Goal: Task Accomplishment & Management: Manage account settings

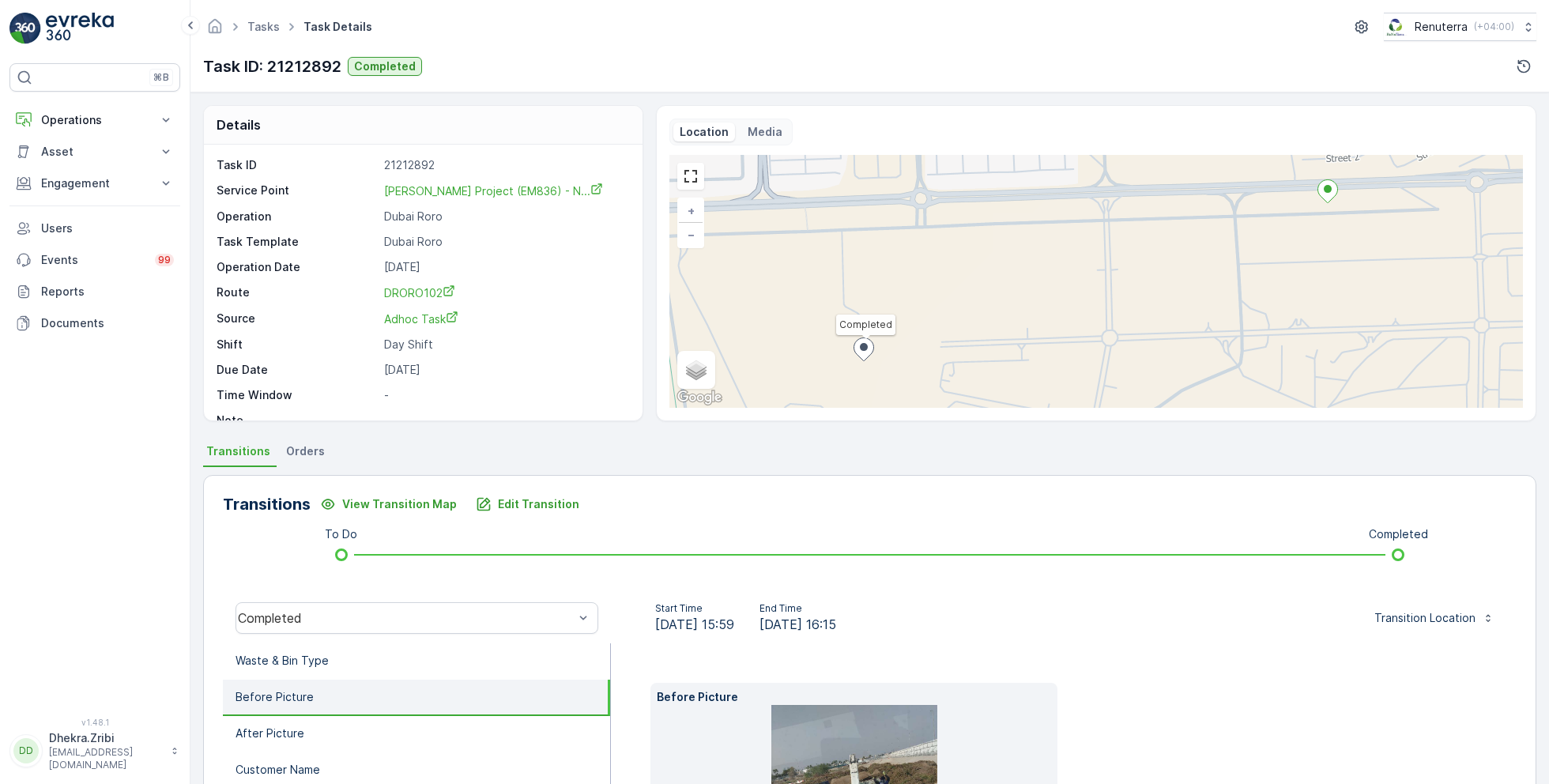
scroll to position [211, 0]
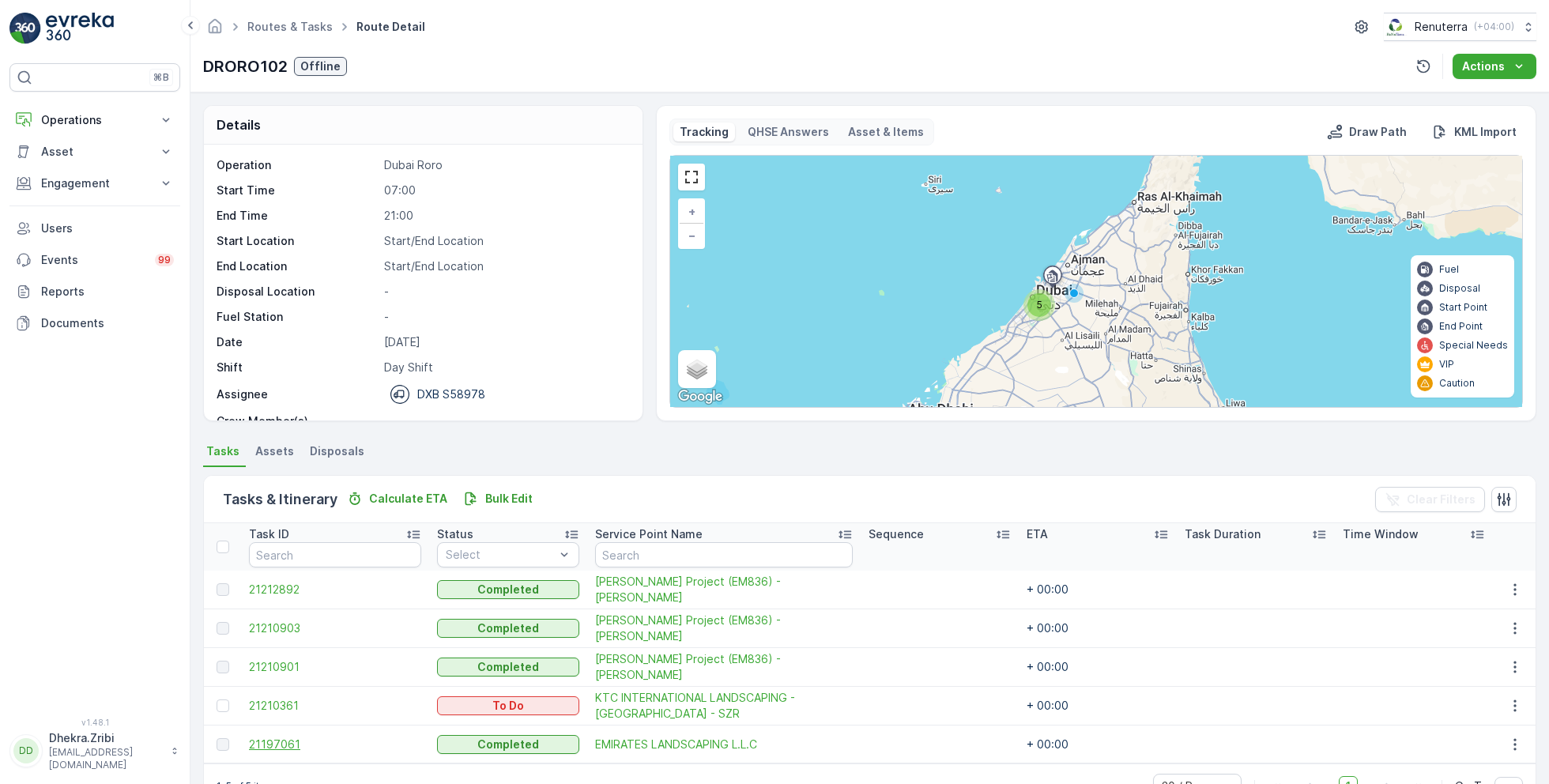
click at [283, 743] on span "21197061" at bounding box center [334, 745] width 172 height 15
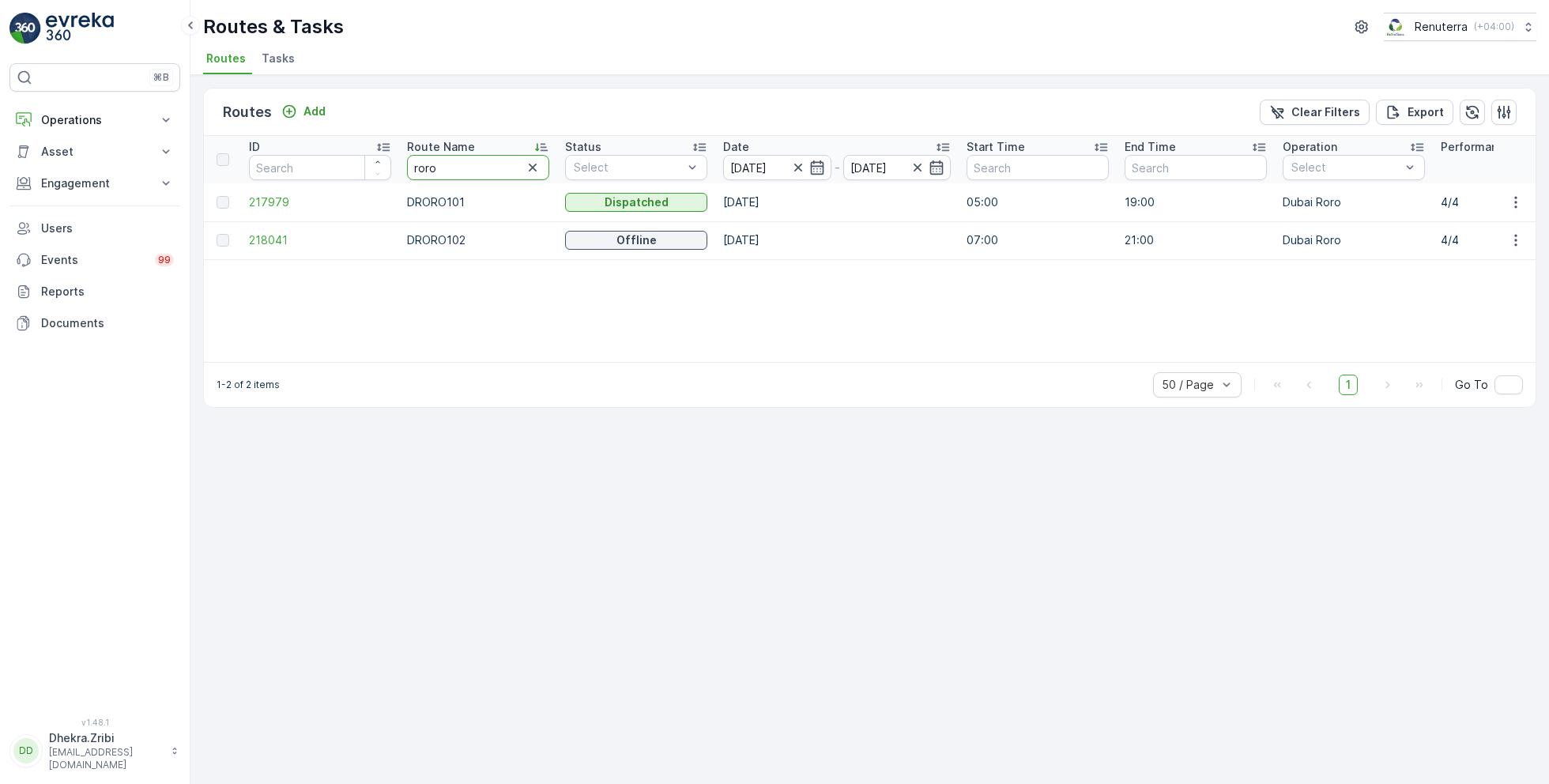
drag, startPoint x: 456, startPoint y: 165, endPoint x: 364, endPoint y: 156, distance: 92.4
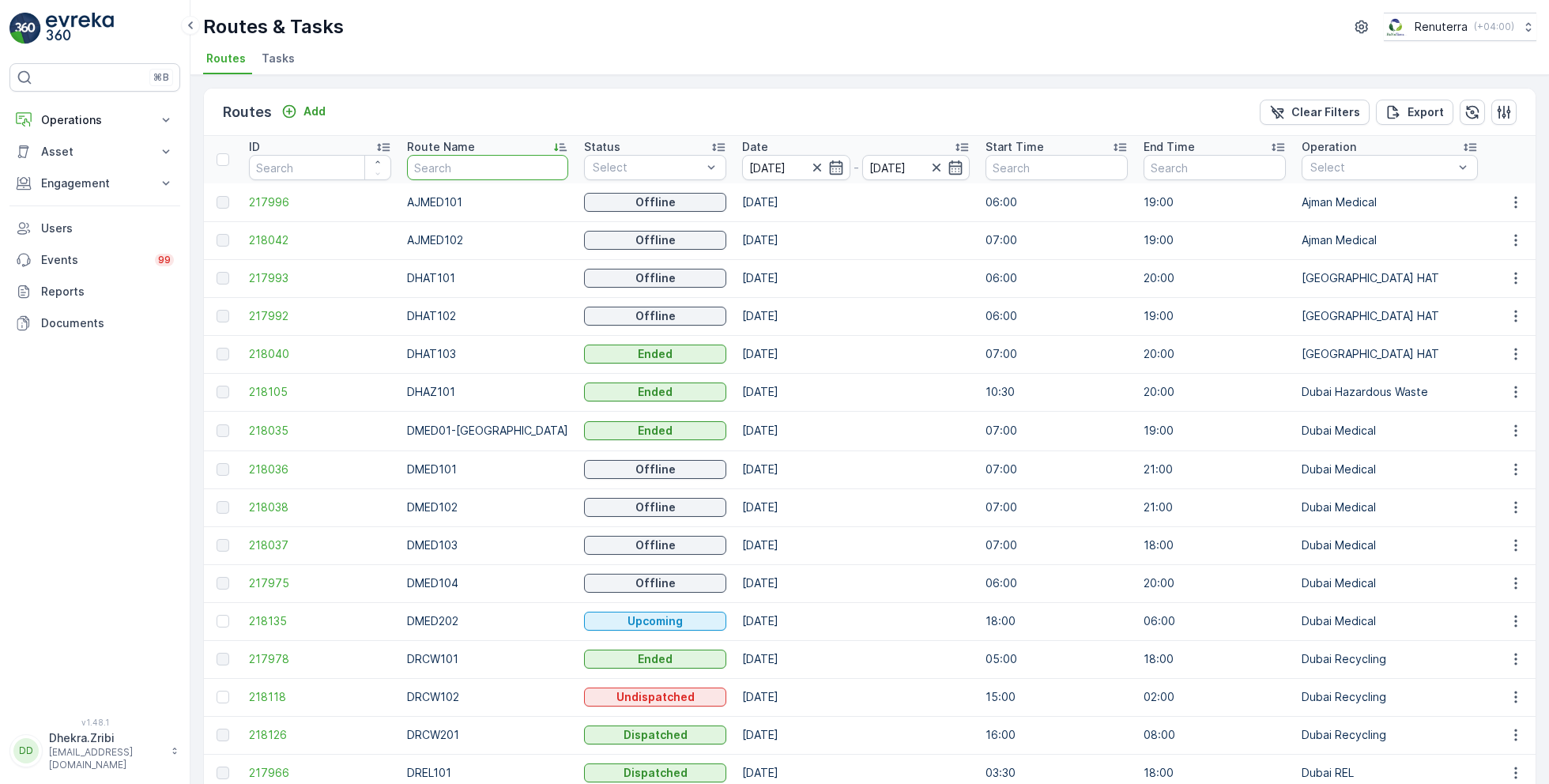
click at [435, 165] on input "text" at bounding box center [486, 168] width 161 height 25
type input "hat"
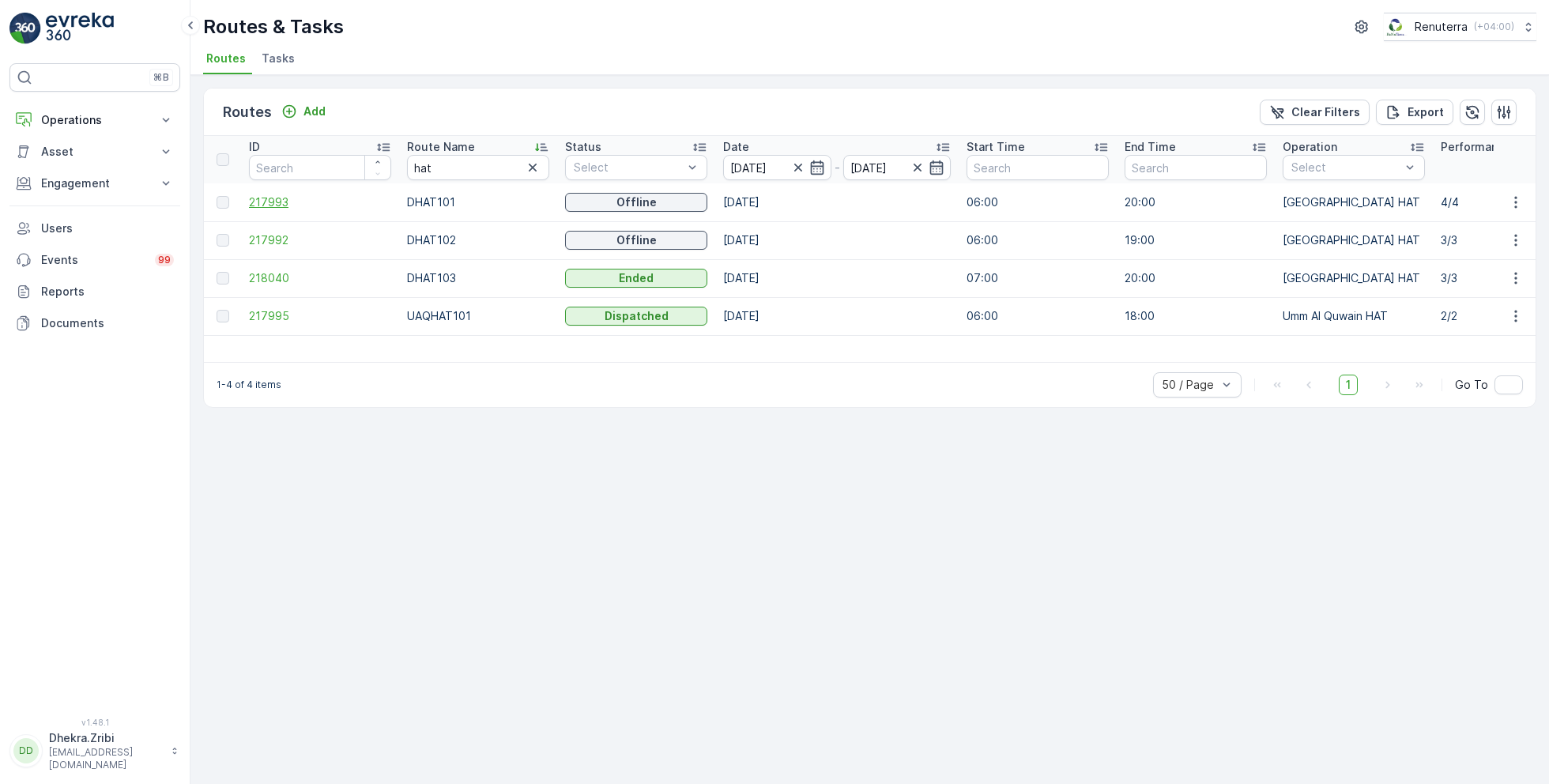
click at [271, 199] on span "217993" at bounding box center [320, 202] width 143 height 15
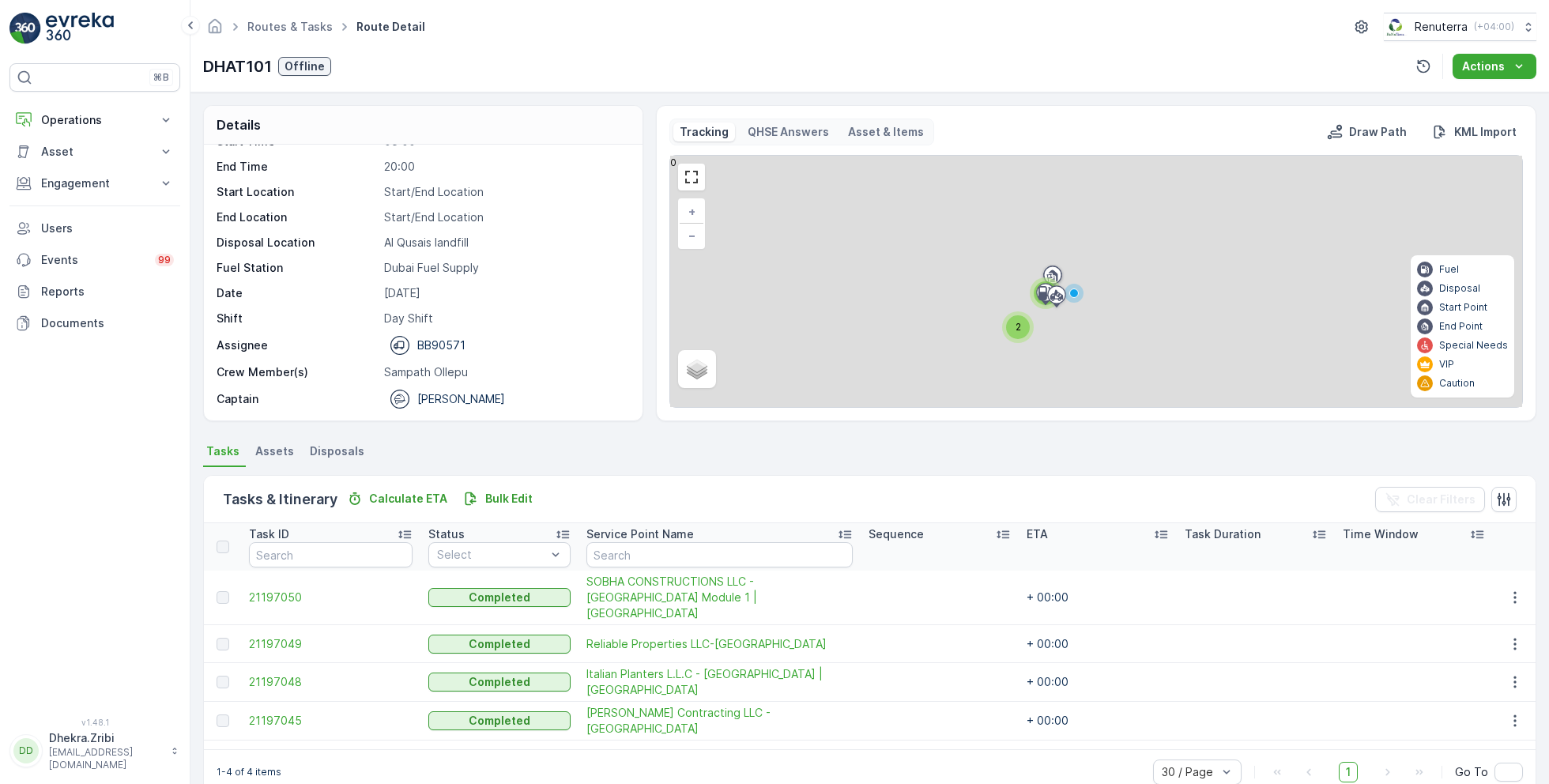
scroll to position [30, 0]
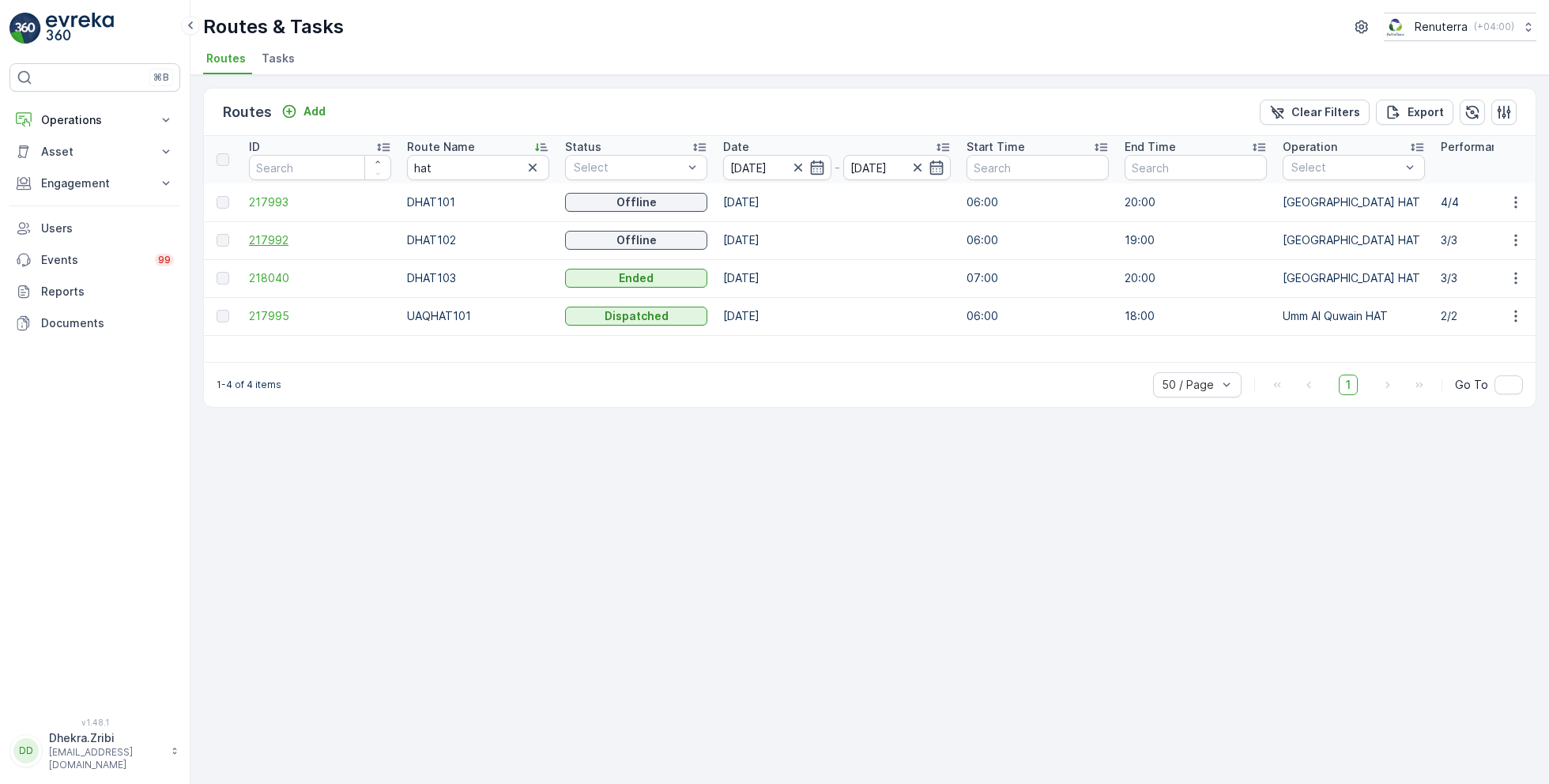
click at [275, 237] on span "217992" at bounding box center [320, 240] width 143 height 15
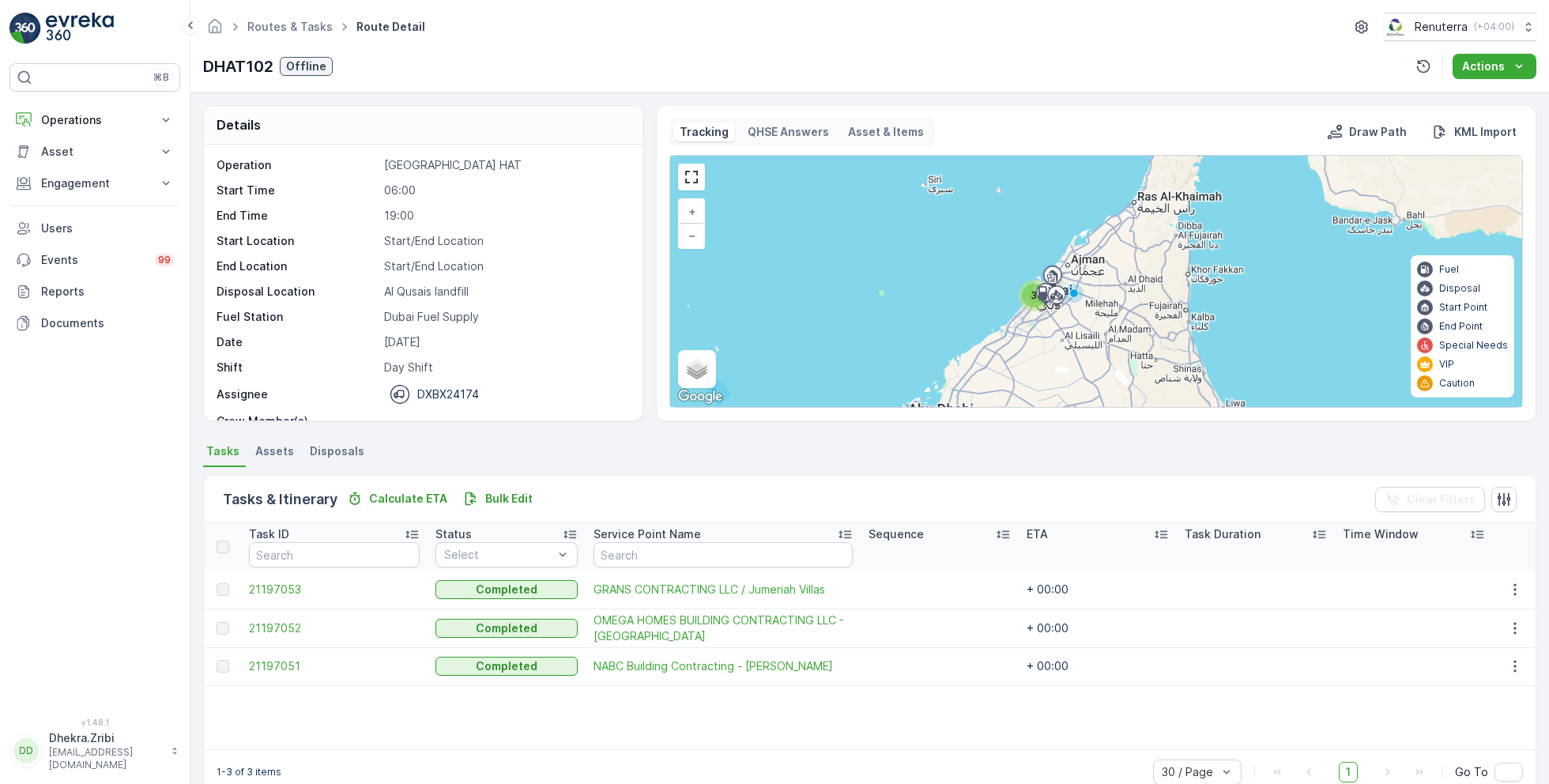
scroll to position [30, 0]
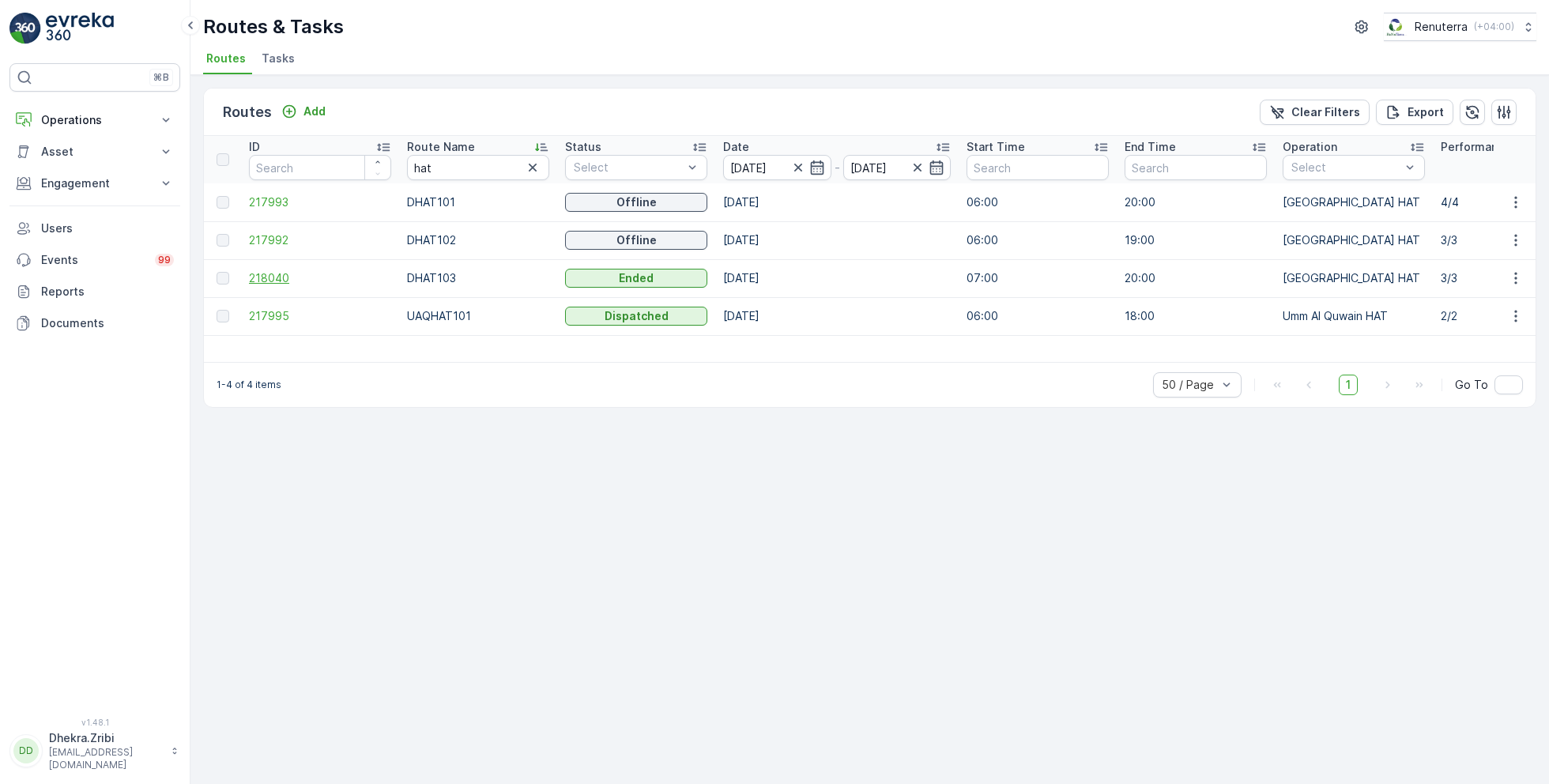
click at [276, 277] on span "218040" at bounding box center [320, 278] width 143 height 15
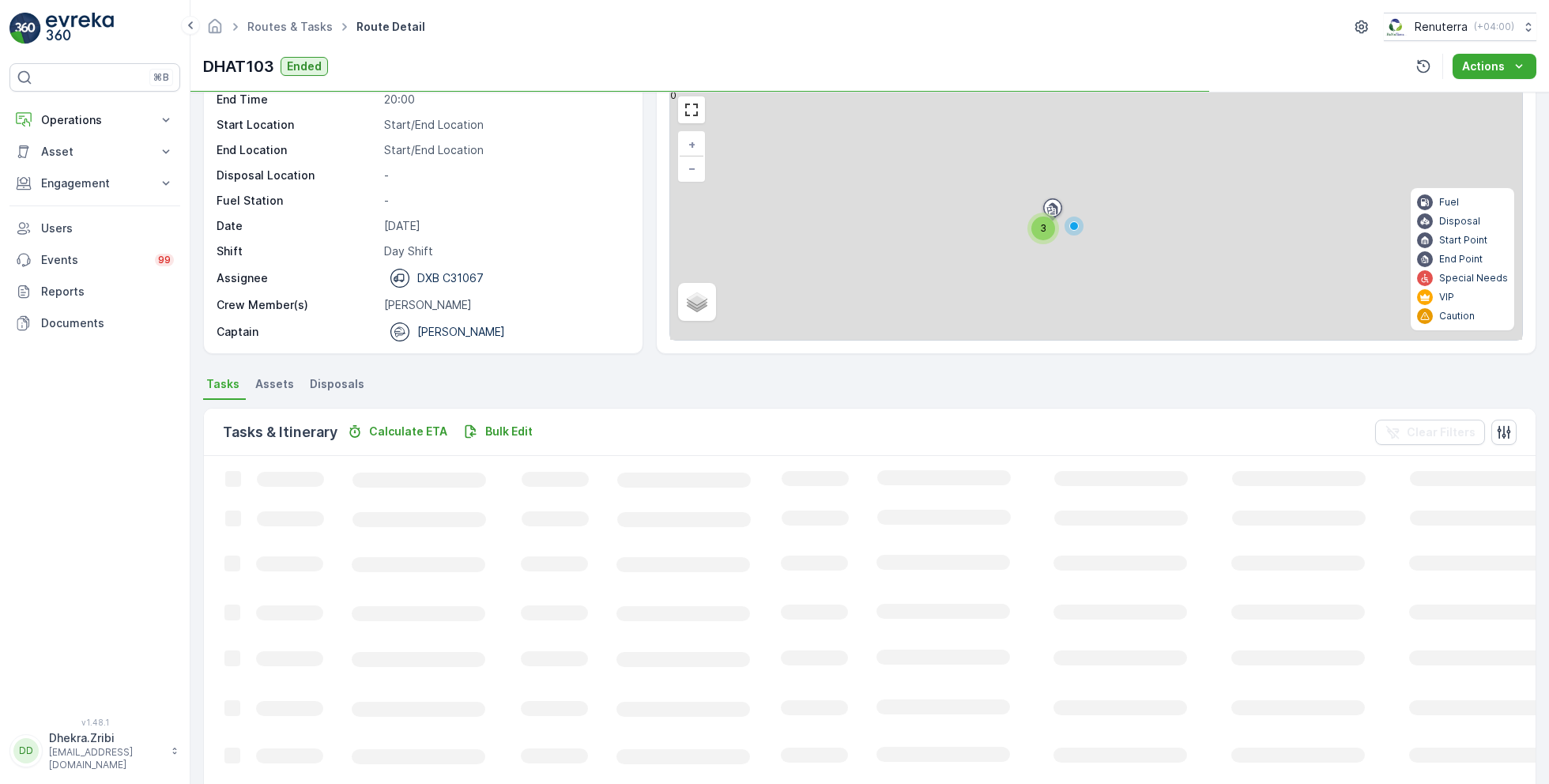
scroll to position [30, 0]
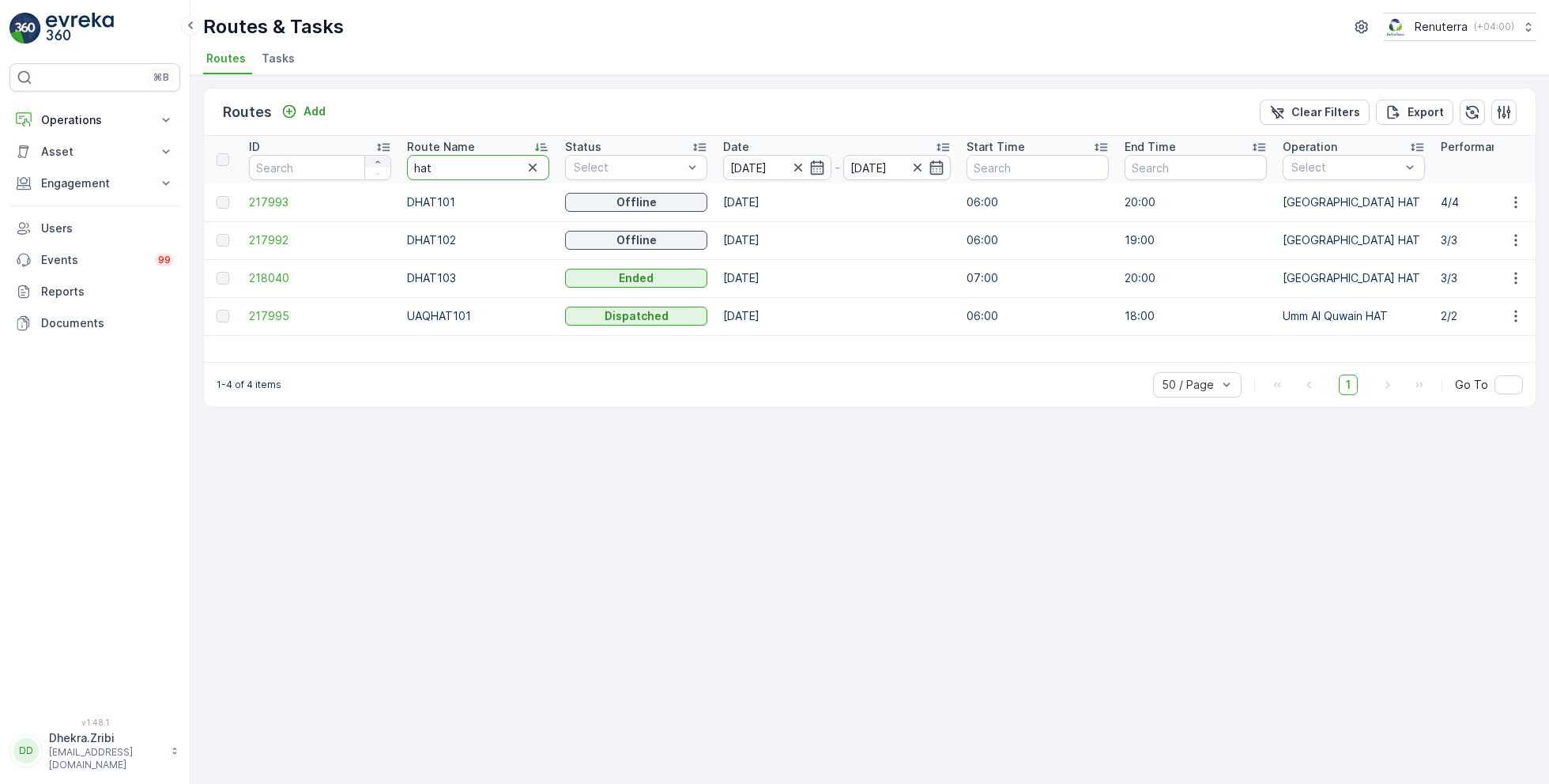
drag, startPoint x: 450, startPoint y: 164, endPoint x: 371, endPoint y: 164, distance: 79.0
type input "roro"
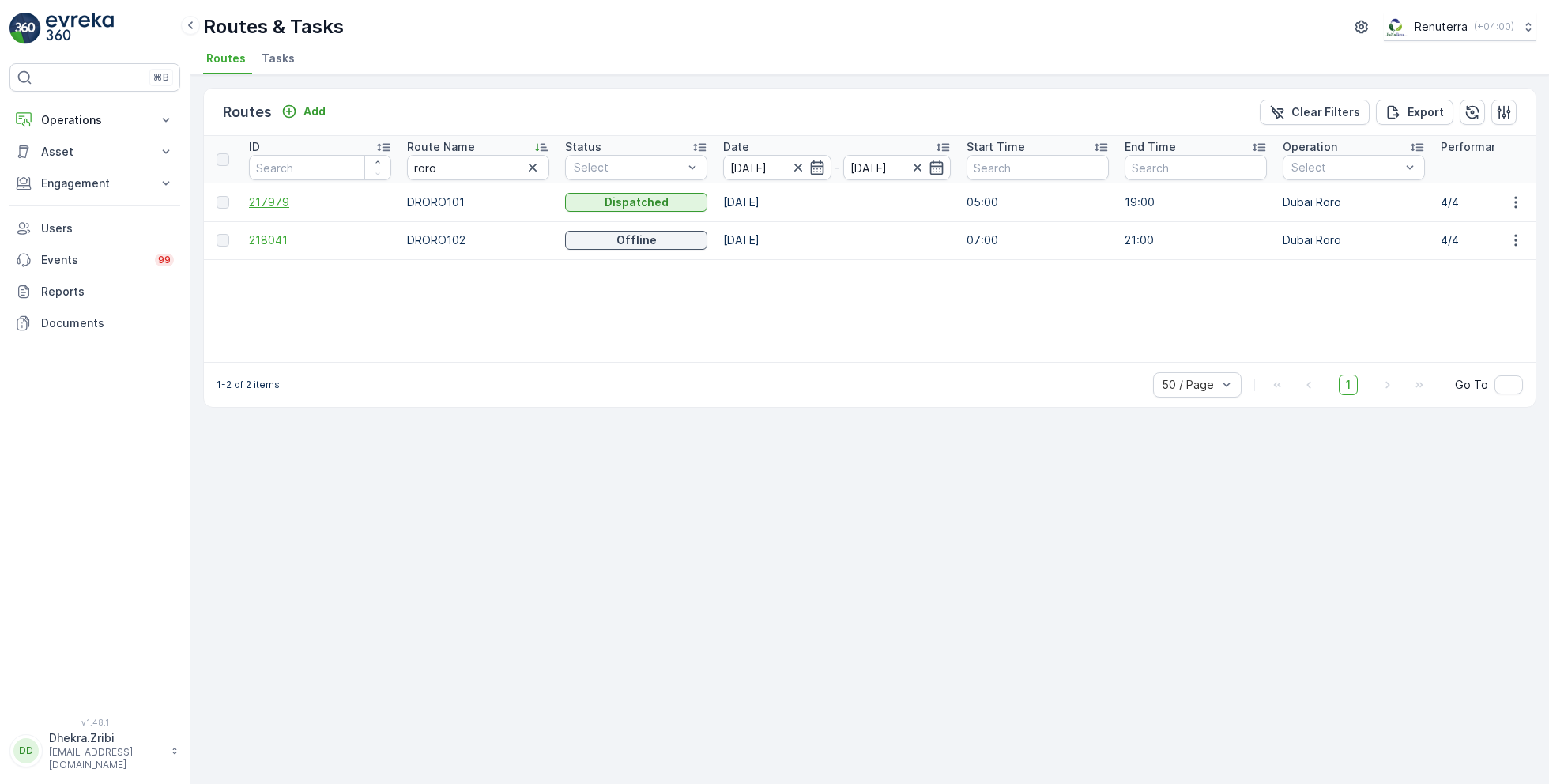
click at [275, 196] on span "217979" at bounding box center [320, 202] width 143 height 15
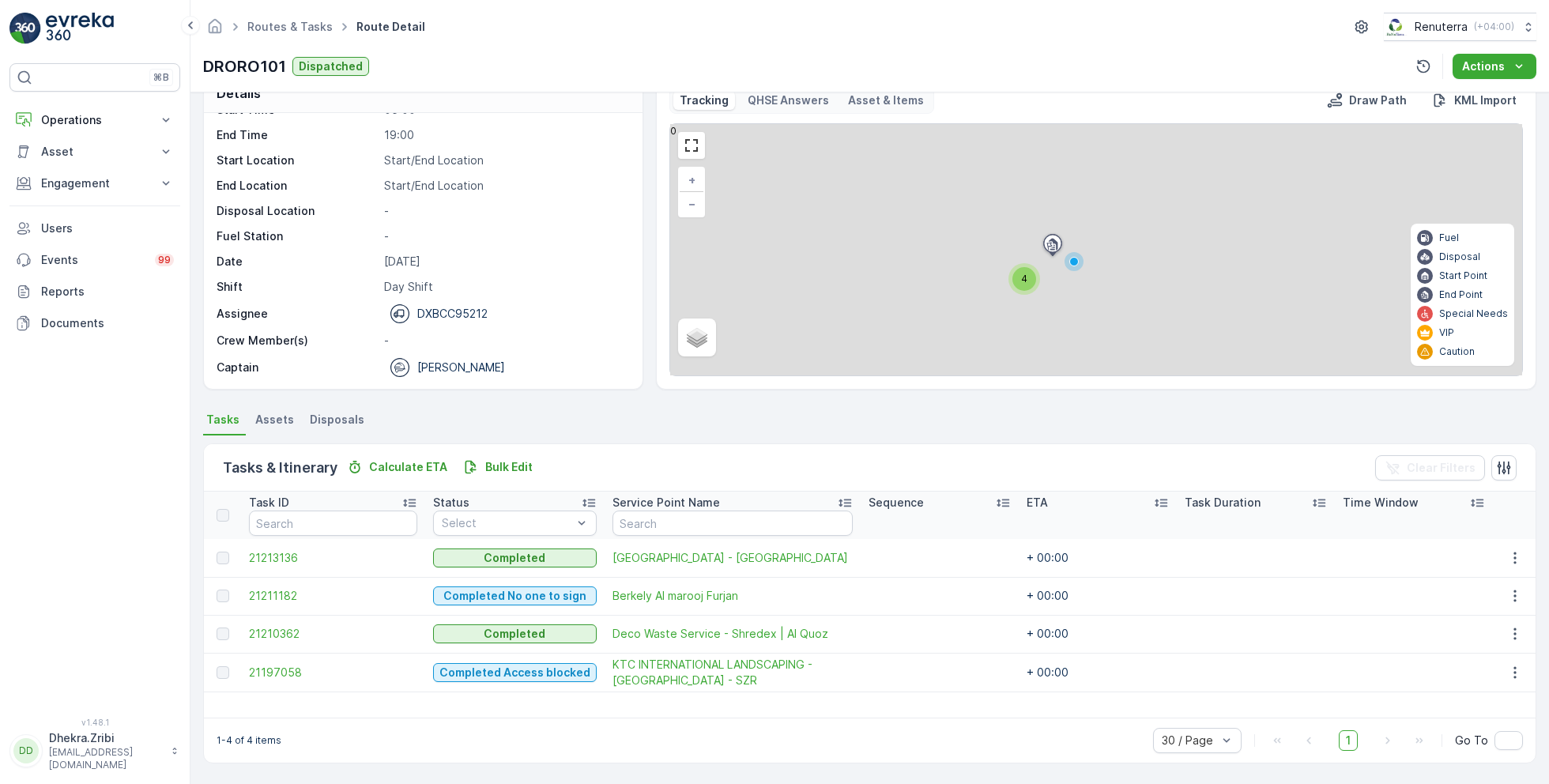
scroll to position [30, 0]
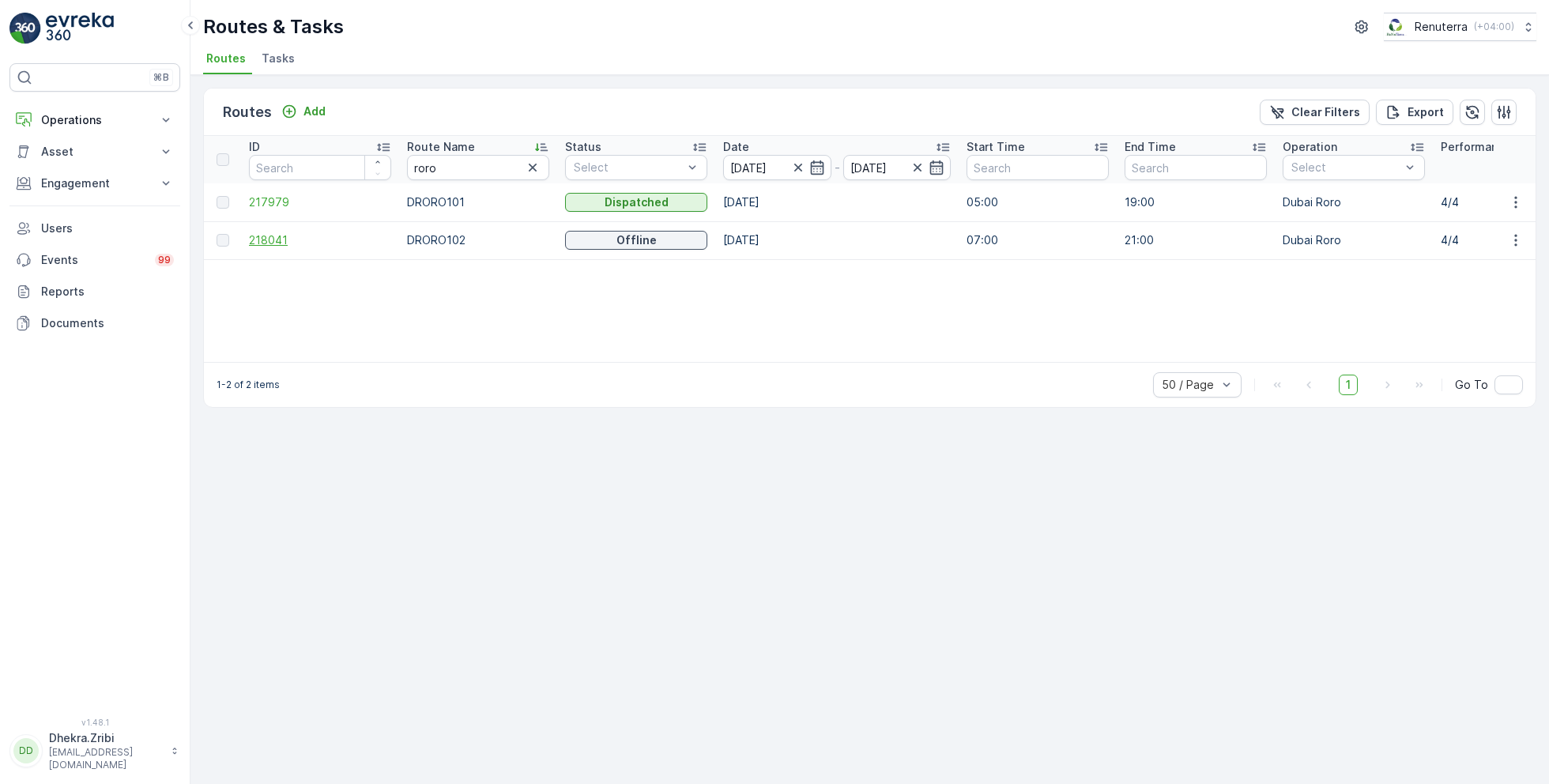
click at [281, 234] on span "218041" at bounding box center [320, 240] width 143 height 15
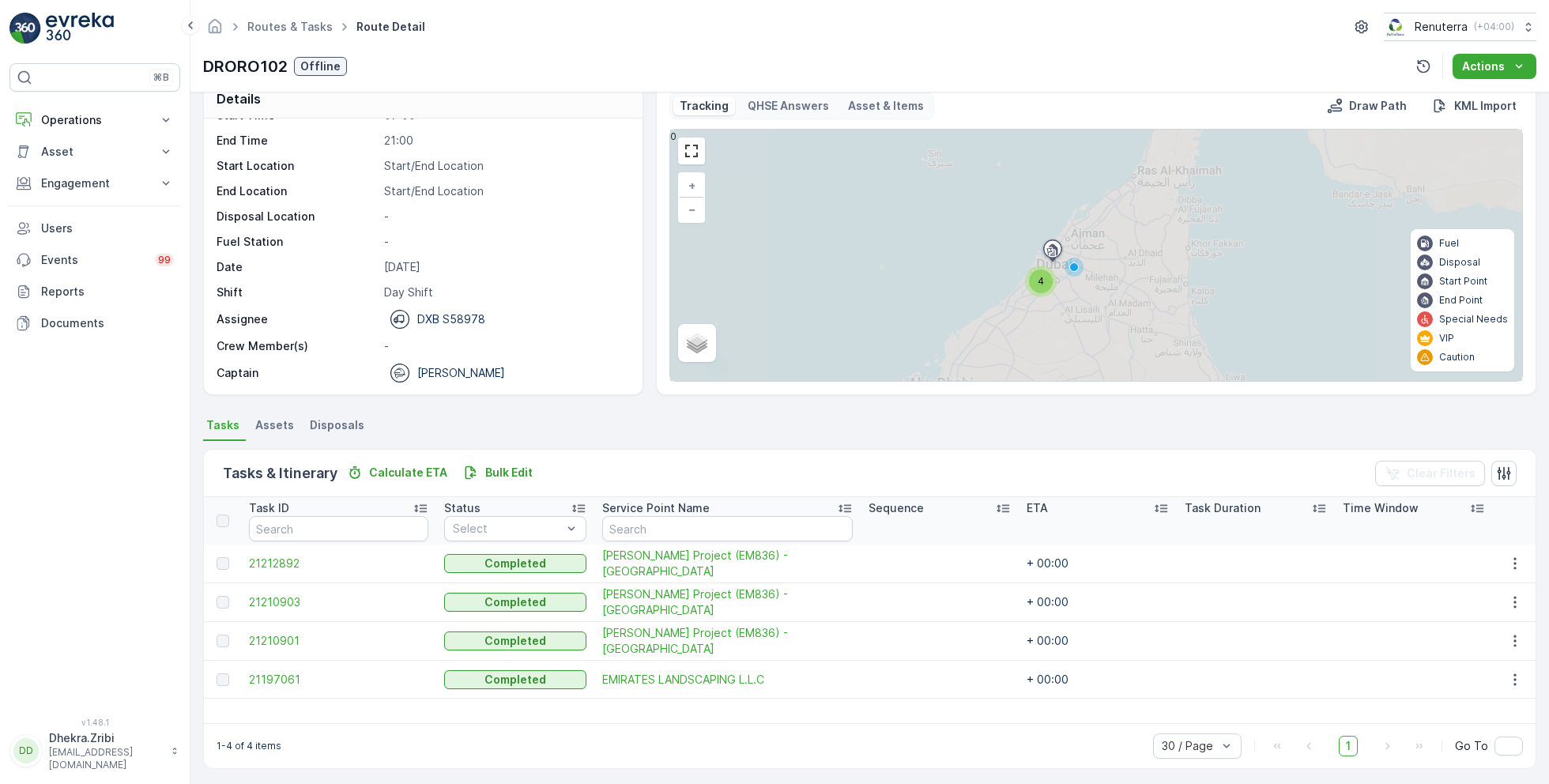
scroll to position [30, 0]
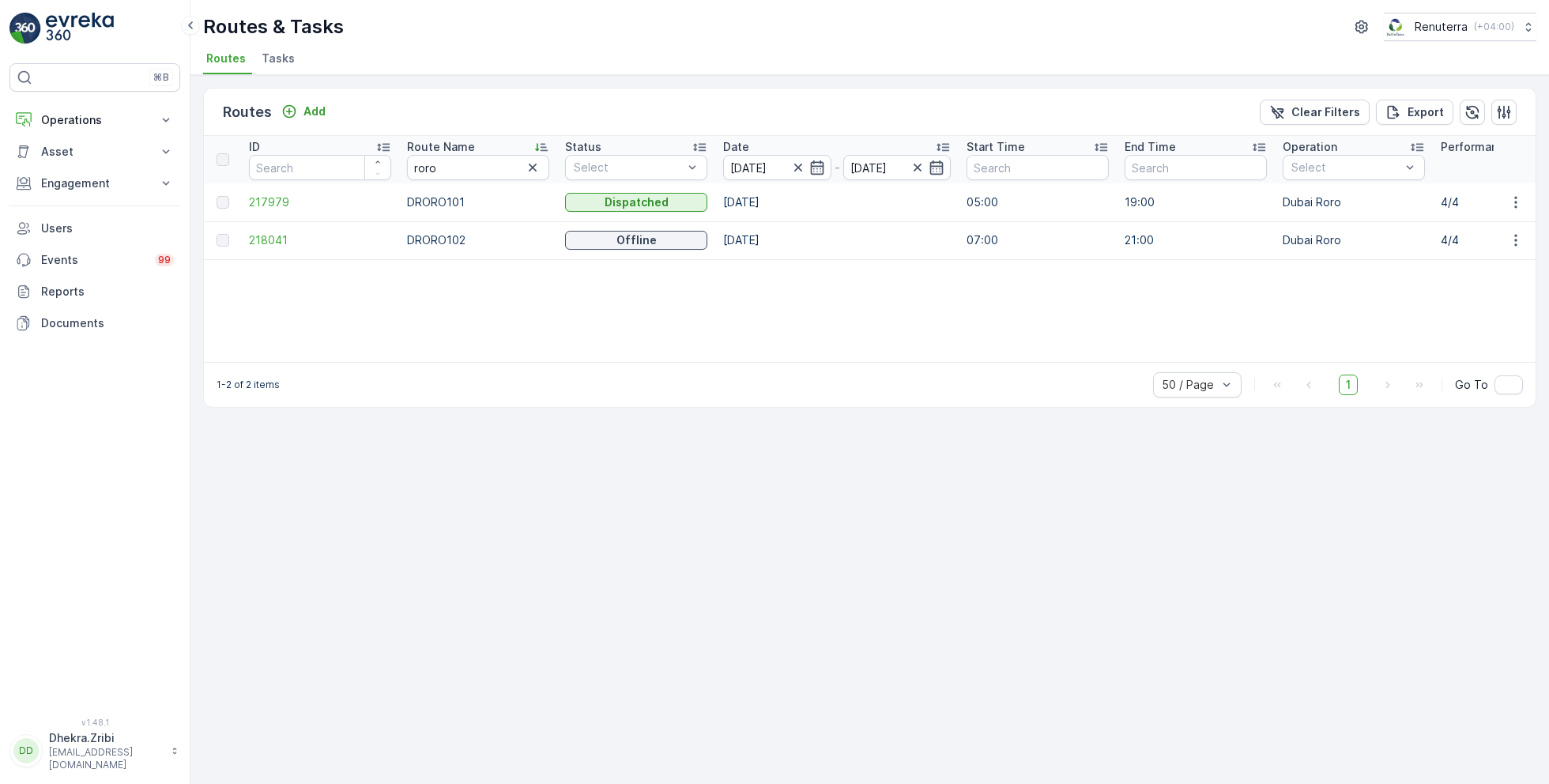
click at [277, 55] on span "Tasks" at bounding box center [278, 59] width 33 height 15
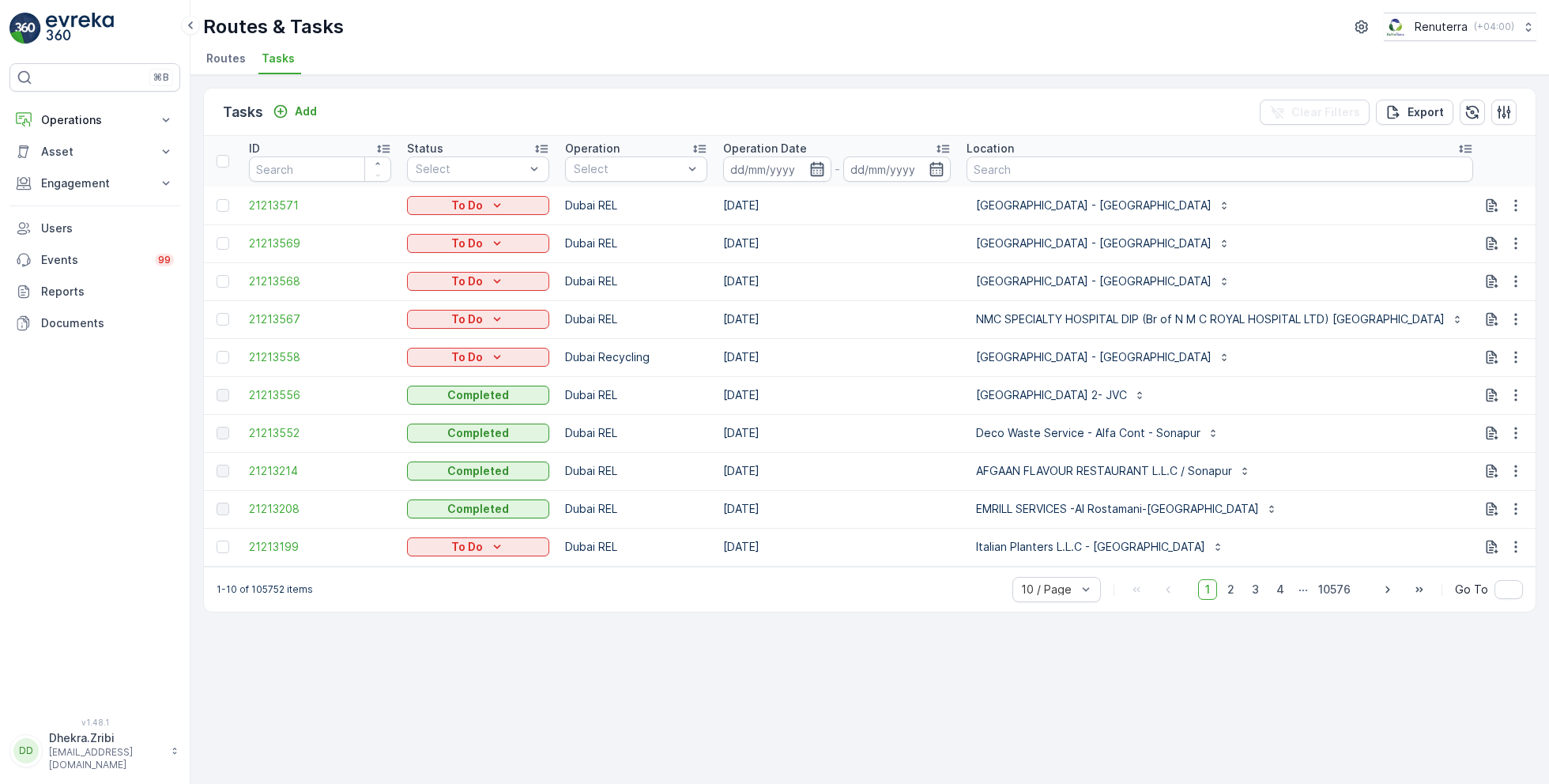
click at [819, 167] on icon "button" at bounding box center [817, 169] width 13 height 14
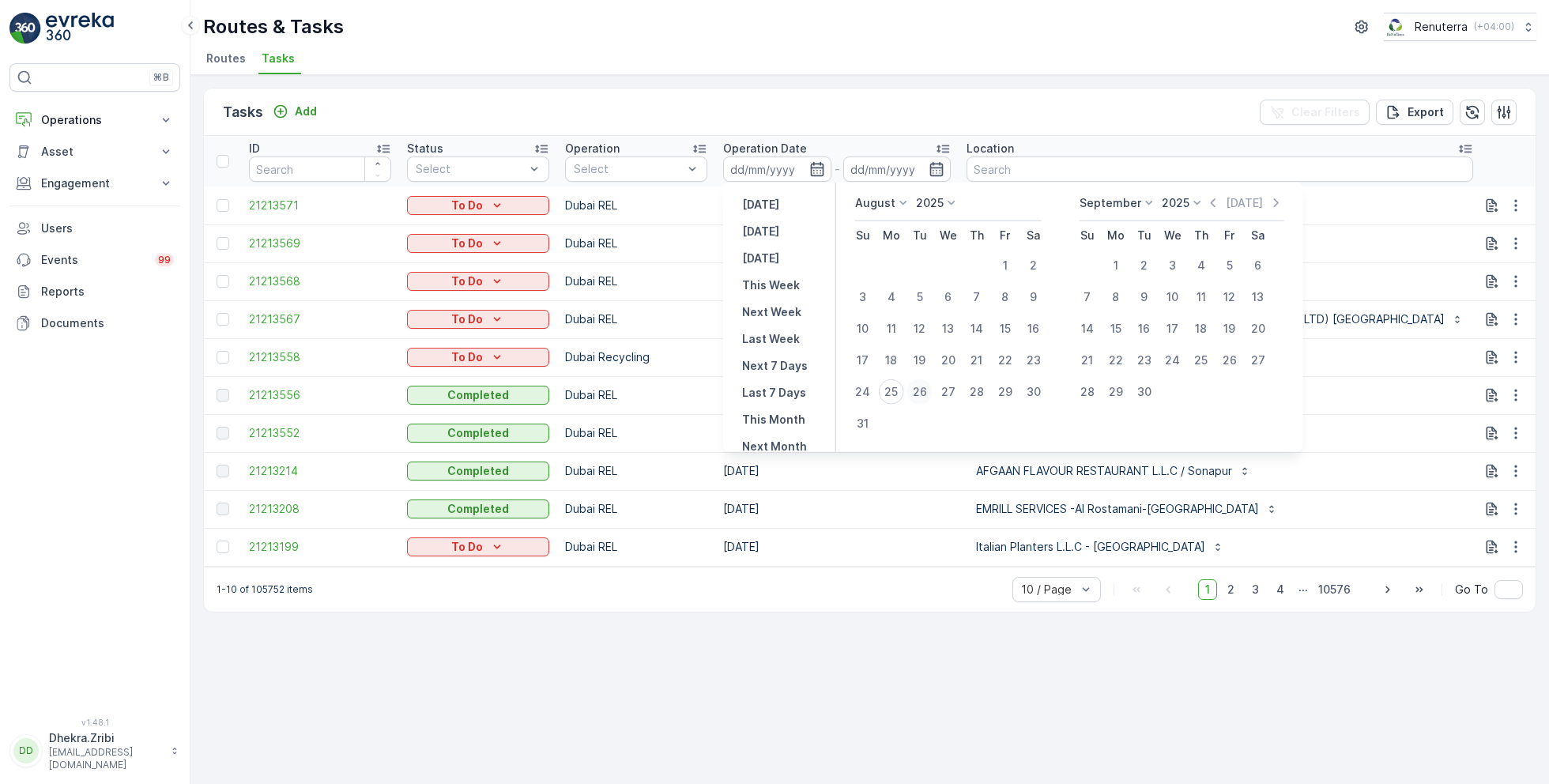
click at [922, 393] on div "26" at bounding box center [920, 392] width 25 height 25
type input "[DATE]"
click at [922, 393] on div "26" at bounding box center [920, 392] width 25 height 25
type input "[DATE]"
click at [884, 652] on div "Tasks Add Clear Filters Export ID Status Select Operation Select Operation Date…" at bounding box center [870, 430] width 1358 height 709
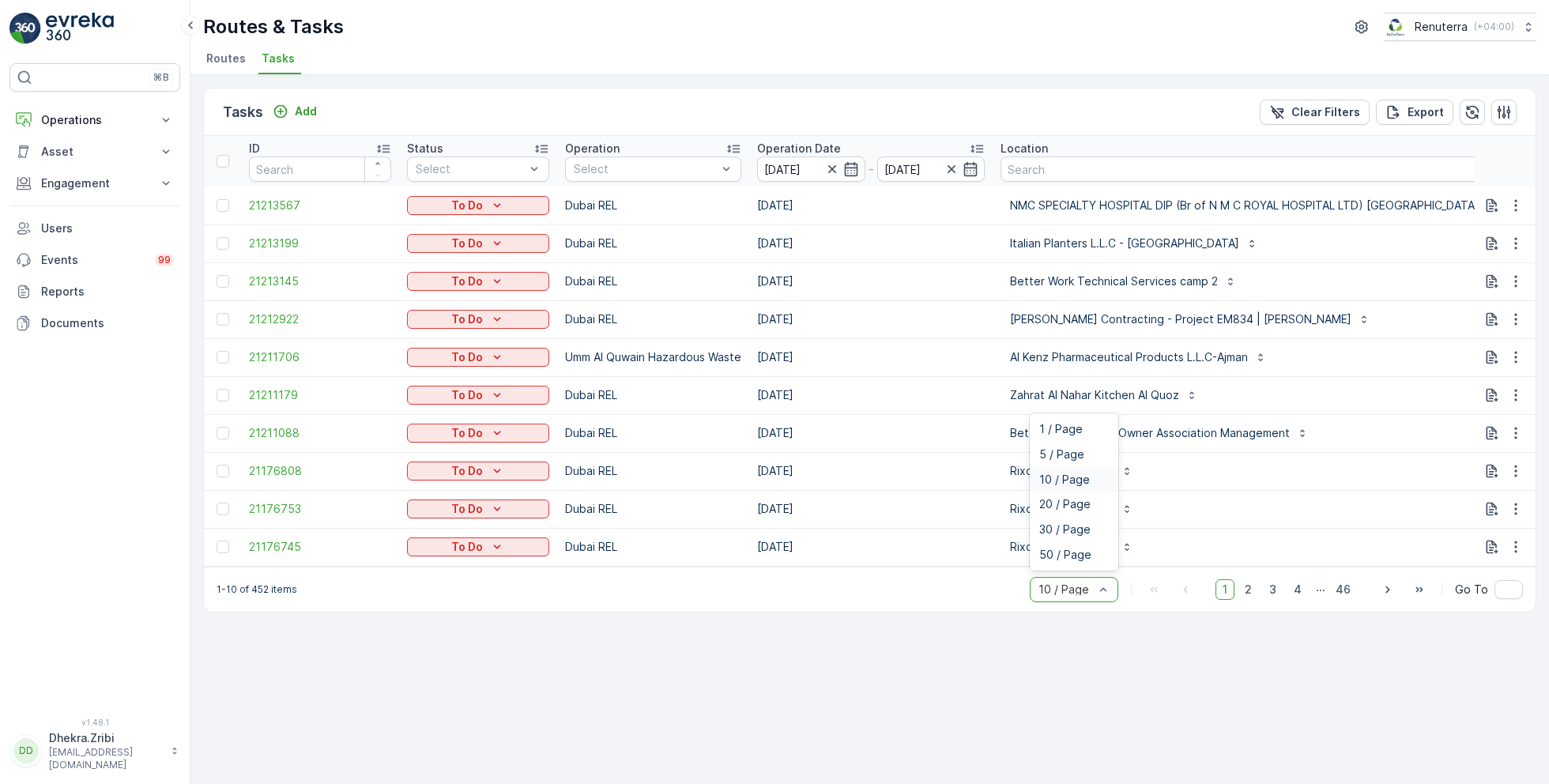
click at [1095, 596] on div at bounding box center [1065, 588] width 59 height 13
click at [1081, 557] on span "50 / Page" at bounding box center [1065, 554] width 52 height 13
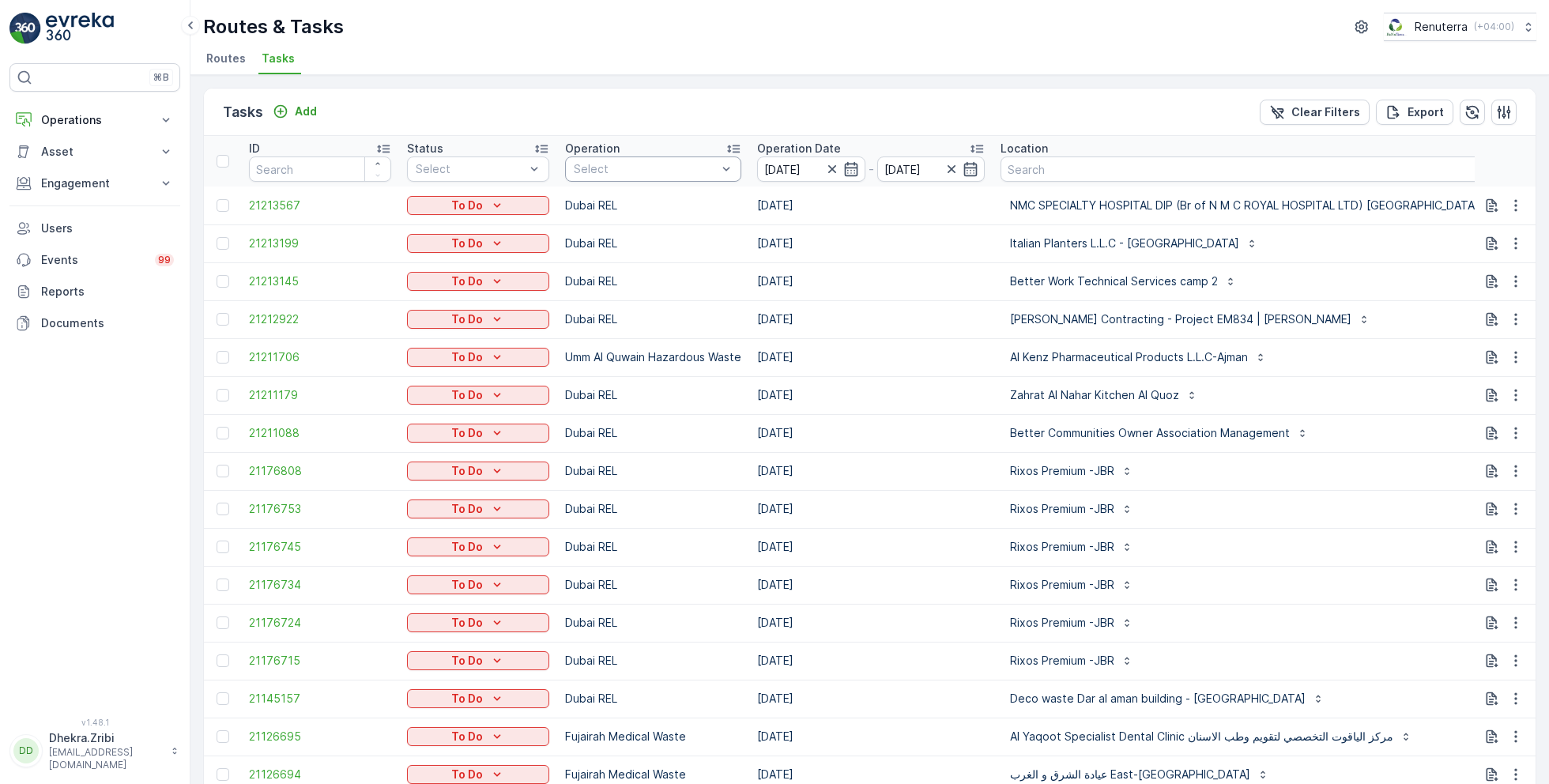
click at [601, 163] on div at bounding box center [645, 169] width 146 height 13
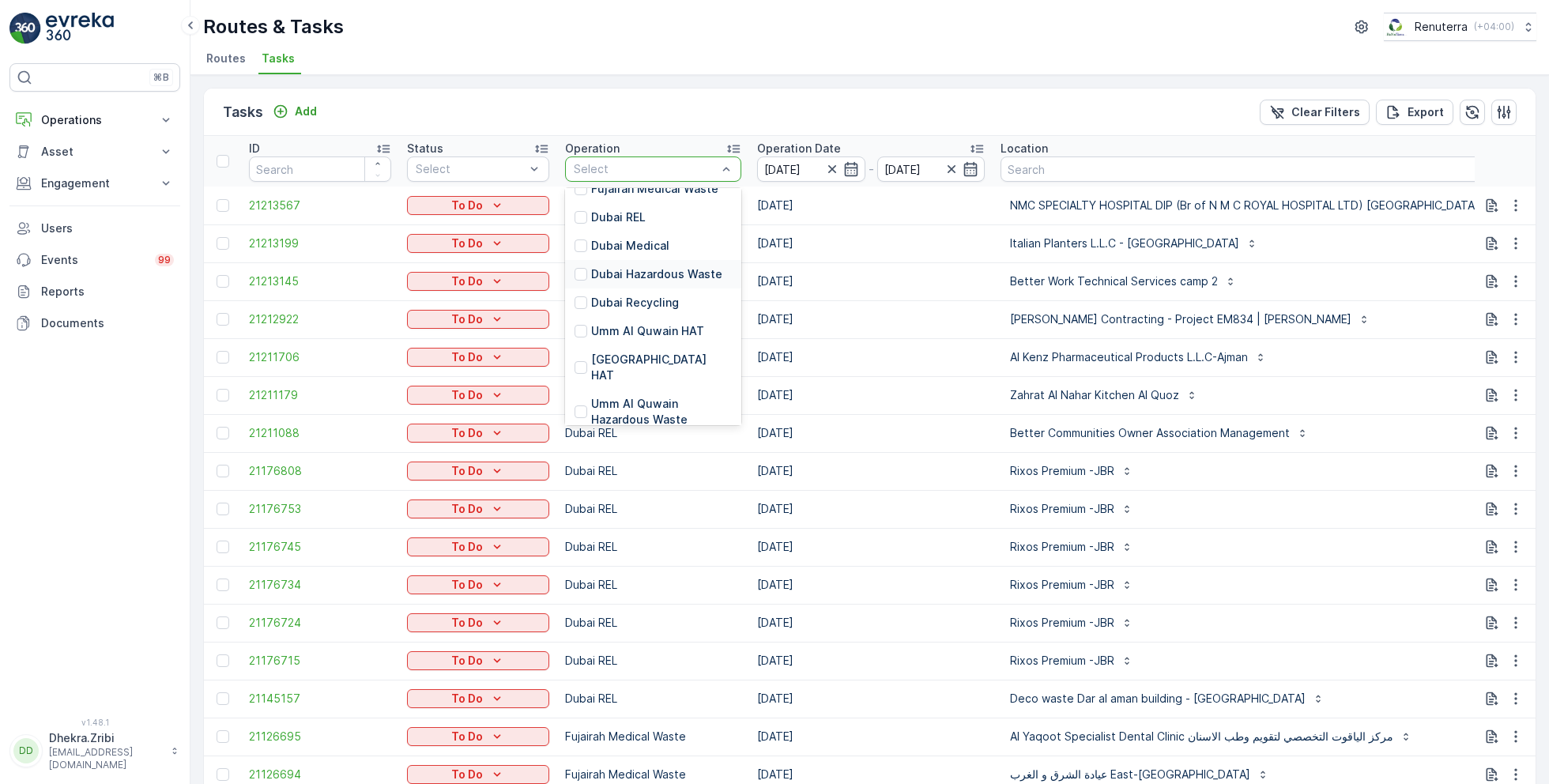
scroll to position [96, 0]
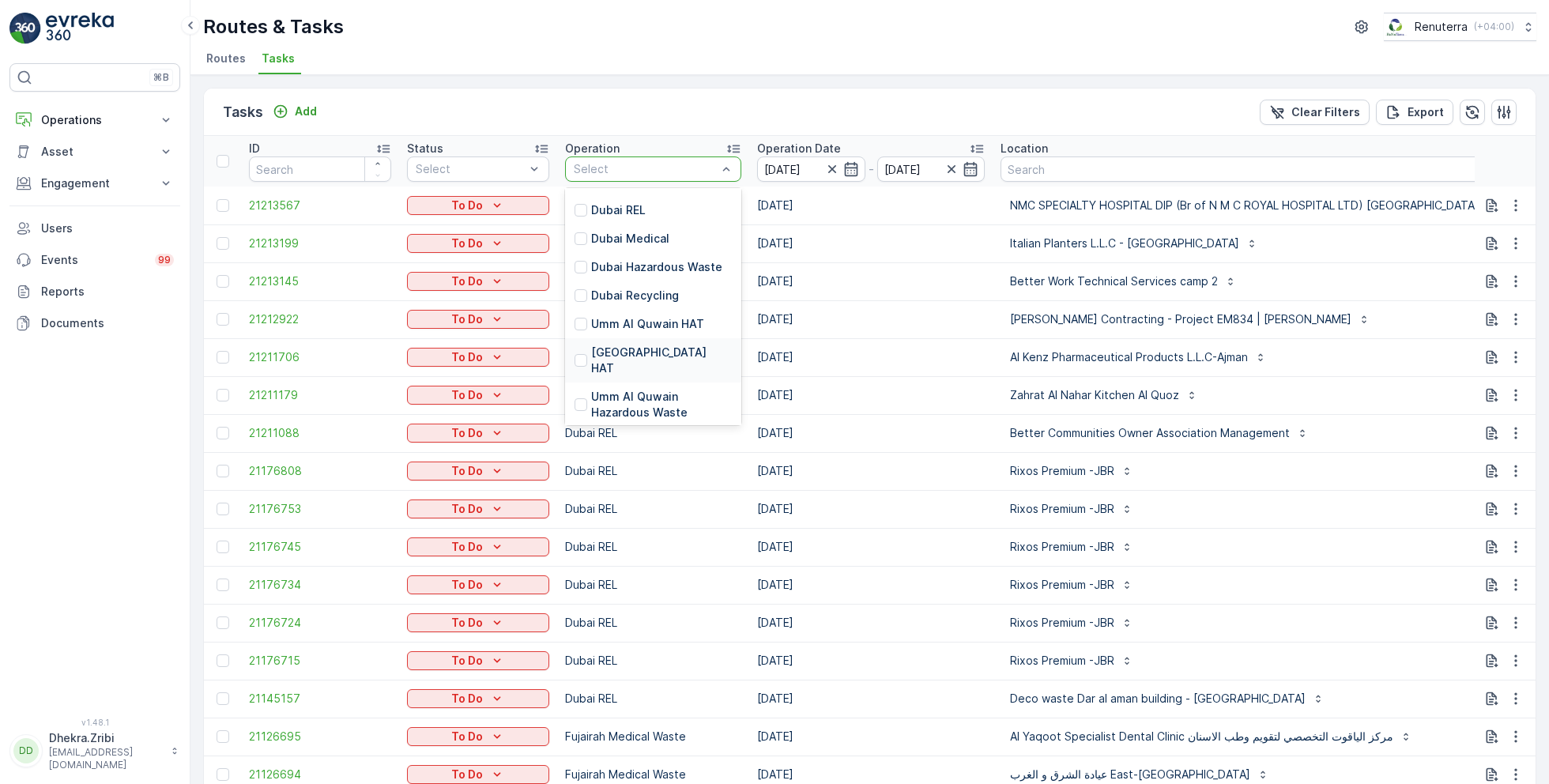
click at [620, 348] on p "[GEOGRAPHIC_DATA] HAT" at bounding box center [662, 360] width 141 height 32
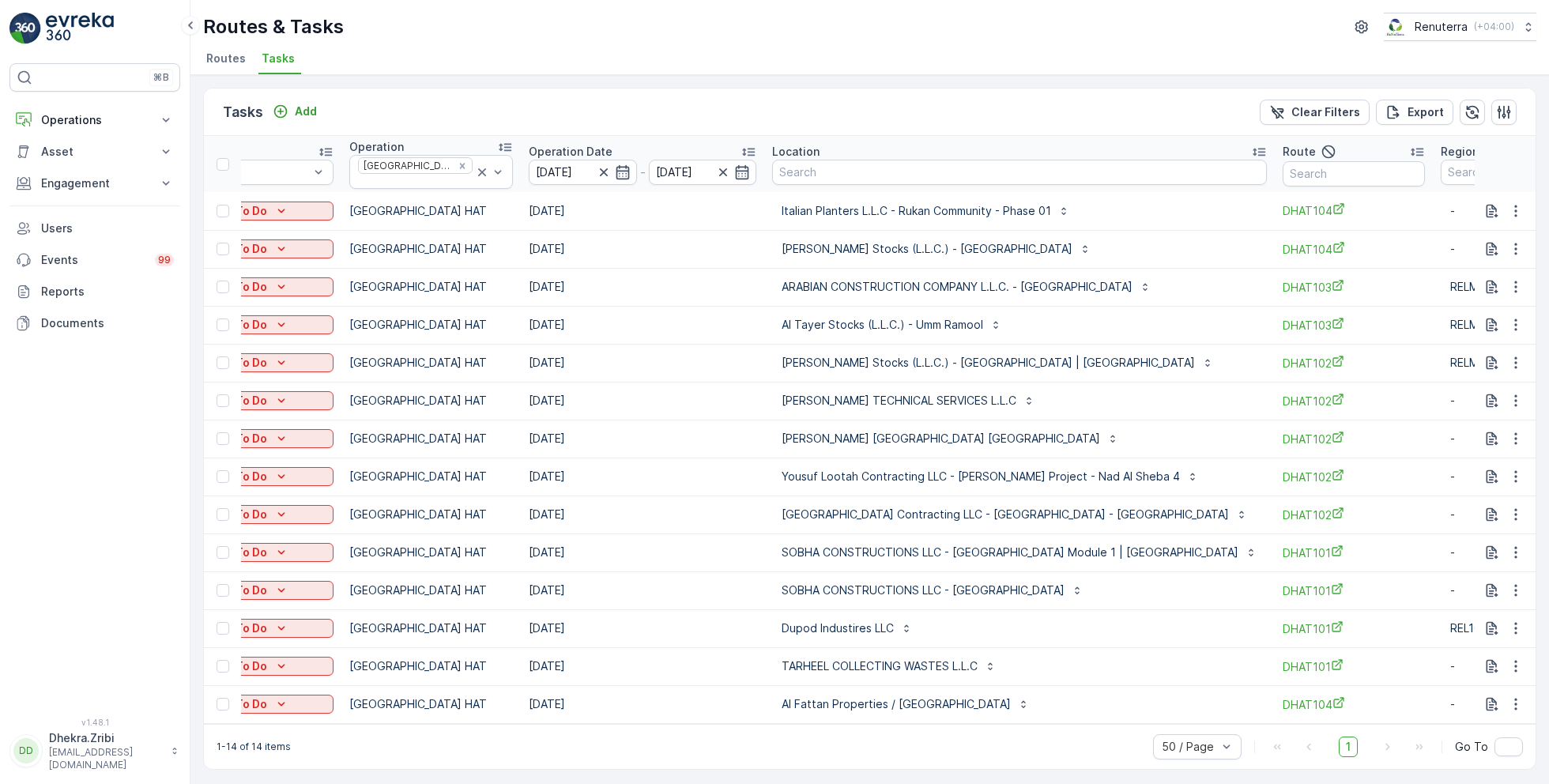
scroll to position [0, 302]
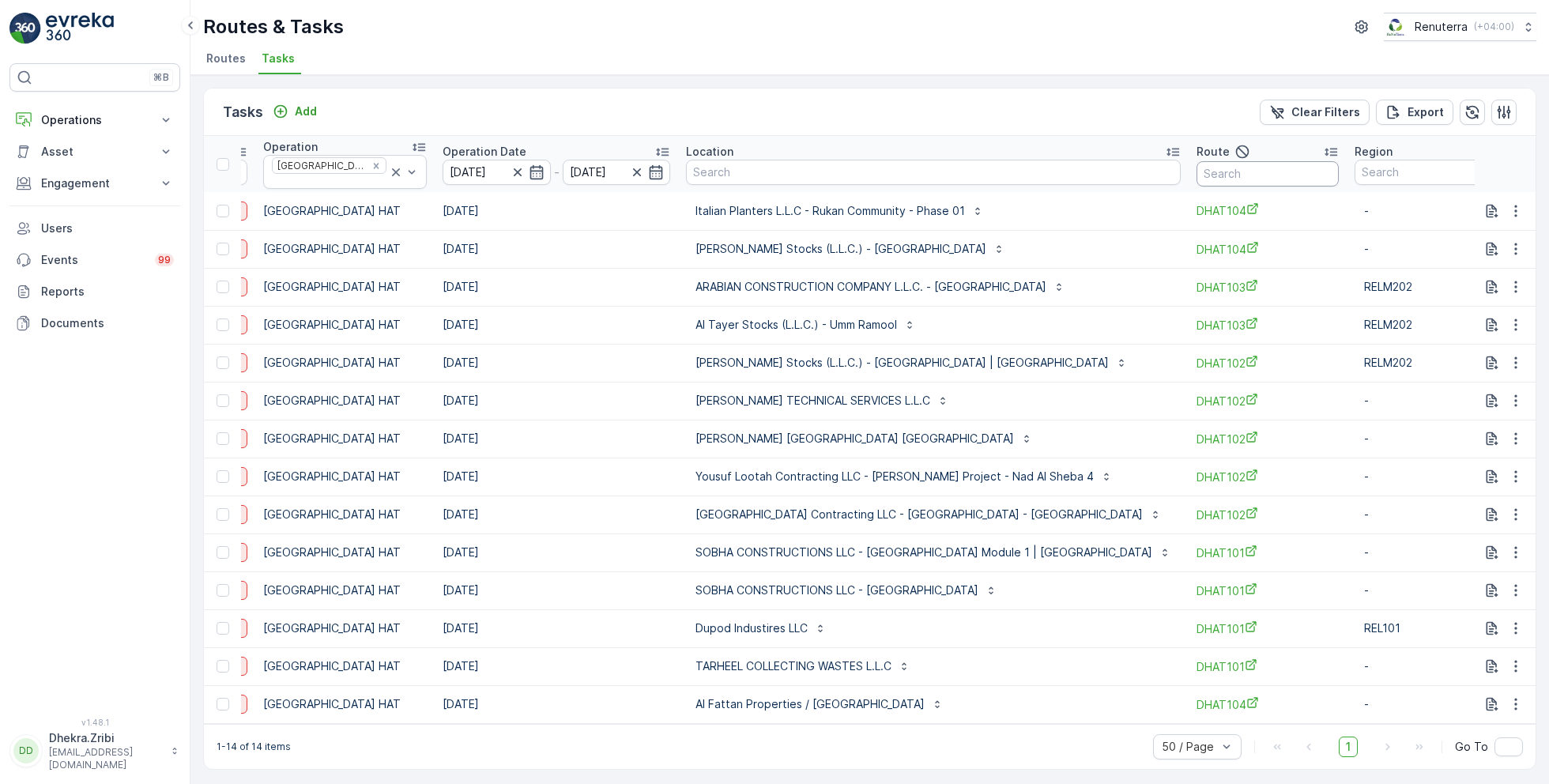
click at [1197, 169] on input "text" at bounding box center [1268, 173] width 143 height 25
type input "101"
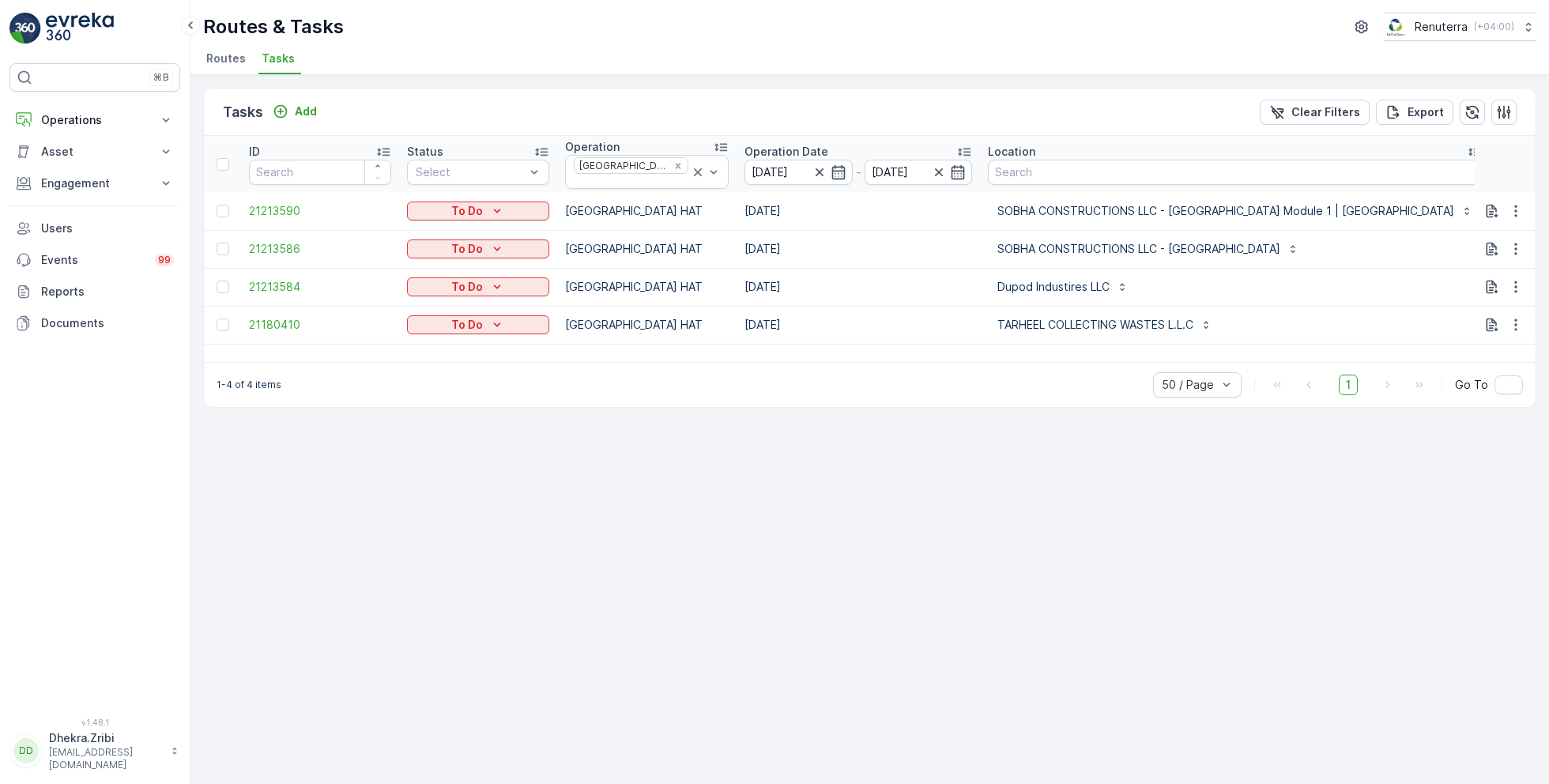
click at [1498, 170] on input "101" at bounding box center [1569, 173] width 143 height 25
type input "102"
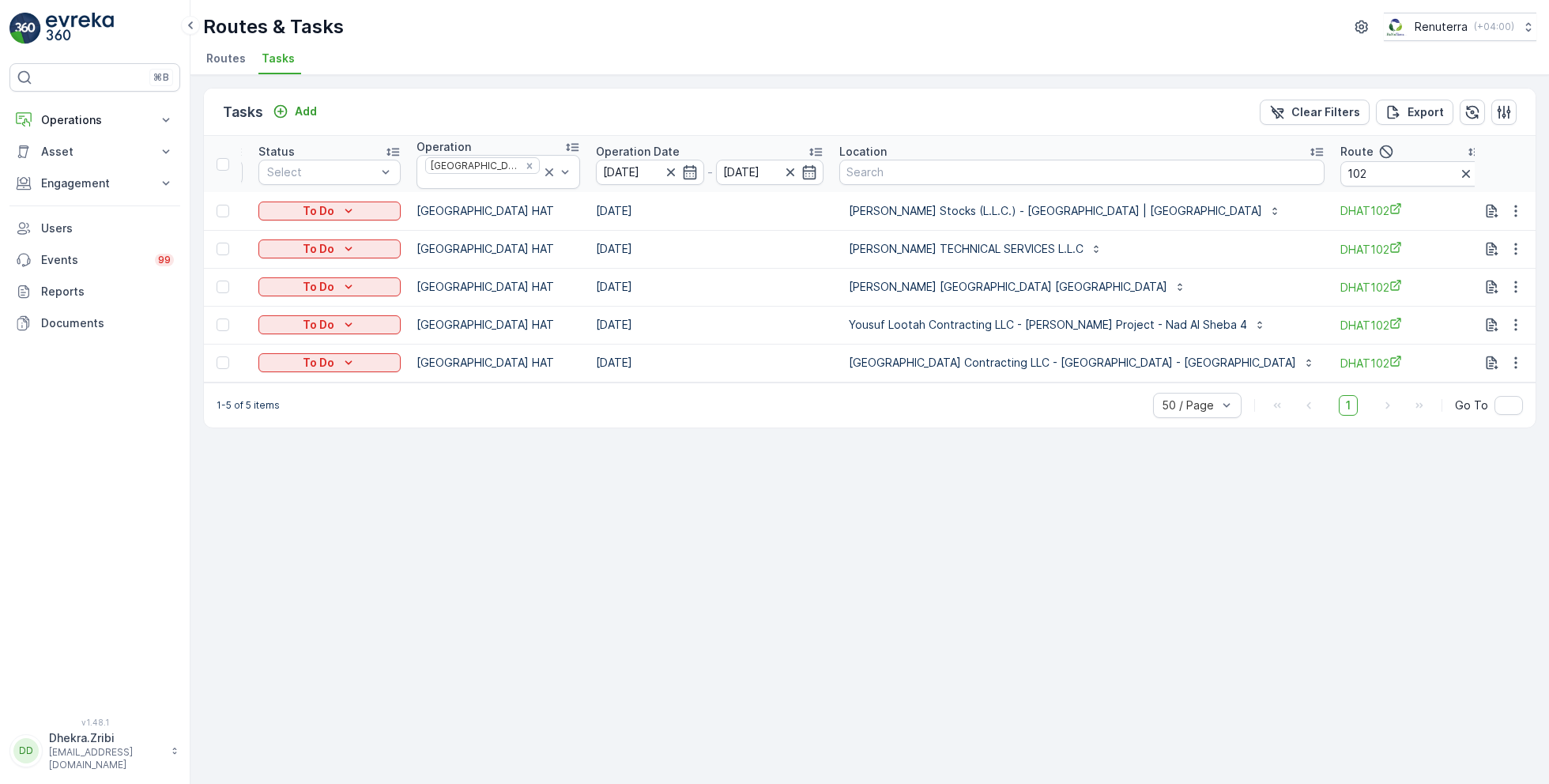
scroll to position [0, 205]
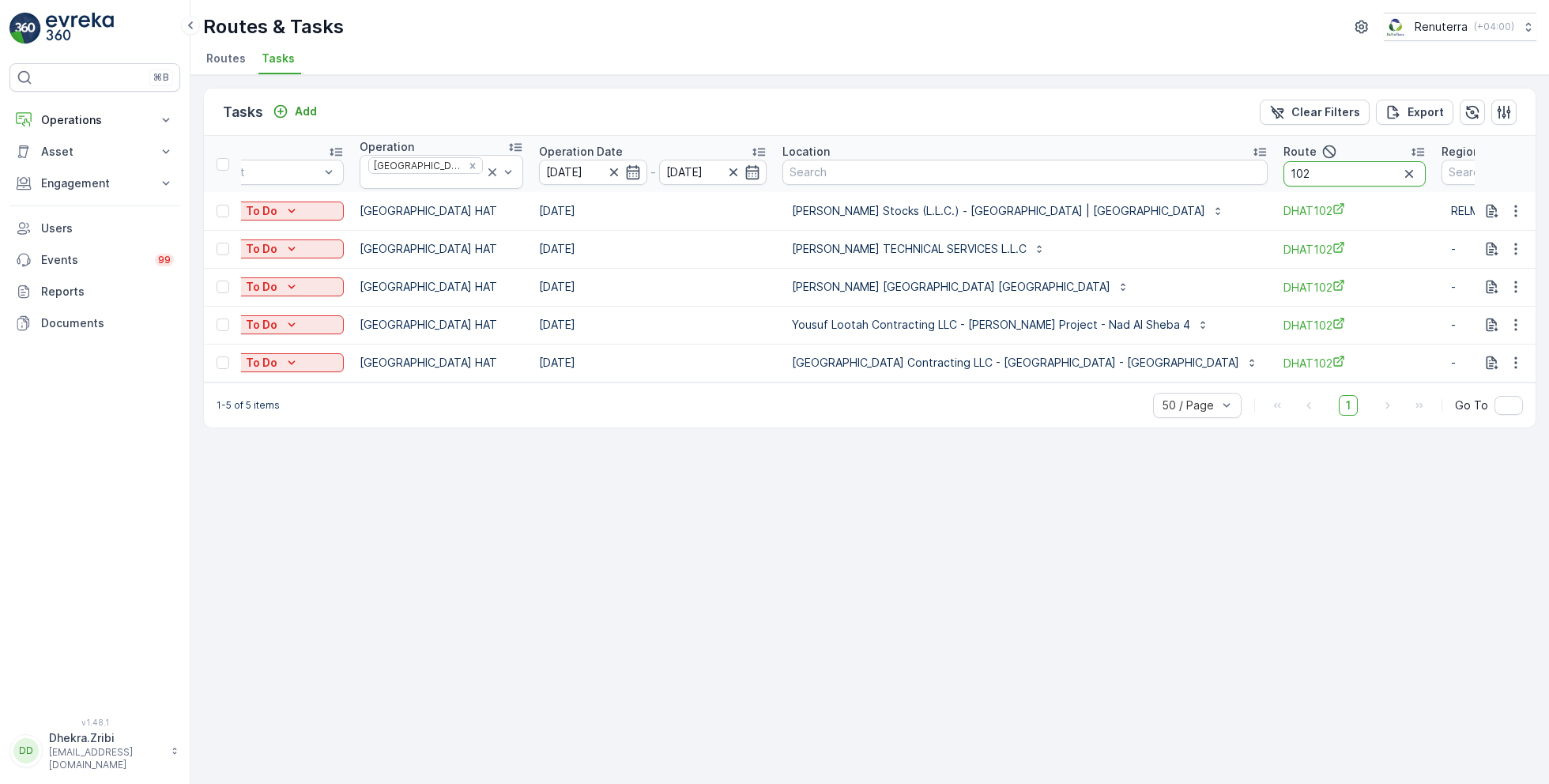
click at [1330, 174] on input "102" at bounding box center [1354, 173] width 143 height 25
type input "103"
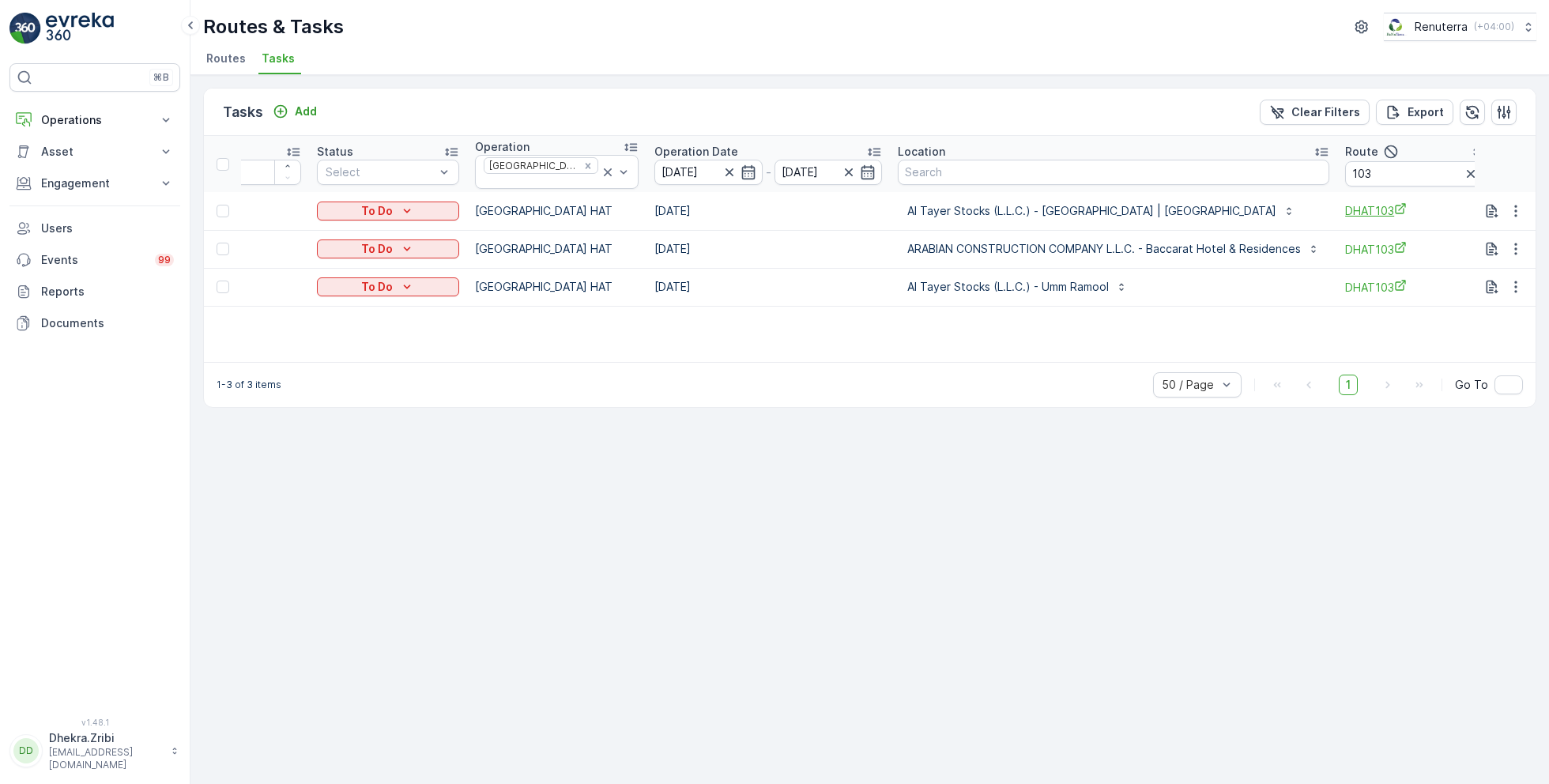
scroll to position [0, 117]
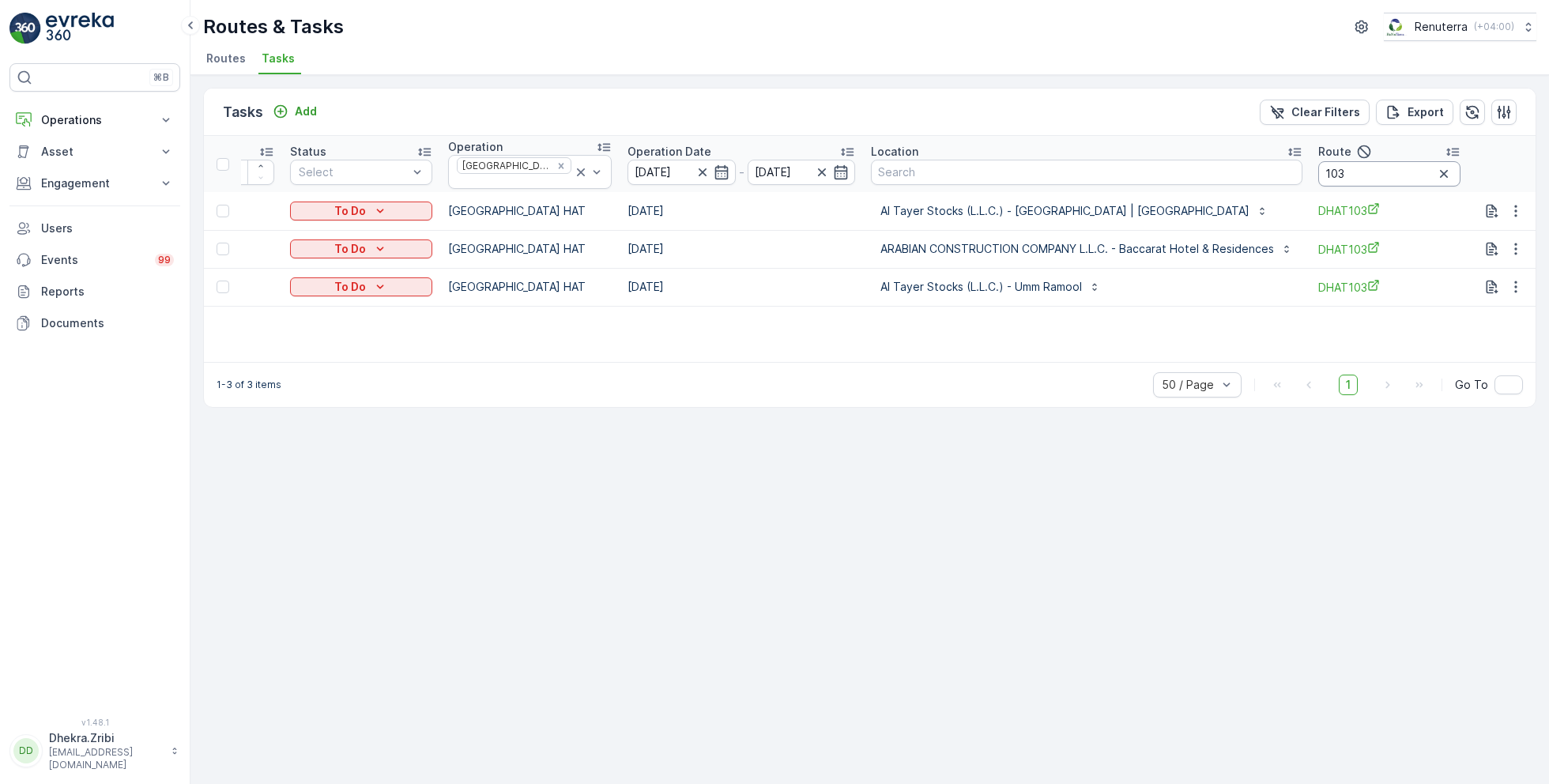
click at [1341, 161] on input "103" at bounding box center [1389, 173] width 143 height 25
click at [1333, 173] on input "103" at bounding box center [1389, 173] width 143 height 25
type input "104"
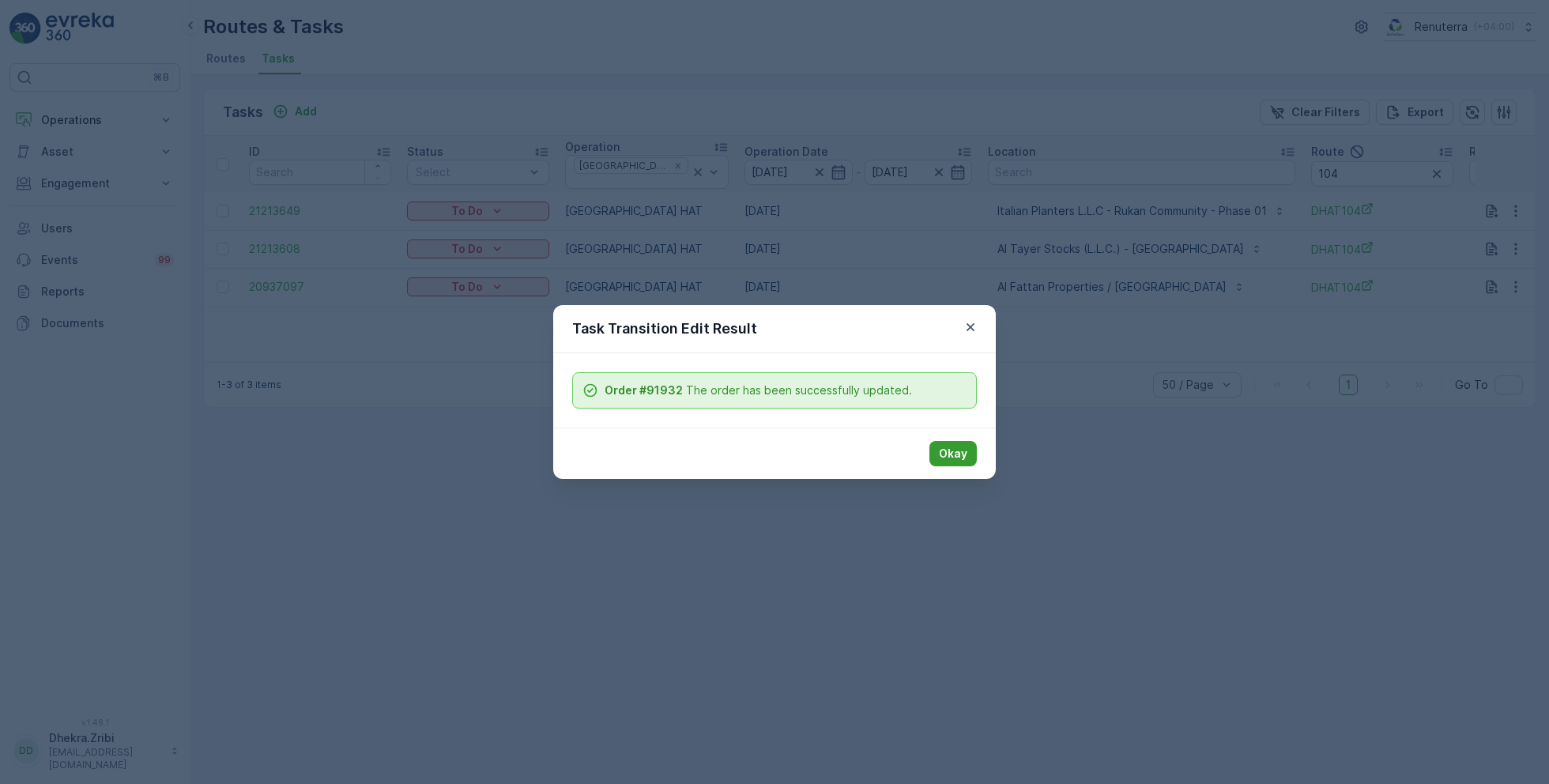
click at [953, 448] on p "Okay" at bounding box center [954, 454] width 29 height 15
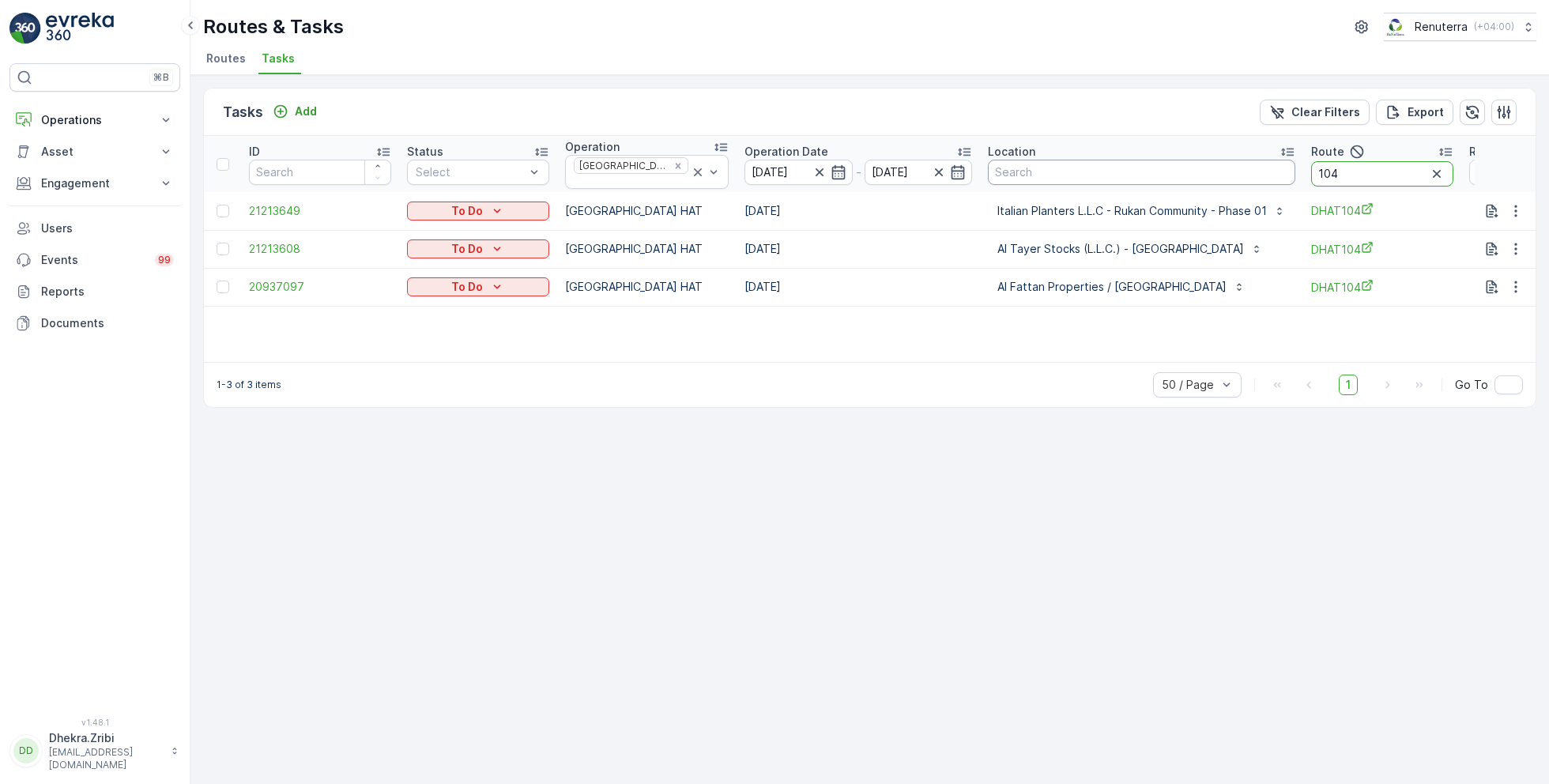
drag, startPoint x: 1338, startPoint y: 173, endPoint x: 1228, endPoint y: 173, distance: 110.0
click at [1228, 173] on tr "ID Status Select Operation Dubai HAT Operation Date 26.08.2025 - 26.08.2025 Loc…" at bounding box center [942, 164] width 1477 height 56
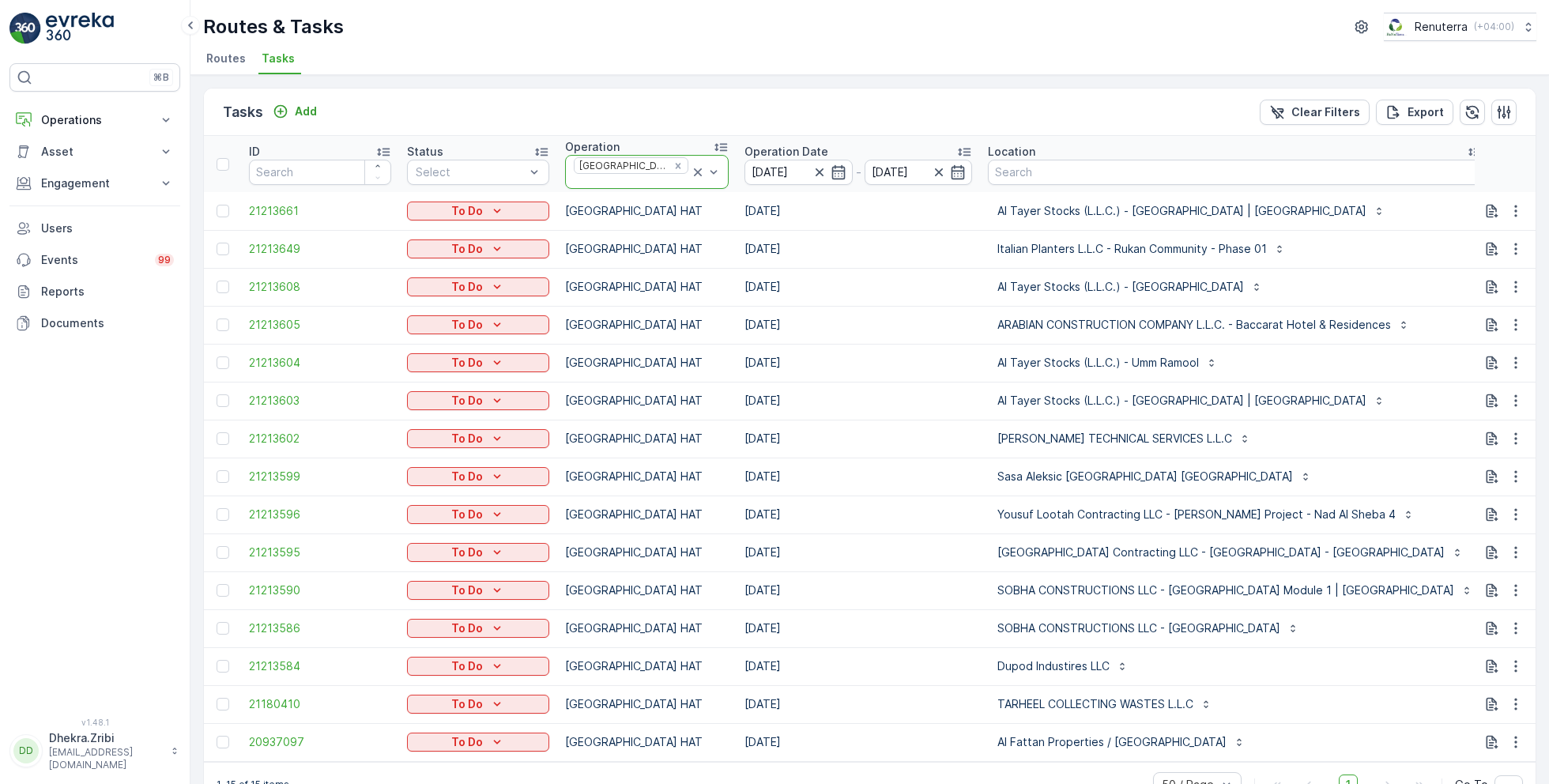
click at [694, 170] on icon at bounding box center [697, 172] width 8 height 8
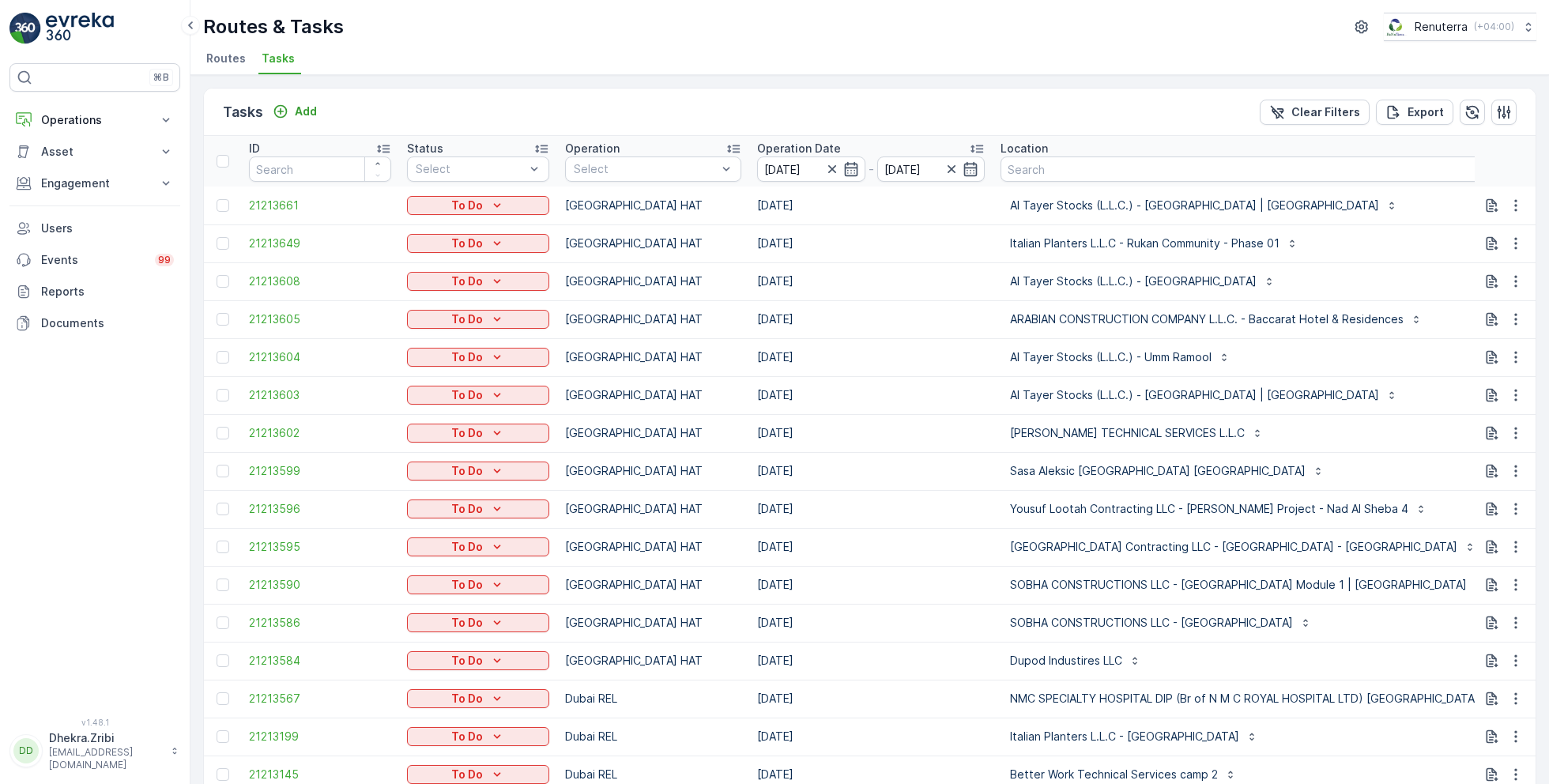
click at [675, 170] on div at bounding box center [645, 169] width 146 height 13
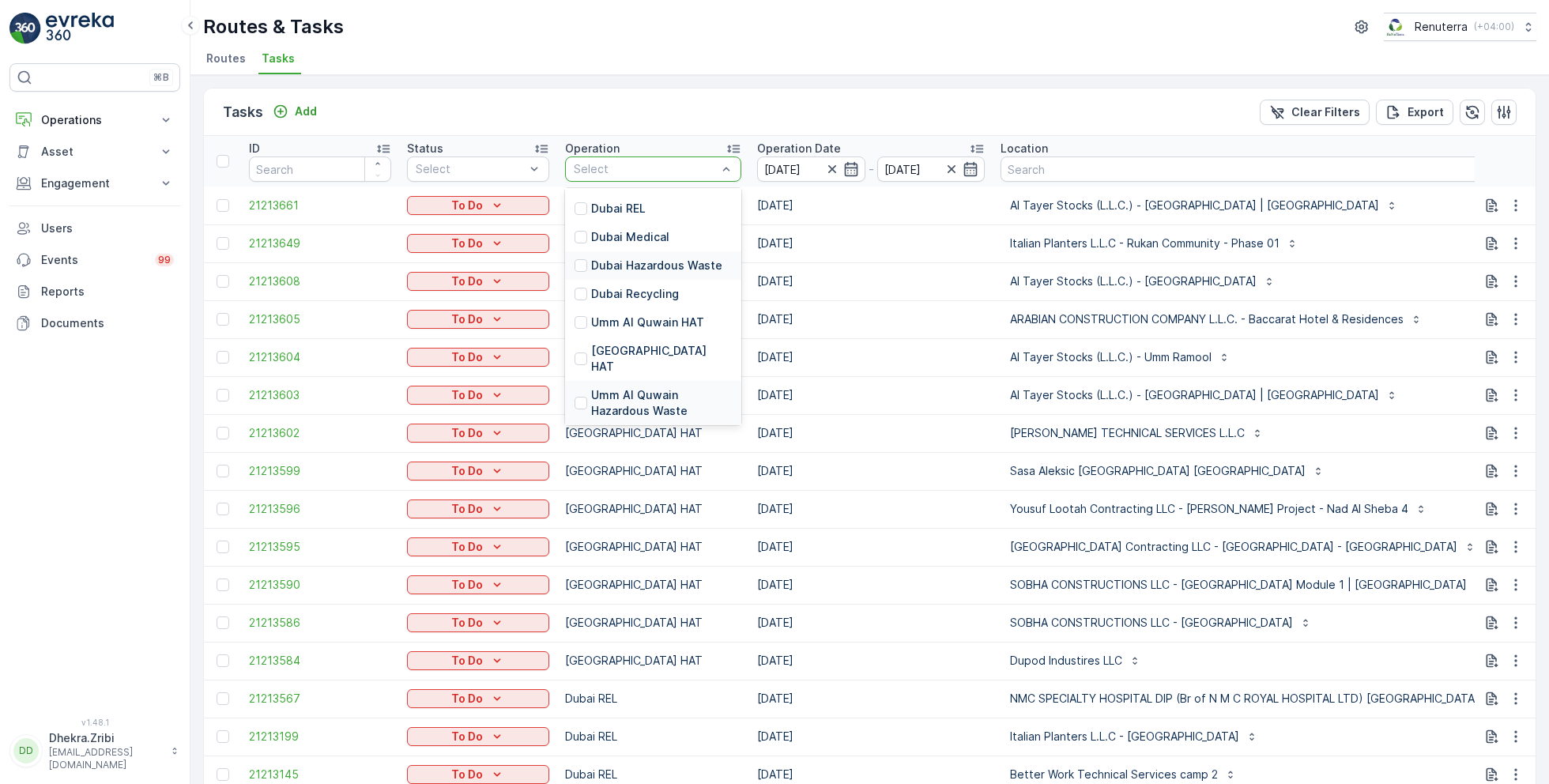
scroll to position [102, 0]
click at [658, 391] on p "Umm Al Quwain Hazardous Waste" at bounding box center [662, 399] width 141 height 32
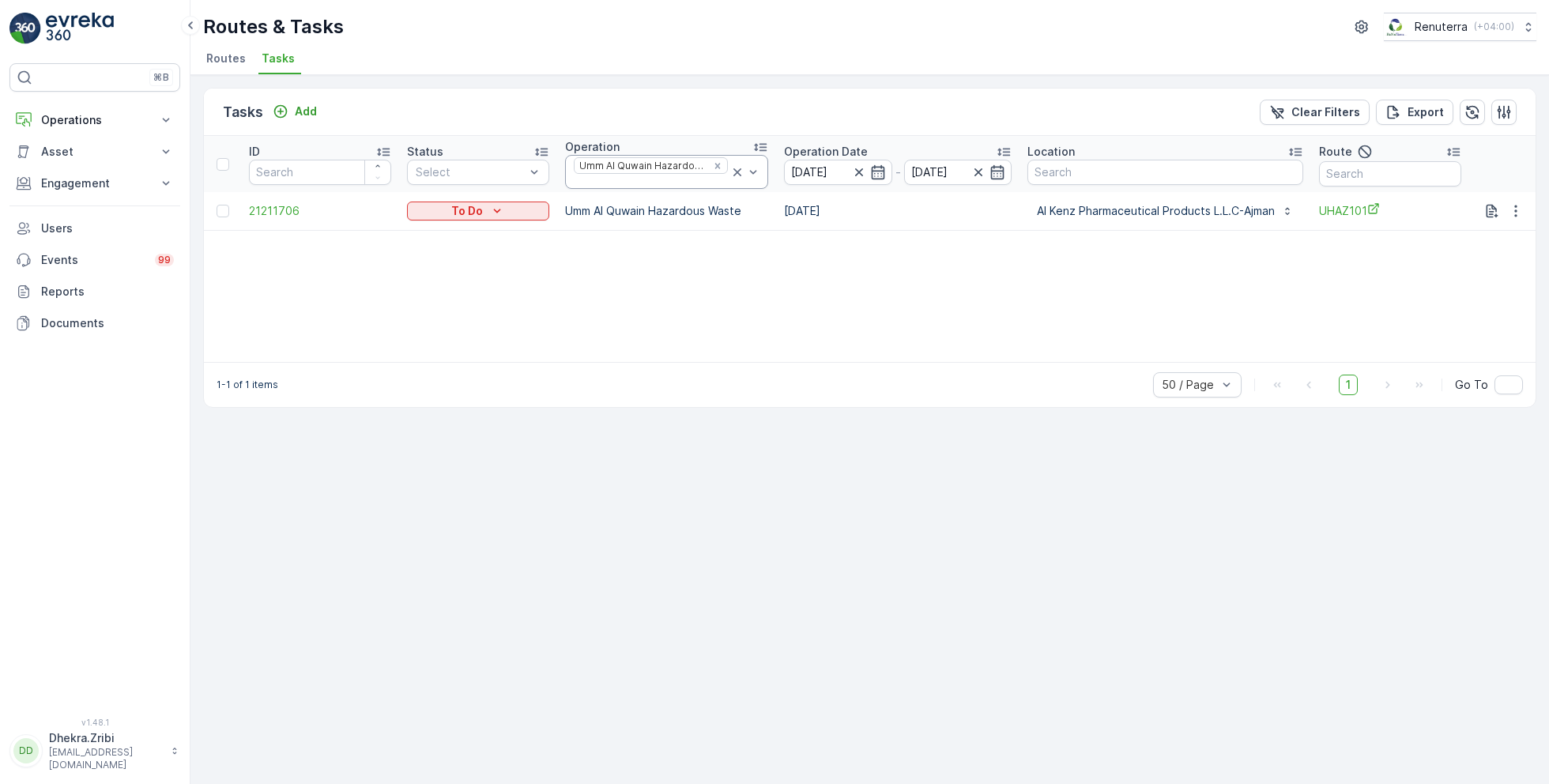
click at [736, 167] on icon at bounding box center [737, 172] width 15 height 15
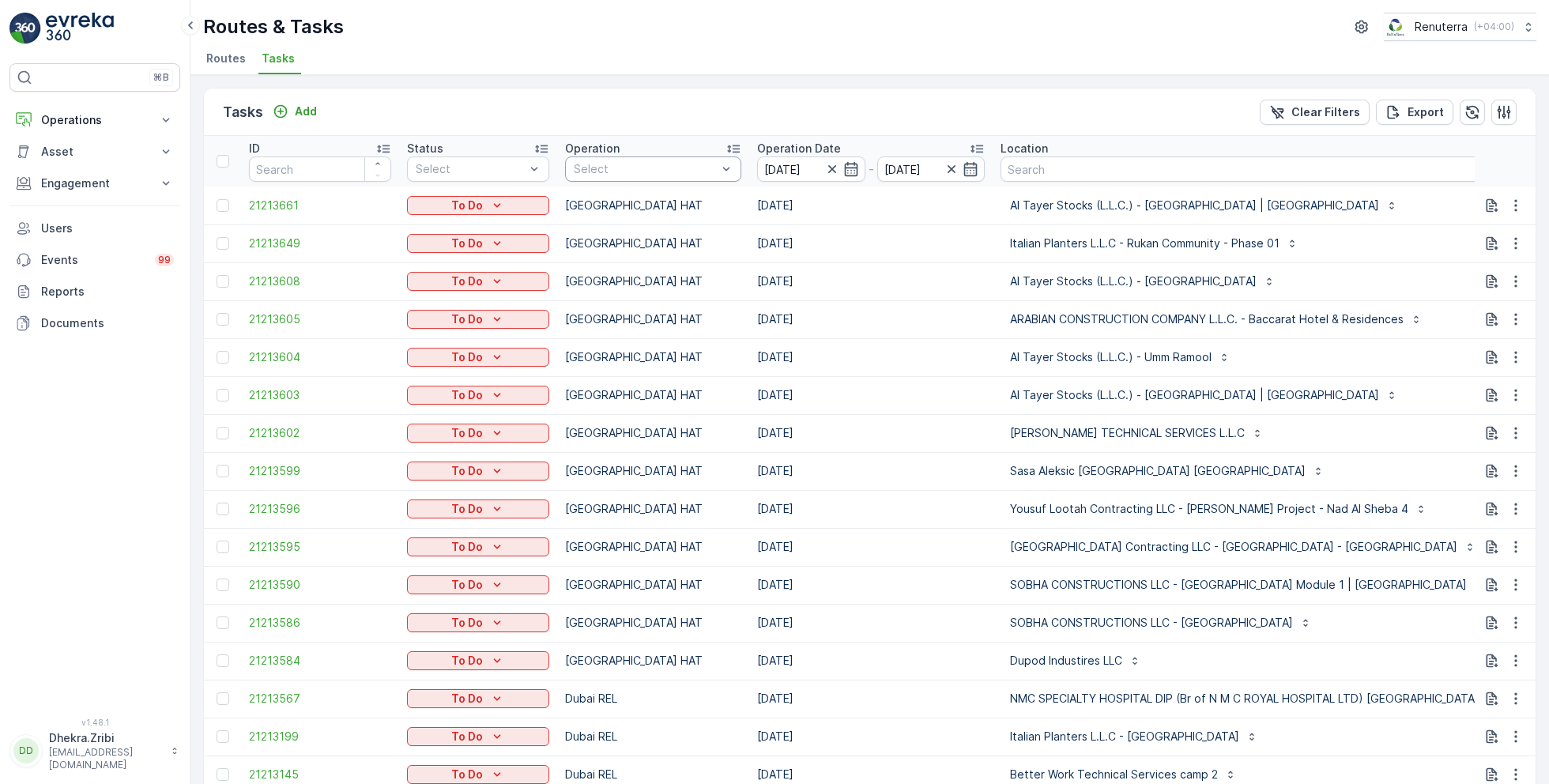
click at [709, 164] on div at bounding box center [645, 169] width 146 height 13
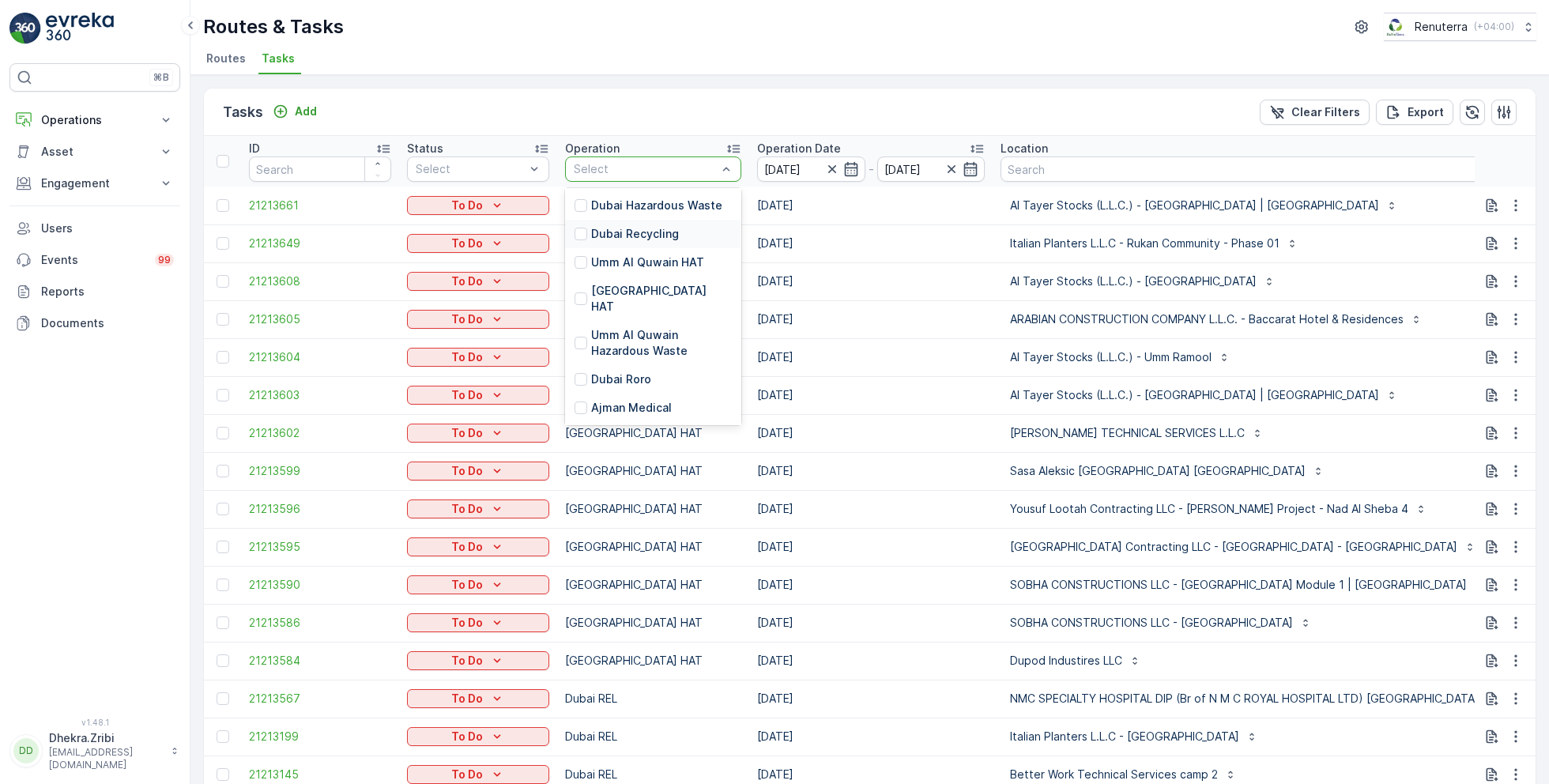
scroll to position [162, 0]
click at [632, 367] on p "Dubai Roro" at bounding box center [621, 375] width 60 height 15
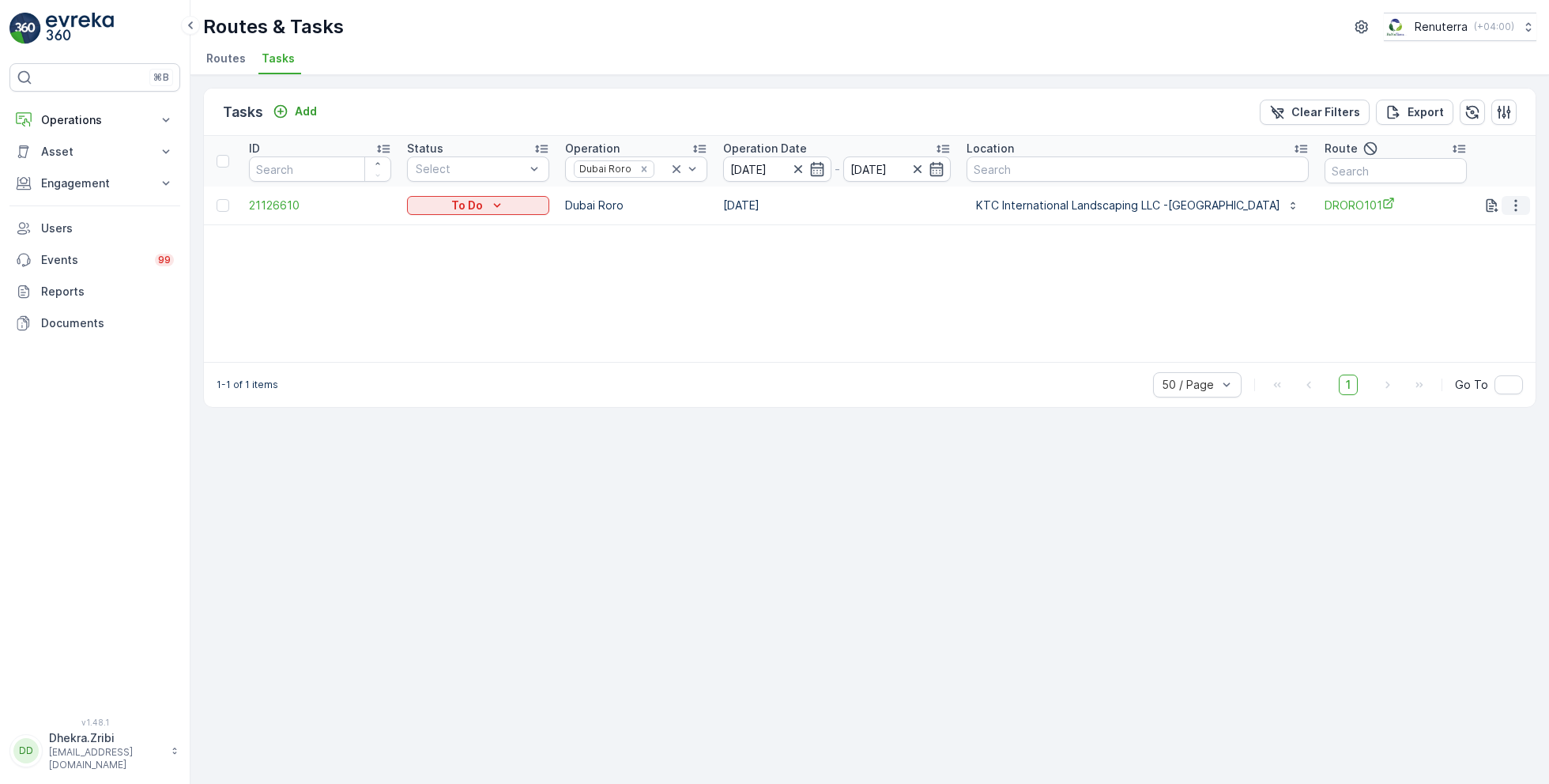
click at [1515, 200] on icon "button" at bounding box center [1515, 205] width 2 height 12
click at [1474, 293] on span "Remove from Route" at bounding box center [1489, 295] width 107 height 15
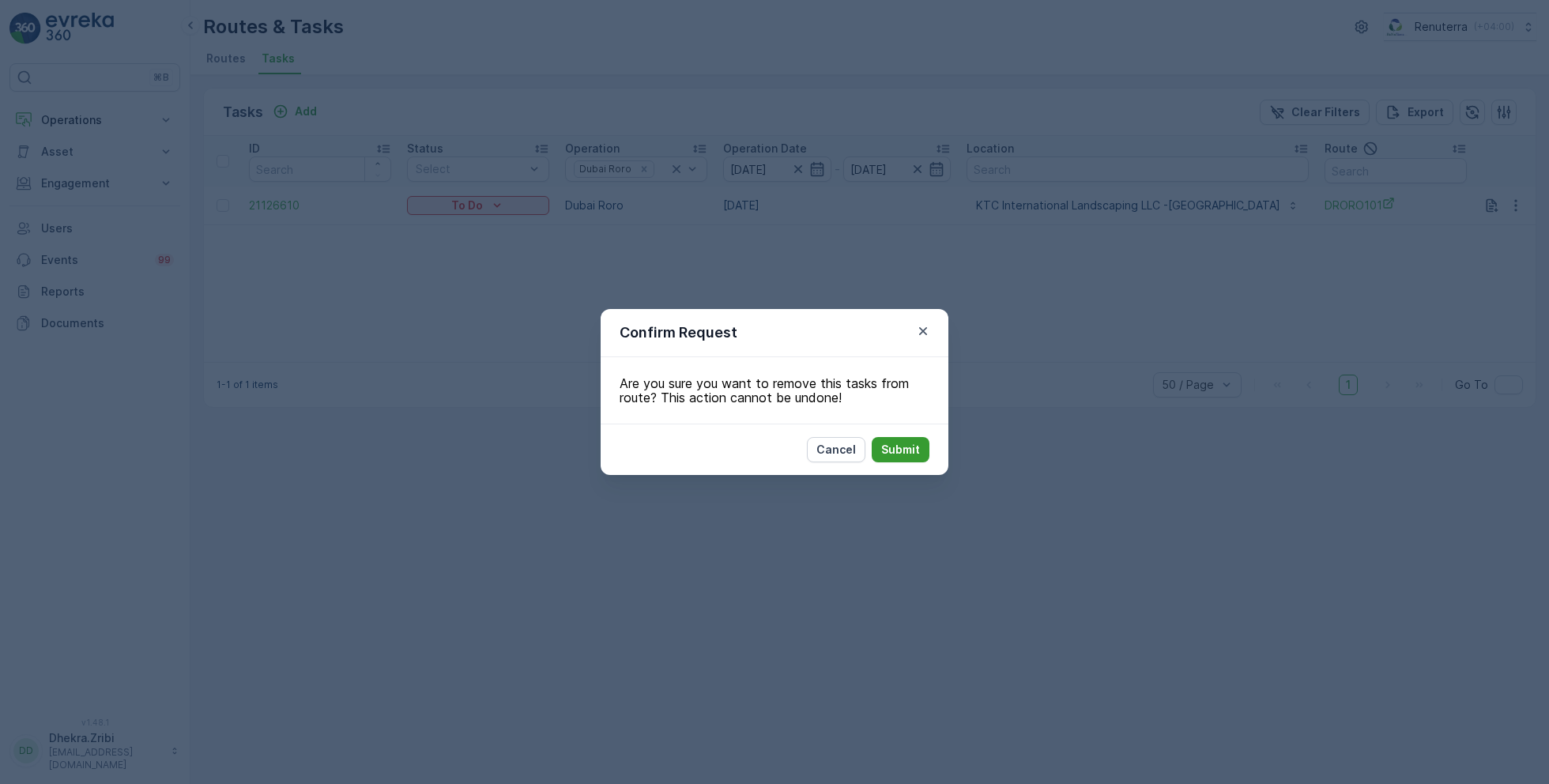
click at [892, 448] on p "Submit" at bounding box center [901, 450] width 39 height 15
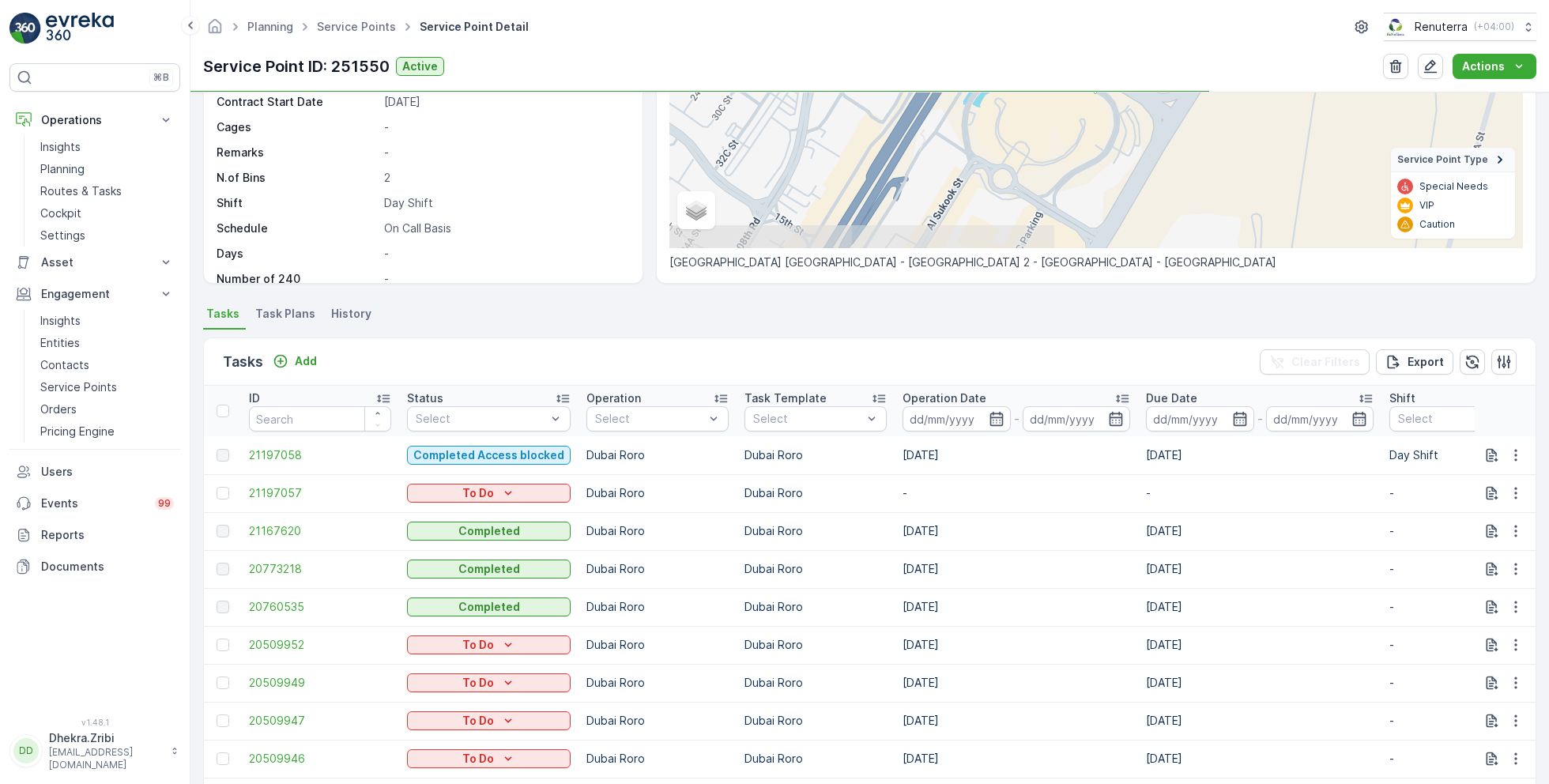
scroll to position [239, 0]
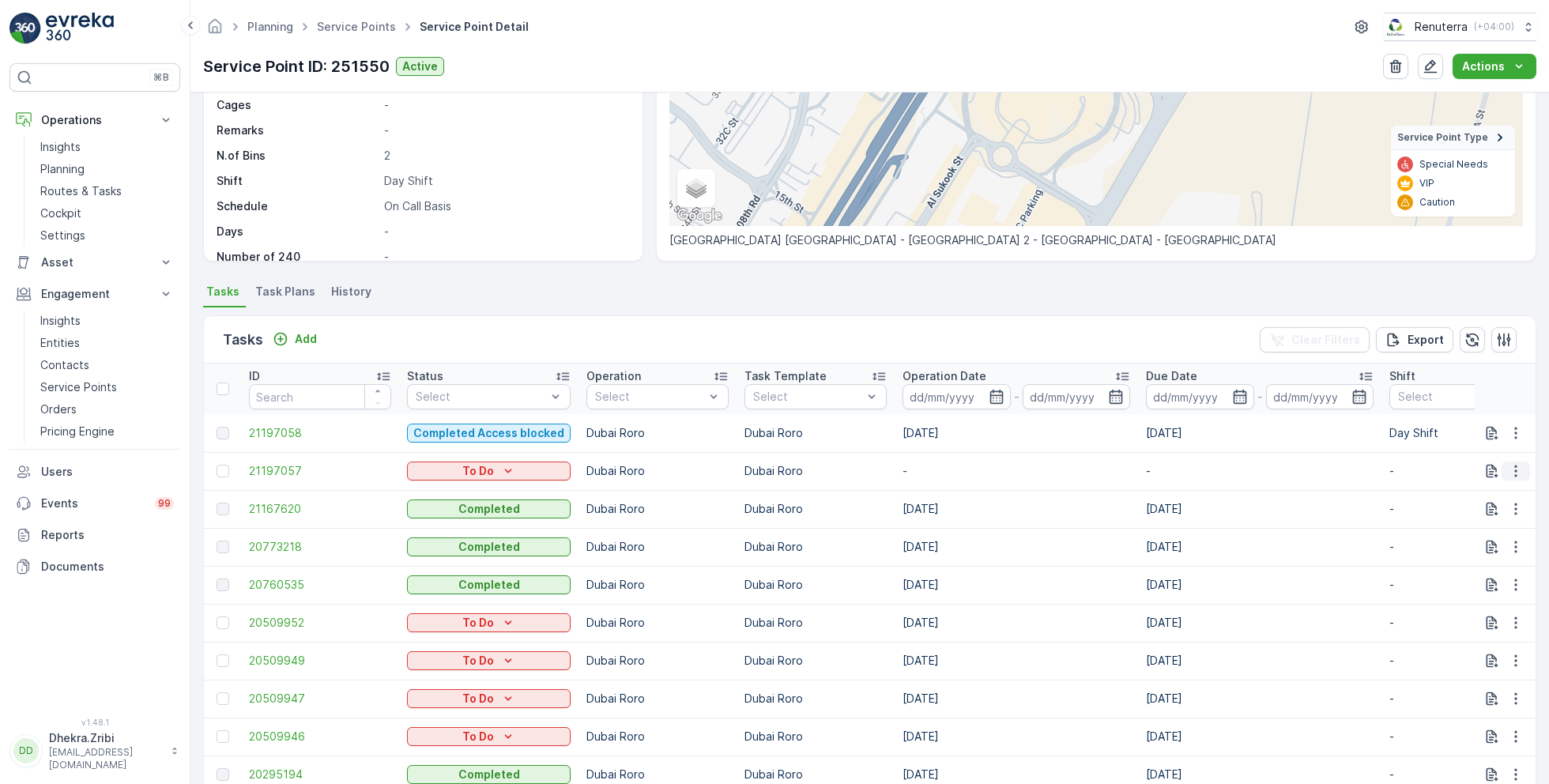
click at [1514, 470] on icon "button" at bounding box center [1515, 471] width 2 height 12
click at [1465, 536] on span "Change Route" at bounding box center [1475, 537] width 77 height 15
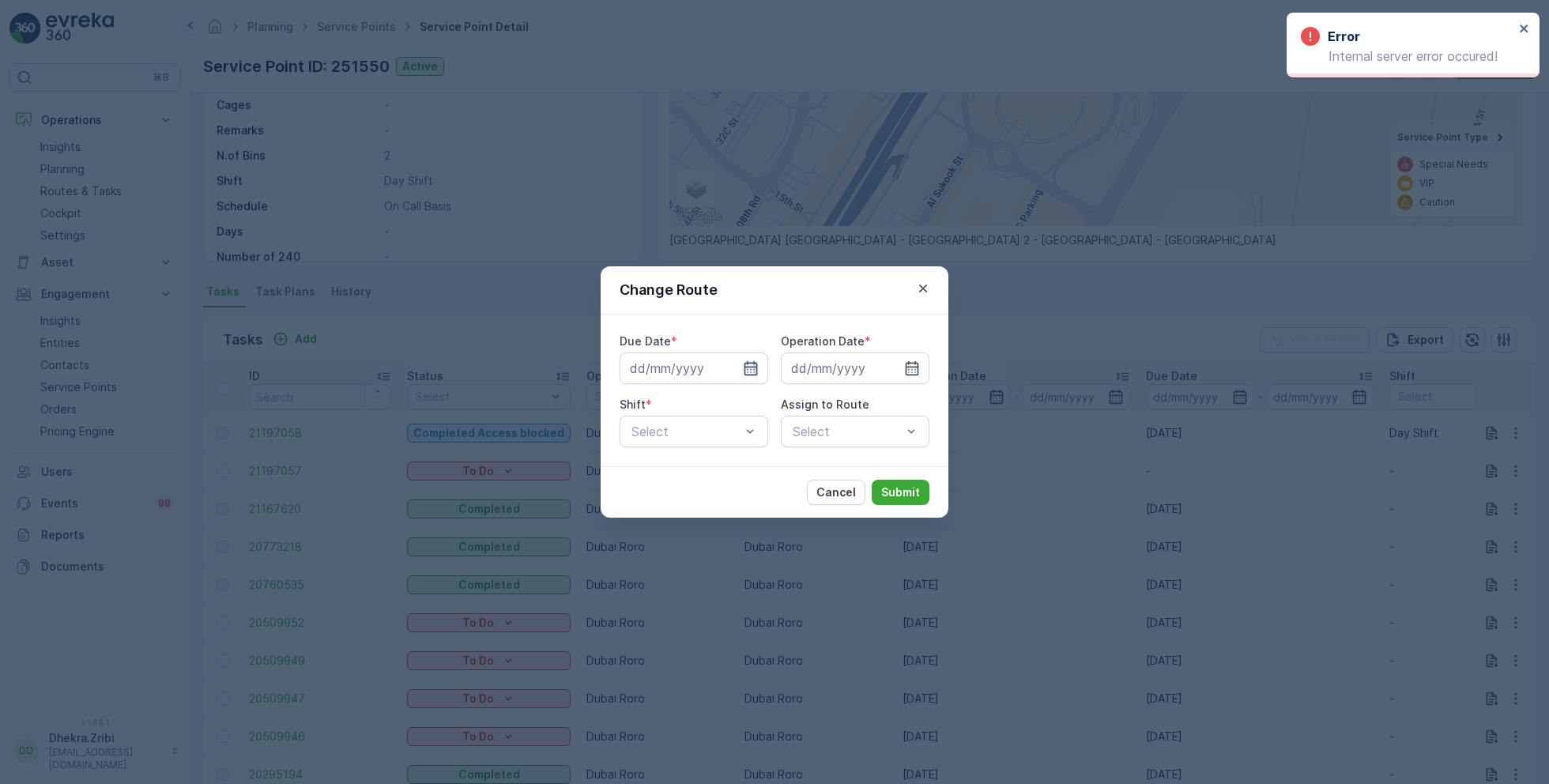
click at [753, 366] on icon "button" at bounding box center [750, 368] width 15 height 15
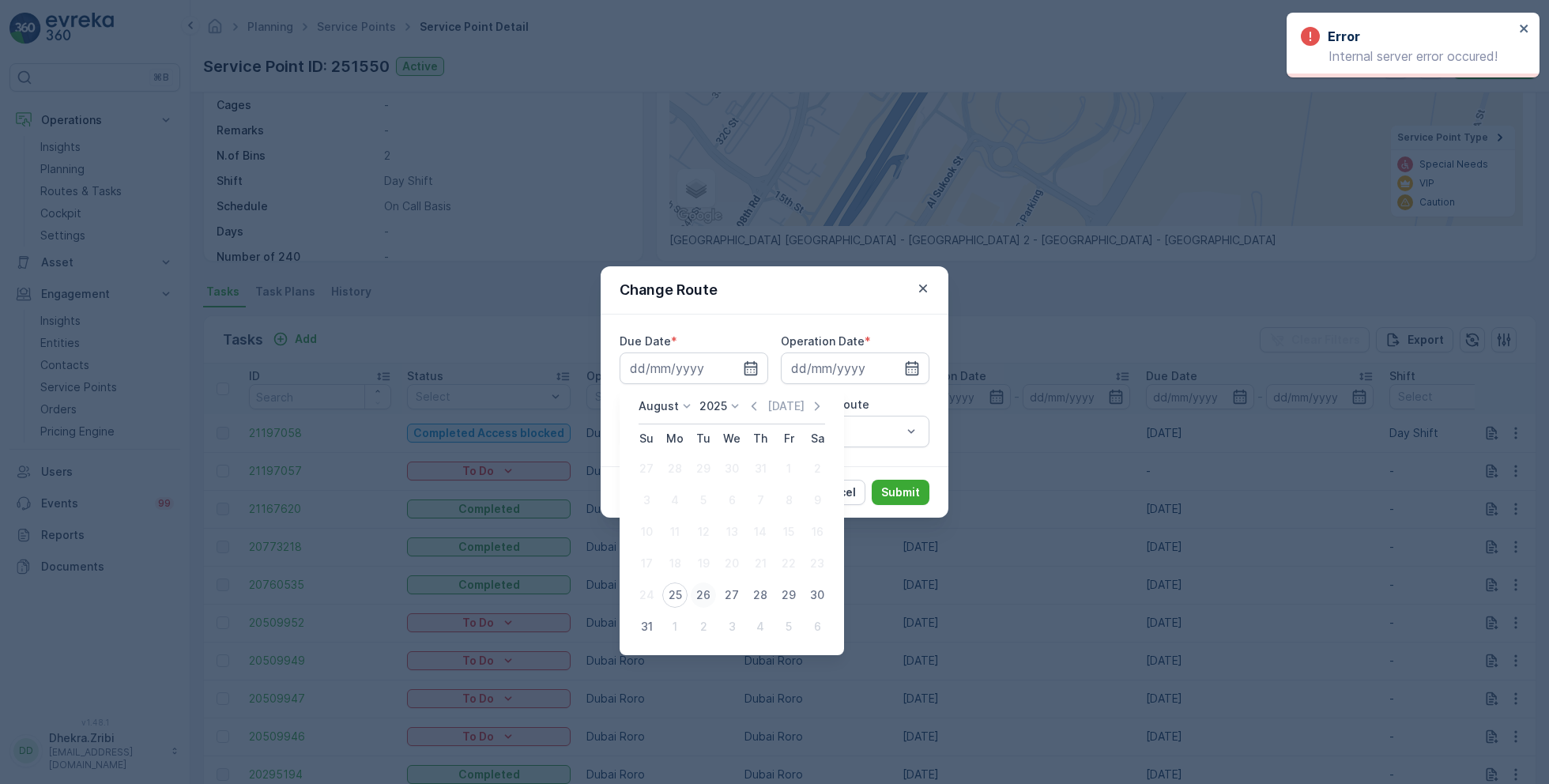
click at [706, 596] on div "26" at bounding box center [703, 595] width 25 height 25
type input "[DATE]"
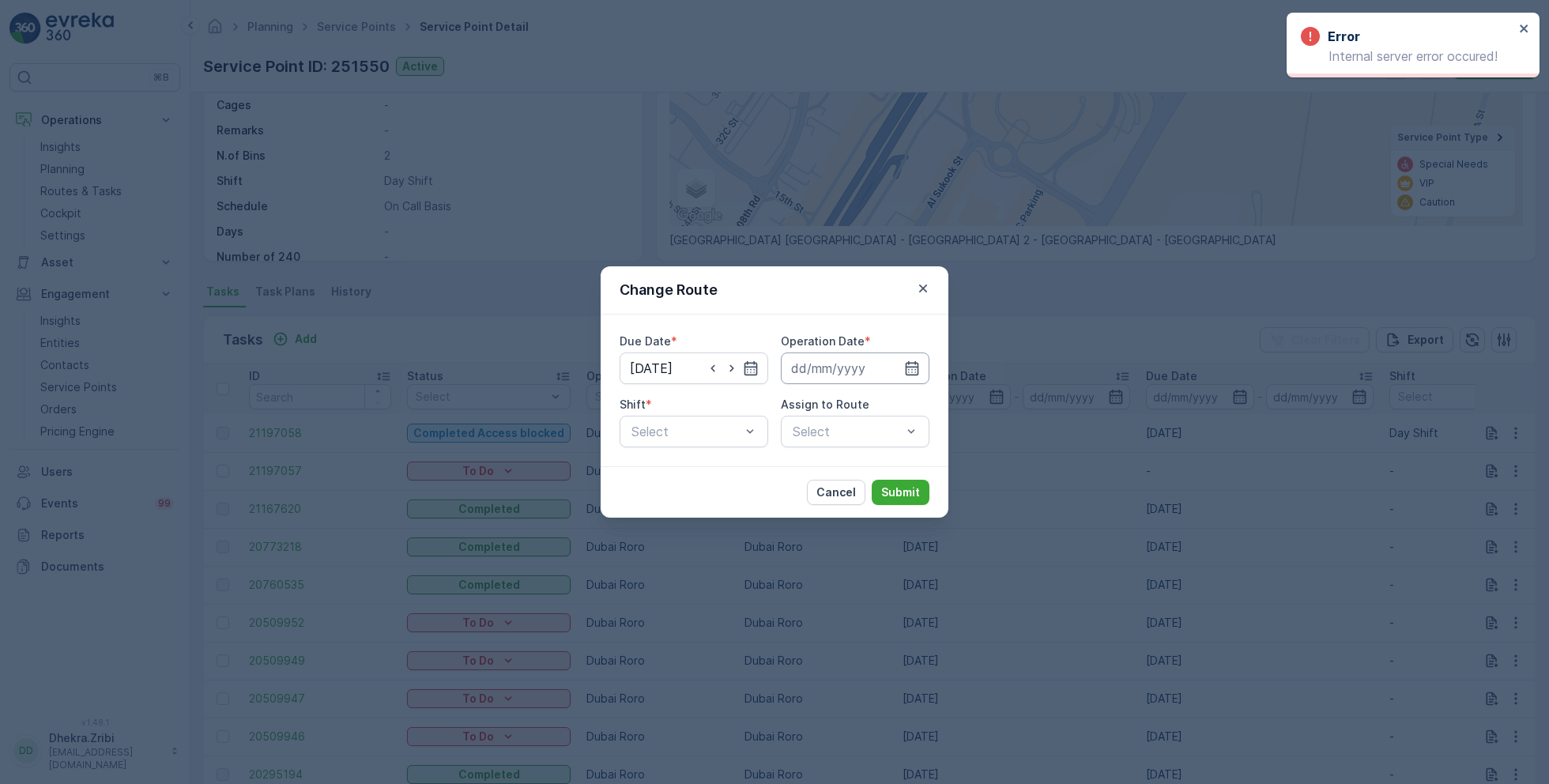
click at [860, 372] on input at bounding box center [855, 368] width 148 height 32
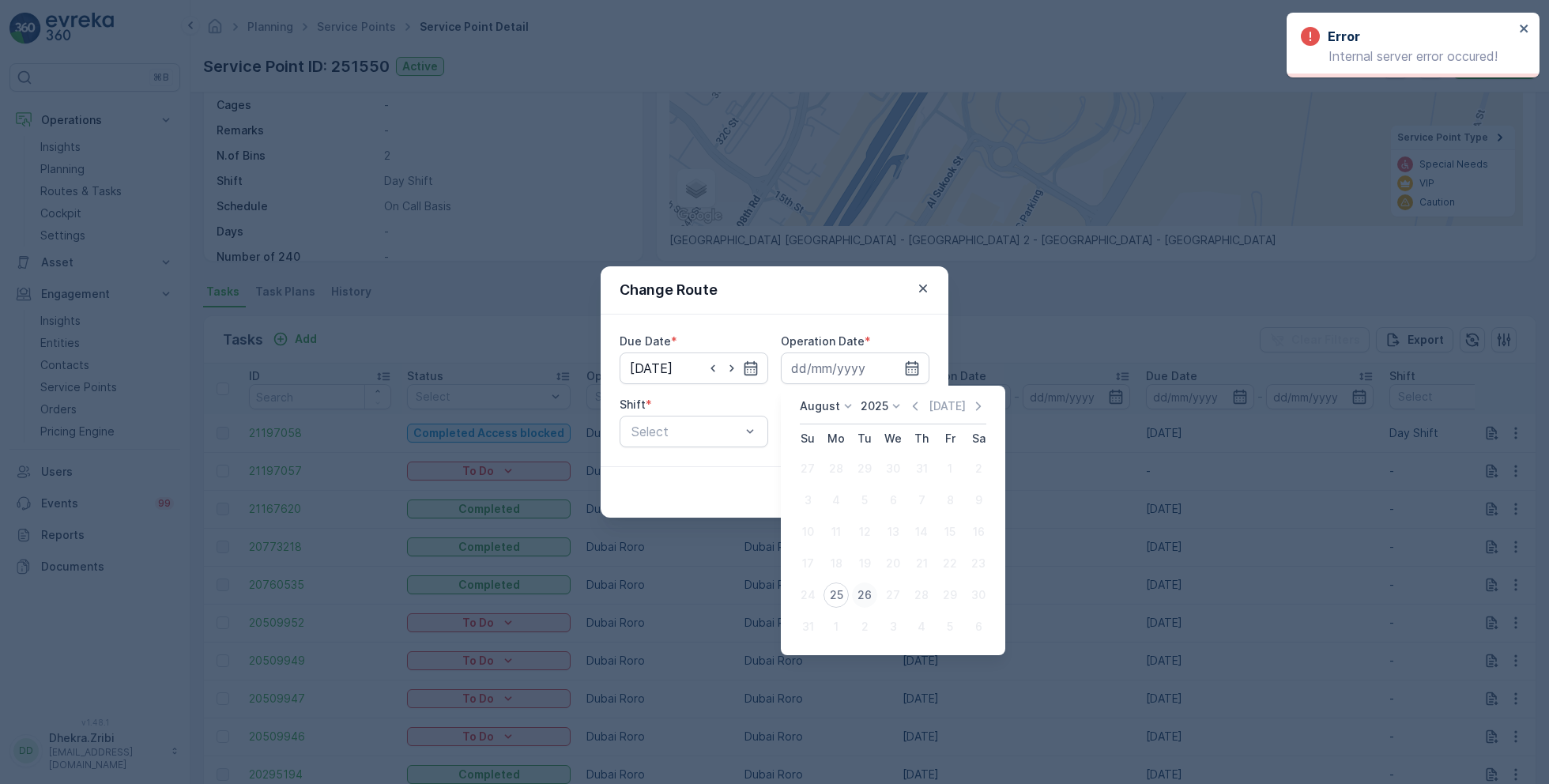
click at [855, 591] on div "26" at bounding box center [864, 595] width 25 height 25
type input "[DATE]"
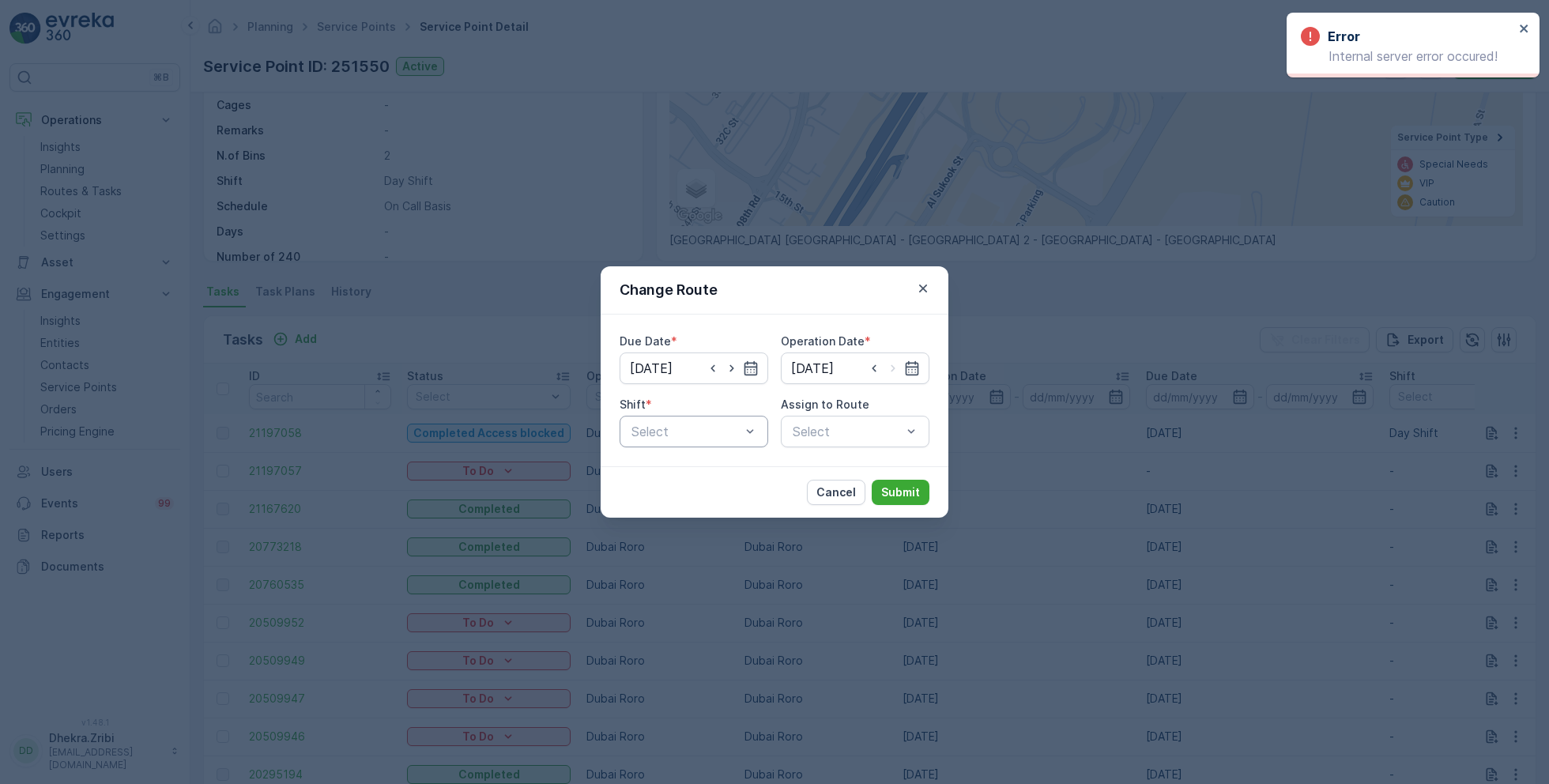
click at [697, 442] on div "Select" at bounding box center [694, 431] width 148 height 32
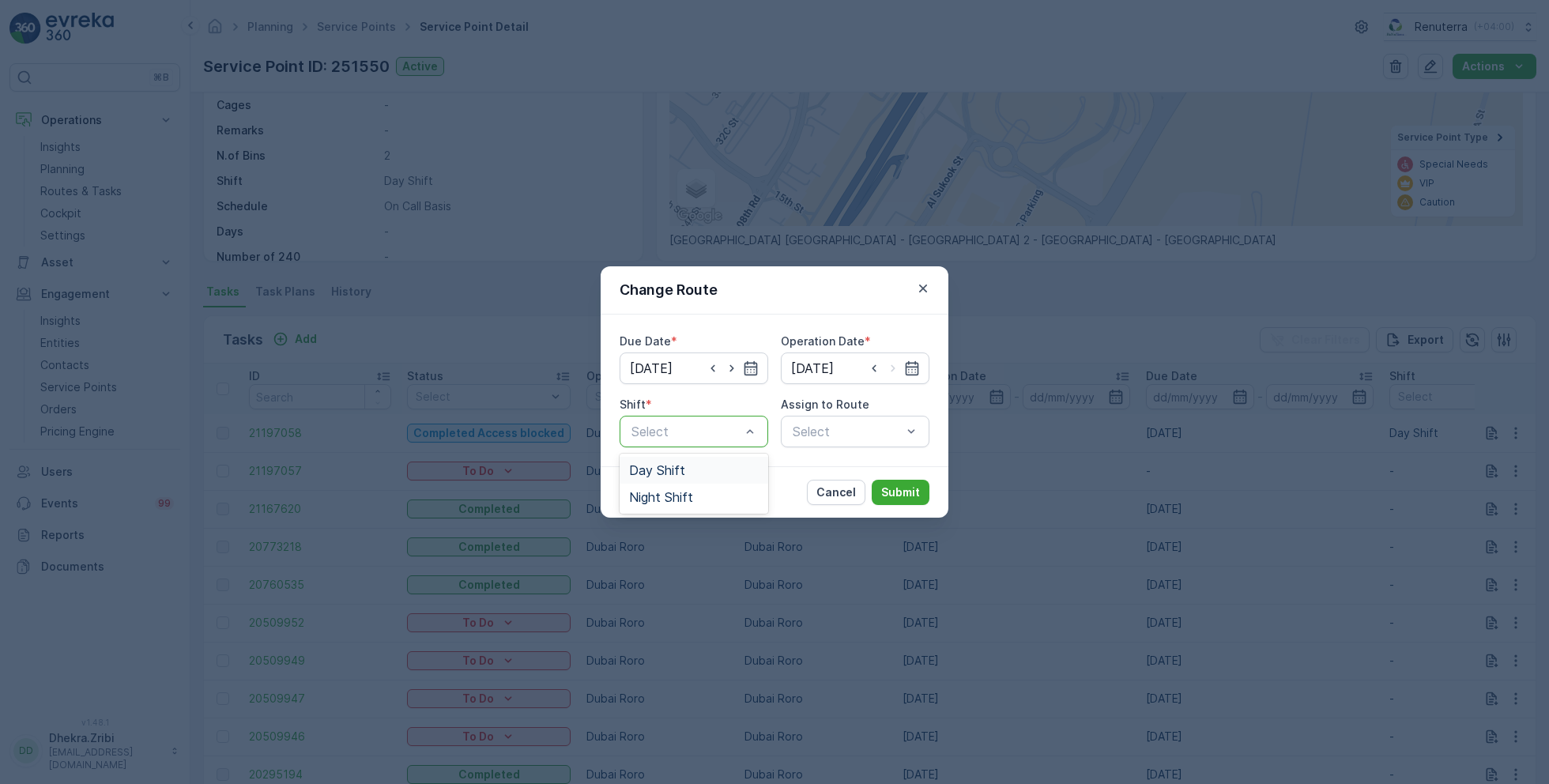
click at [658, 472] on span "Day Shift" at bounding box center [657, 470] width 56 height 14
click at [806, 431] on div at bounding box center [847, 431] width 112 height 14
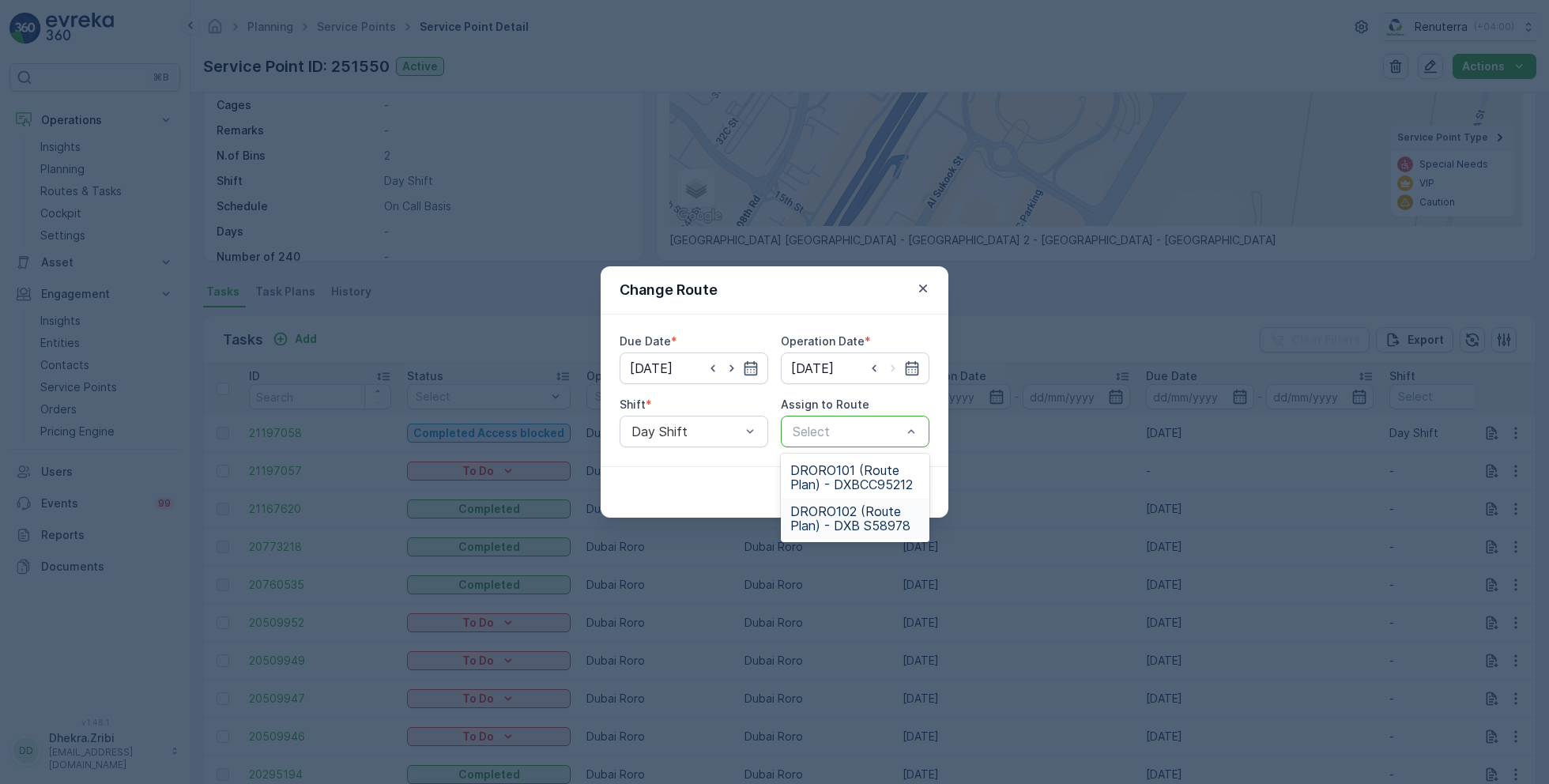
click at [831, 517] on span "DRORO102 (Route Plan) - DXB S58978" at bounding box center [854, 518] width 130 height 29
click at [915, 488] on p "Submit" at bounding box center [901, 492] width 39 height 15
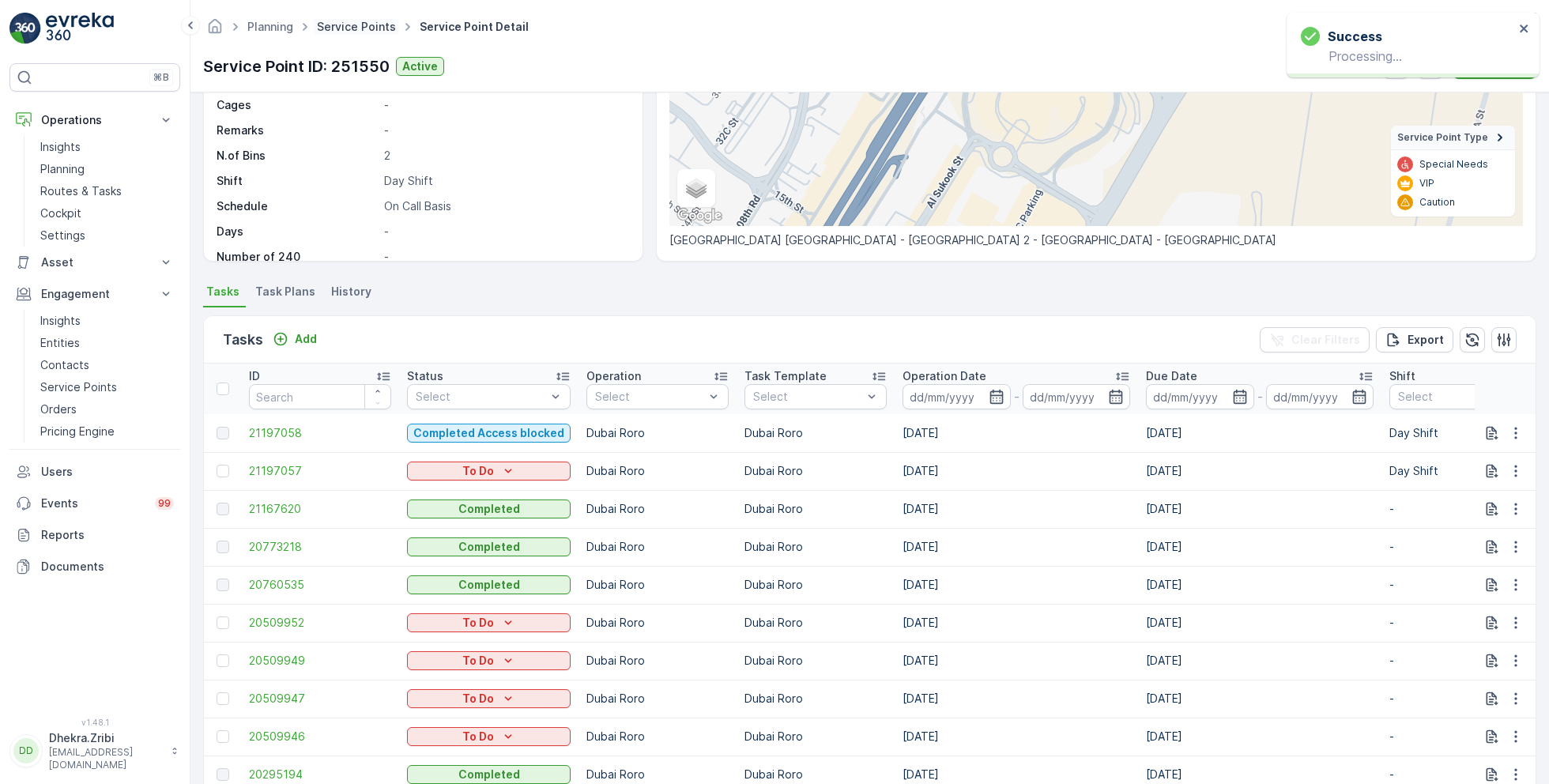
click at [367, 29] on link "Service Points" at bounding box center [356, 27] width 79 height 13
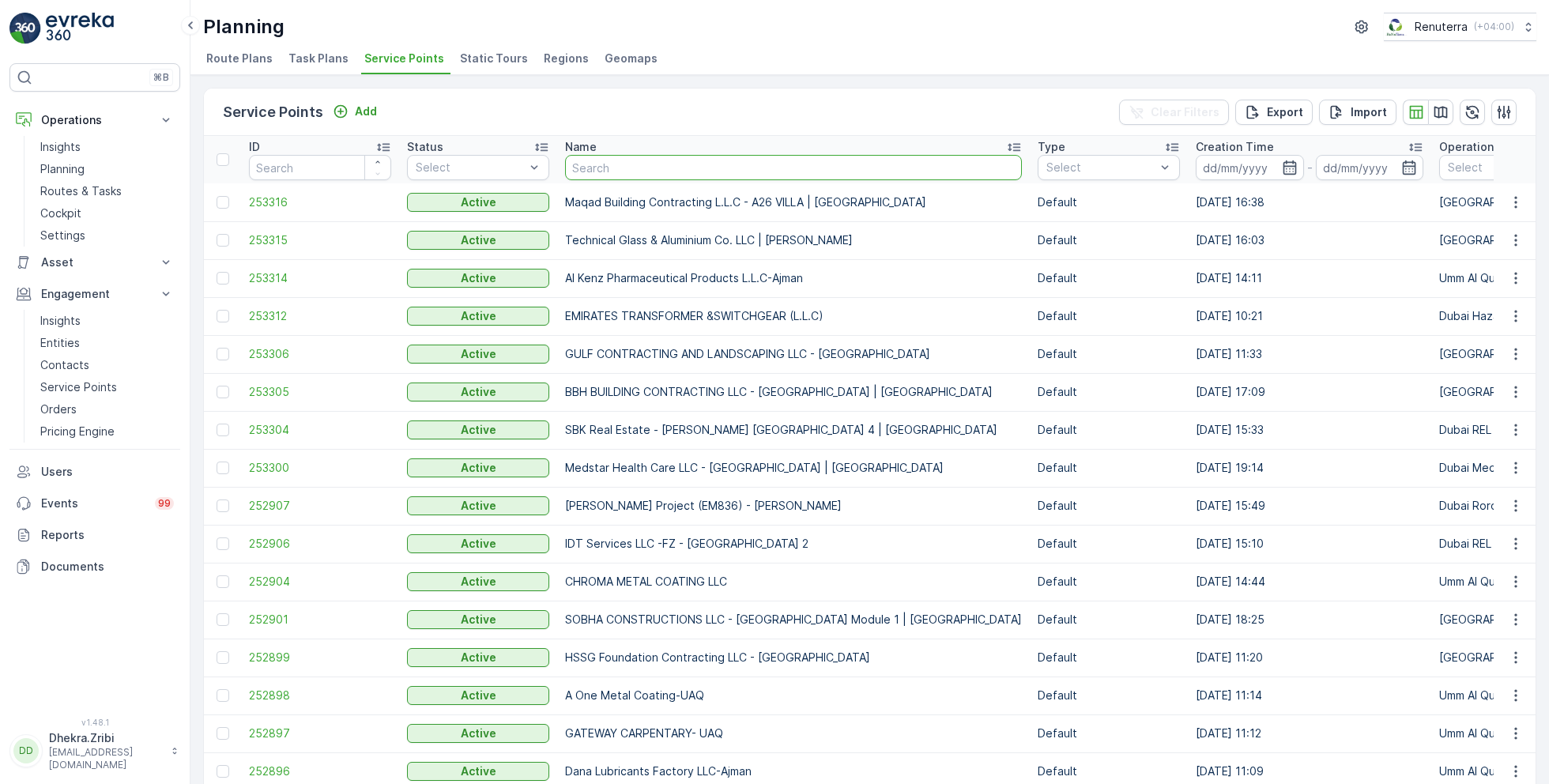
click at [603, 169] on input "text" at bounding box center [794, 168] width 457 height 25
type input "w"
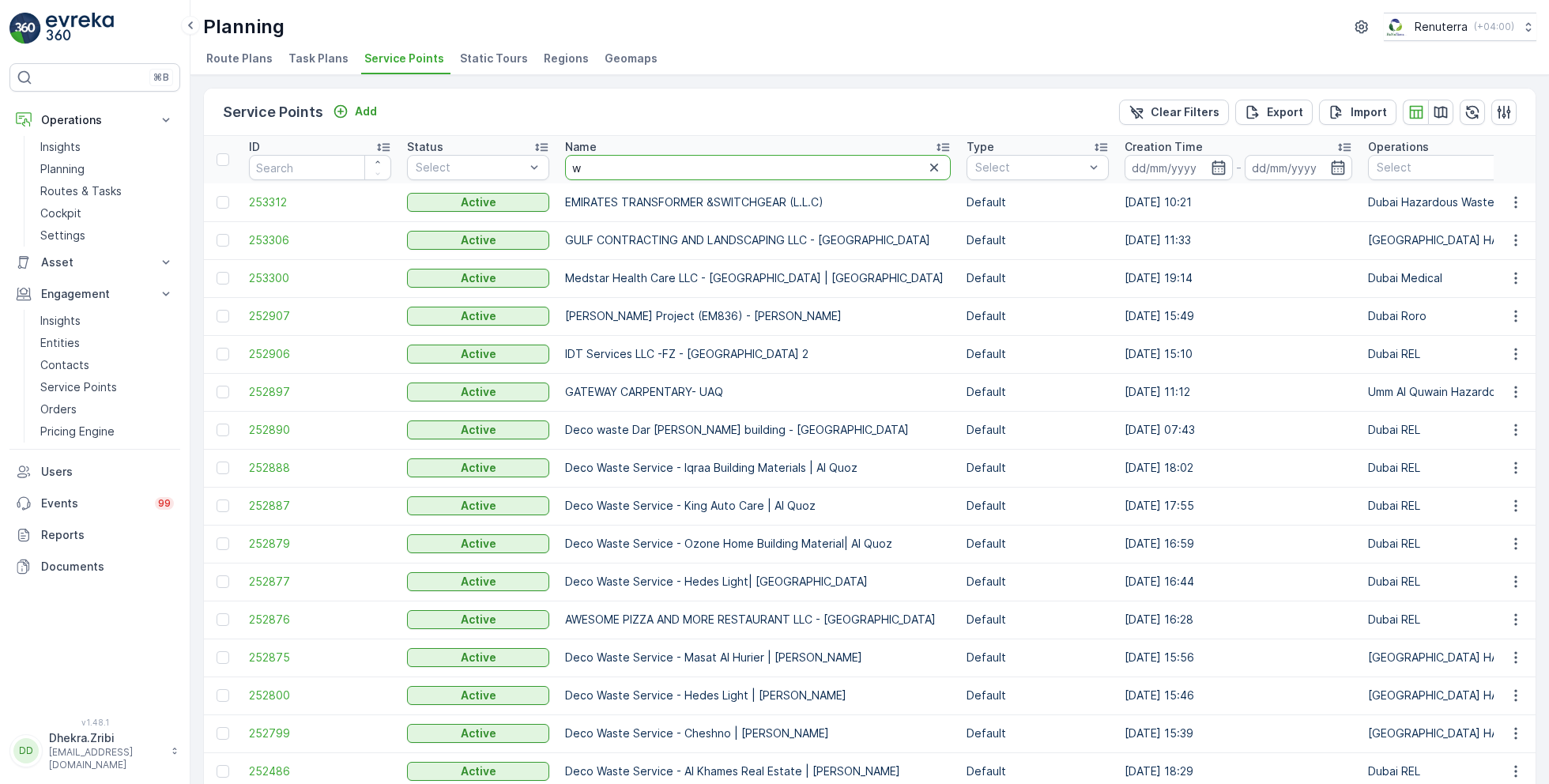
click at [626, 161] on input "w" at bounding box center [758, 168] width 385 height 25
type input "emirates"
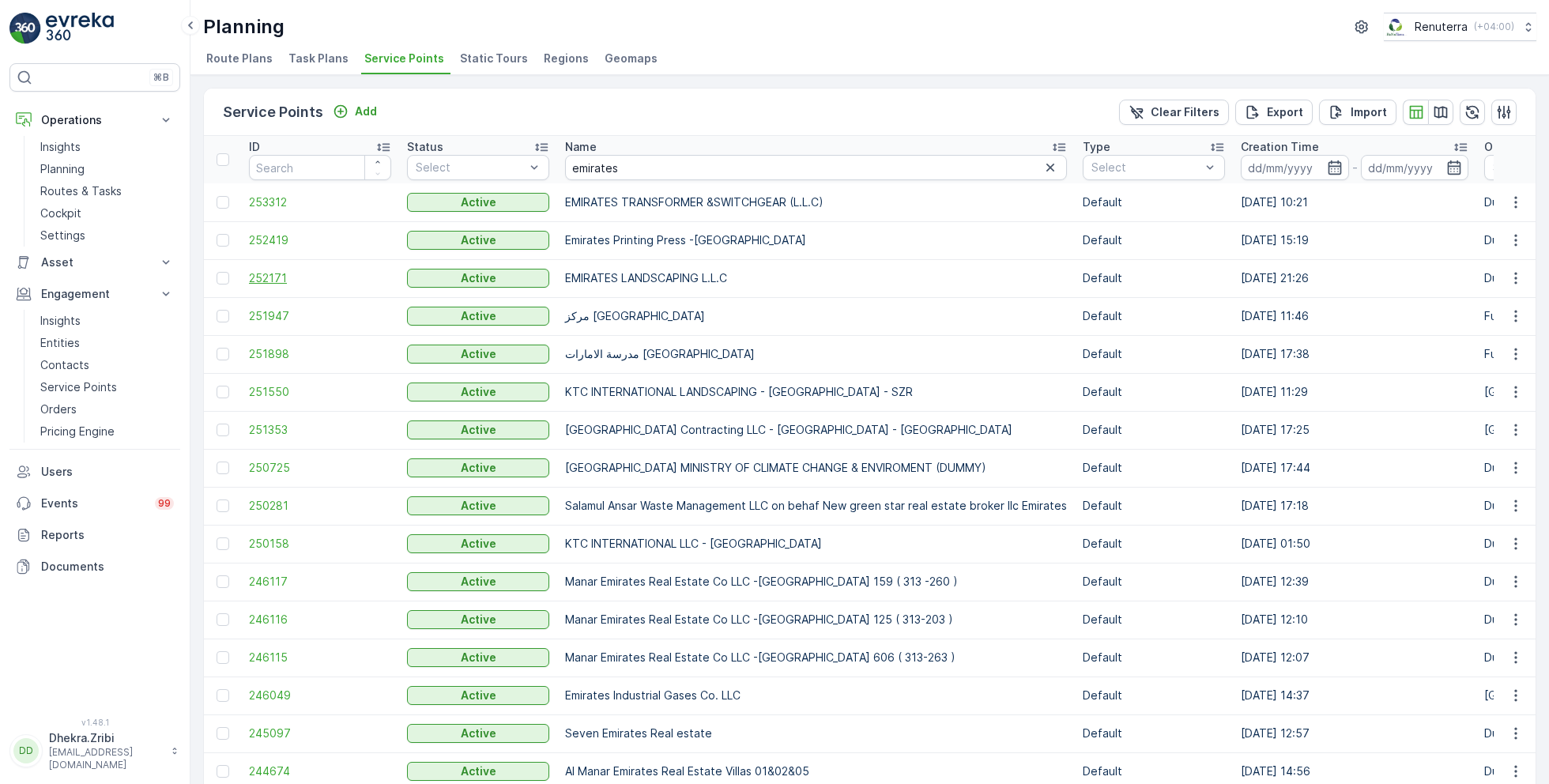
click at [261, 274] on span "252171" at bounding box center [320, 278] width 143 height 15
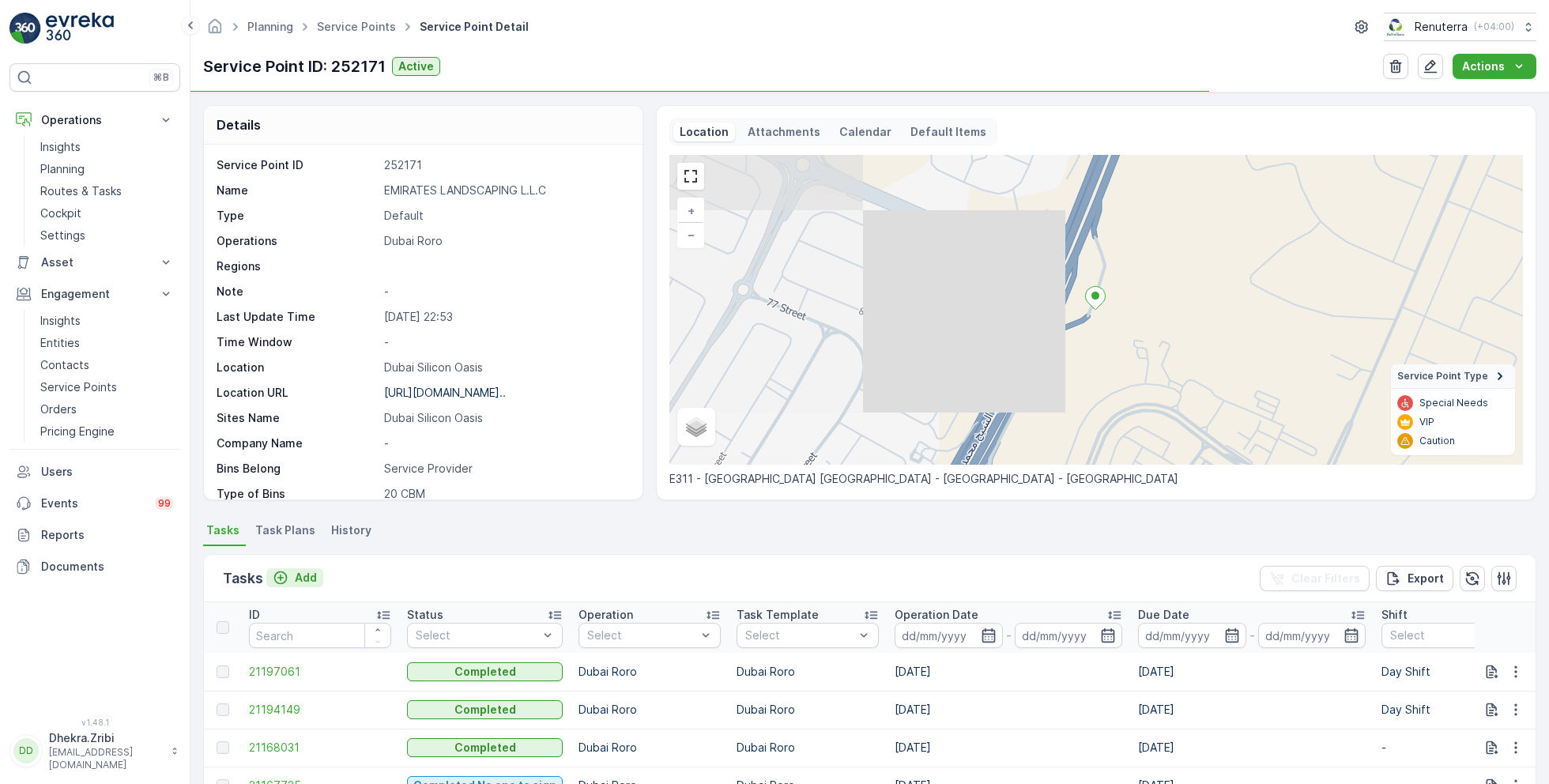
click at [296, 574] on p "Add" at bounding box center [305, 577] width 22 height 15
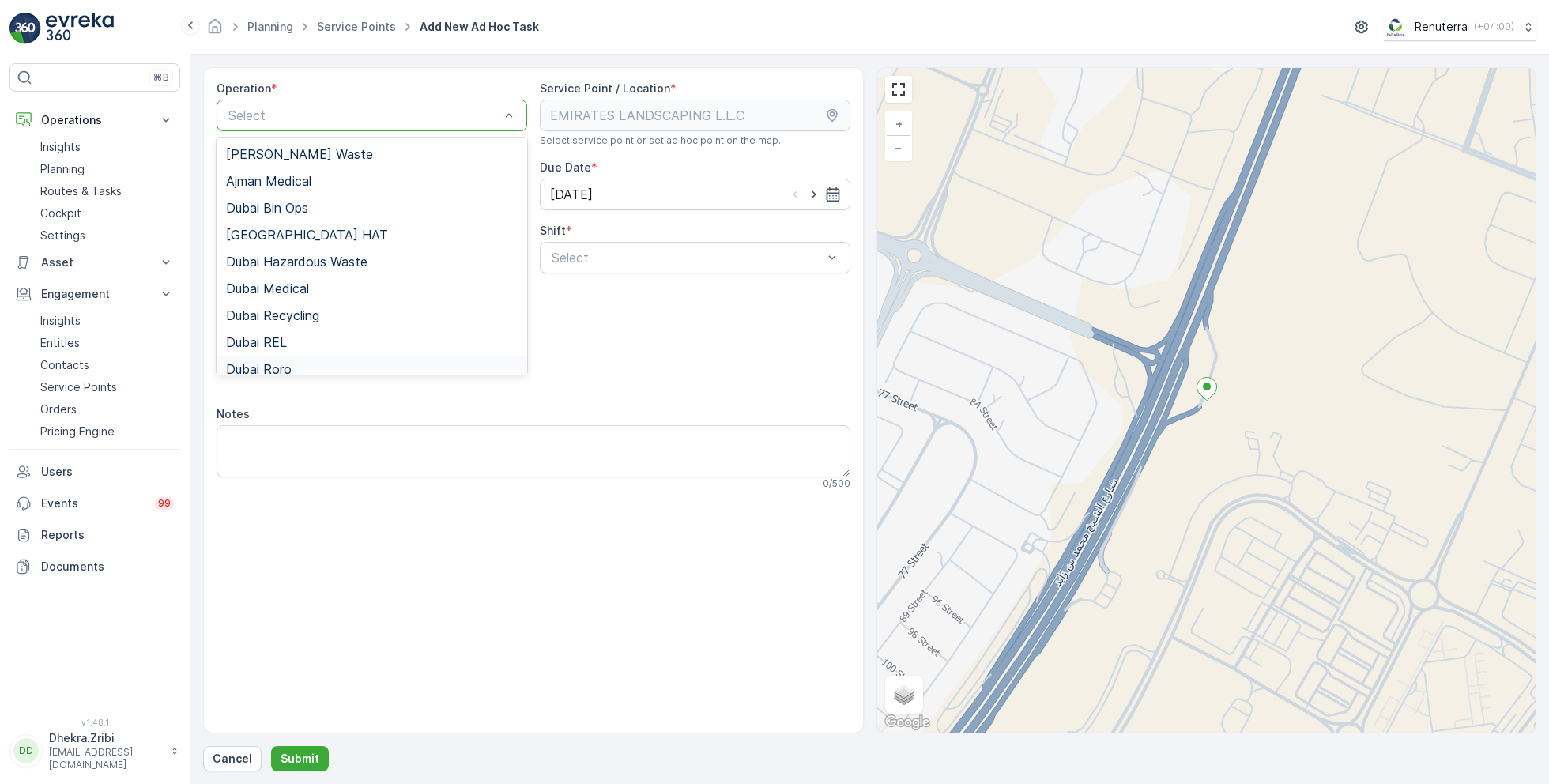
click at [277, 366] on span "Dubai Roro" at bounding box center [259, 369] width 66 height 14
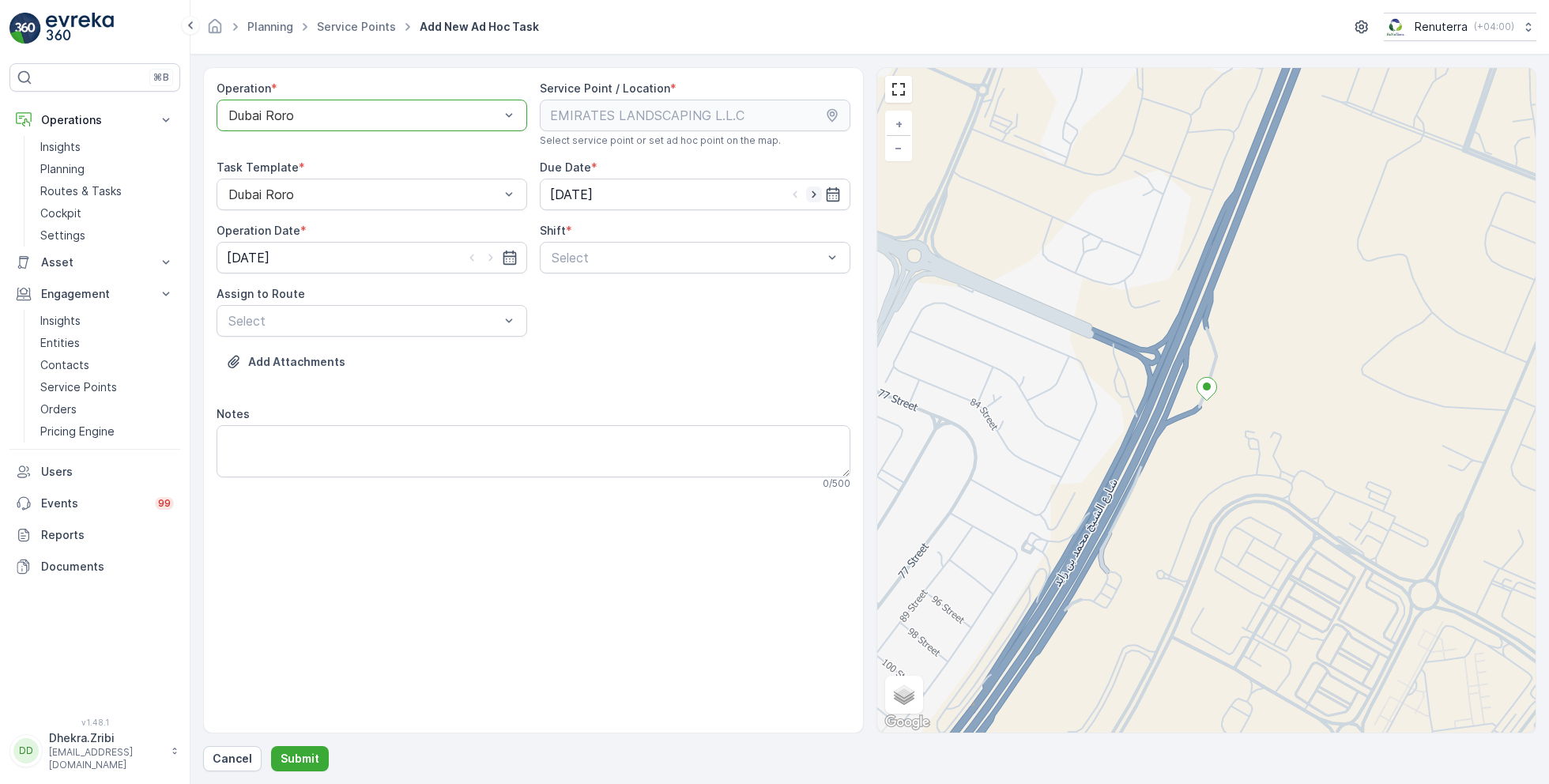
click at [817, 198] on icon "button" at bounding box center [814, 195] width 15 height 15
type input "[DATE]"
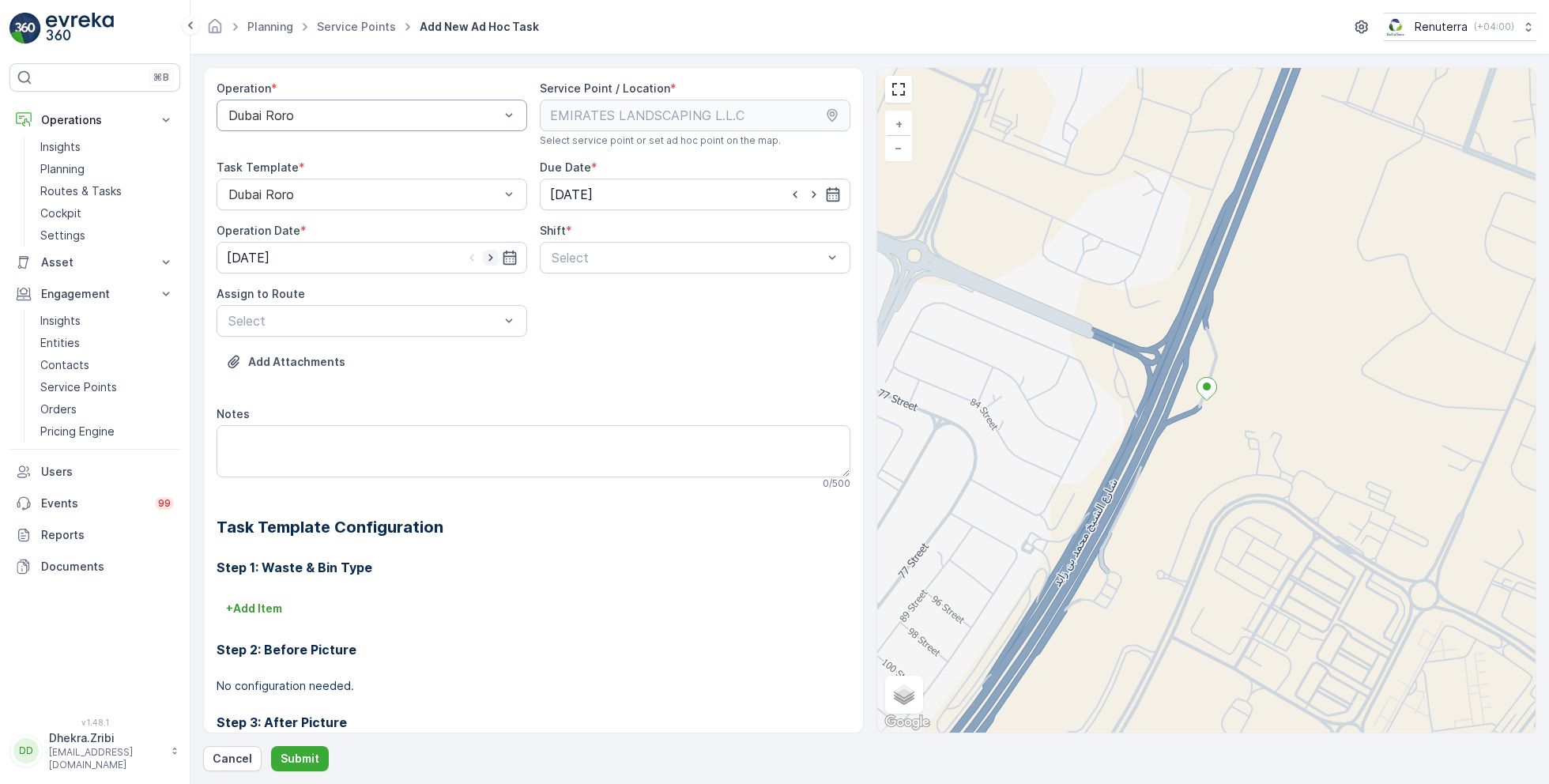
click at [490, 258] on icon "button" at bounding box center [490, 257] width 15 height 15
type input "[DATE]"
click at [600, 256] on div at bounding box center [687, 257] width 275 height 14
click at [575, 298] on span "Day Shift" at bounding box center [577, 296] width 56 height 14
click at [460, 317] on div at bounding box center [363, 321] width 275 height 14
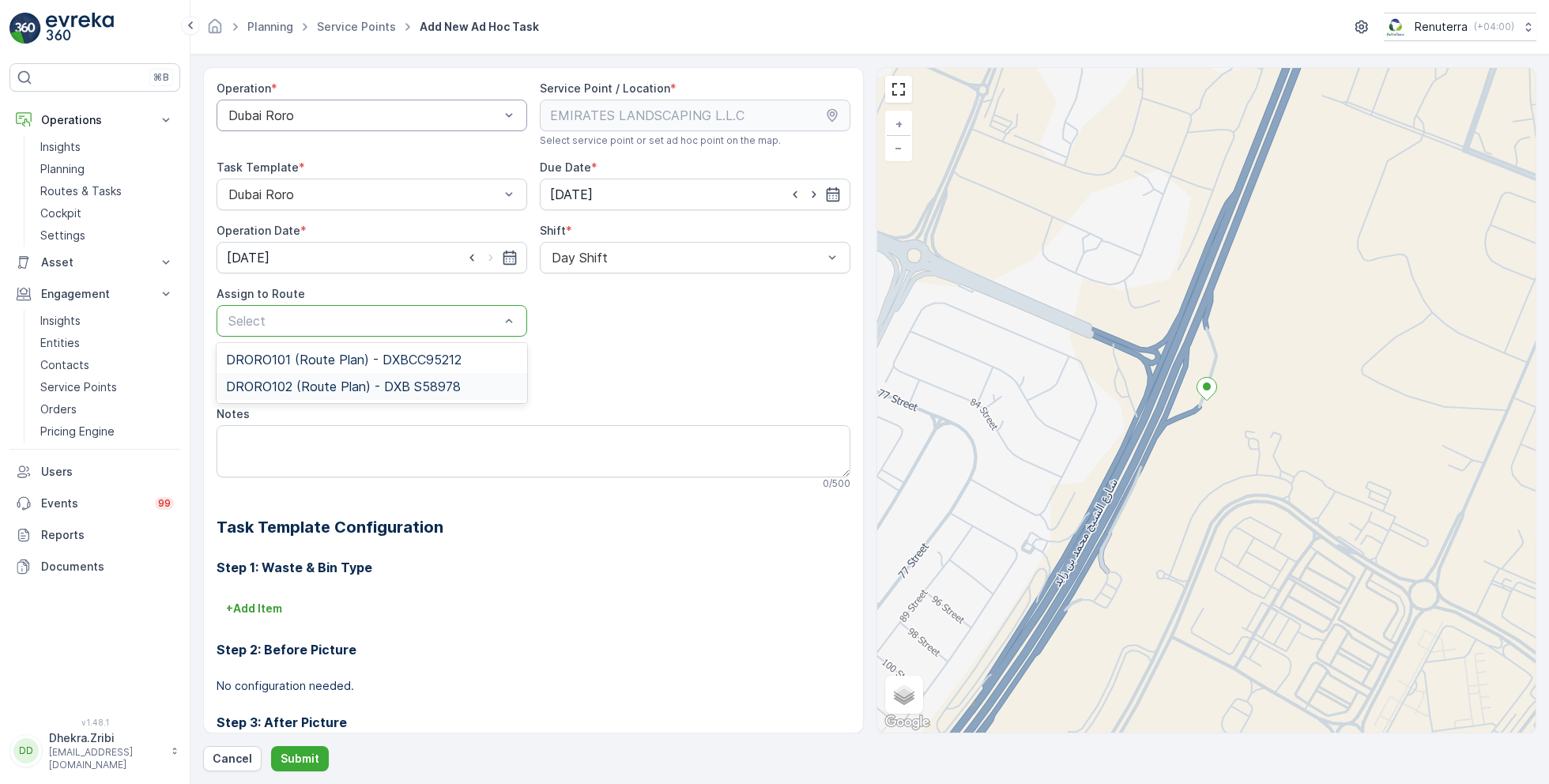
click at [314, 390] on span "DRORO102 (Route Plan) - DXB S58978" at bounding box center [344, 386] width 235 height 14
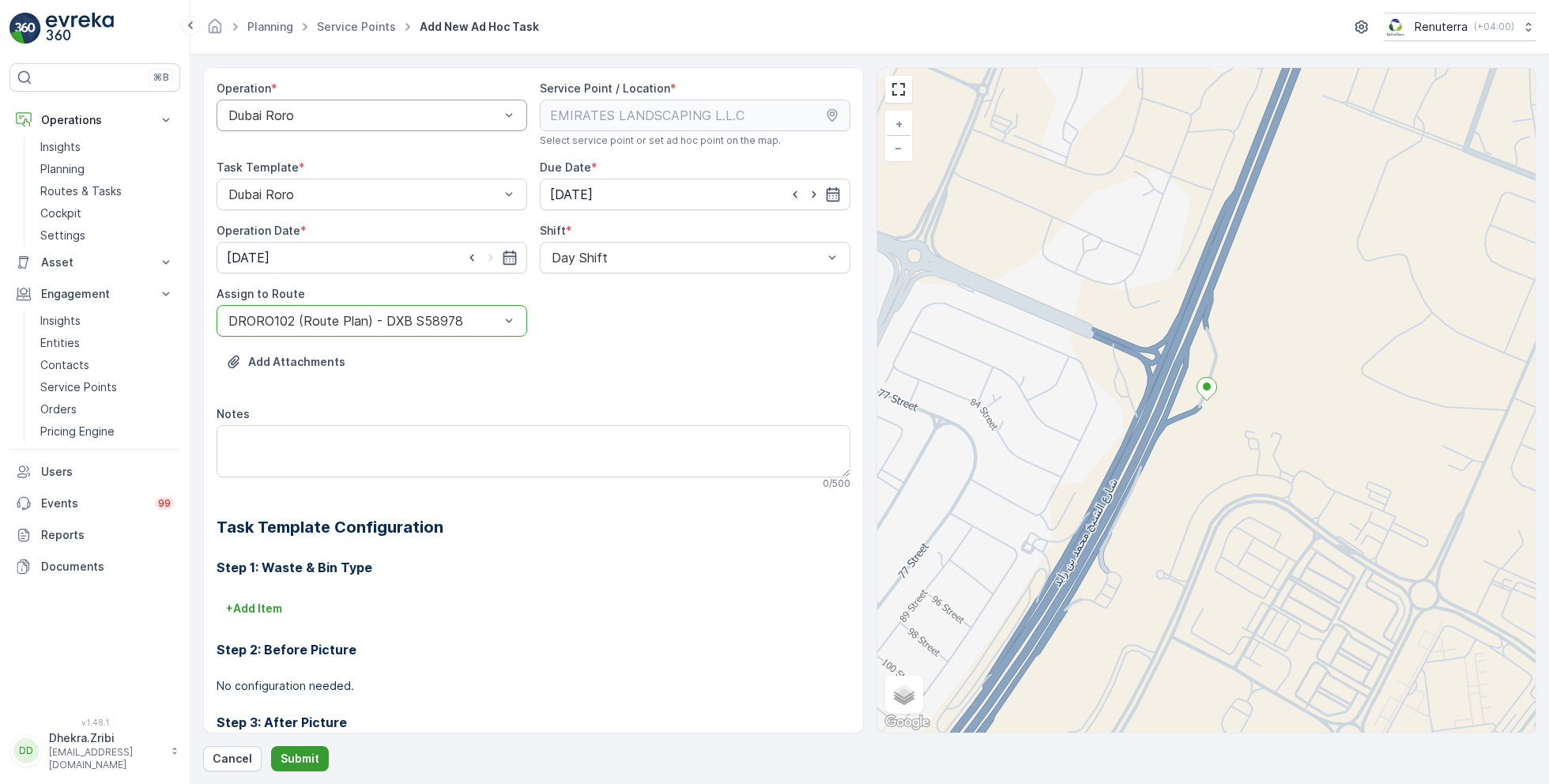
click at [287, 763] on p "Submit" at bounding box center [300, 758] width 39 height 15
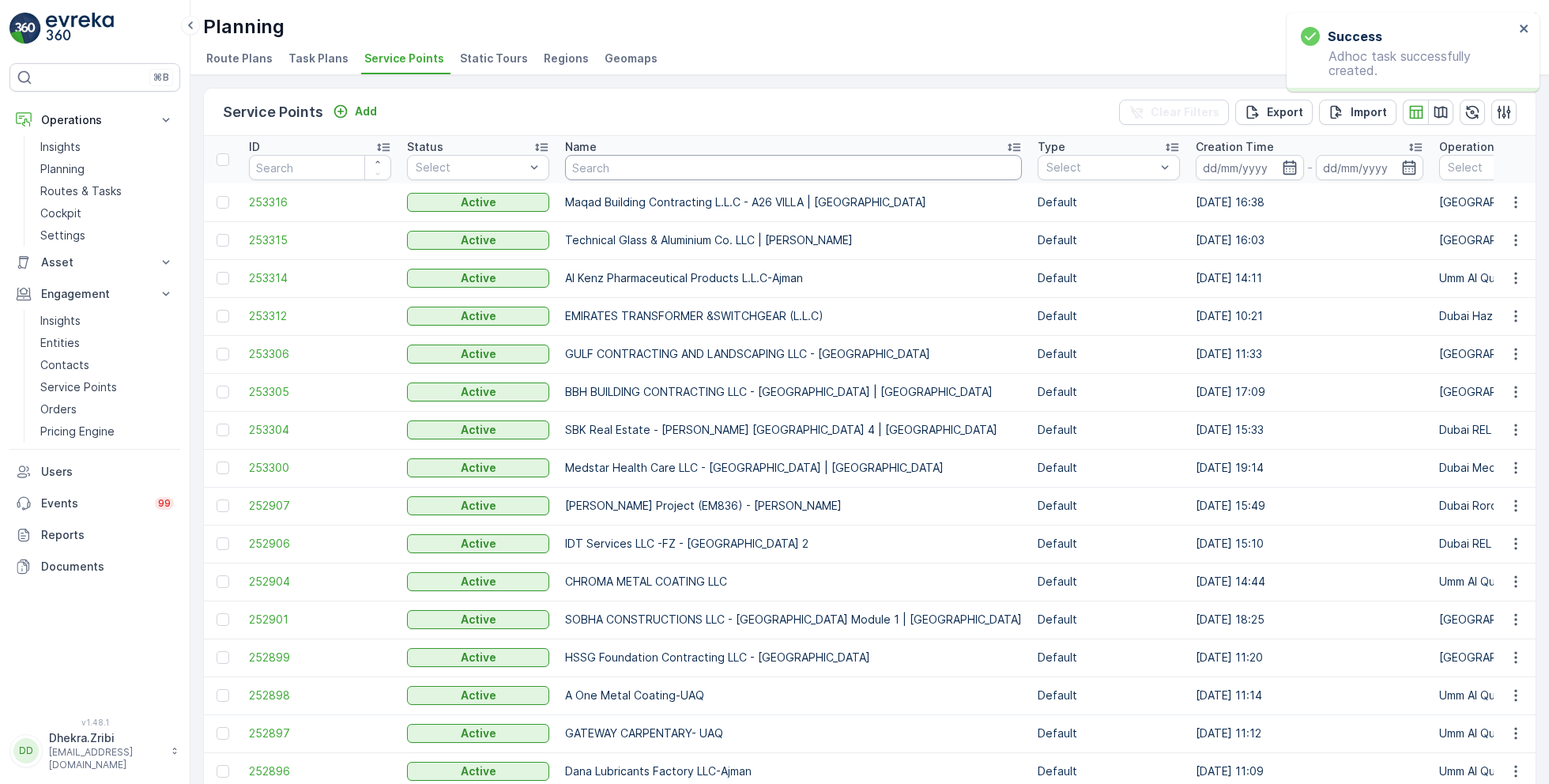
click at [618, 176] on input "text" at bounding box center [794, 168] width 457 height 25
type input "[PERSON_NAME]"
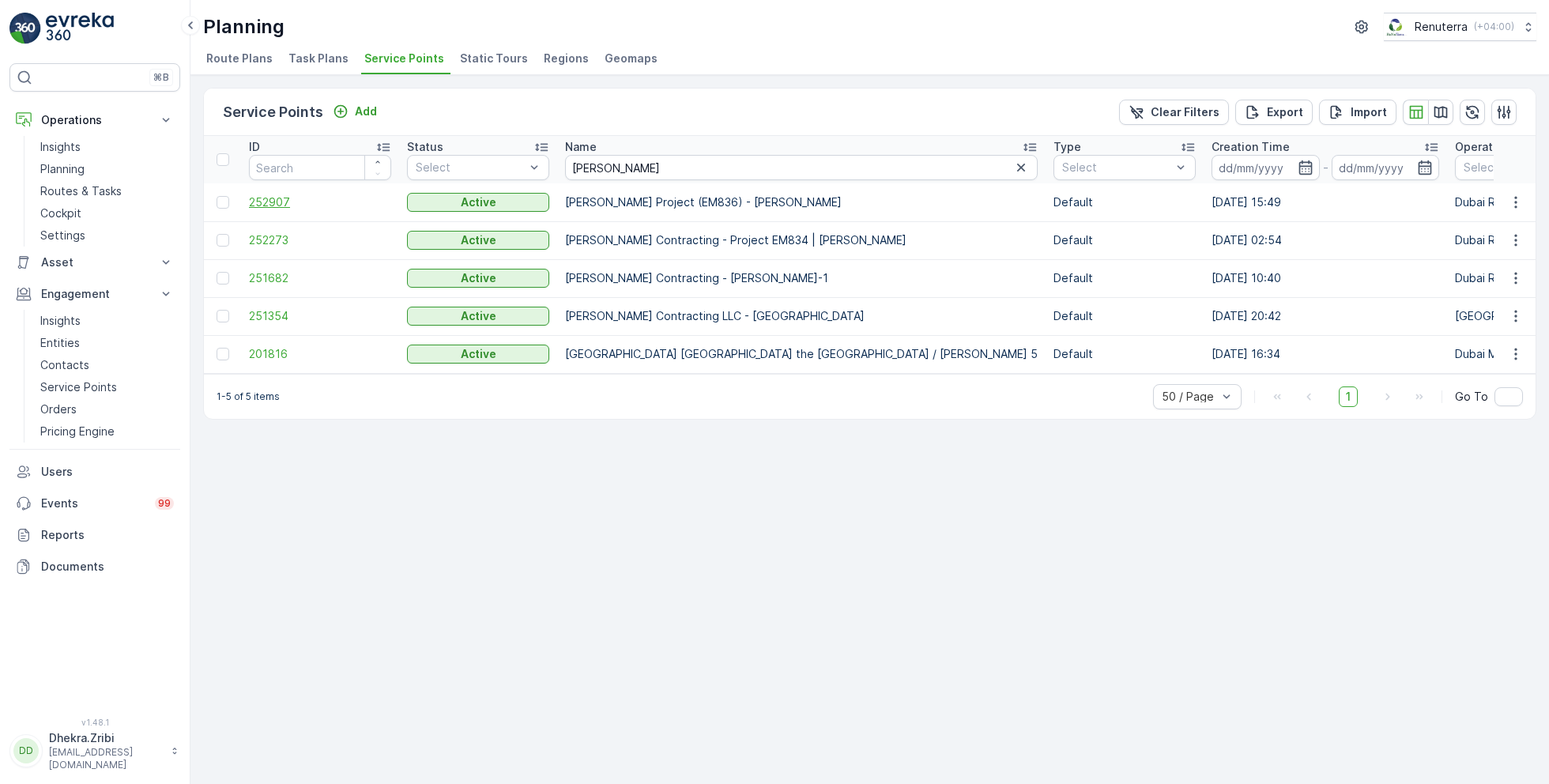
click at [272, 200] on span "252907" at bounding box center [320, 202] width 143 height 15
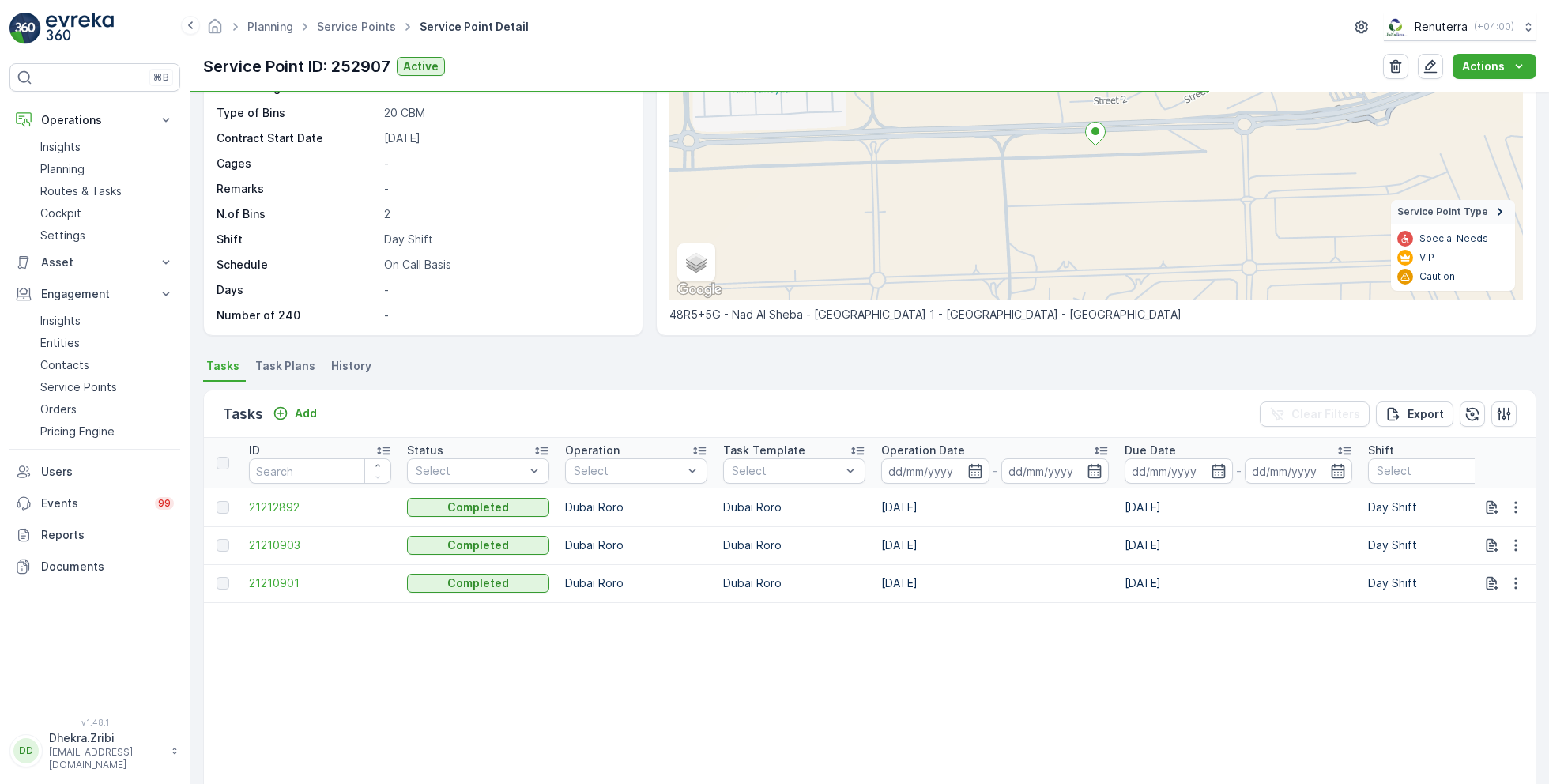
scroll to position [170, 0]
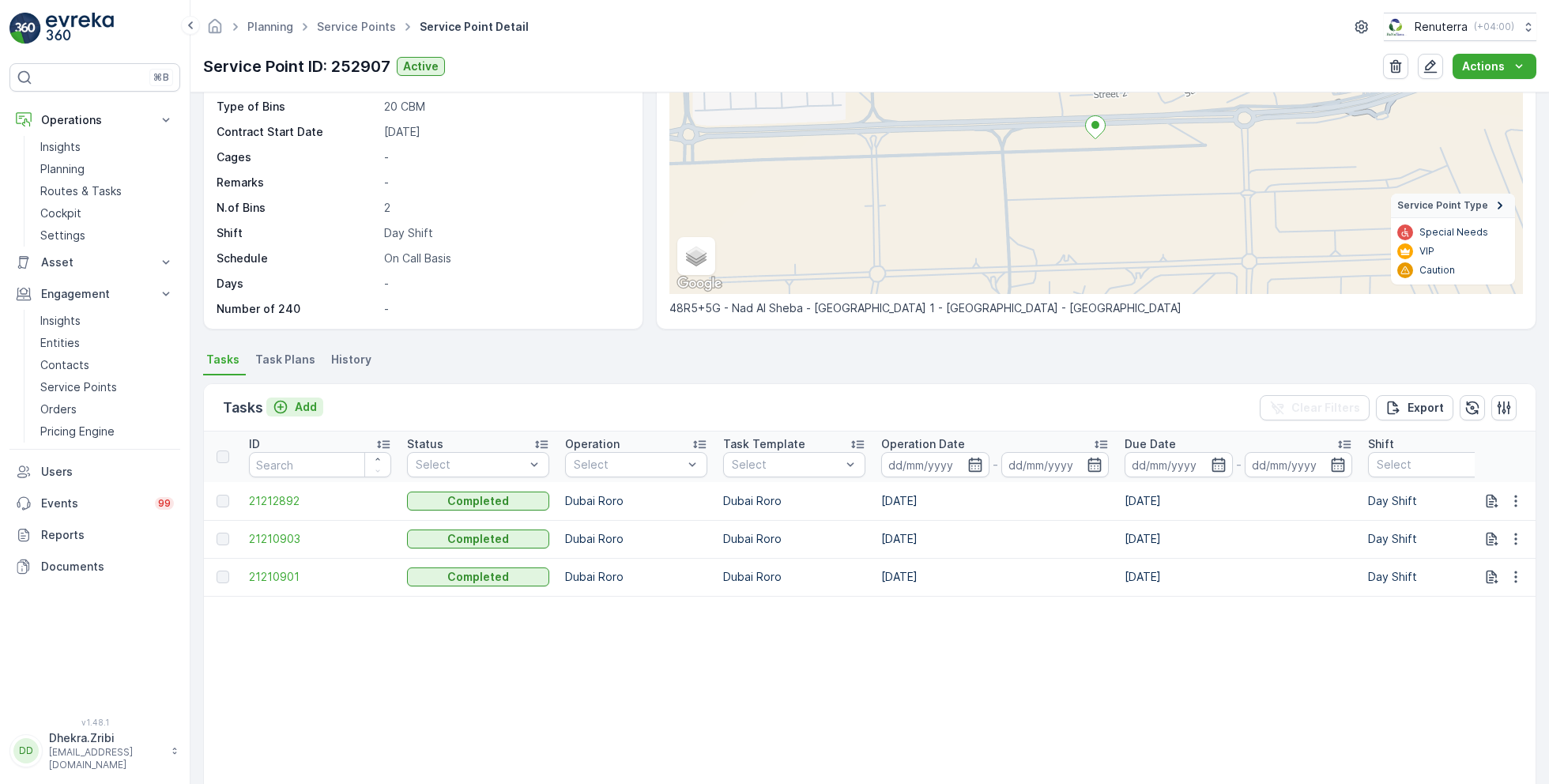
click at [304, 408] on p "Add" at bounding box center [305, 406] width 22 height 15
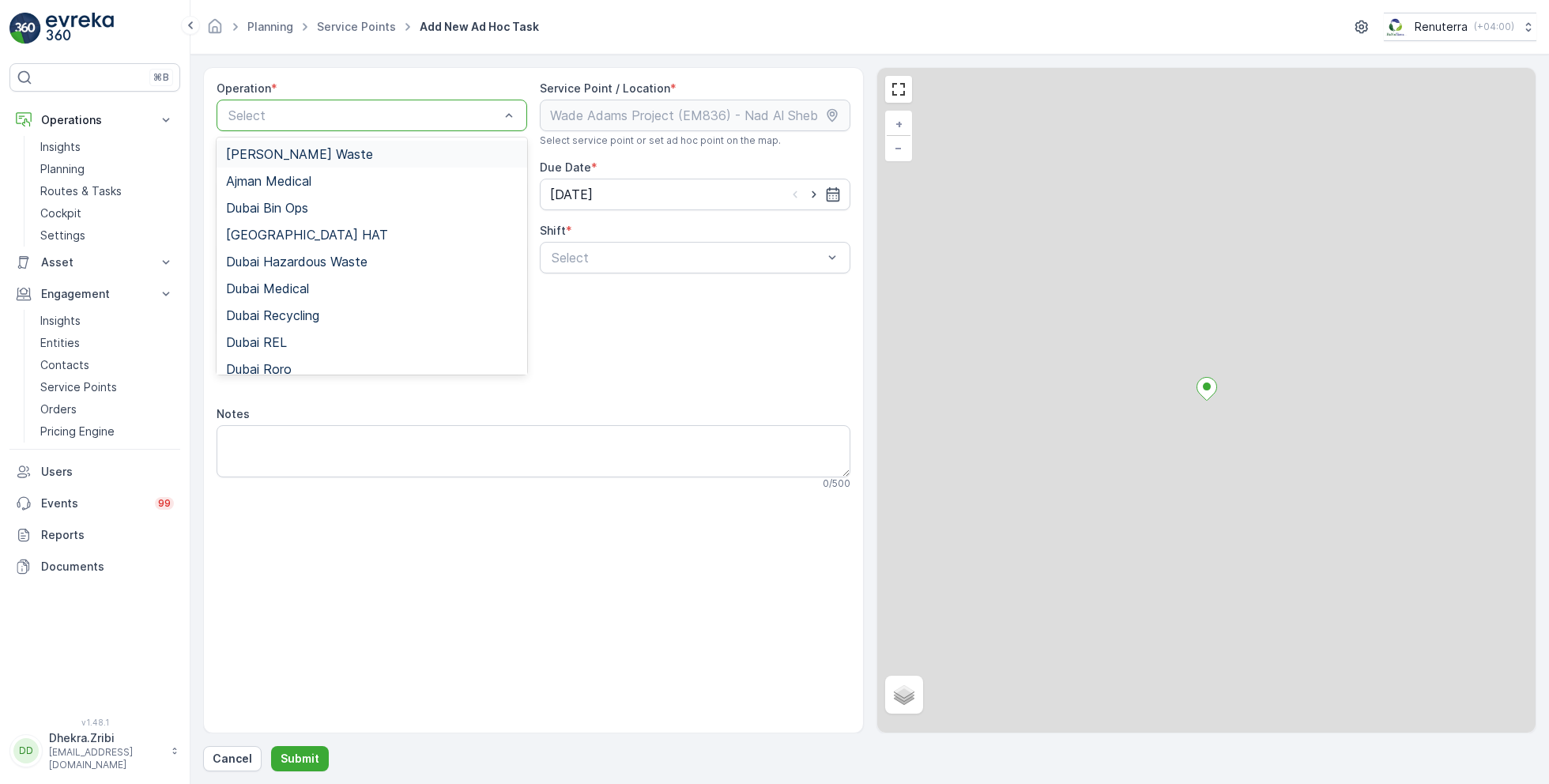
click at [369, 114] on div at bounding box center [363, 115] width 275 height 14
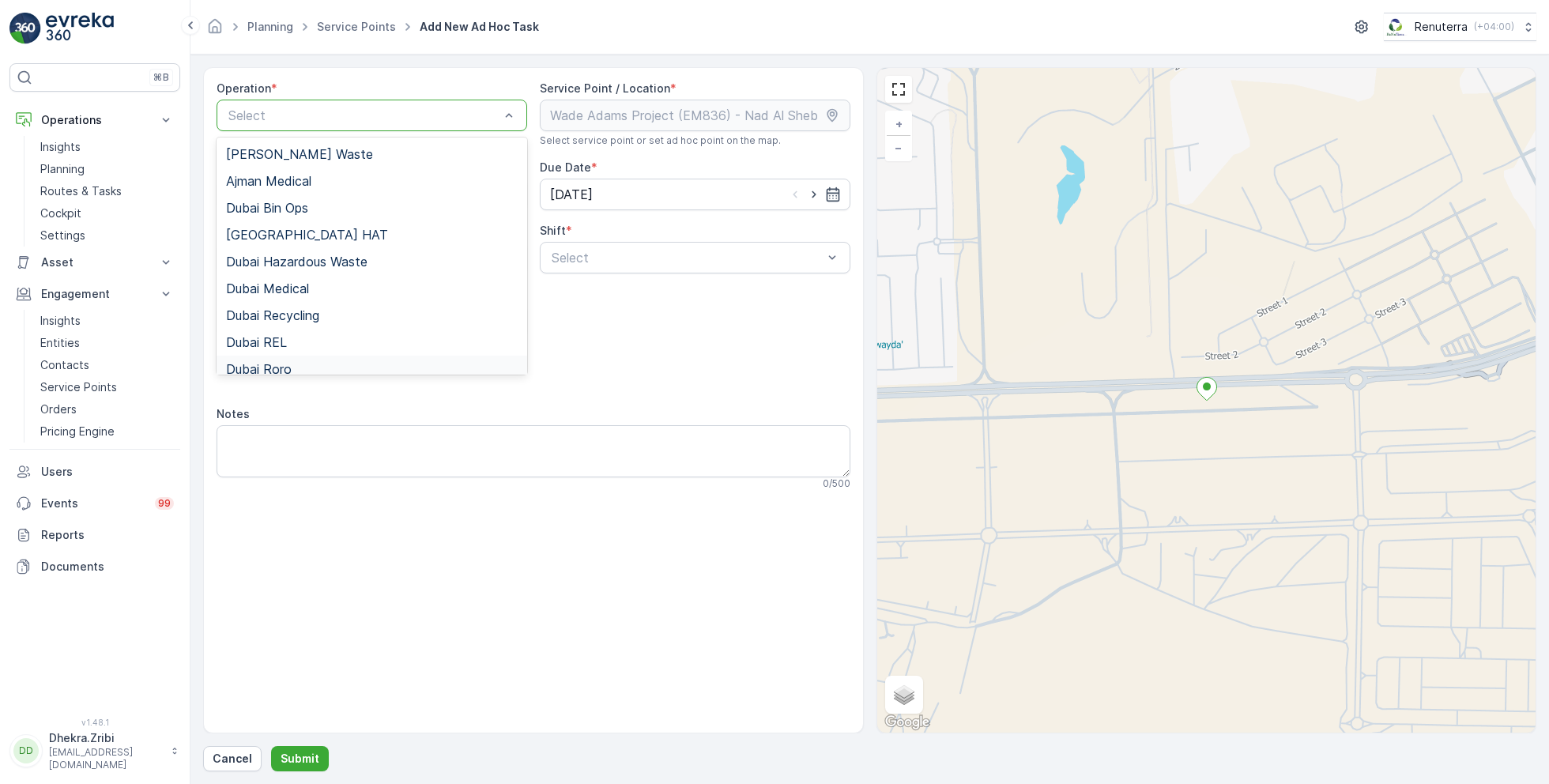
click at [284, 362] on span "Dubai Roro" at bounding box center [259, 369] width 66 height 14
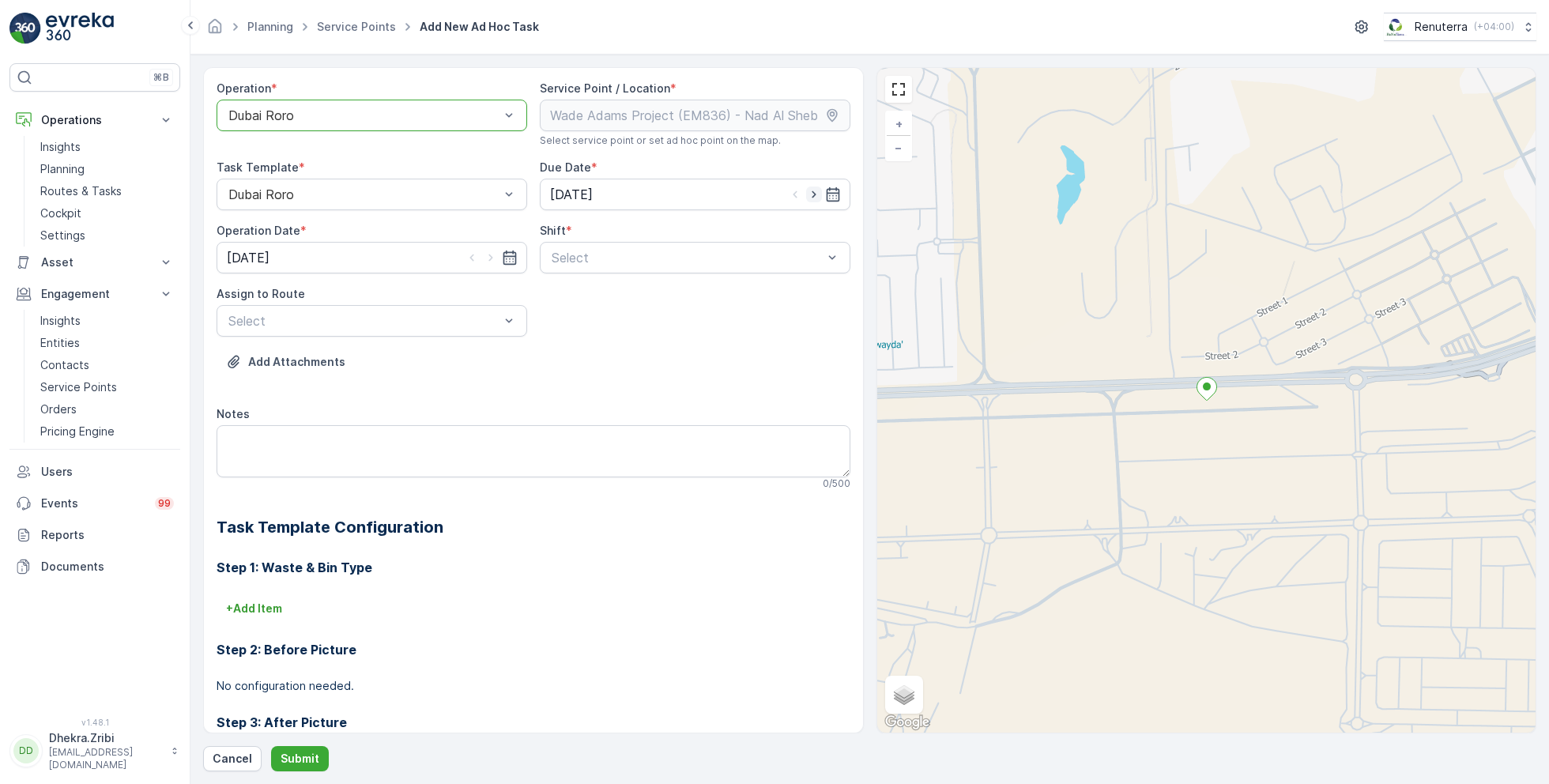
click at [812, 200] on icon "button" at bounding box center [814, 195] width 15 height 15
type input "[DATE]"
click at [487, 252] on icon "button" at bounding box center [490, 257] width 15 height 15
type input "[DATE]"
click at [605, 259] on div at bounding box center [687, 257] width 275 height 14
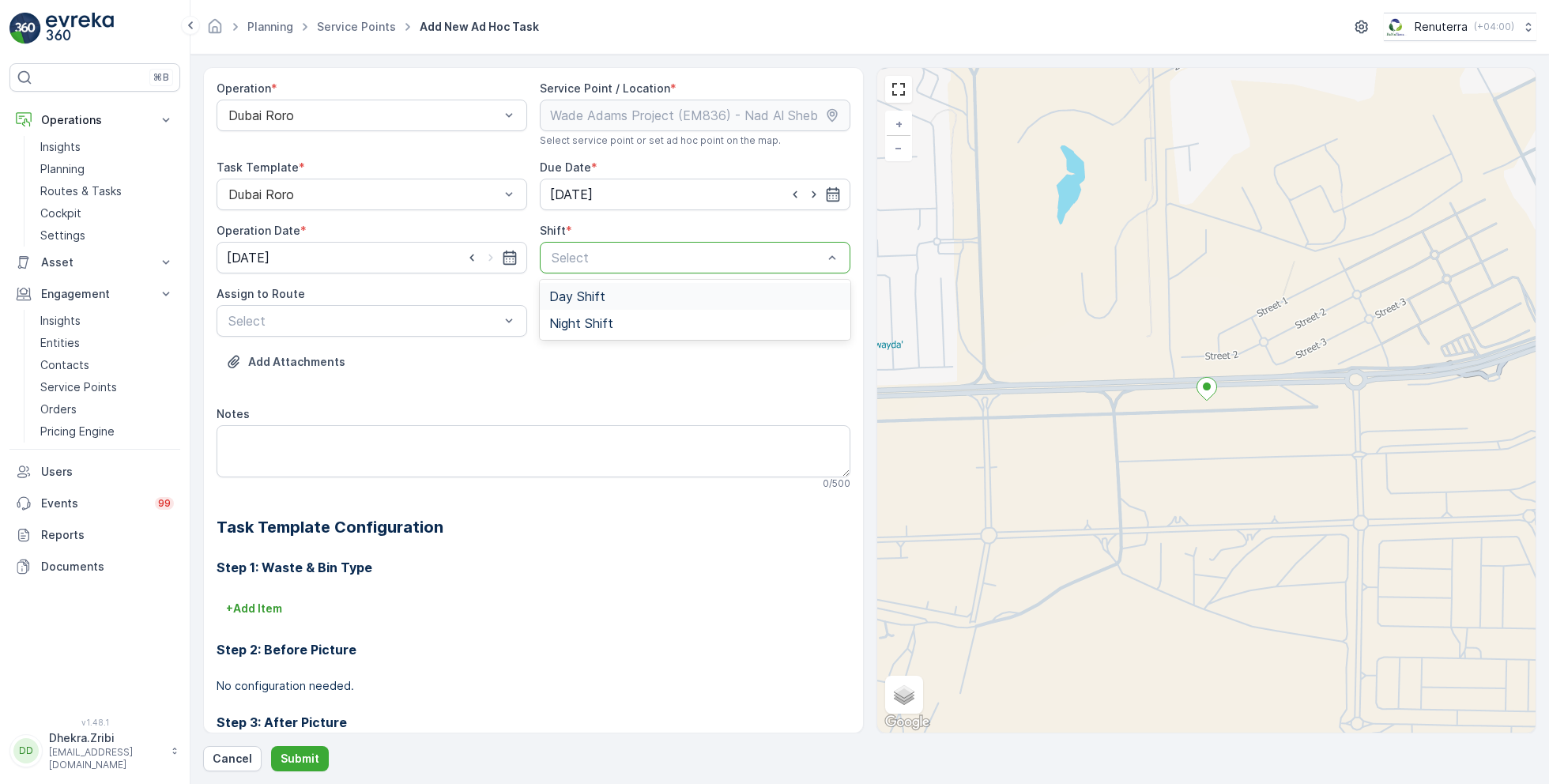
click at [579, 299] on span "Day Shift" at bounding box center [577, 296] width 56 height 14
click at [460, 320] on div at bounding box center [363, 321] width 275 height 14
click at [290, 384] on span "DRORO102 (Route Plan) - DXB S58978" at bounding box center [344, 386] width 235 height 14
click at [298, 756] on p "Submit" at bounding box center [300, 758] width 39 height 15
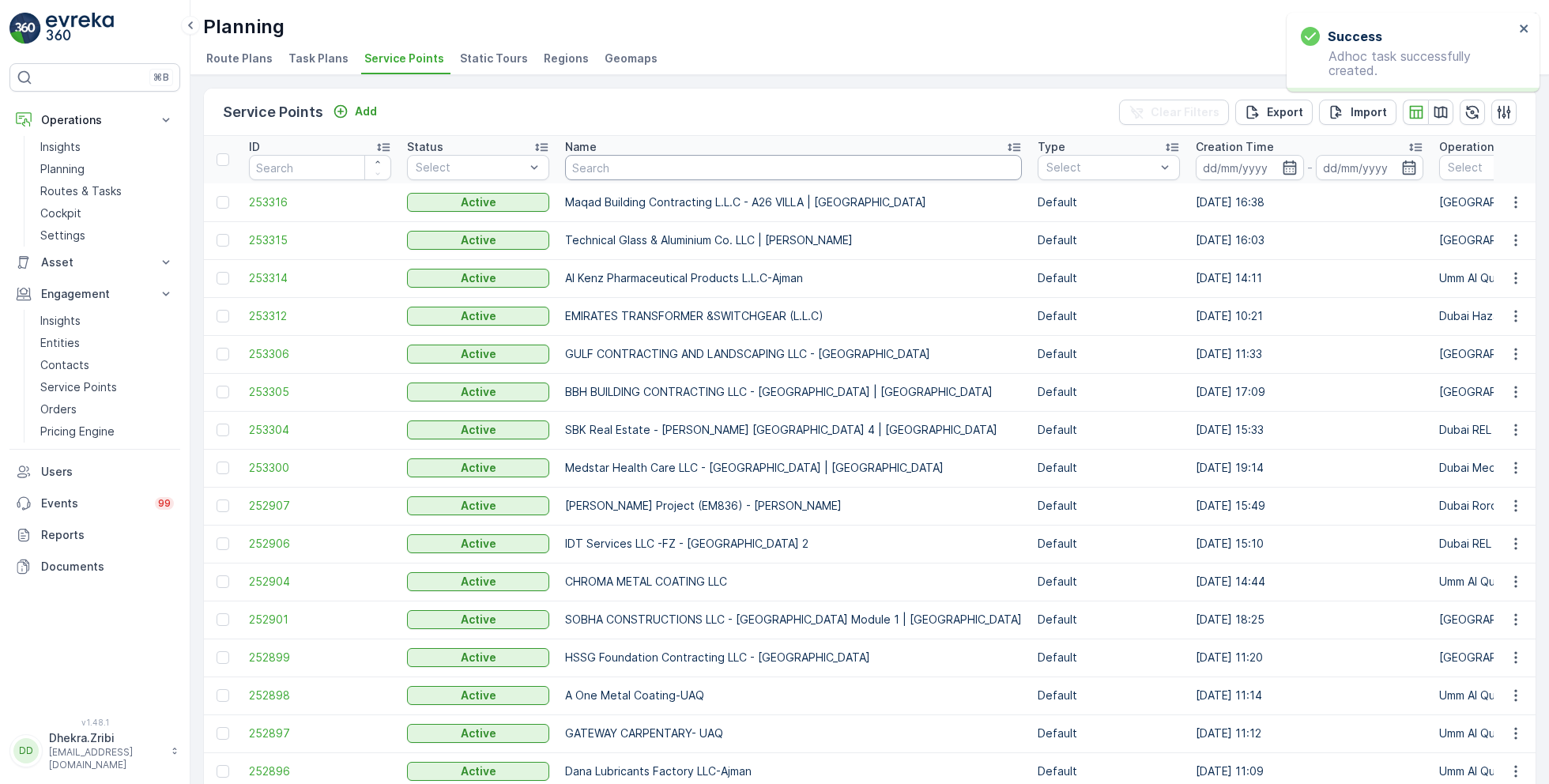
click at [631, 174] on input "text" at bounding box center [794, 168] width 457 height 25
type input "[PERSON_NAME]"
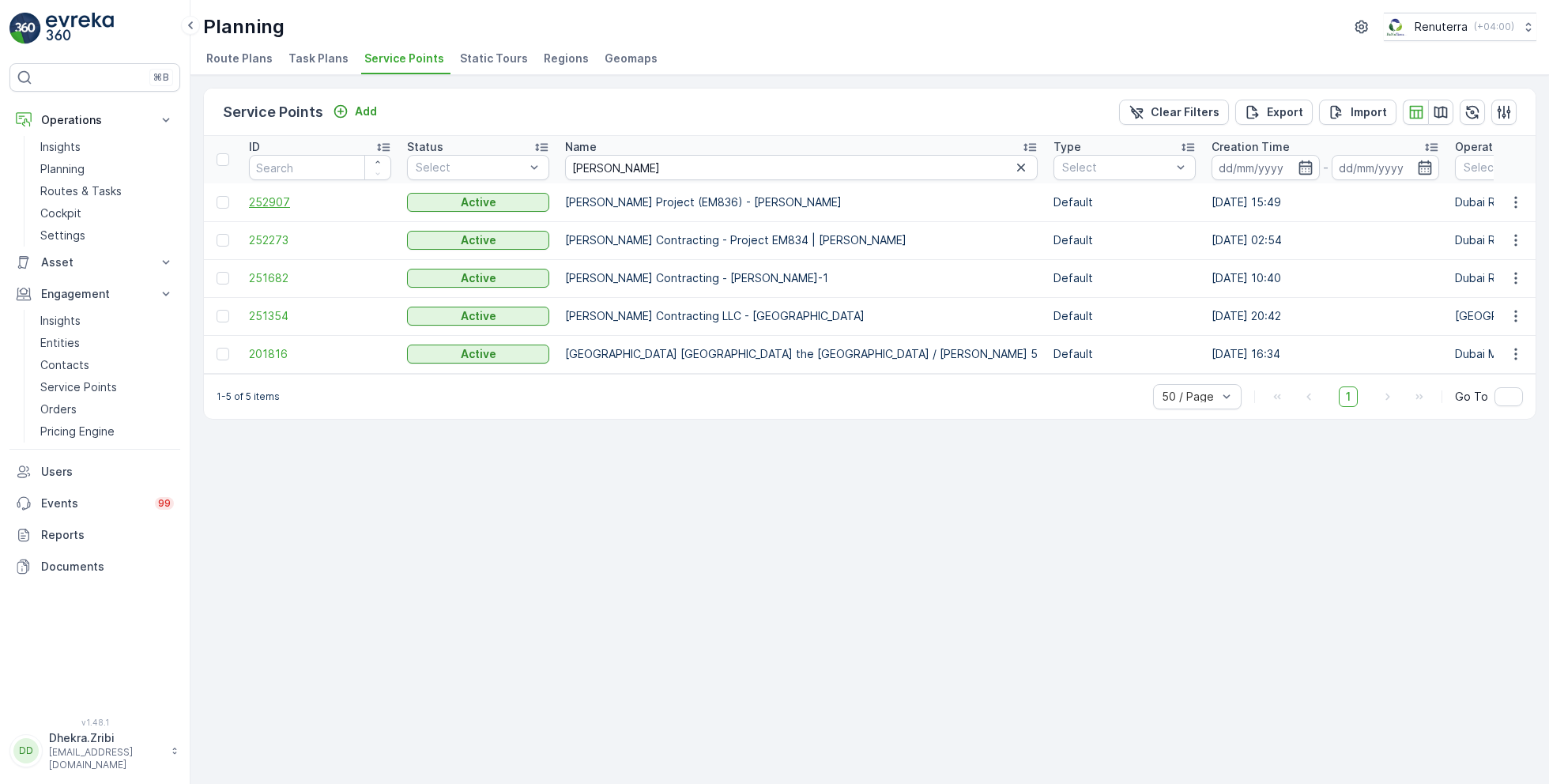
click at [272, 196] on span "252907" at bounding box center [320, 202] width 143 height 15
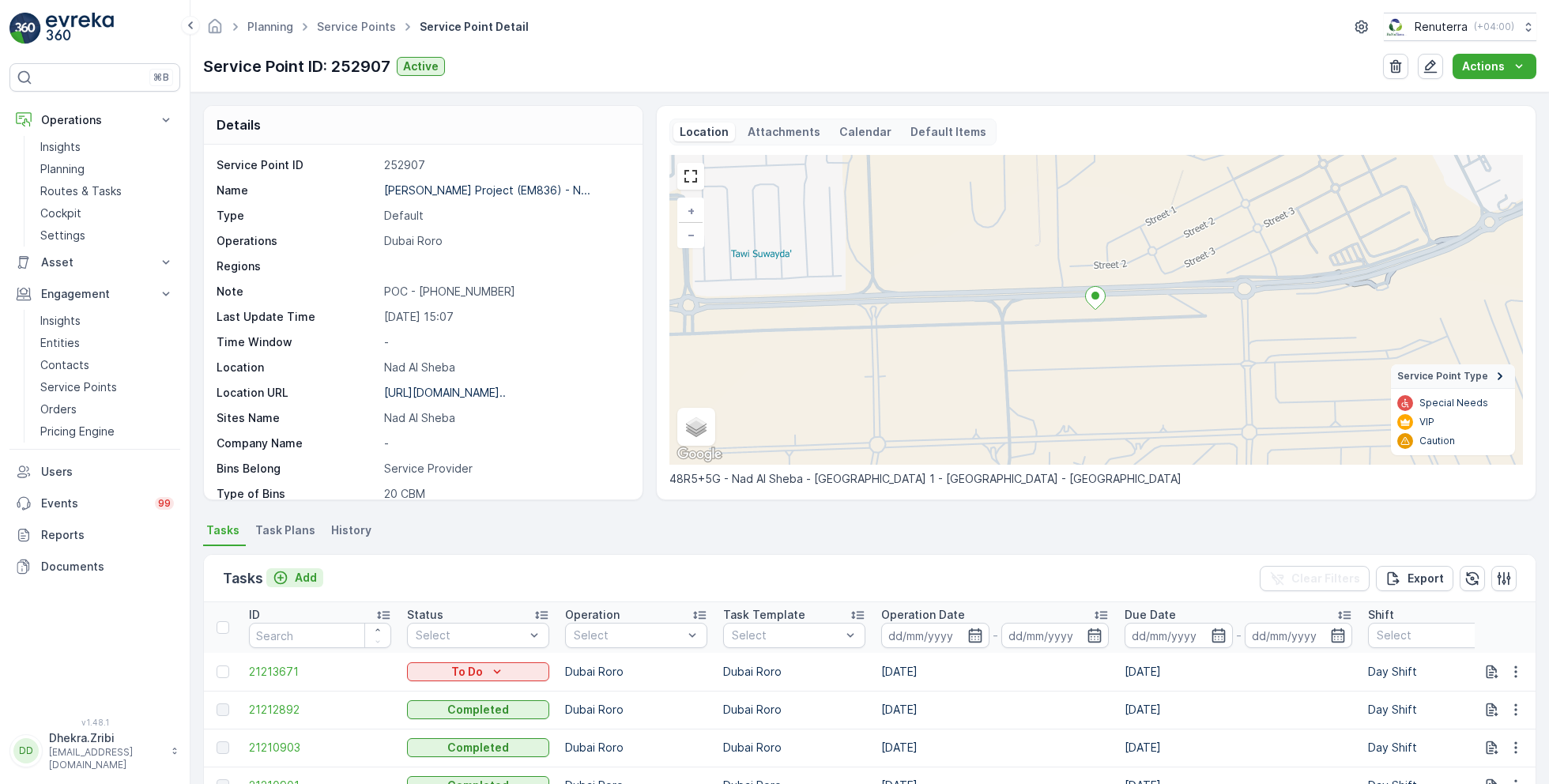
click at [301, 579] on p "Add" at bounding box center [305, 577] width 22 height 15
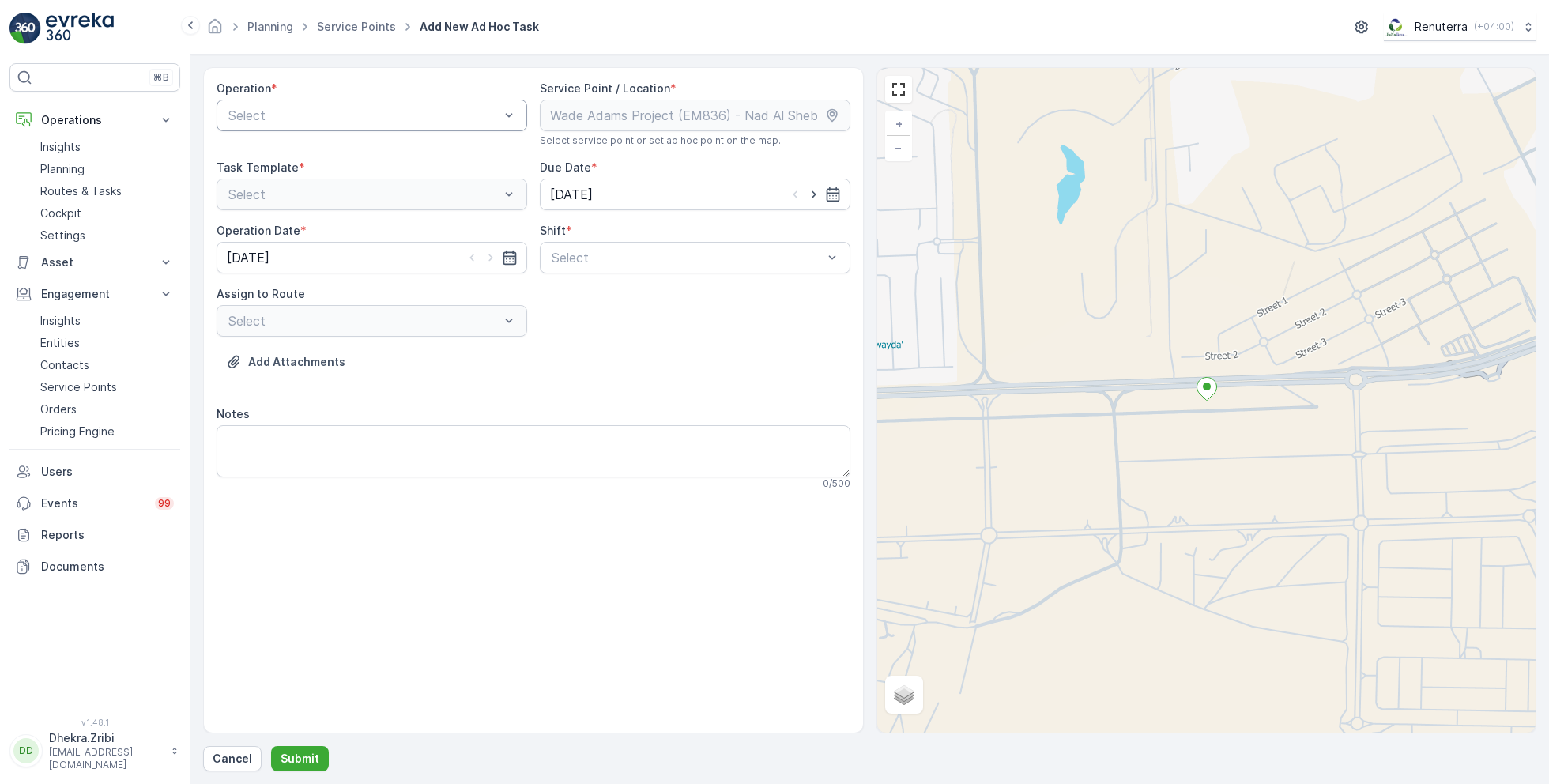
click at [414, 117] on div at bounding box center [363, 115] width 275 height 14
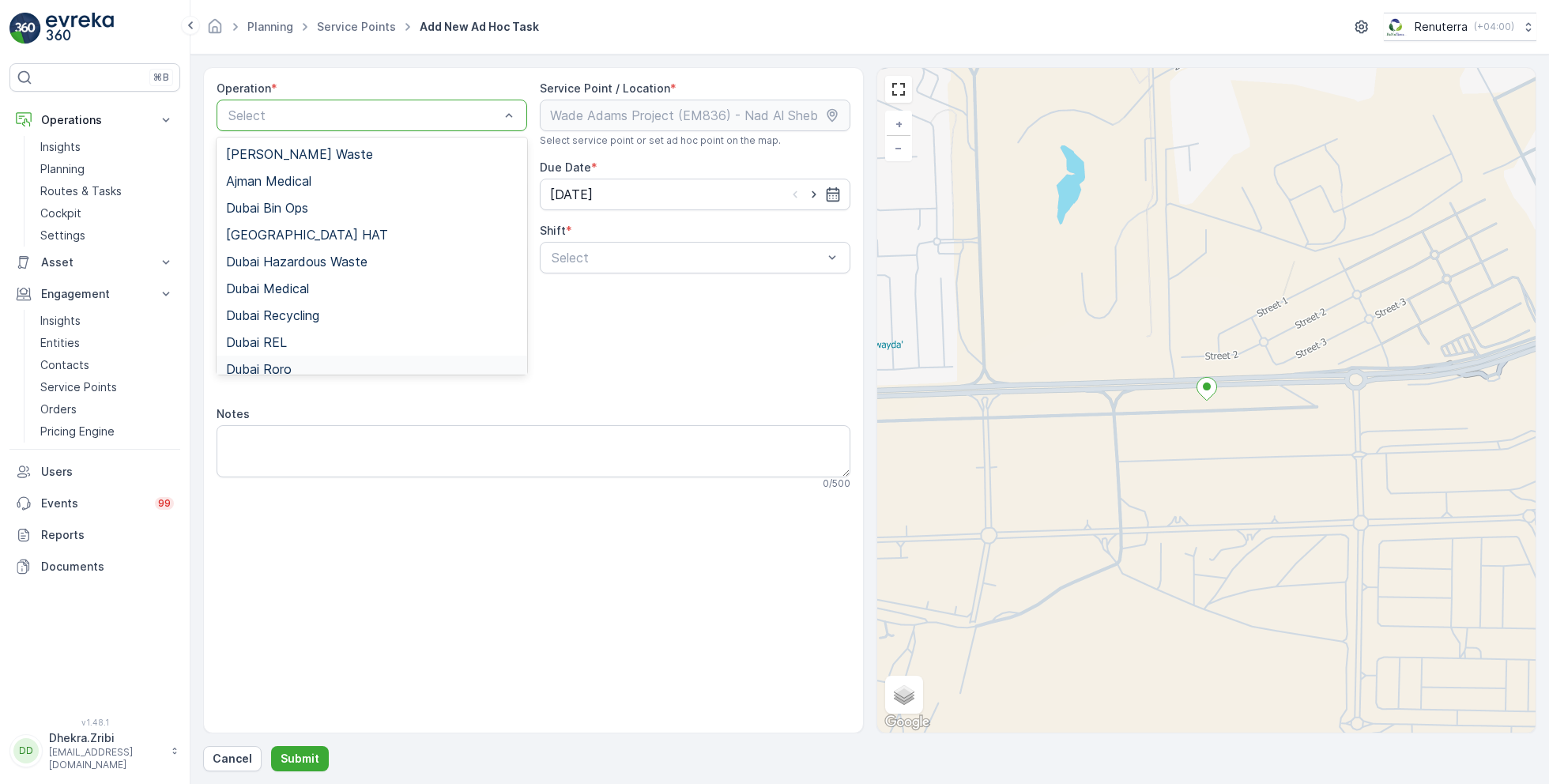
click at [295, 370] on div "Dubai Roro" at bounding box center [372, 369] width 292 height 14
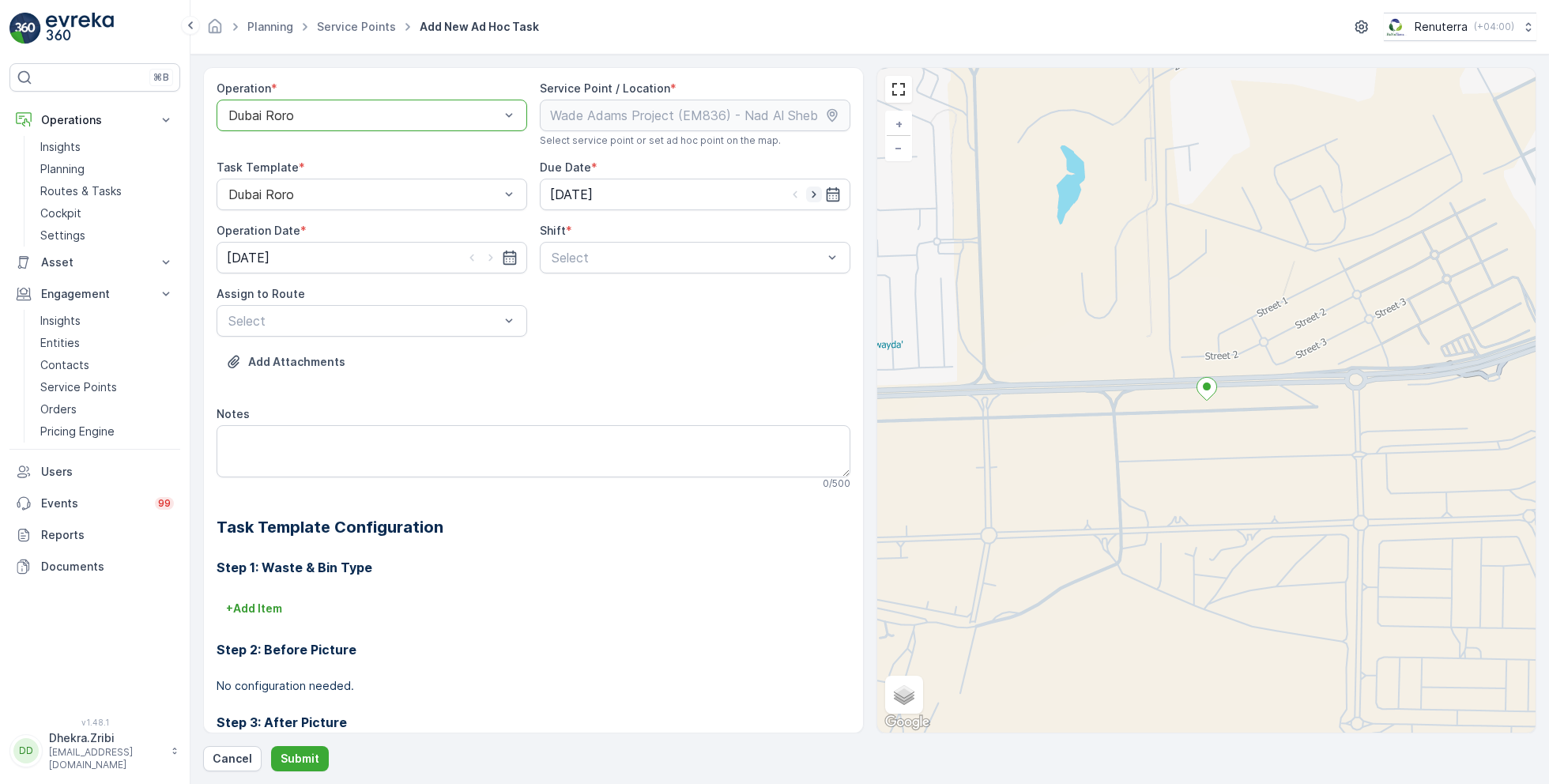
click at [813, 195] on icon "button" at bounding box center [814, 195] width 15 height 15
type input "[DATE]"
click at [486, 260] on icon "button" at bounding box center [490, 257] width 15 height 15
type input "[DATE]"
click at [592, 253] on div at bounding box center [687, 257] width 275 height 14
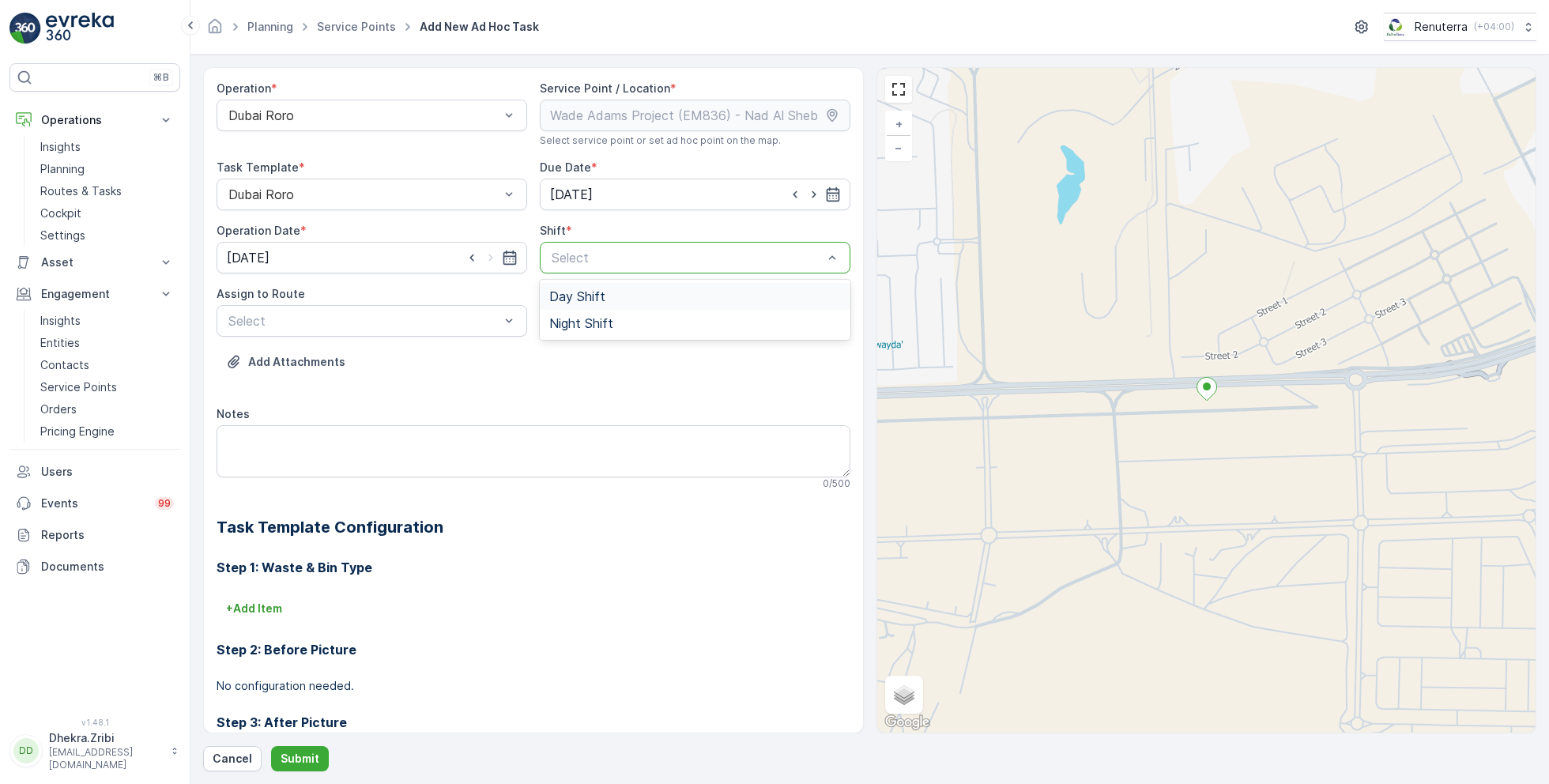
click at [574, 303] on div "Day Shift" at bounding box center [695, 297] width 310 height 27
click at [440, 315] on div at bounding box center [363, 321] width 275 height 14
click at [332, 387] on span "DRORO102 (Route Plan) - DXB S58978" at bounding box center [344, 386] width 235 height 14
click at [290, 751] on p "Submit" at bounding box center [300, 758] width 39 height 15
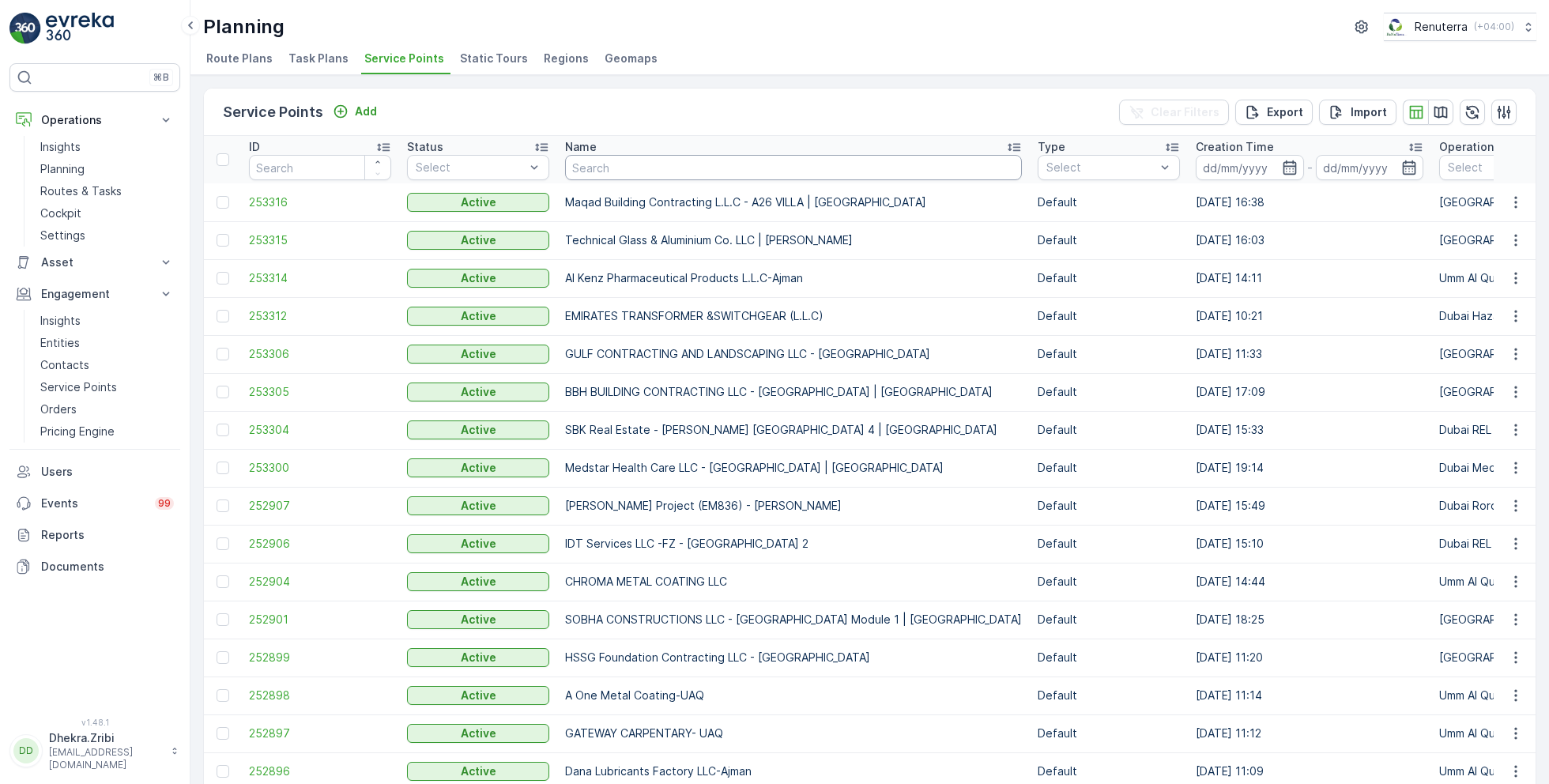
click at [640, 173] on input "text" at bounding box center [794, 168] width 457 height 25
type input "[PERSON_NAME]"
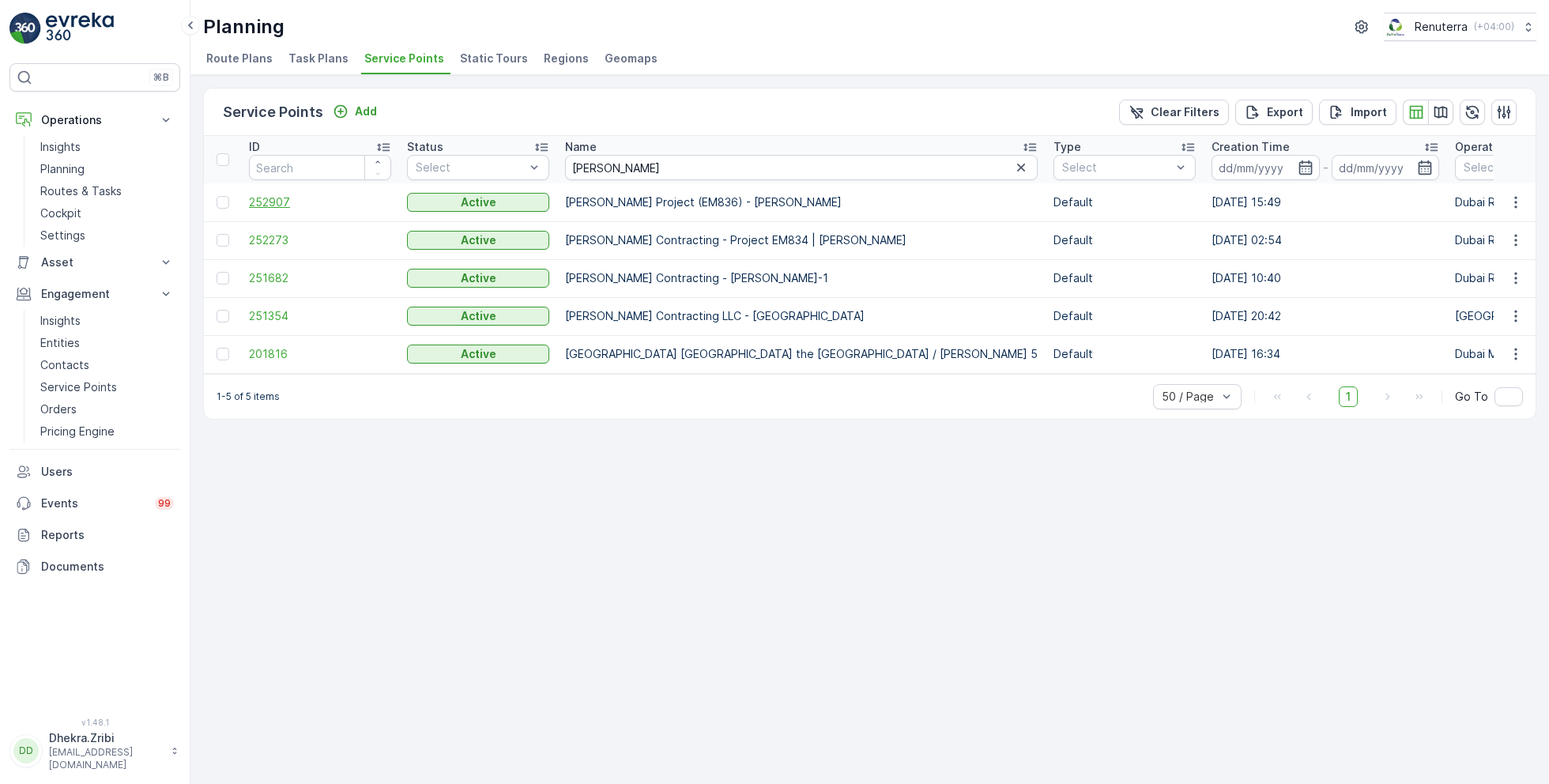
click at [271, 196] on span "252907" at bounding box center [320, 202] width 143 height 15
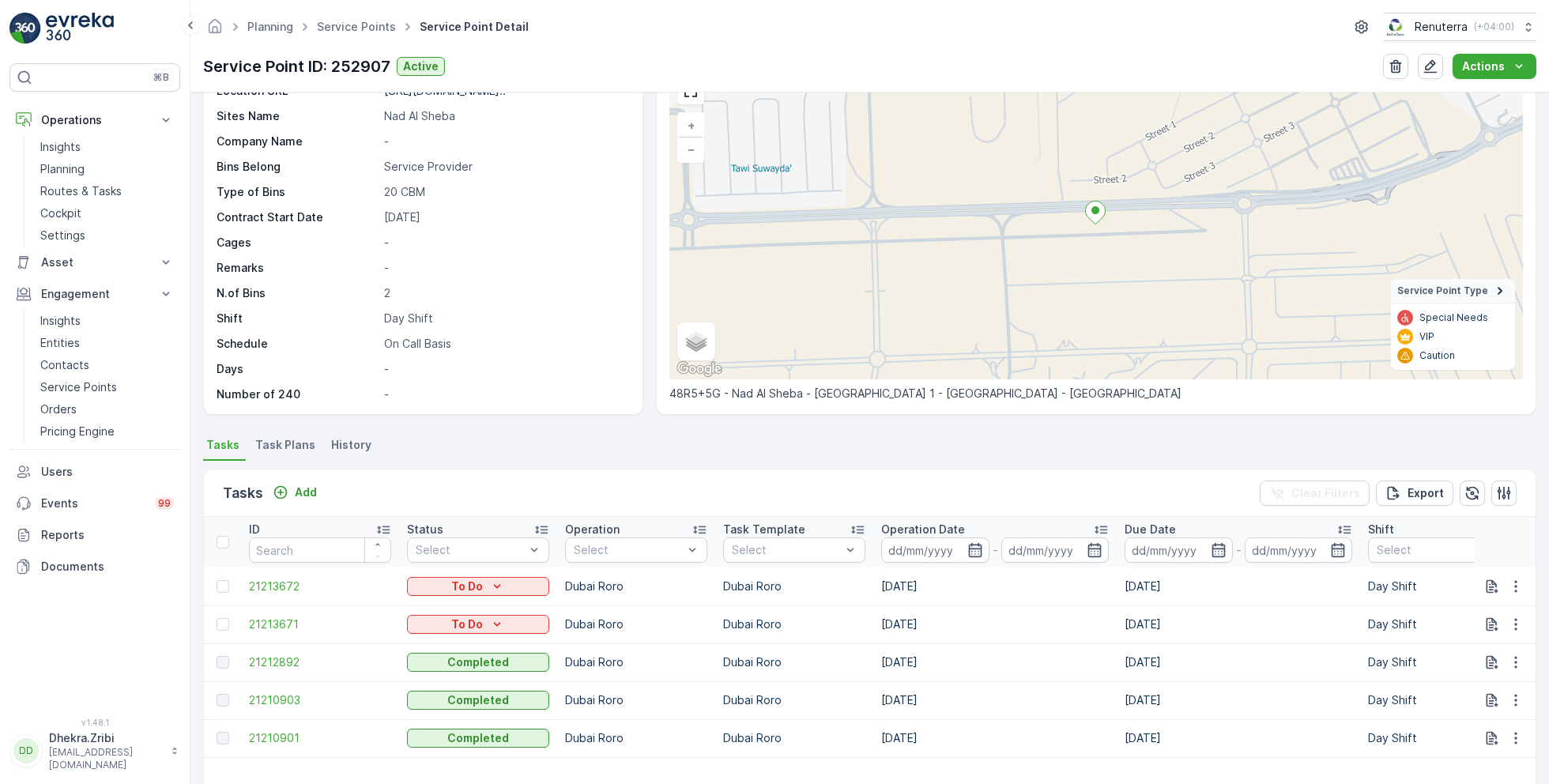
scroll to position [86, 0]
click at [302, 482] on button "Add" at bounding box center [294, 491] width 57 height 19
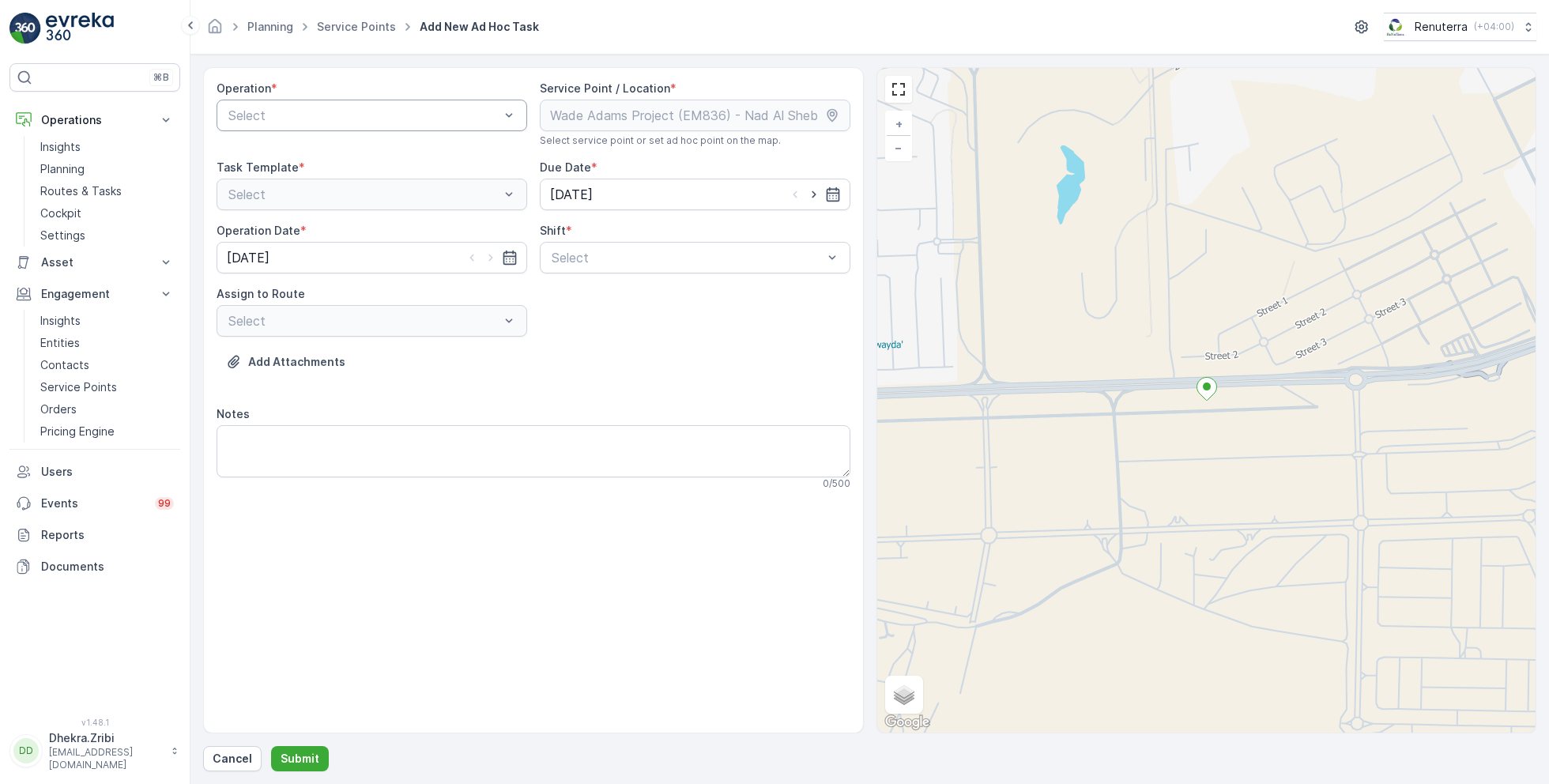
click at [407, 112] on div at bounding box center [363, 115] width 275 height 14
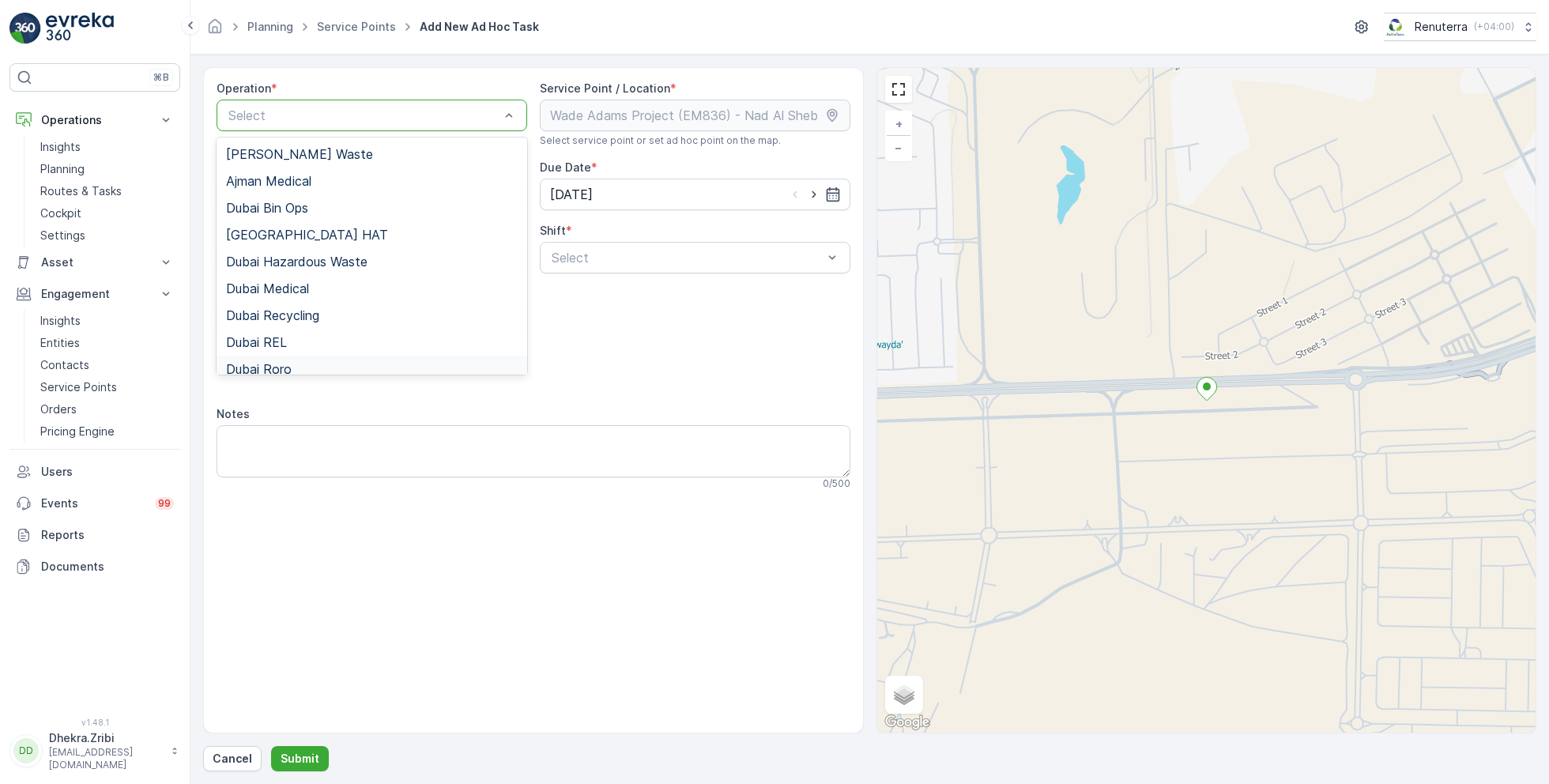
click at [289, 367] on span "Dubai Roro" at bounding box center [259, 369] width 66 height 14
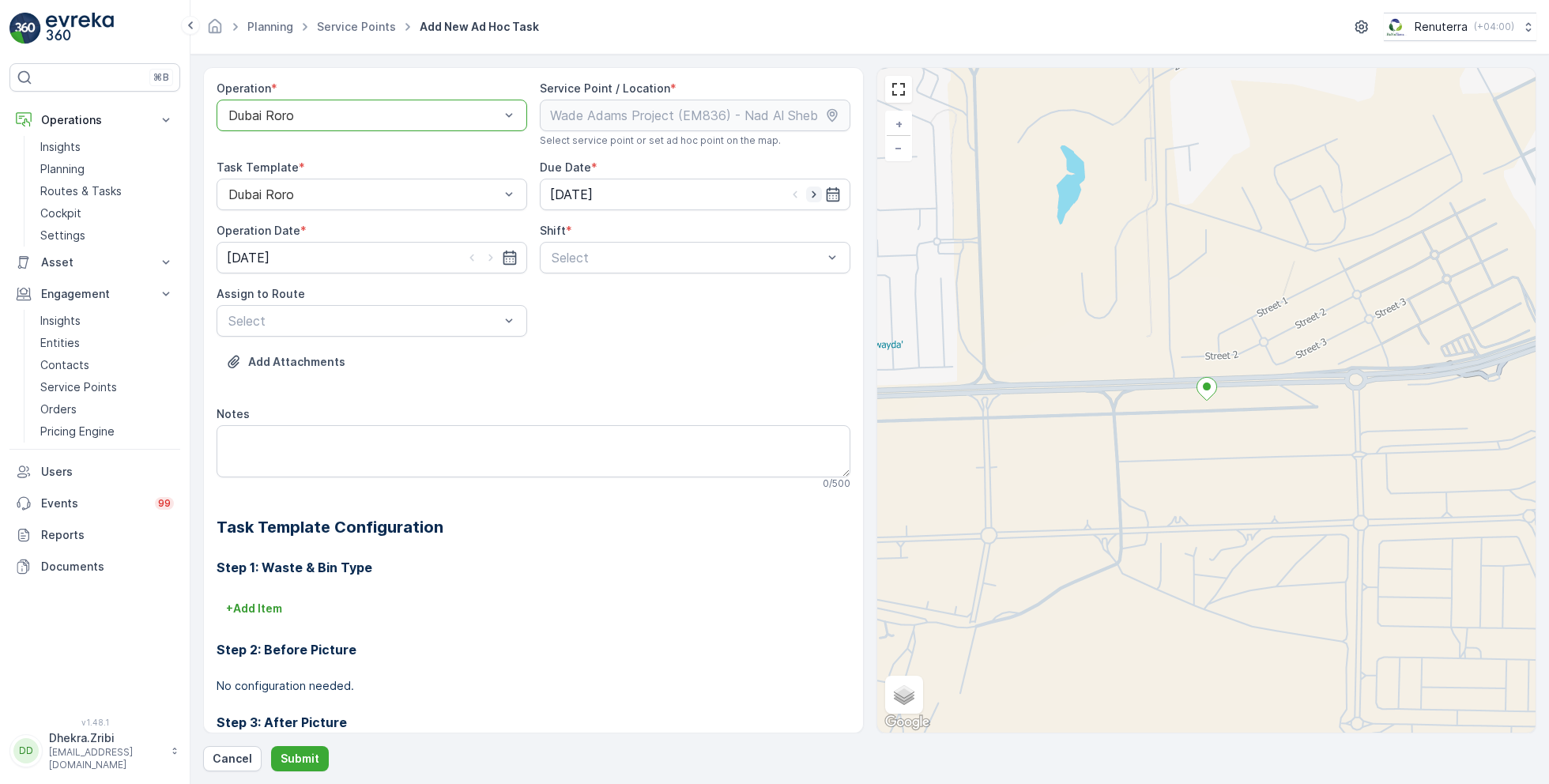
click at [812, 196] on icon "button" at bounding box center [814, 195] width 15 height 15
type input "[DATE]"
click at [491, 259] on icon "button" at bounding box center [490, 257] width 15 height 15
type input "[DATE]"
click at [613, 261] on div at bounding box center [687, 257] width 275 height 14
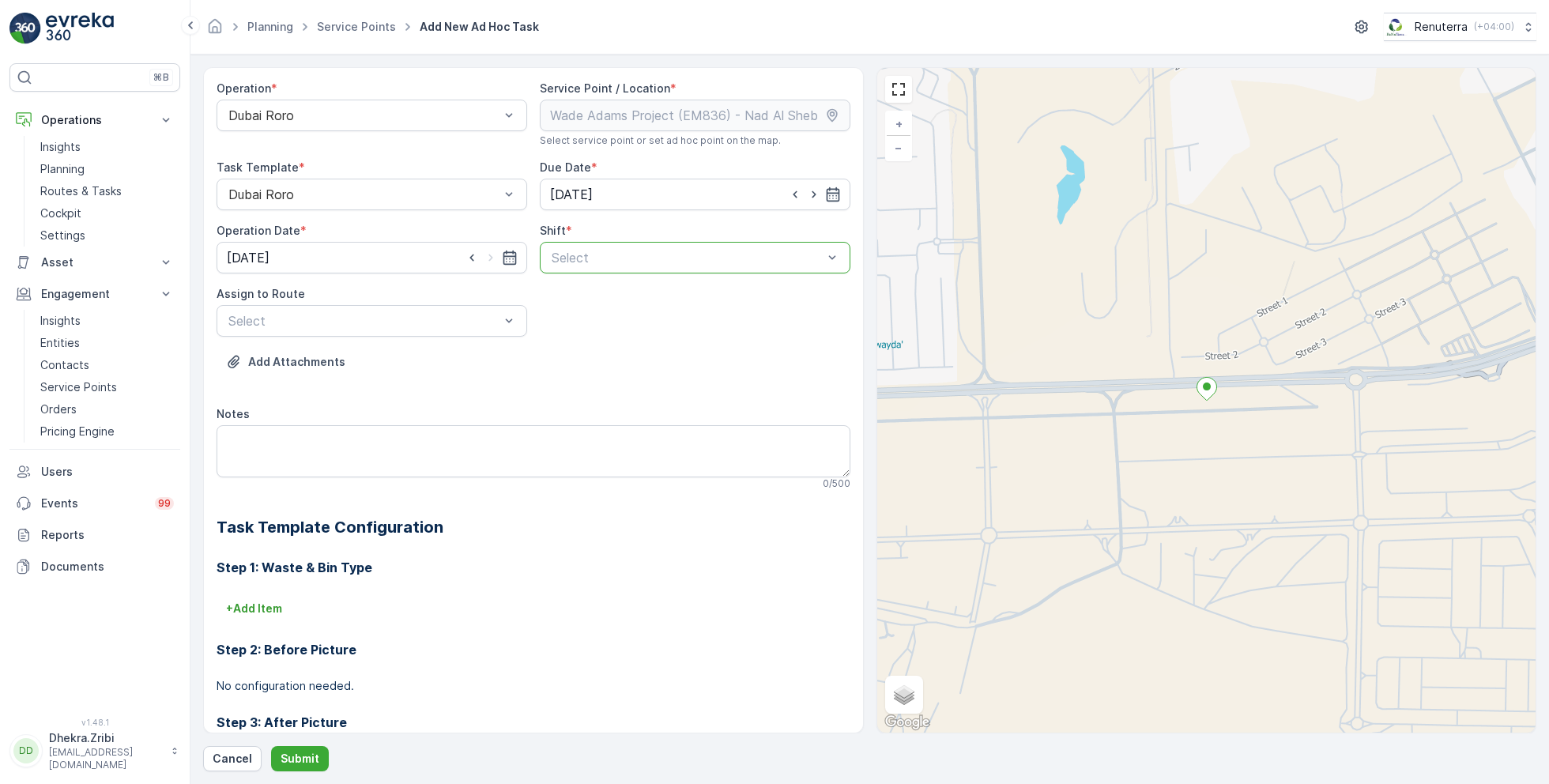
drag, startPoint x: 613, startPoint y: 261, endPoint x: 595, endPoint y: 266, distance: 18.7
click at [595, 266] on div "Select" at bounding box center [687, 258] width 275 height 19
click at [656, 265] on p "Select" at bounding box center [687, 258] width 271 height 19
click at [570, 296] on span "Day Shift" at bounding box center [577, 296] width 56 height 14
click at [468, 317] on div at bounding box center [363, 321] width 275 height 14
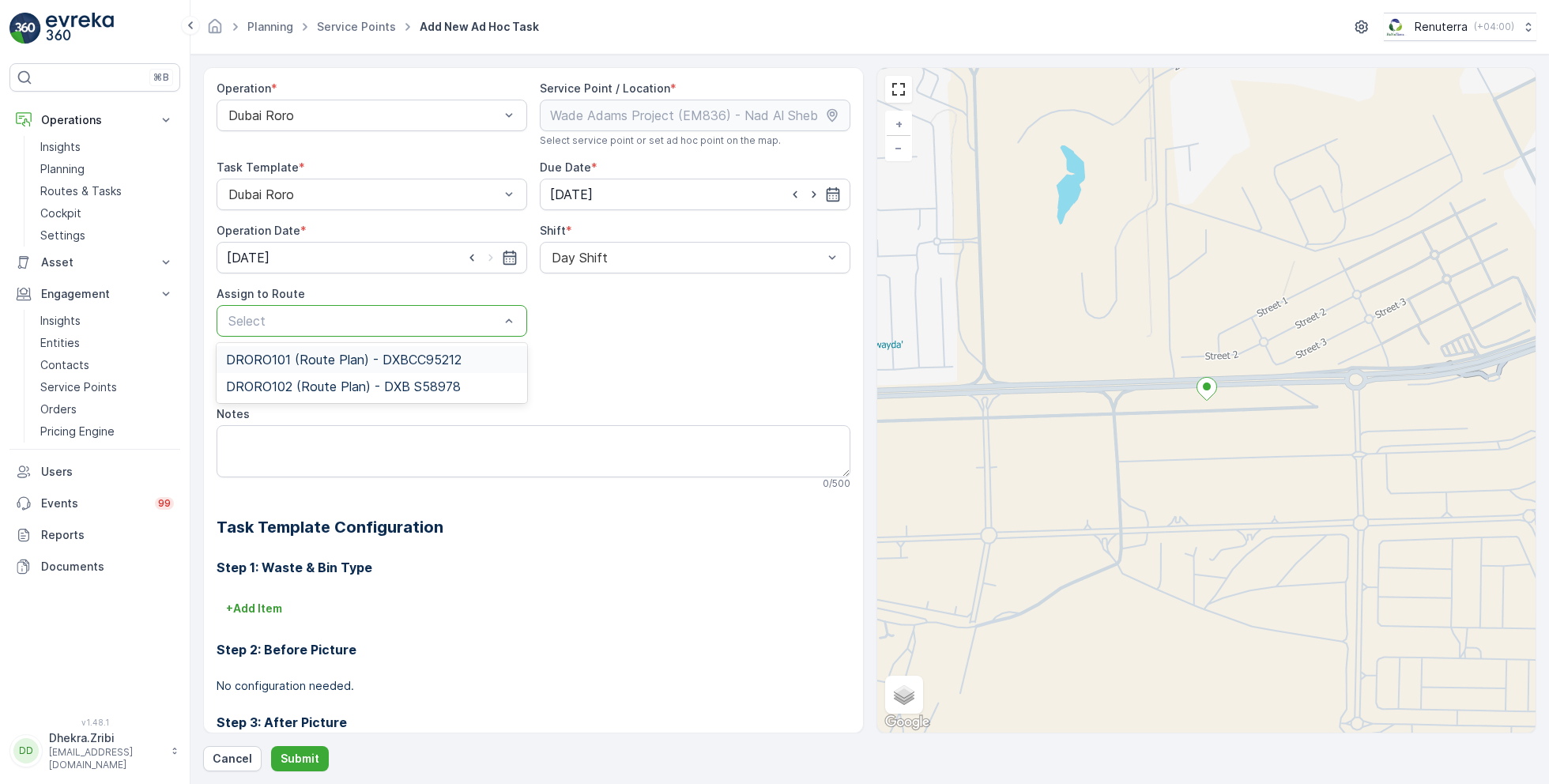
click at [324, 357] on span "DRORO101 (Route Plan) - DXBCC95212" at bounding box center [344, 359] width 235 height 14
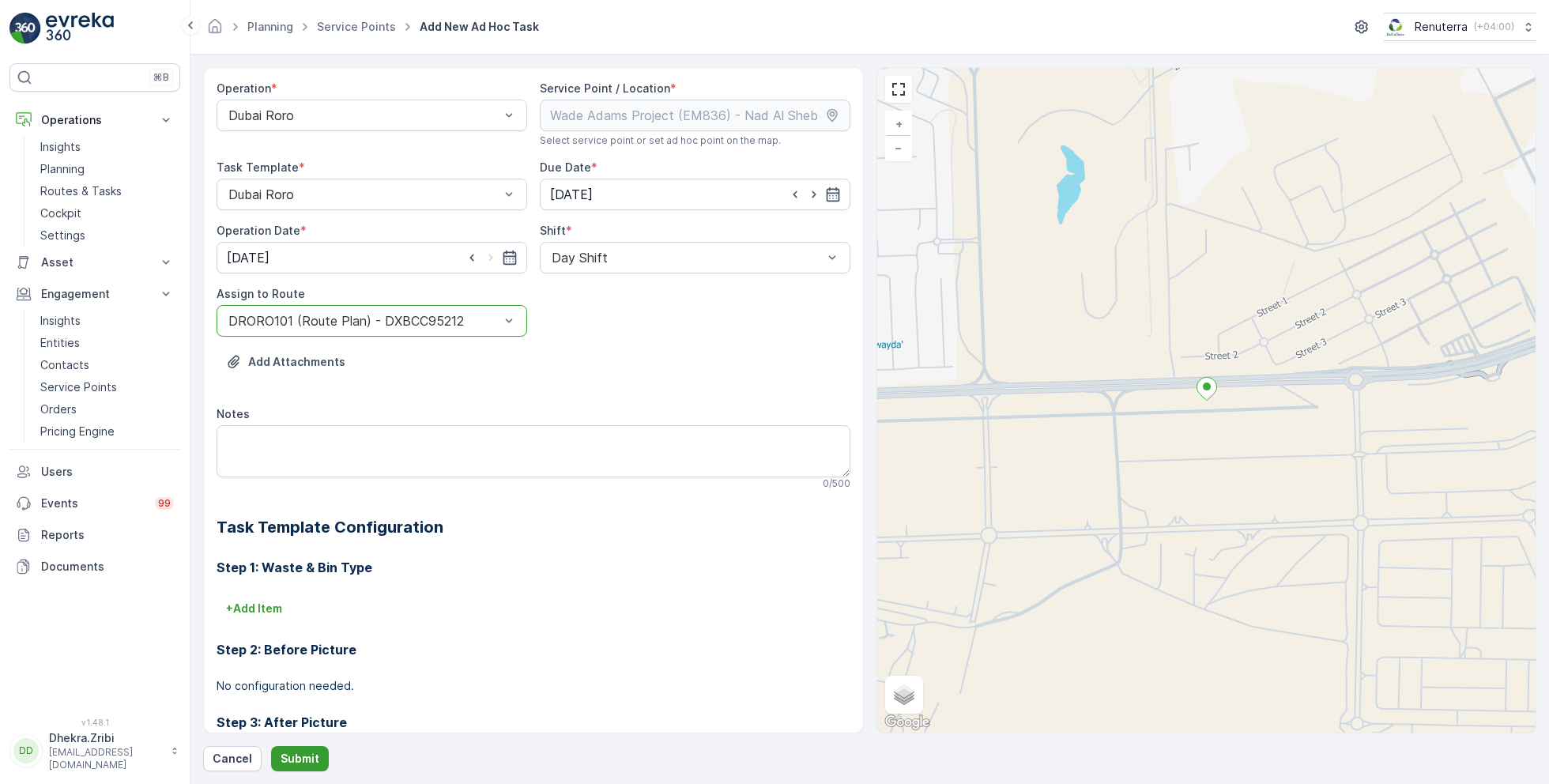
click at [305, 765] on p "Submit" at bounding box center [300, 758] width 39 height 15
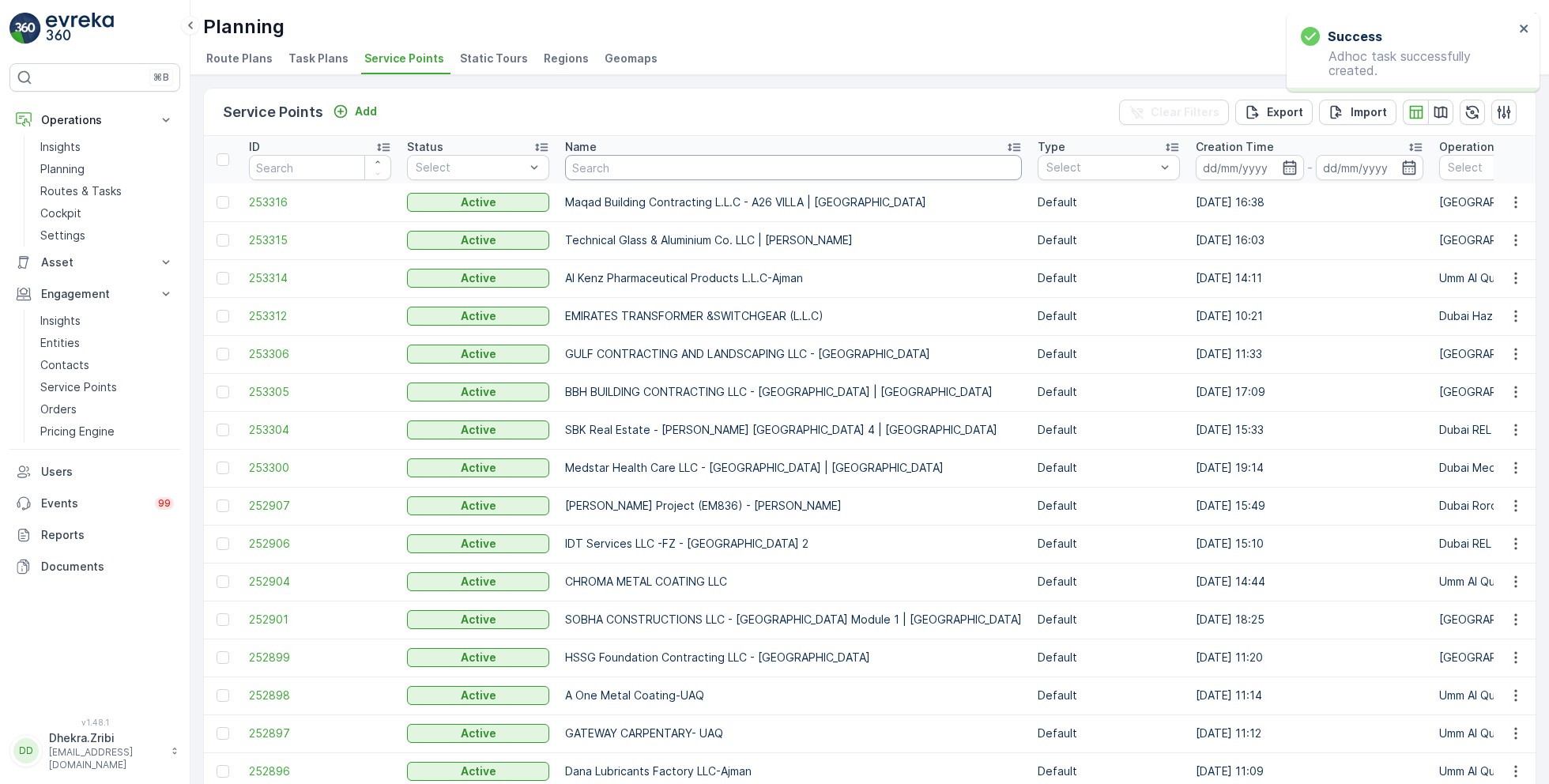
click at [653, 176] on input "text" at bounding box center [794, 168] width 457 height 25
type input "[PERSON_NAME]"
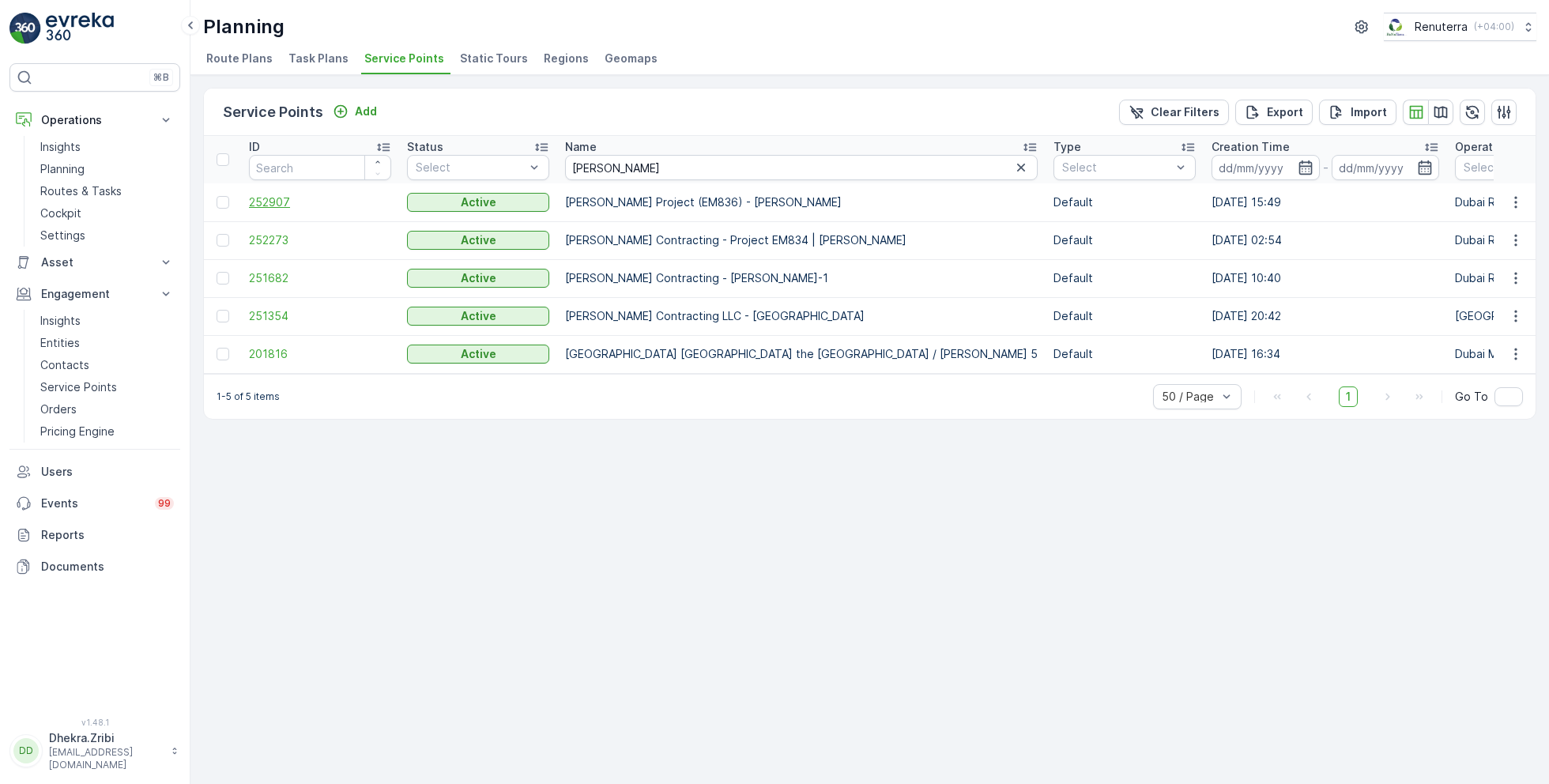
click at [270, 200] on span "252907" at bounding box center [320, 202] width 143 height 15
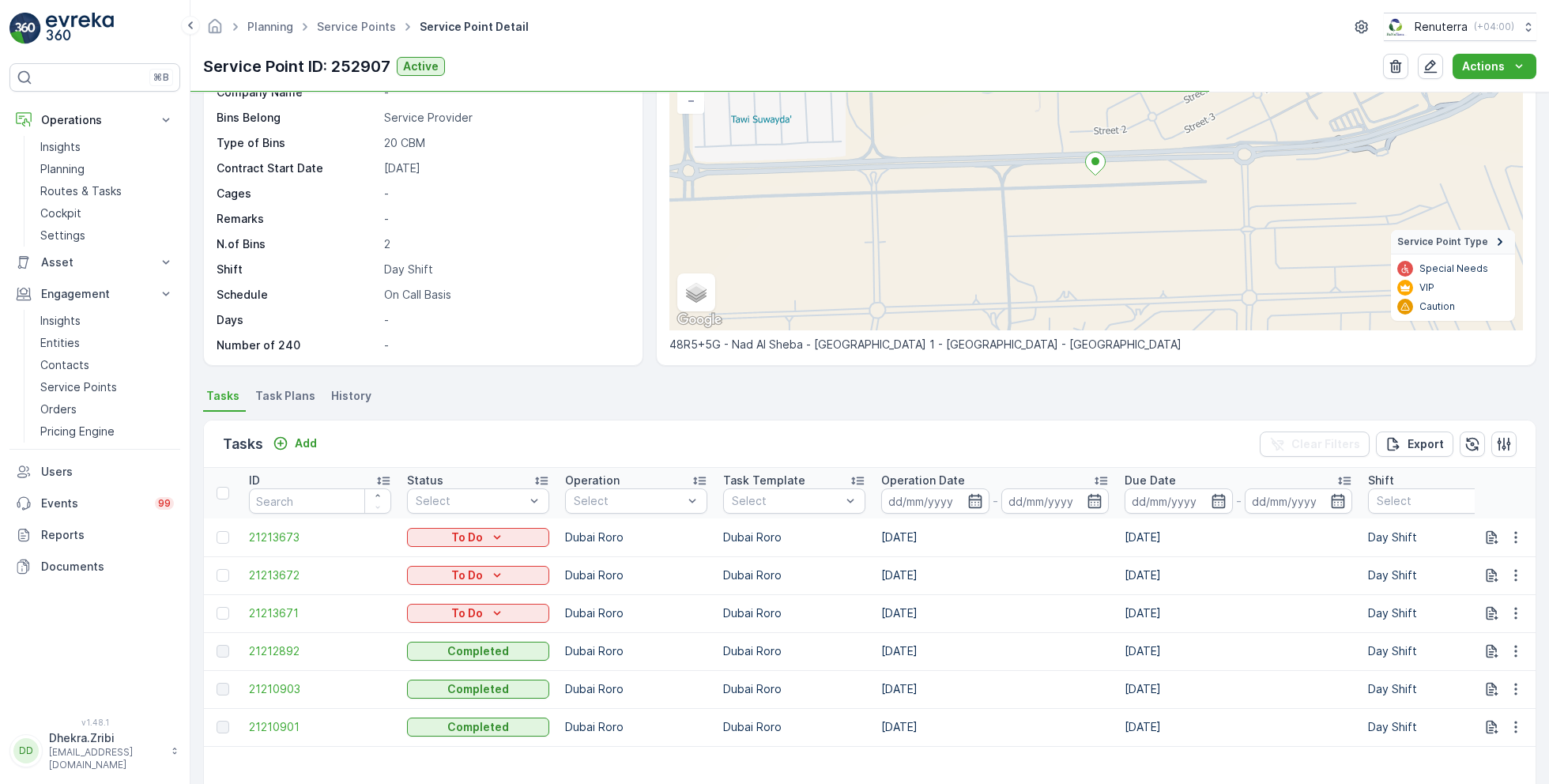
scroll to position [222, 0]
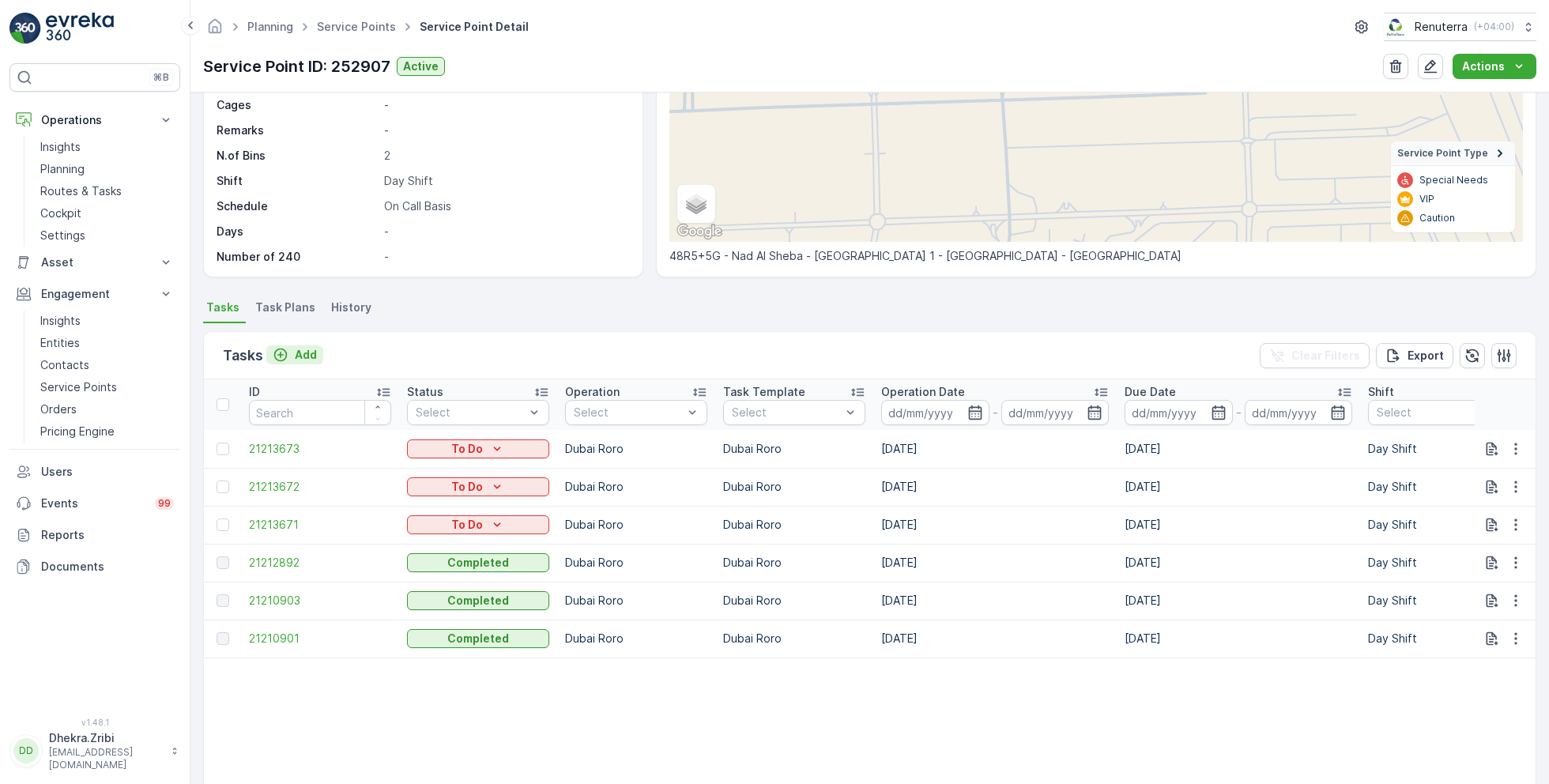
click at [302, 356] on p "Add" at bounding box center [305, 354] width 22 height 15
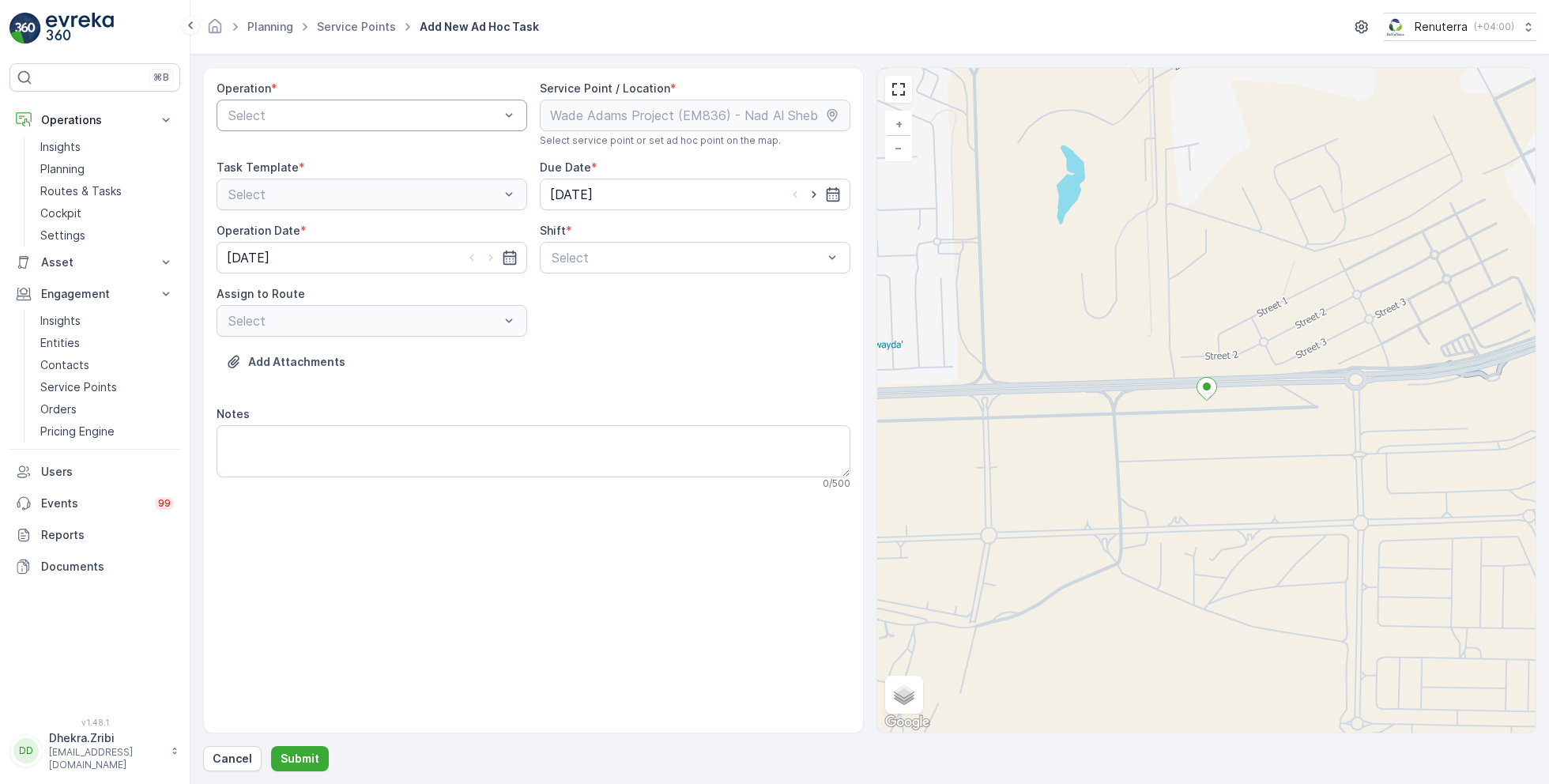
click at [436, 116] on div at bounding box center [363, 115] width 275 height 14
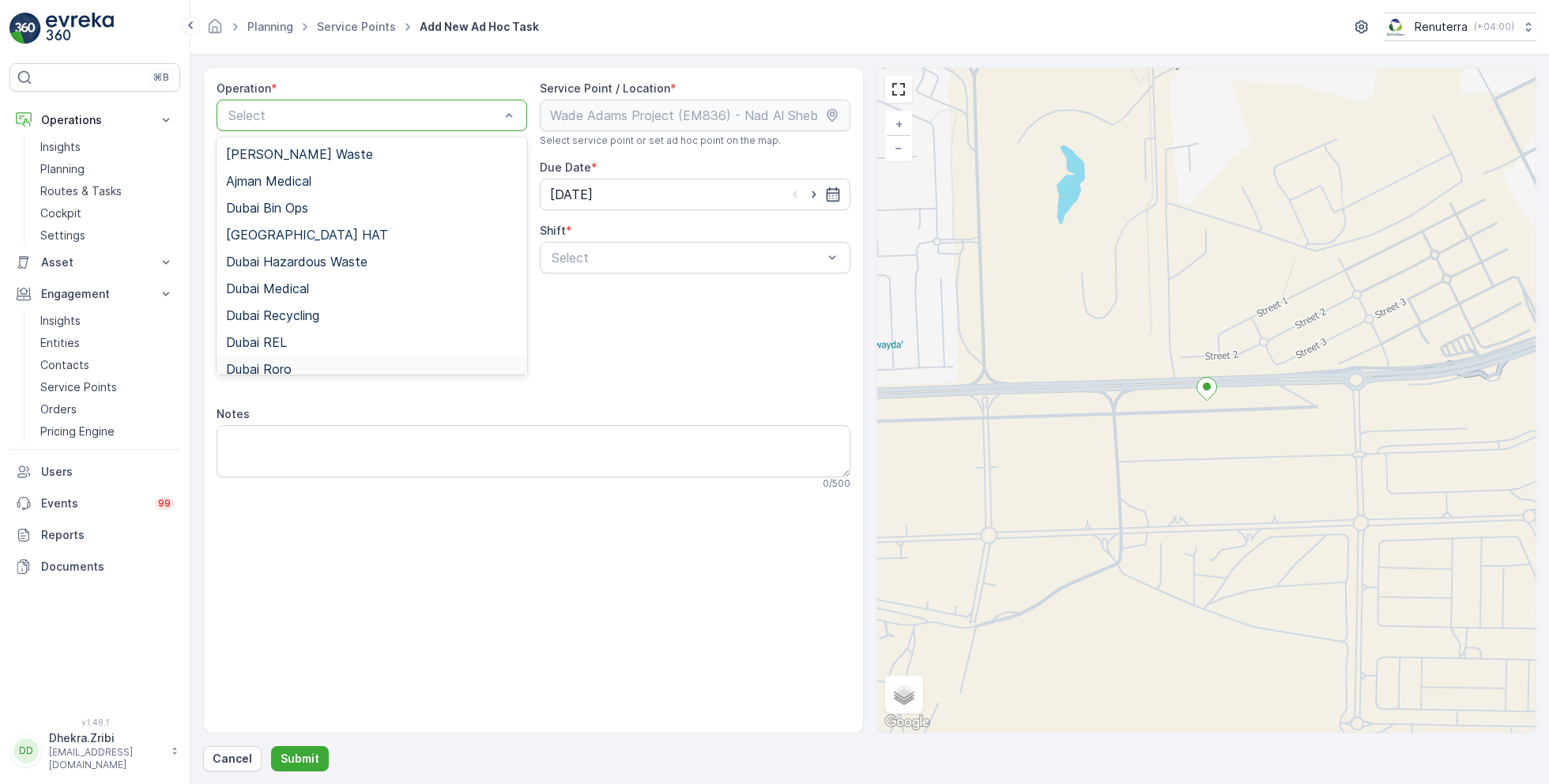
click at [288, 366] on span "Dubai Roro" at bounding box center [259, 369] width 66 height 14
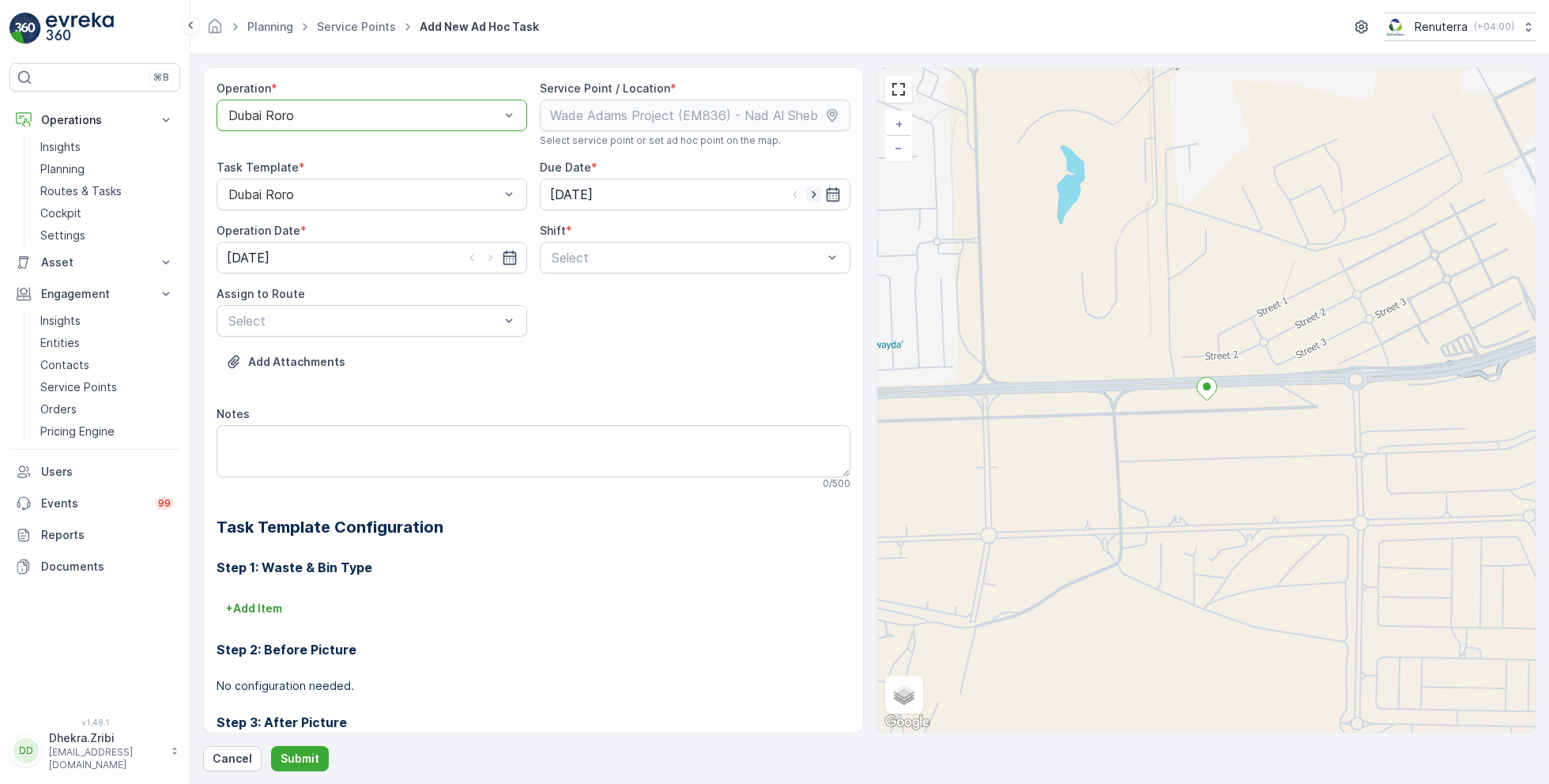
click at [812, 192] on icon "button" at bounding box center [814, 195] width 4 height 7
type input "[DATE]"
click at [451, 259] on input "[DATE]" at bounding box center [372, 257] width 310 height 32
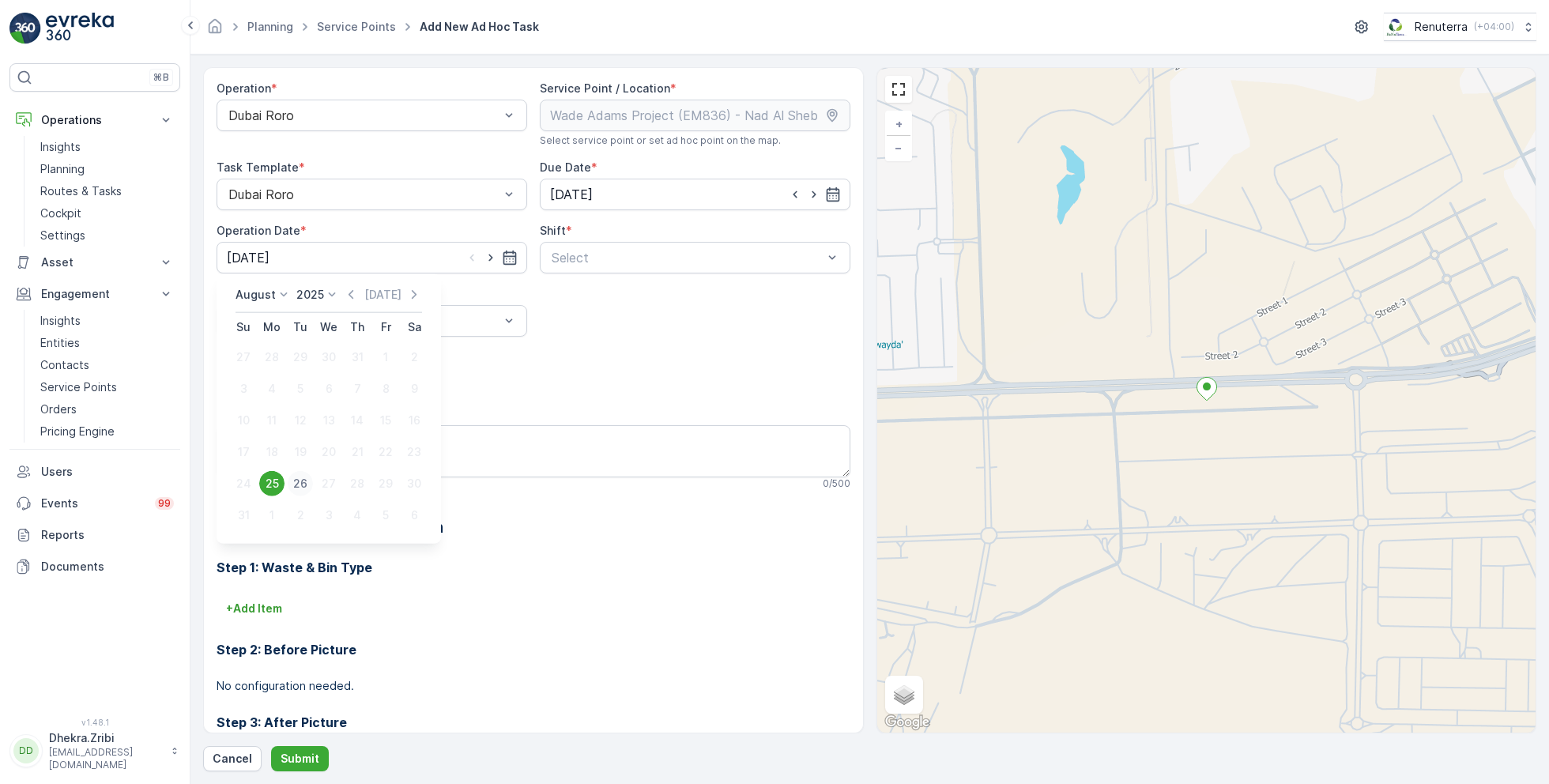
click at [293, 482] on div "26" at bounding box center [301, 483] width 25 height 25
type input "[DATE]"
click at [662, 253] on div at bounding box center [687, 257] width 275 height 14
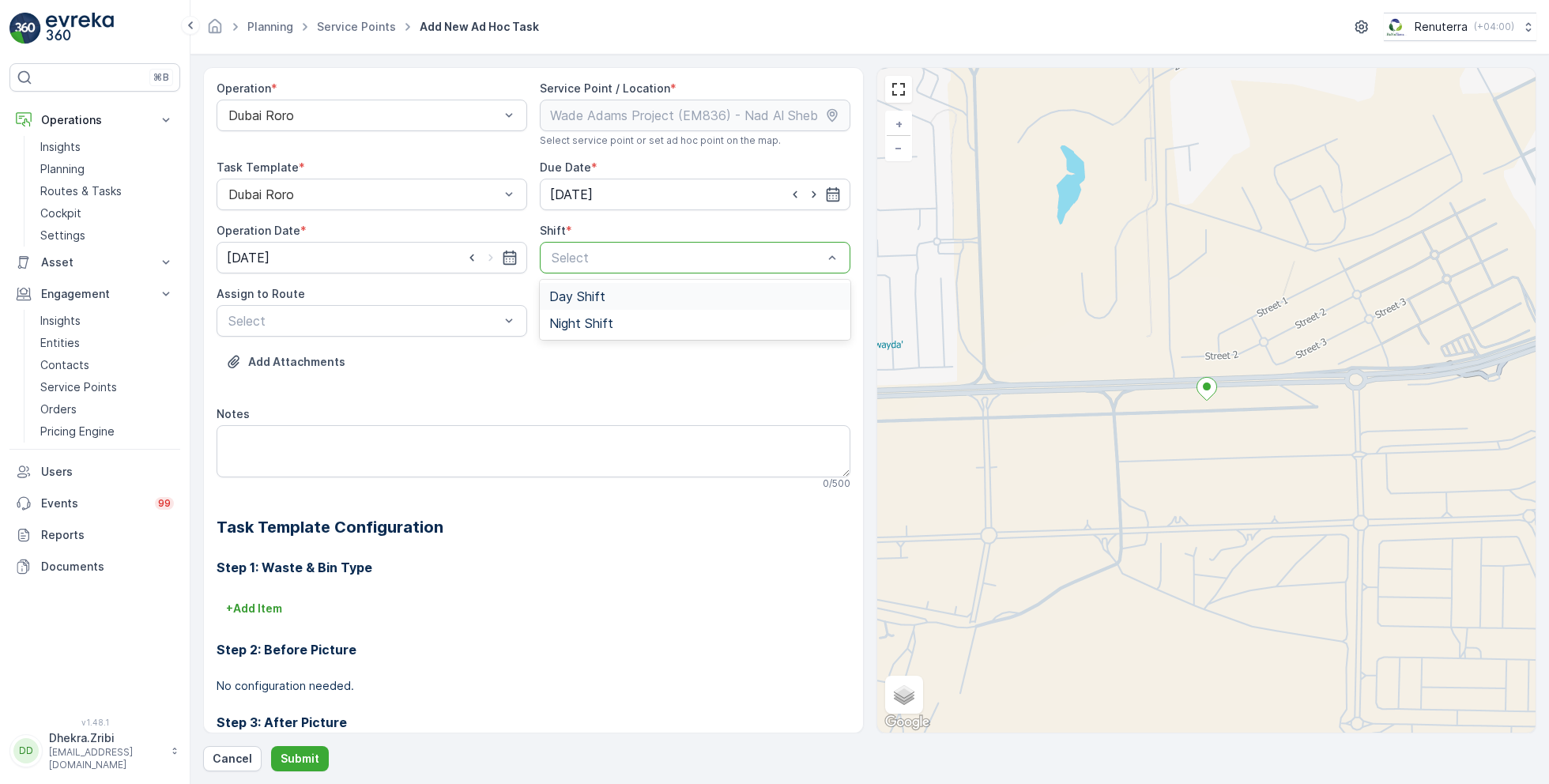
click at [571, 291] on span "Day Shift" at bounding box center [577, 296] width 56 height 14
click at [422, 326] on div at bounding box center [363, 321] width 275 height 14
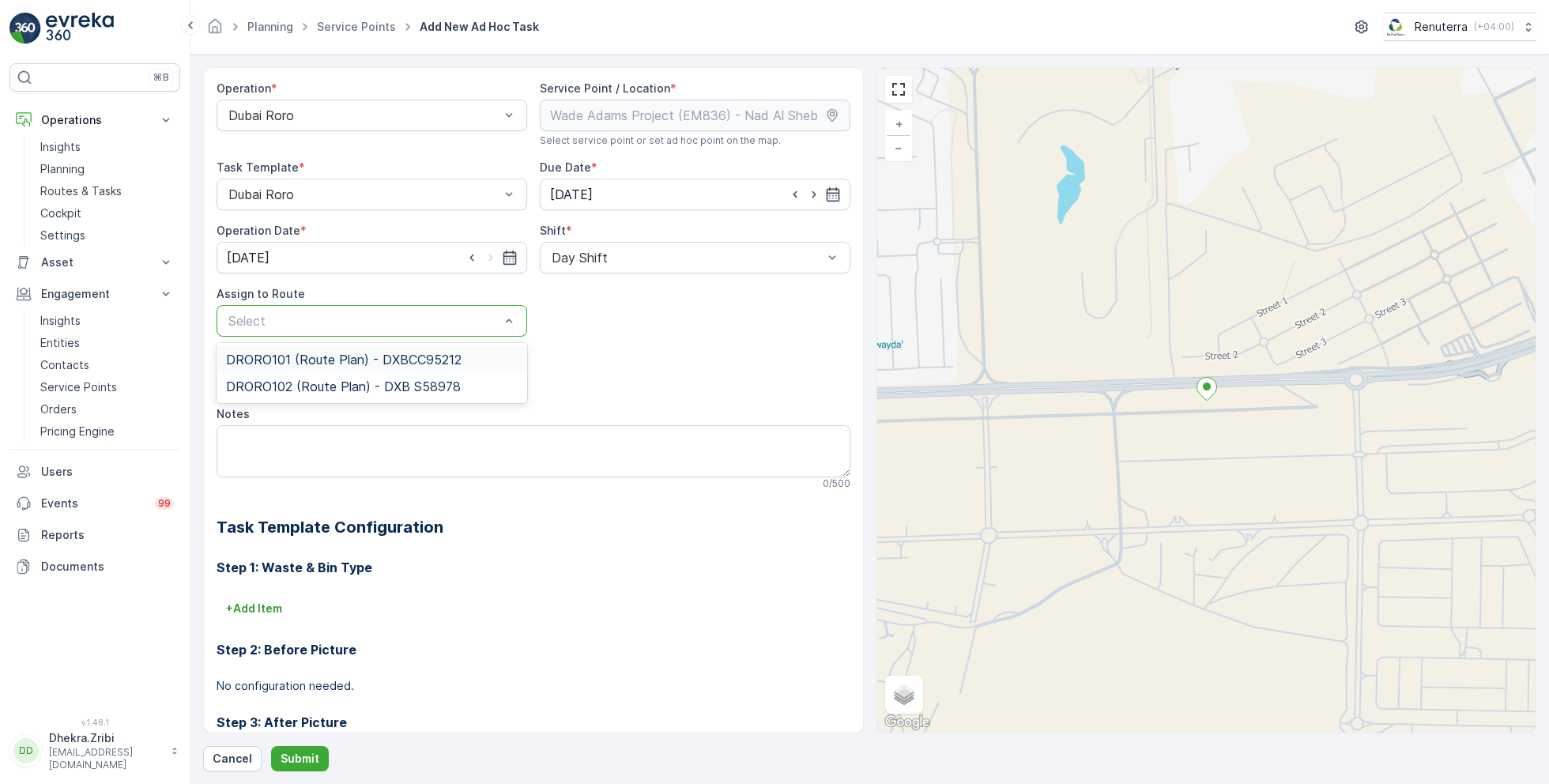
click at [304, 362] on span "DRORO101 (Route Plan) - DXBCC95212" at bounding box center [344, 359] width 235 height 14
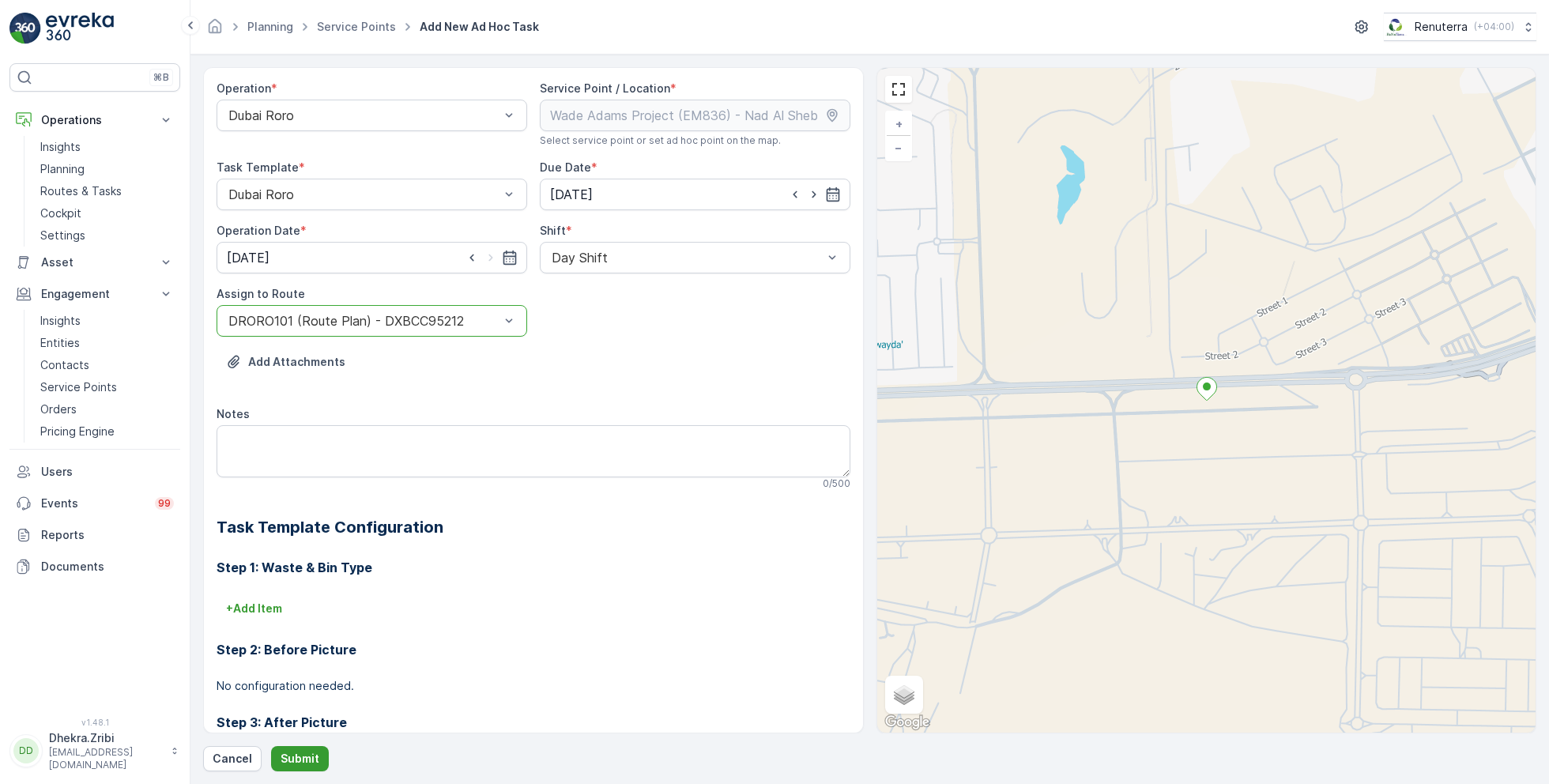
click at [295, 758] on p "Submit" at bounding box center [300, 758] width 39 height 15
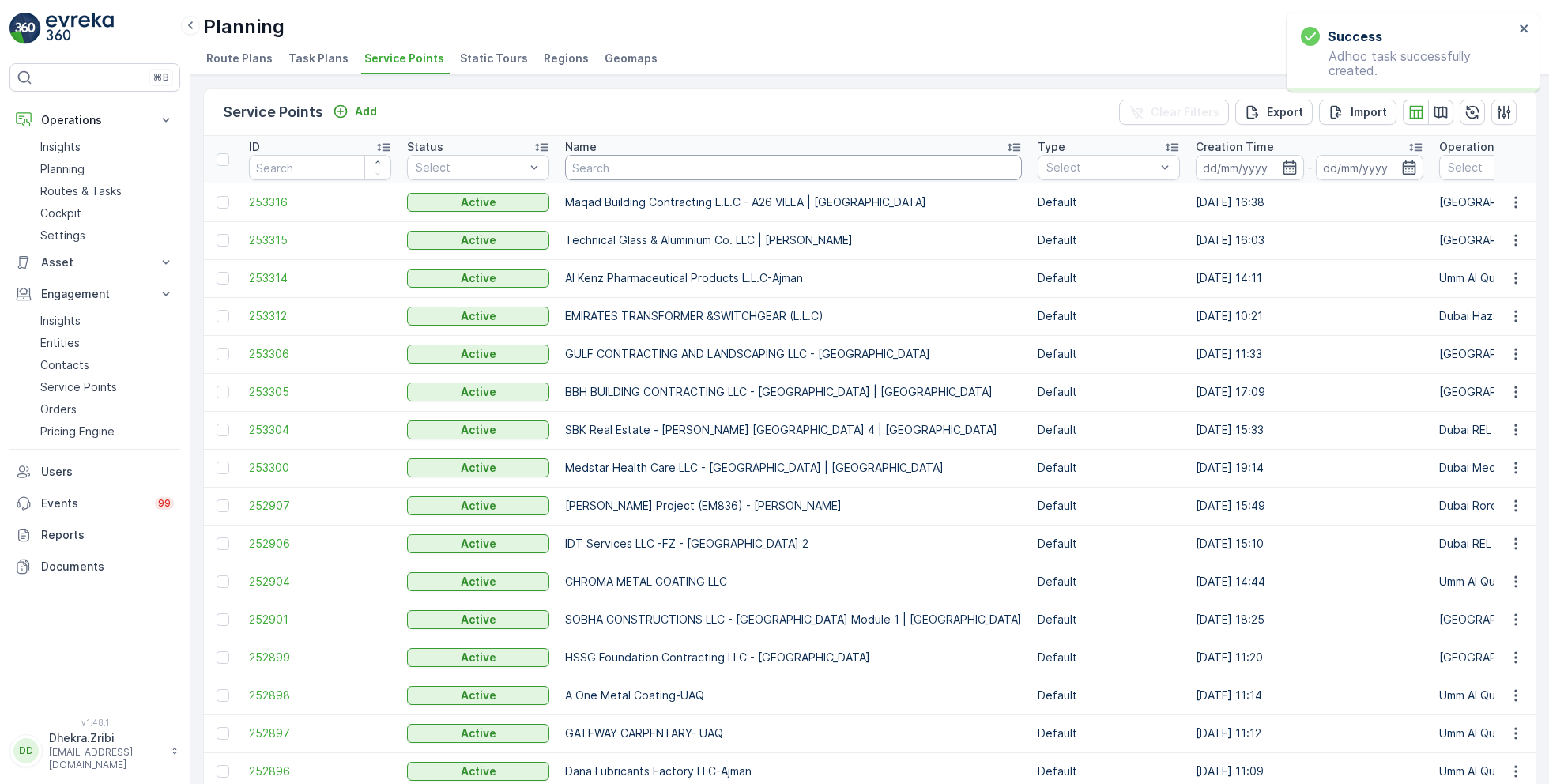
click at [689, 168] on input "text" at bounding box center [794, 168] width 457 height 25
type input "ktc"
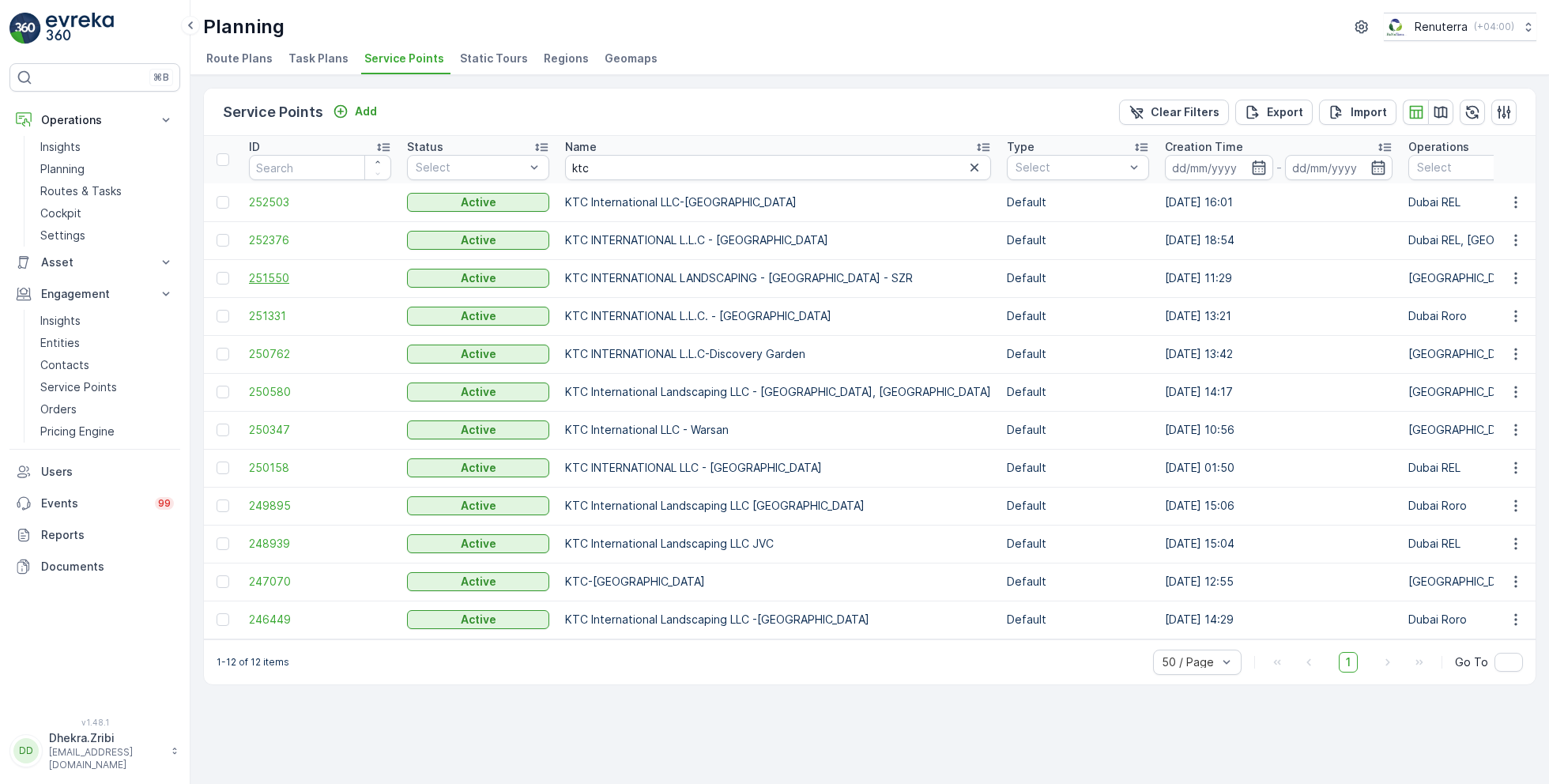
click at [277, 274] on span "251550" at bounding box center [320, 278] width 143 height 15
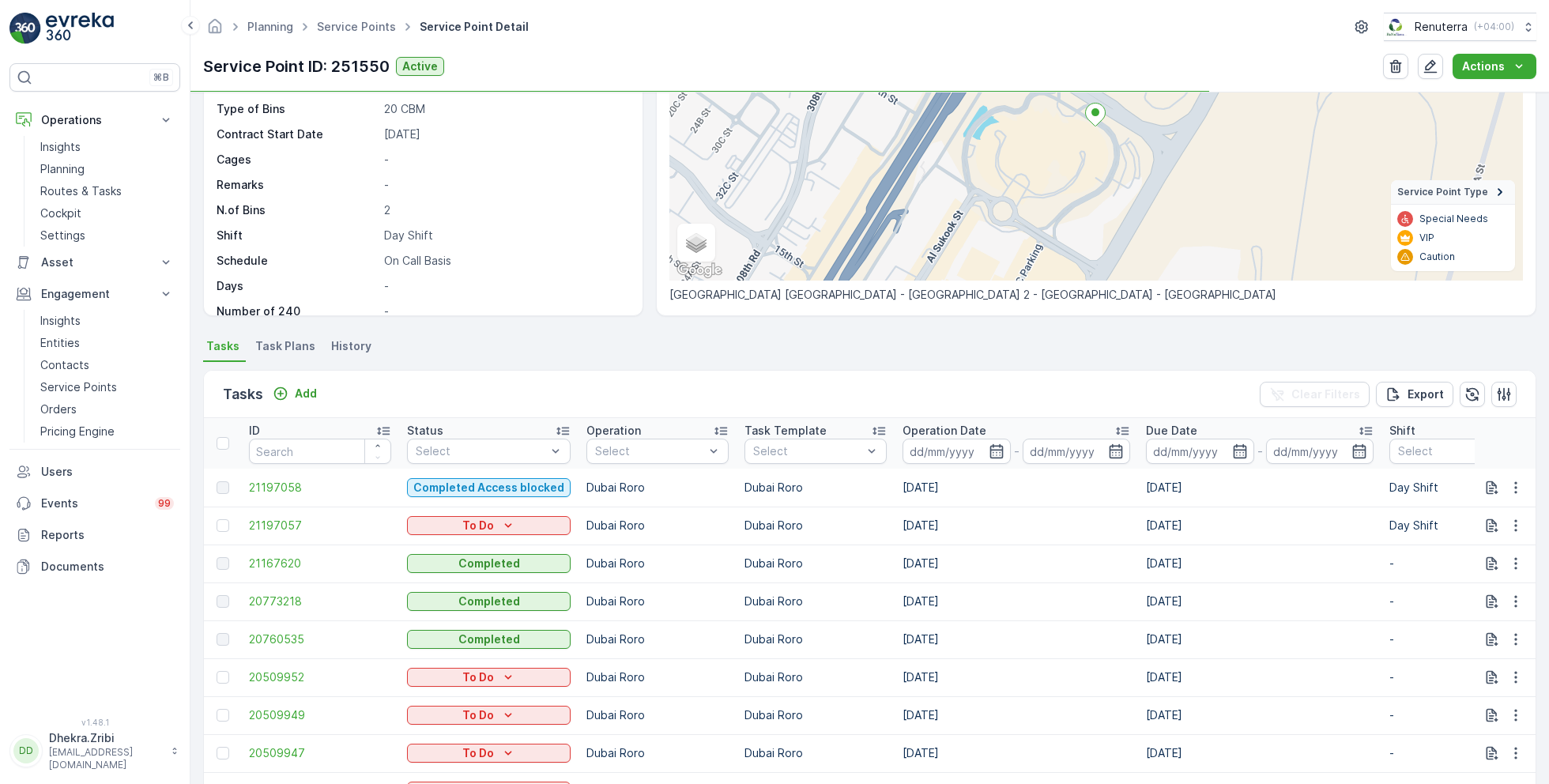
scroll to position [190, 0]
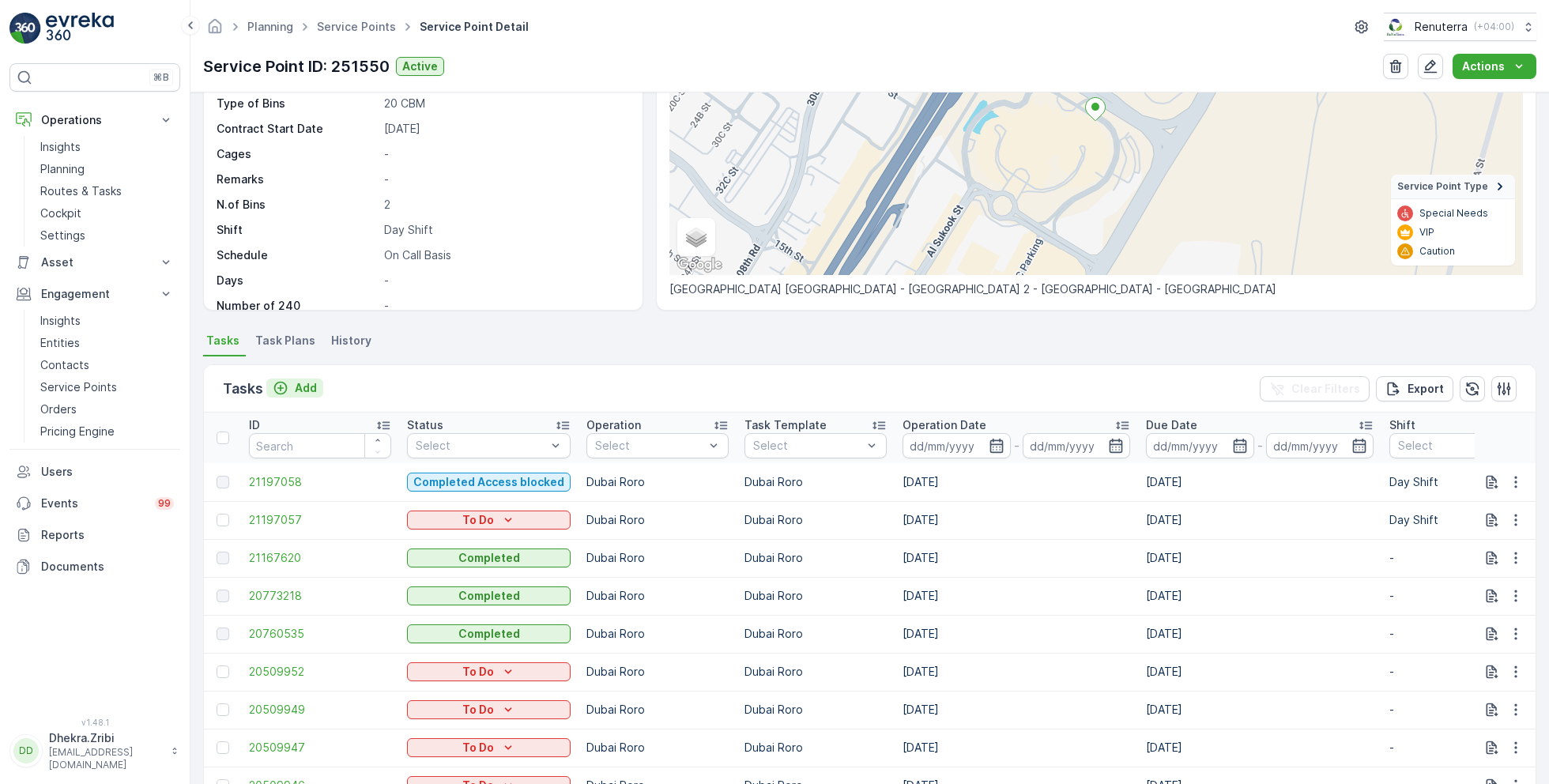
click at [291, 389] on div "Add" at bounding box center [295, 388] width 44 height 15
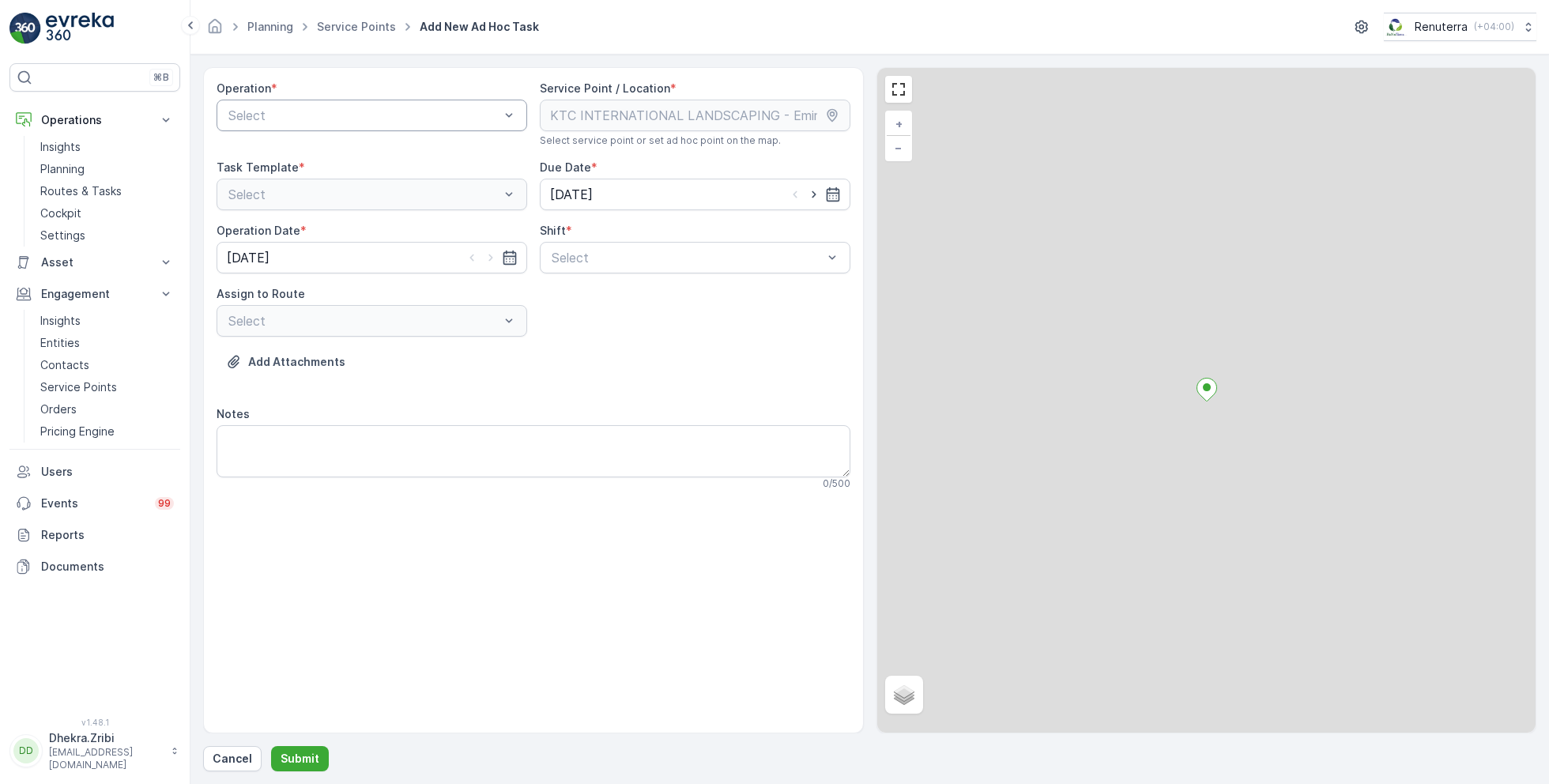
click at [416, 117] on div at bounding box center [363, 115] width 275 height 14
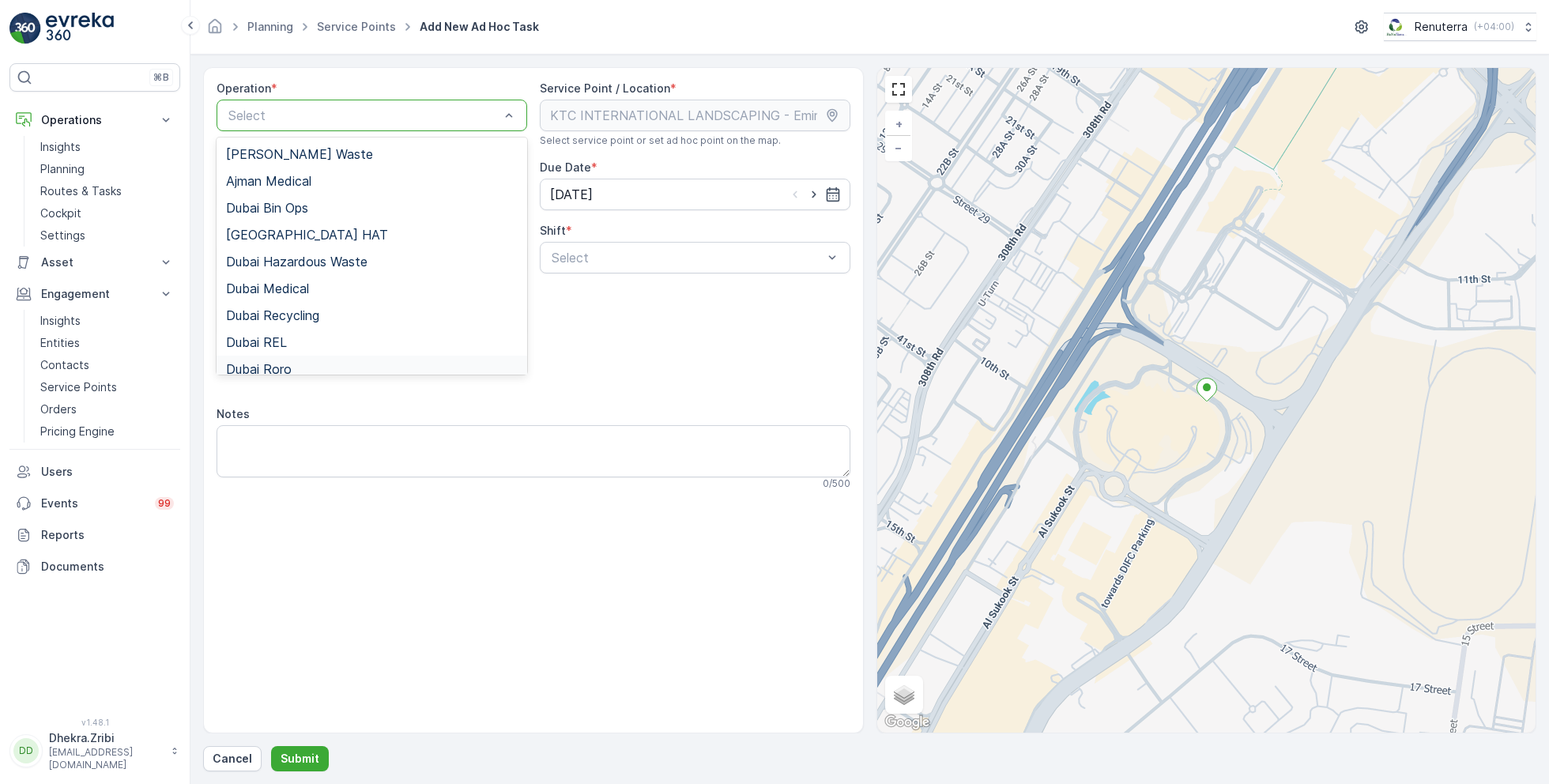
click at [293, 363] on div "Dubai Roro" at bounding box center [372, 369] width 292 height 14
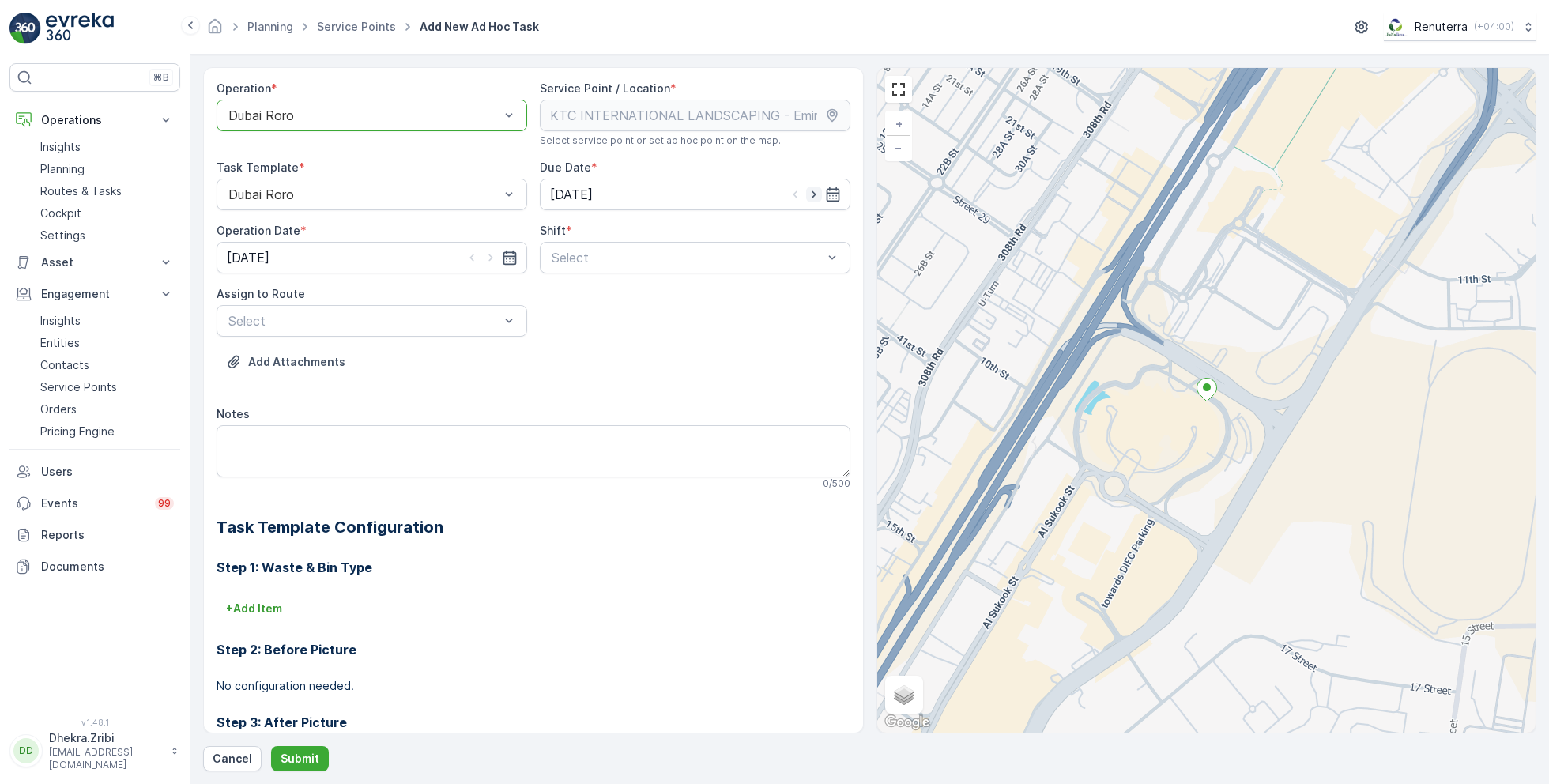
click at [811, 188] on icon "button" at bounding box center [814, 195] width 15 height 15
type input "[DATE]"
click at [490, 255] on icon "button" at bounding box center [490, 257] width 15 height 15
type input "[DATE]"
click at [644, 257] on div at bounding box center [687, 257] width 275 height 14
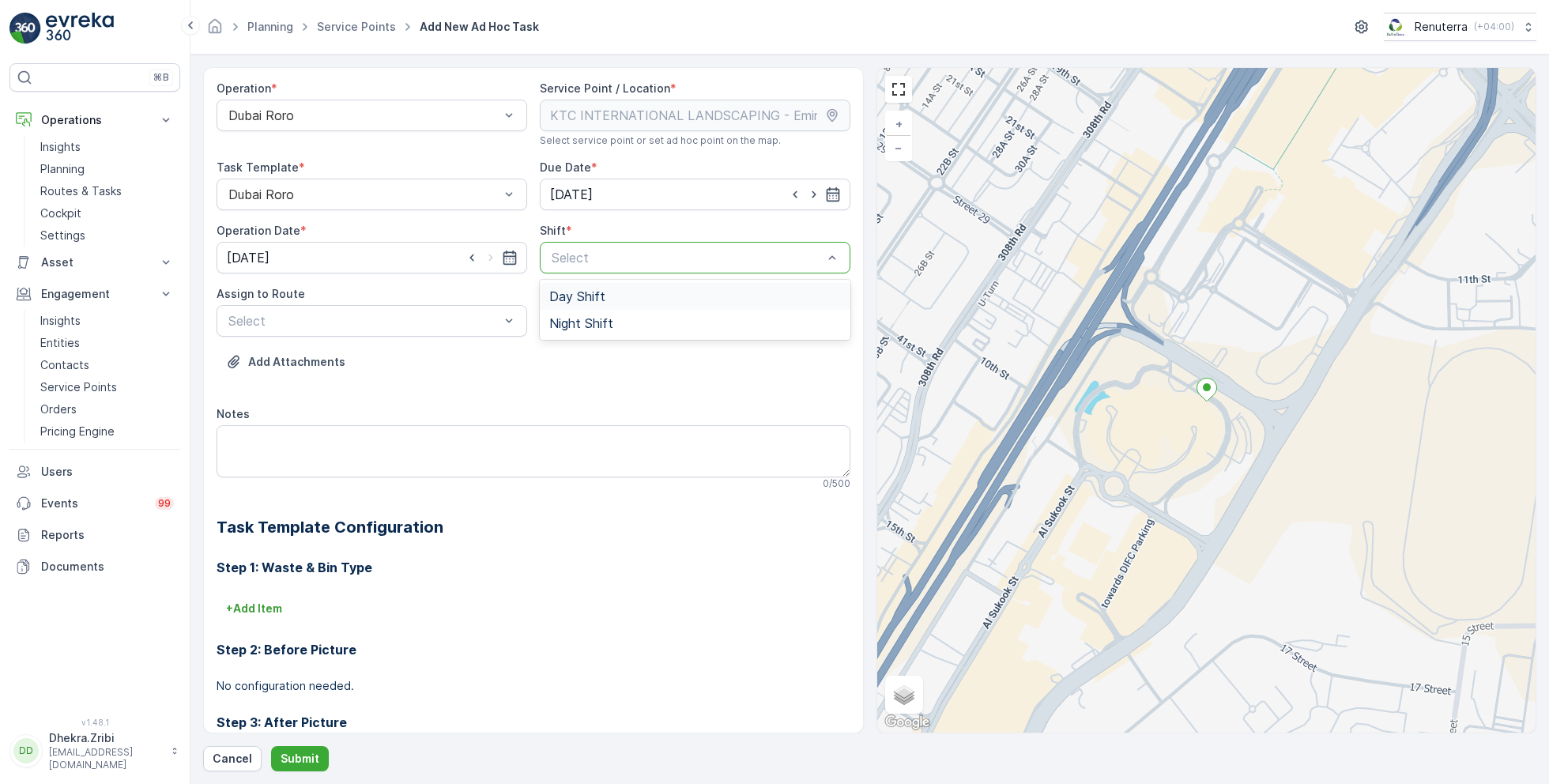
click at [590, 291] on span "Day Shift" at bounding box center [577, 296] width 56 height 14
click at [441, 307] on div "Select" at bounding box center [372, 321] width 310 height 32
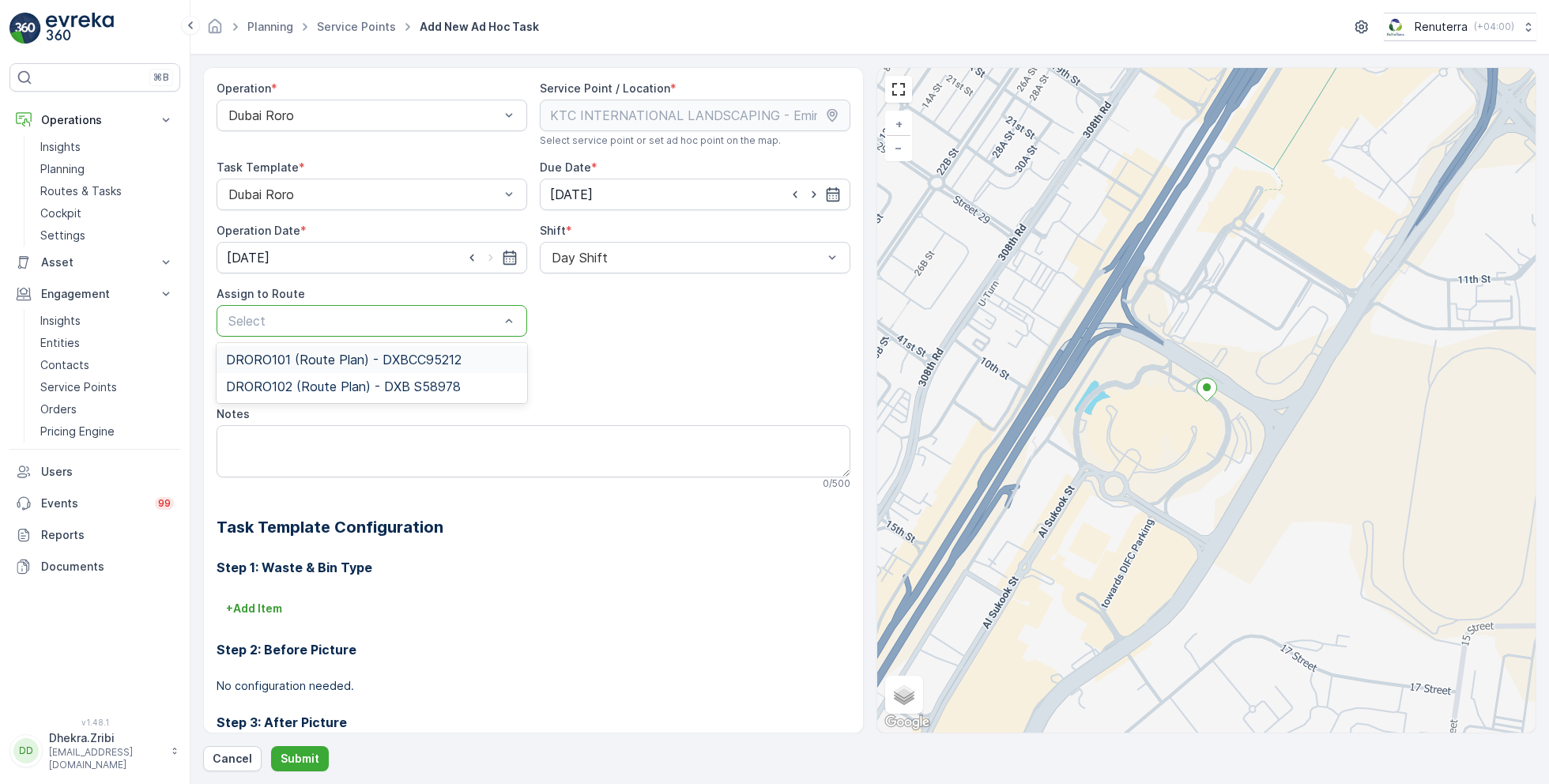
click at [301, 364] on span "DRORO101 (Route Plan) - DXBCC95212" at bounding box center [344, 359] width 235 height 14
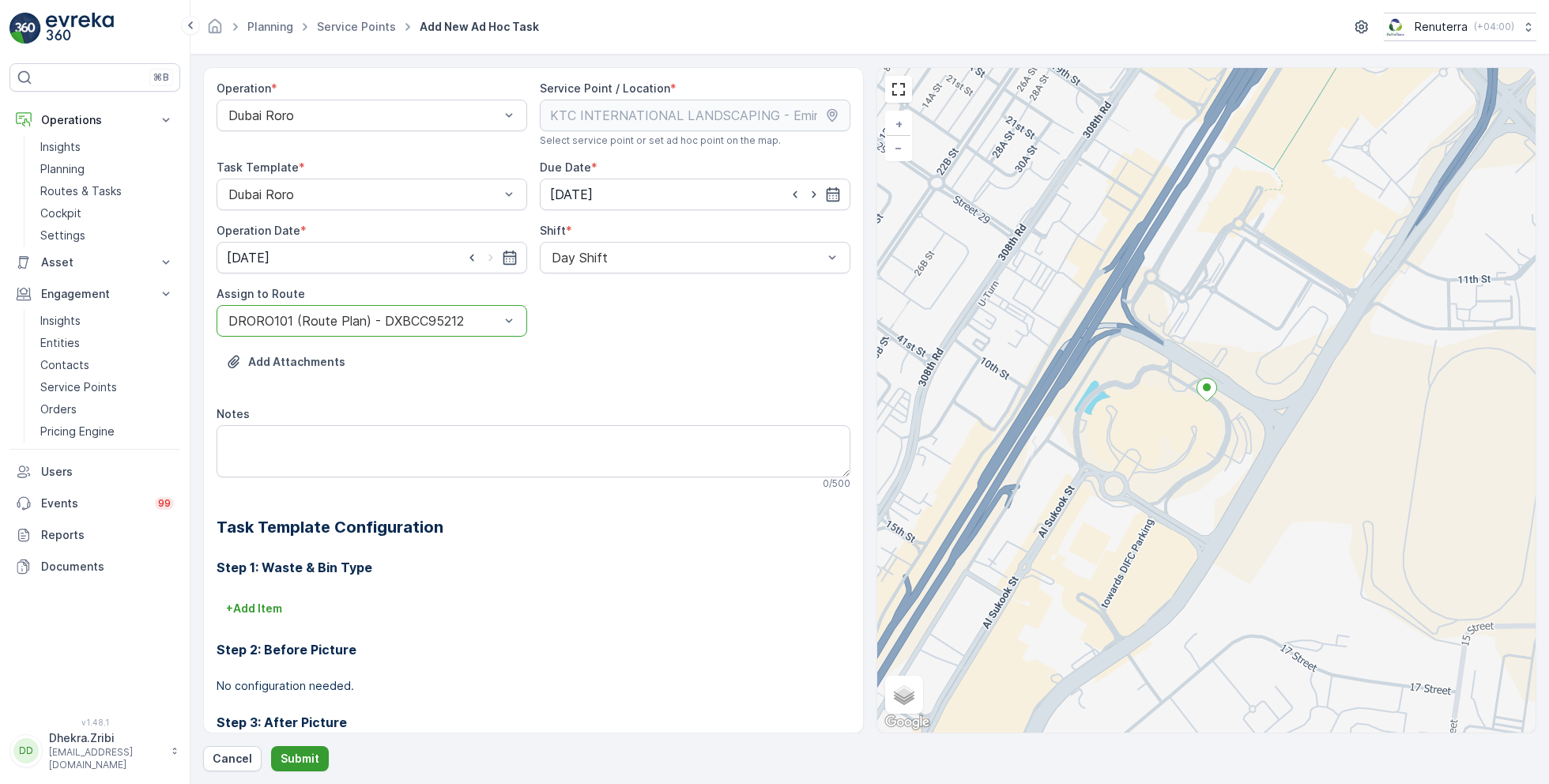
click at [300, 759] on p "Submit" at bounding box center [300, 758] width 39 height 15
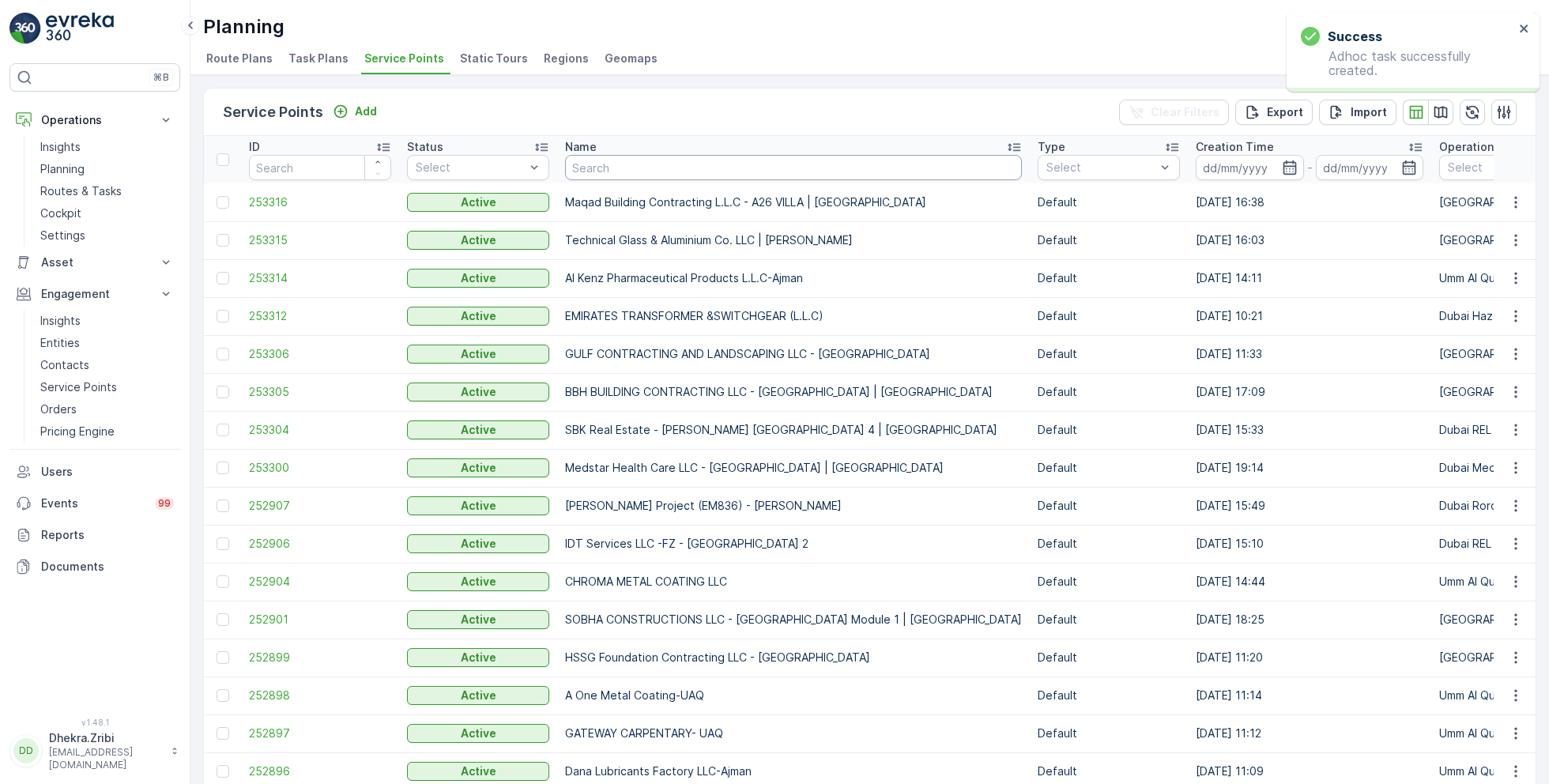
click at [643, 166] on input "text" at bounding box center [794, 168] width 457 height 25
type input "ktc"
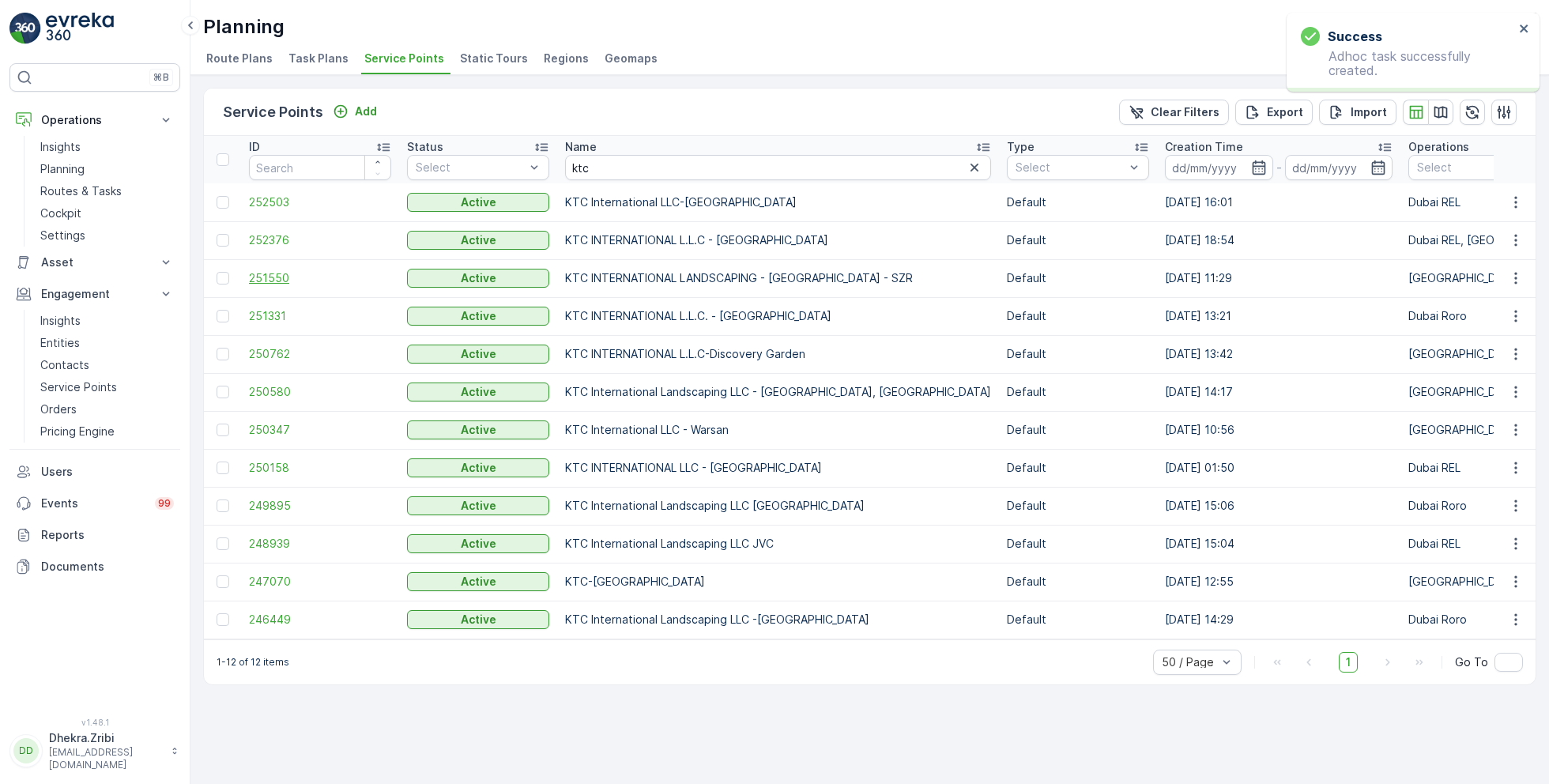
click at [267, 273] on span "251550" at bounding box center [320, 278] width 143 height 15
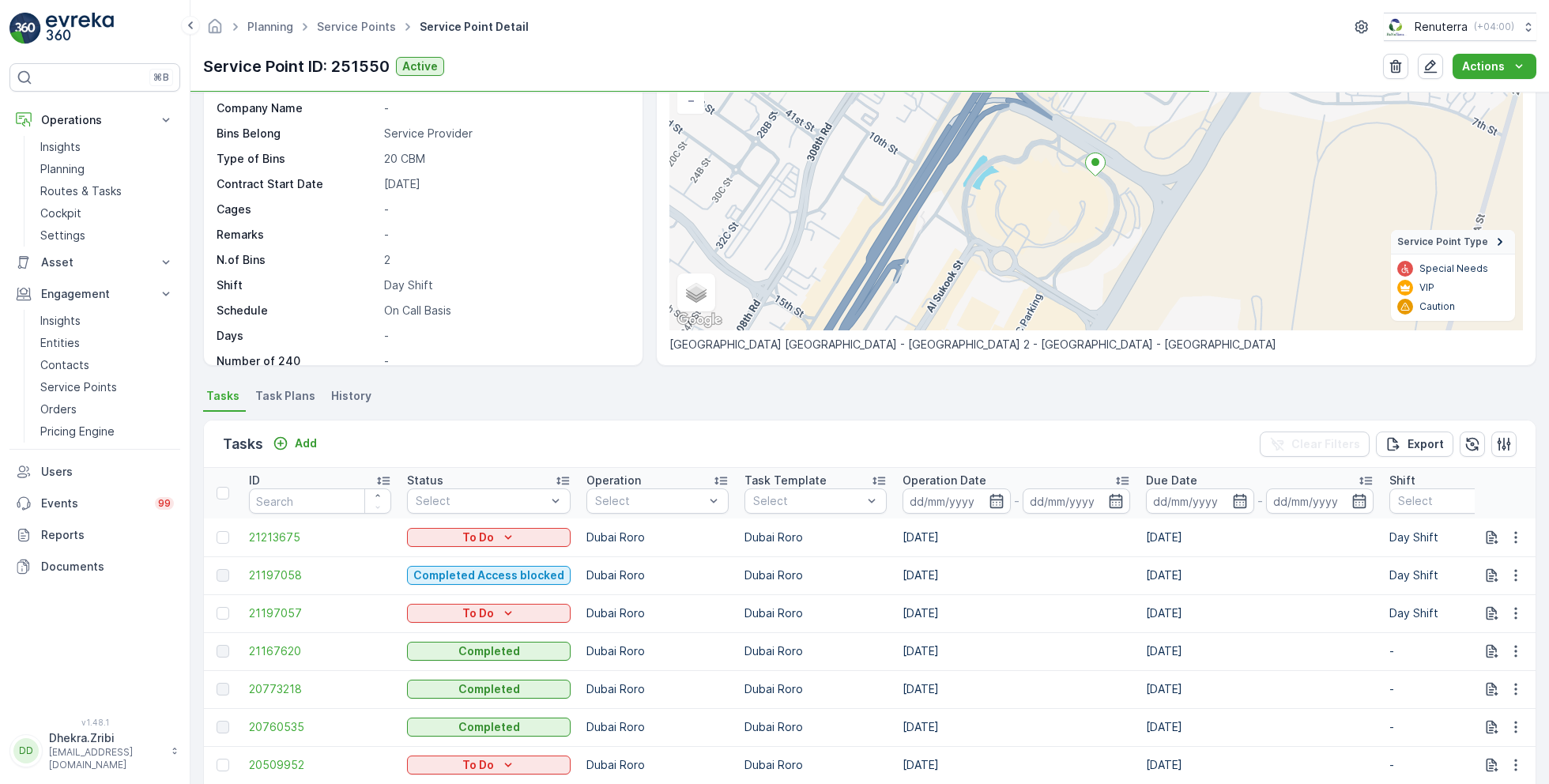
scroll to position [240, 0]
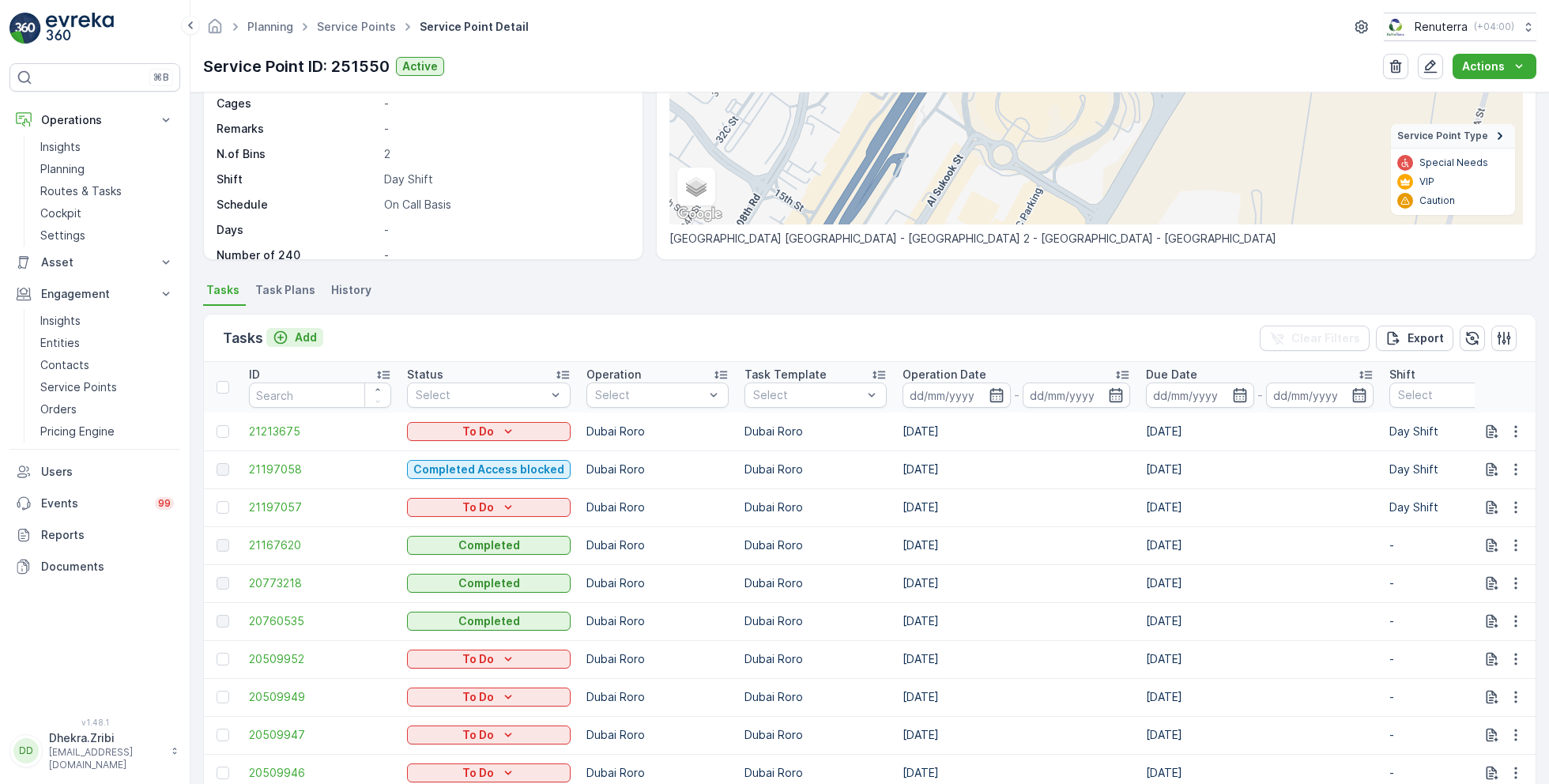
click at [296, 342] on p "Add" at bounding box center [305, 337] width 22 height 15
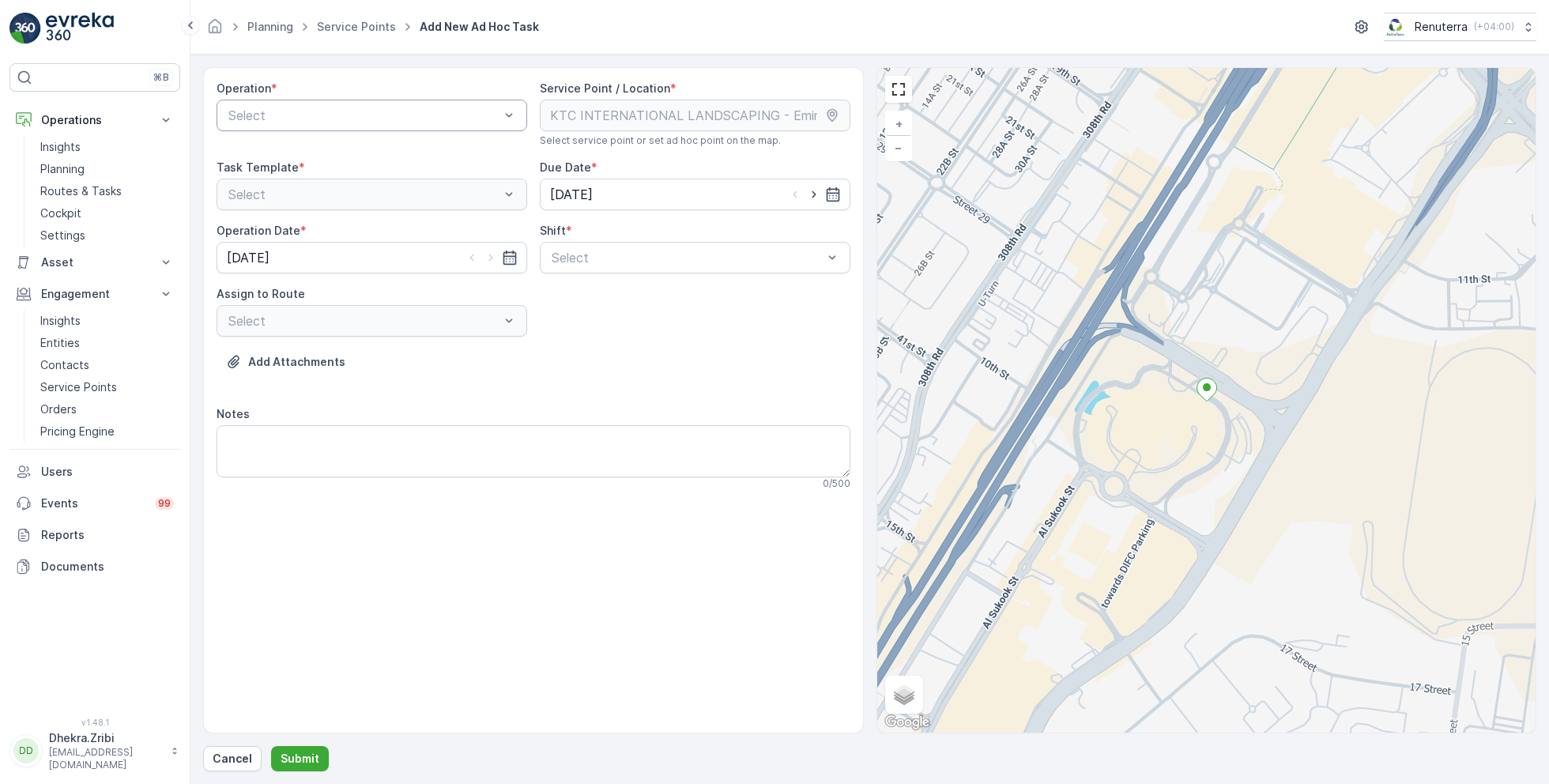
click at [392, 113] on div at bounding box center [363, 115] width 275 height 14
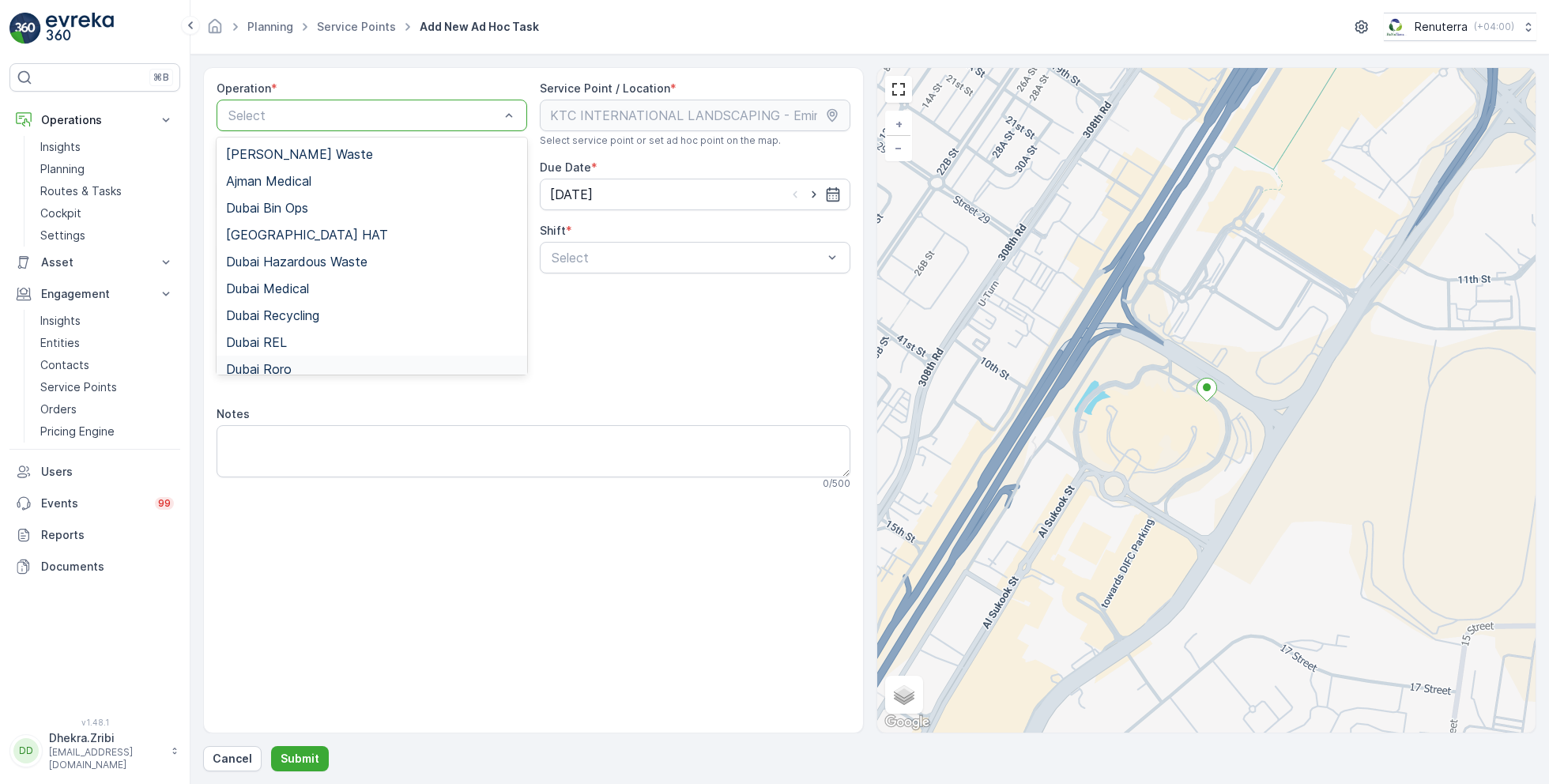
click at [293, 366] on div "Dubai Roro" at bounding box center [372, 369] width 292 height 14
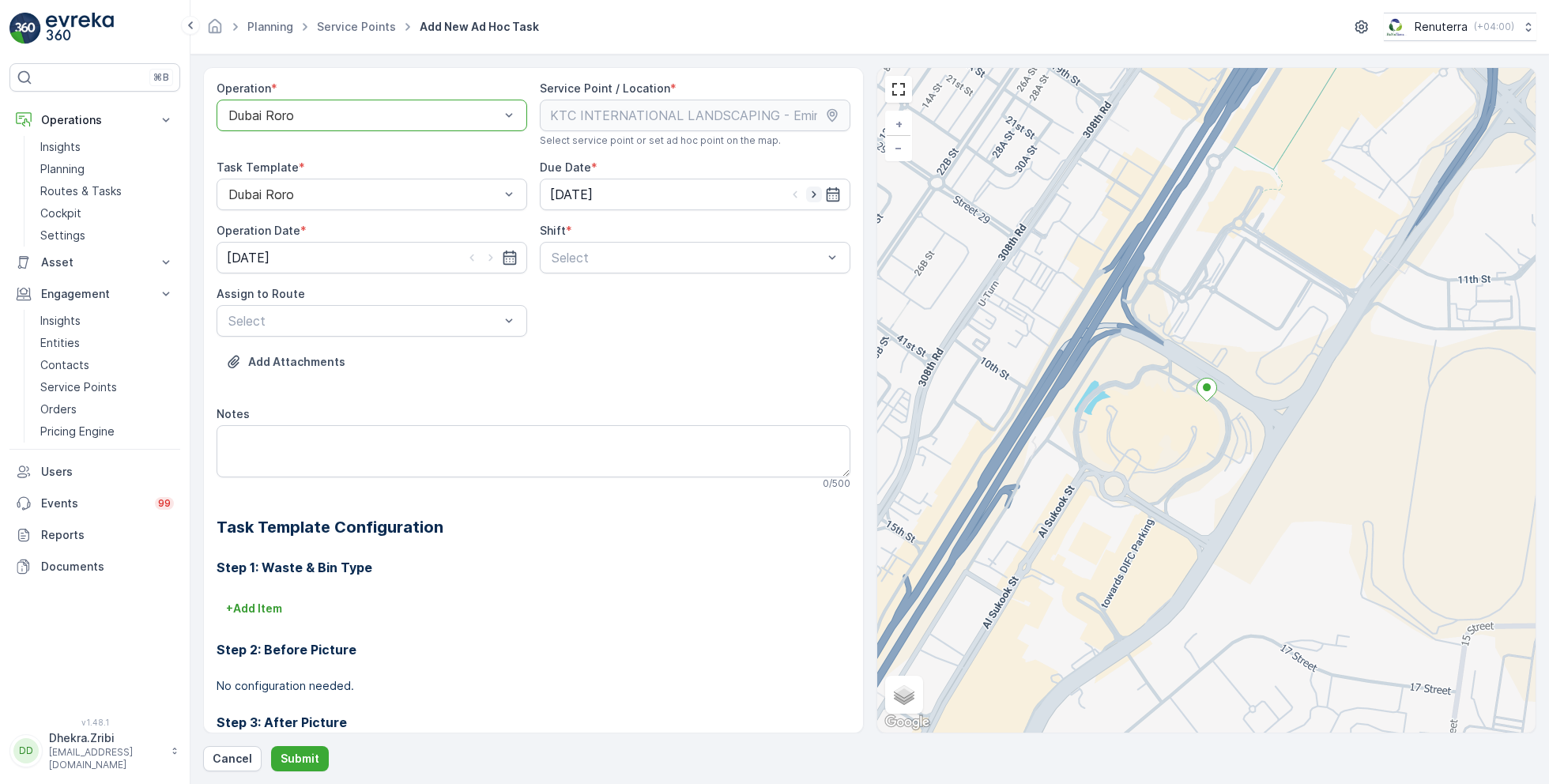
click at [812, 192] on icon "button" at bounding box center [814, 195] width 15 height 15
type input "[DATE]"
click at [491, 257] on icon "button" at bounding box center [490, 257] width 15 height 15
type input "[DATE]"
click at [618, 260] on div at bounding box center [687, 257] width 275 height 14
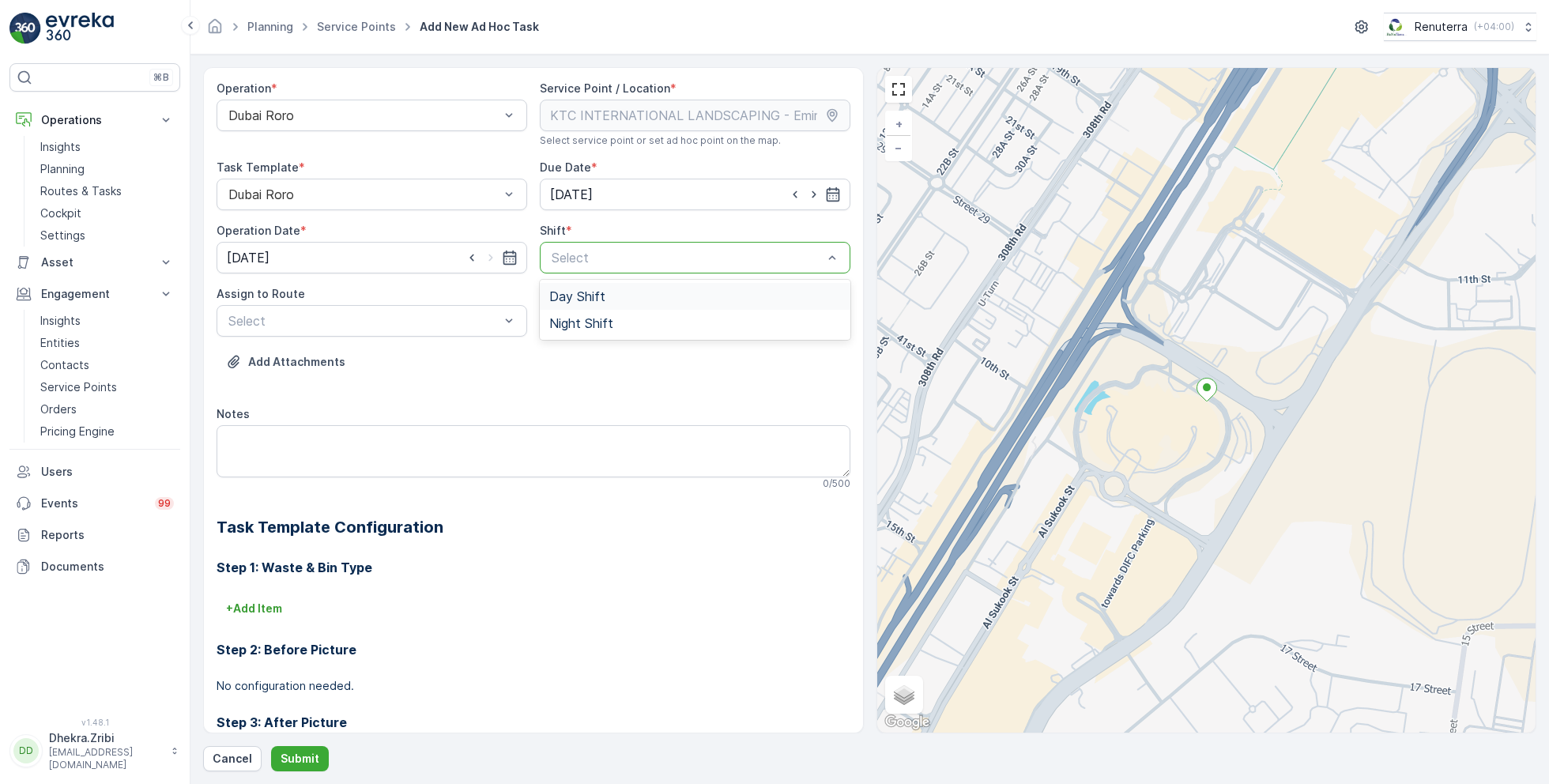
click at [568, 301] on span "Day Shift" at bounding box center [577, 296] width 56 height 14
click at [443, 325] on div at bounding box center [363, 321] width 275 height 14
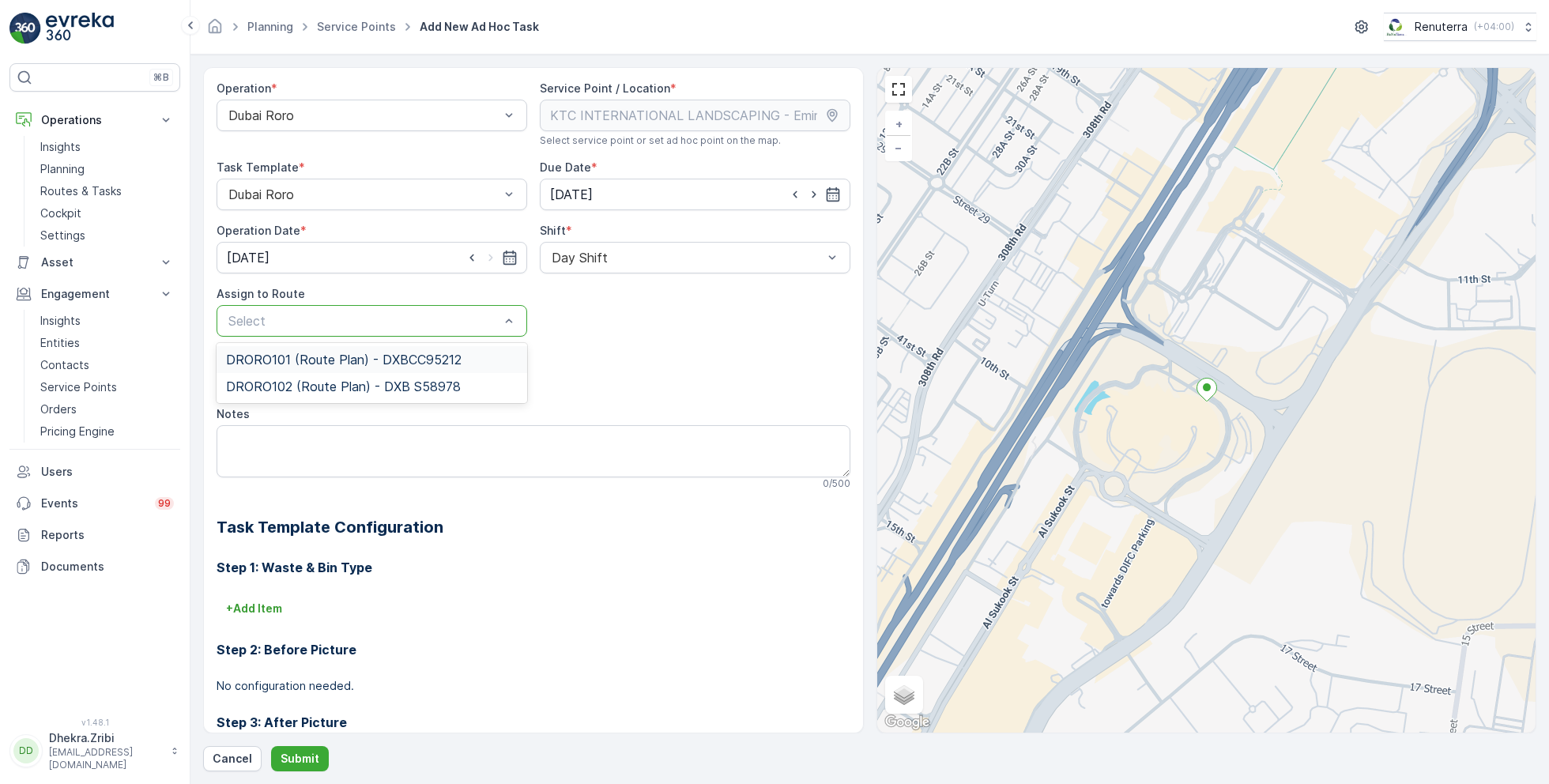
click at [322, 359] on span "DRORO101 (Route Plan) - DXBCC95212" at bounding box center [344, 359] width 235 height 14
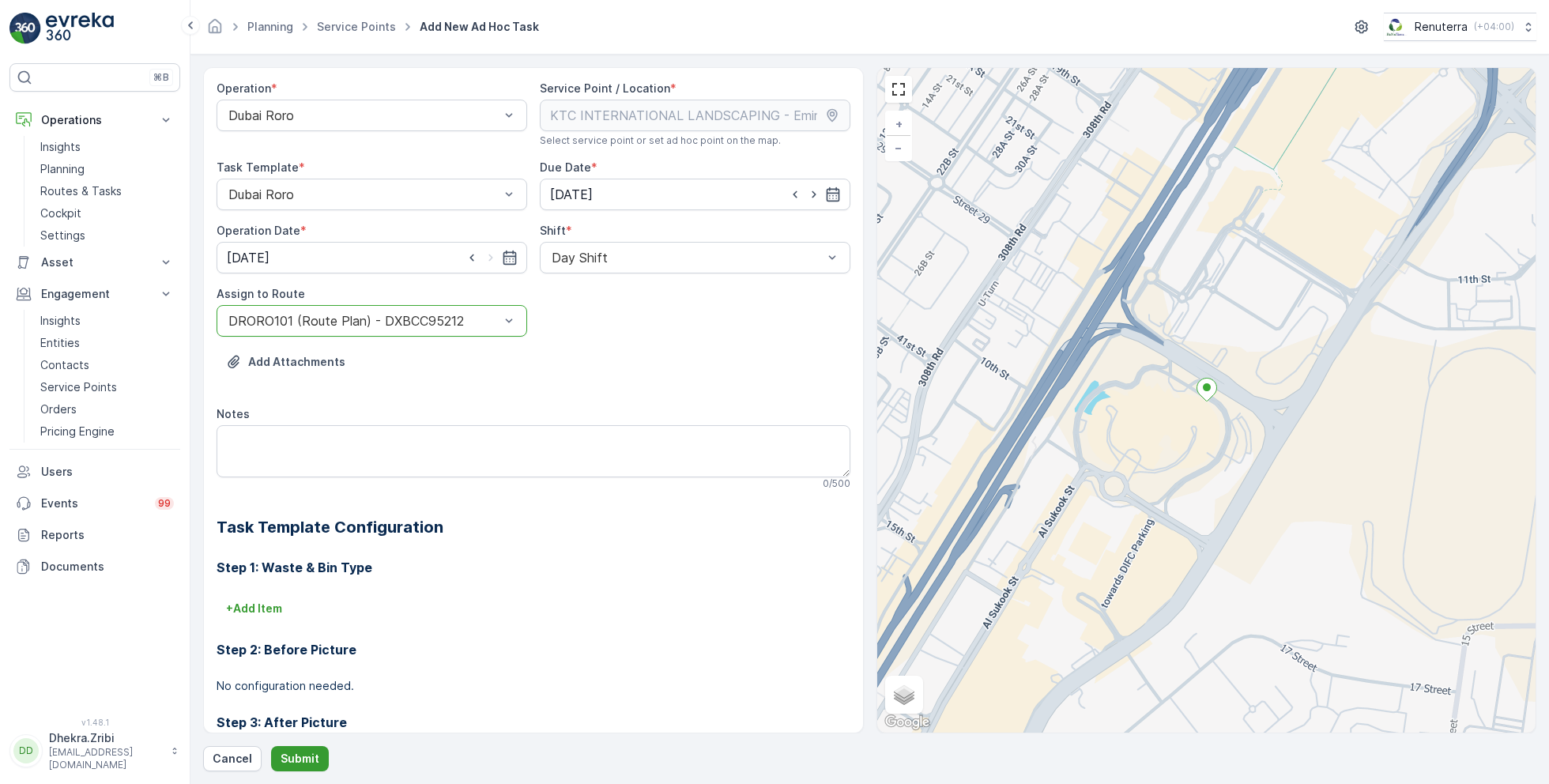
click at [295, 754] on p "Submit" at bounding box center [300, 758] width 39 height 15
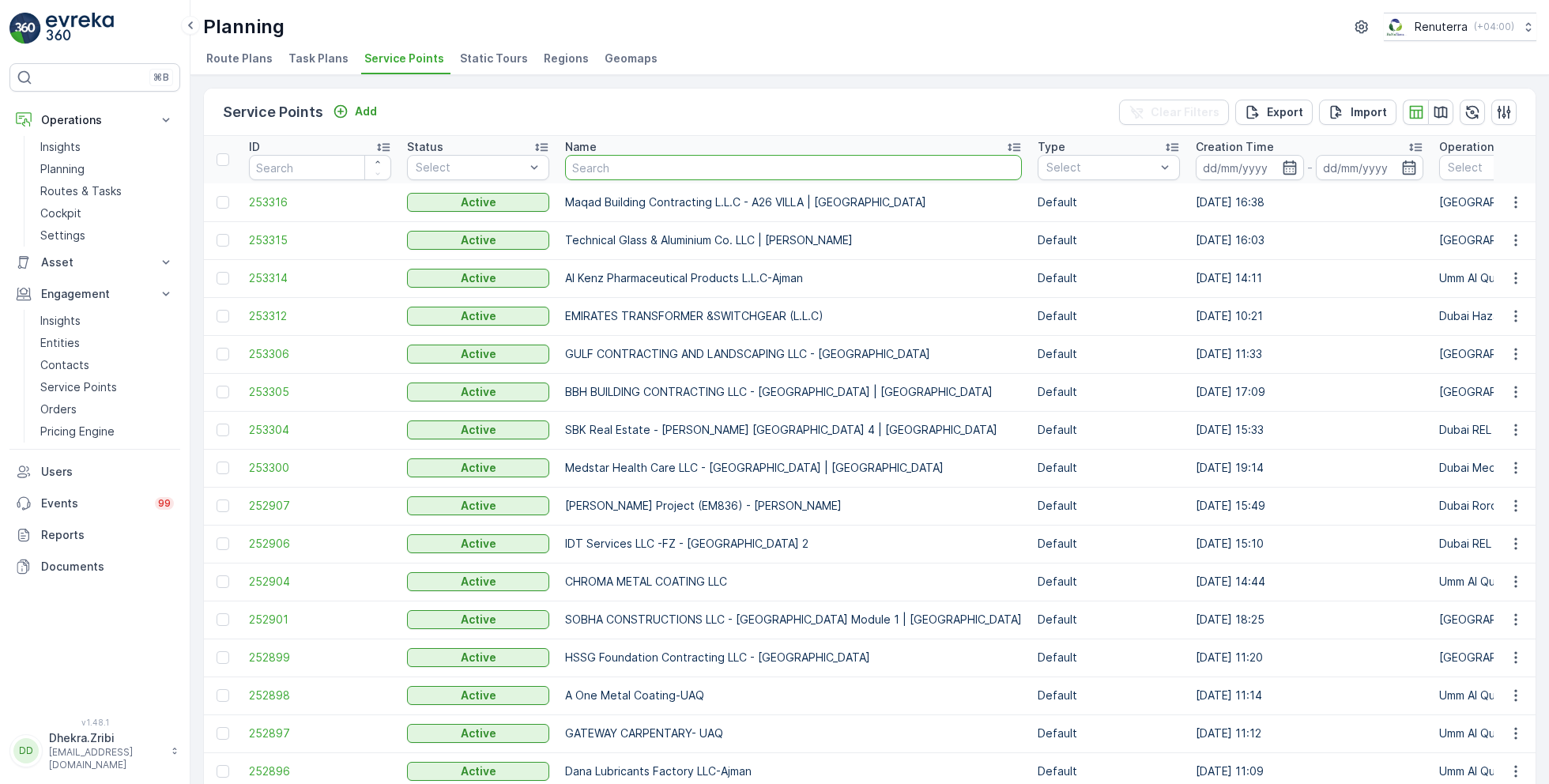
click at [639, 172] on input "text" at bounding box center [794, 168] width 457 height 25
type input "mub"
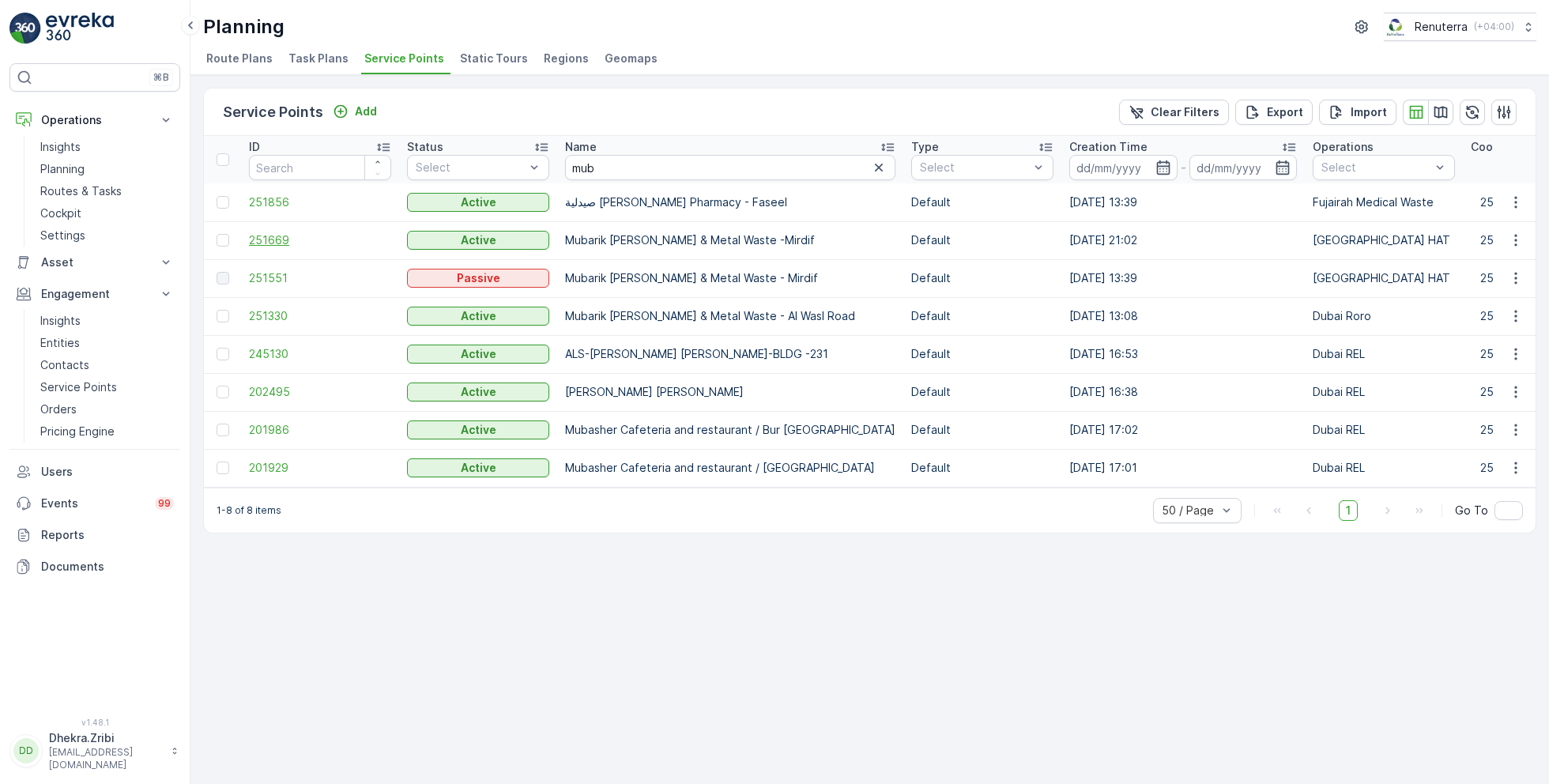
click at [279, 237] on span "251669" at bounding box center [320, 240] width 143 height 15
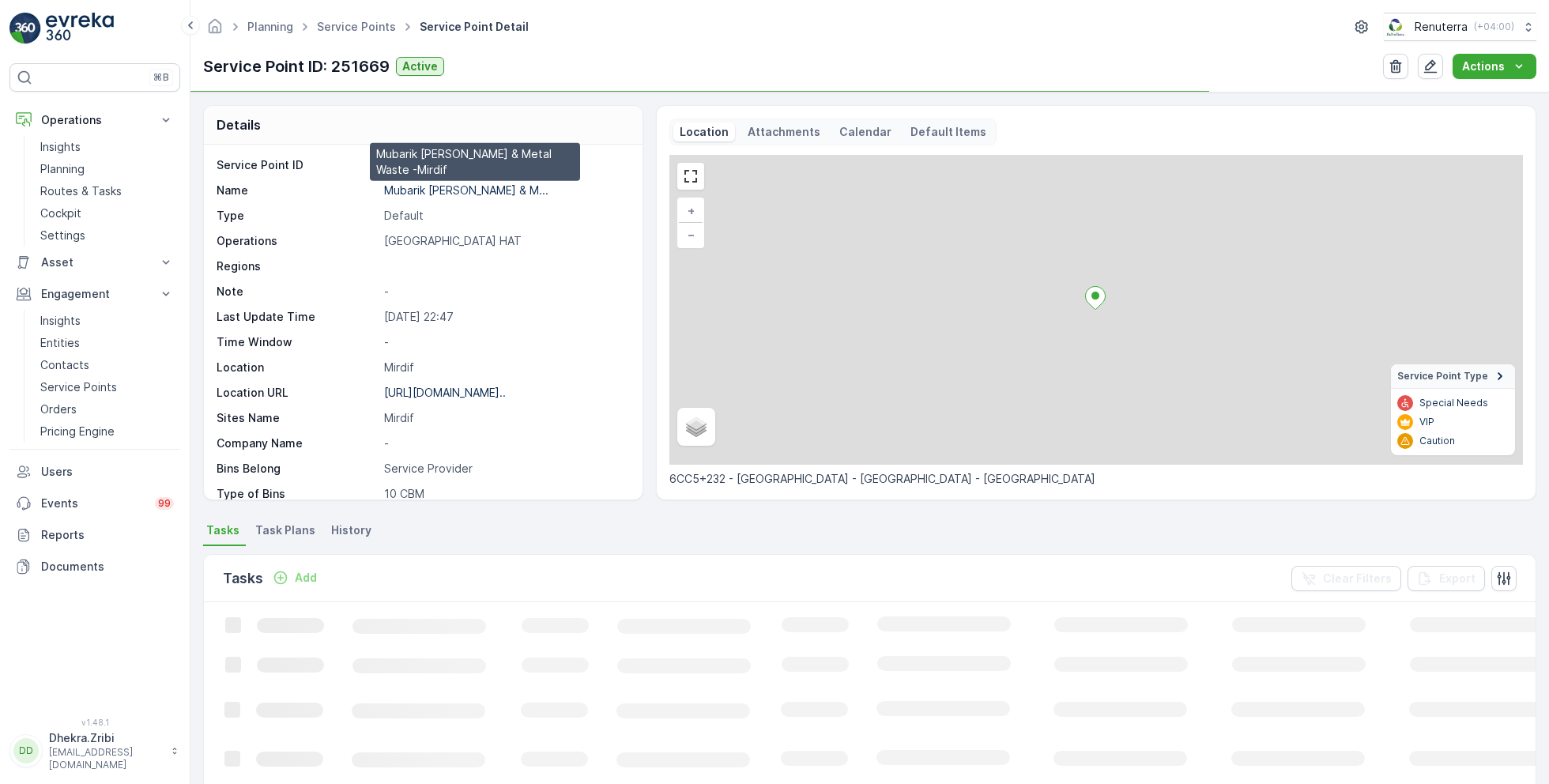
click at [426, 186] on p "Mubarik [PERSON_NAME] & M..." at bounding box center [466, 190] width 165 height 13
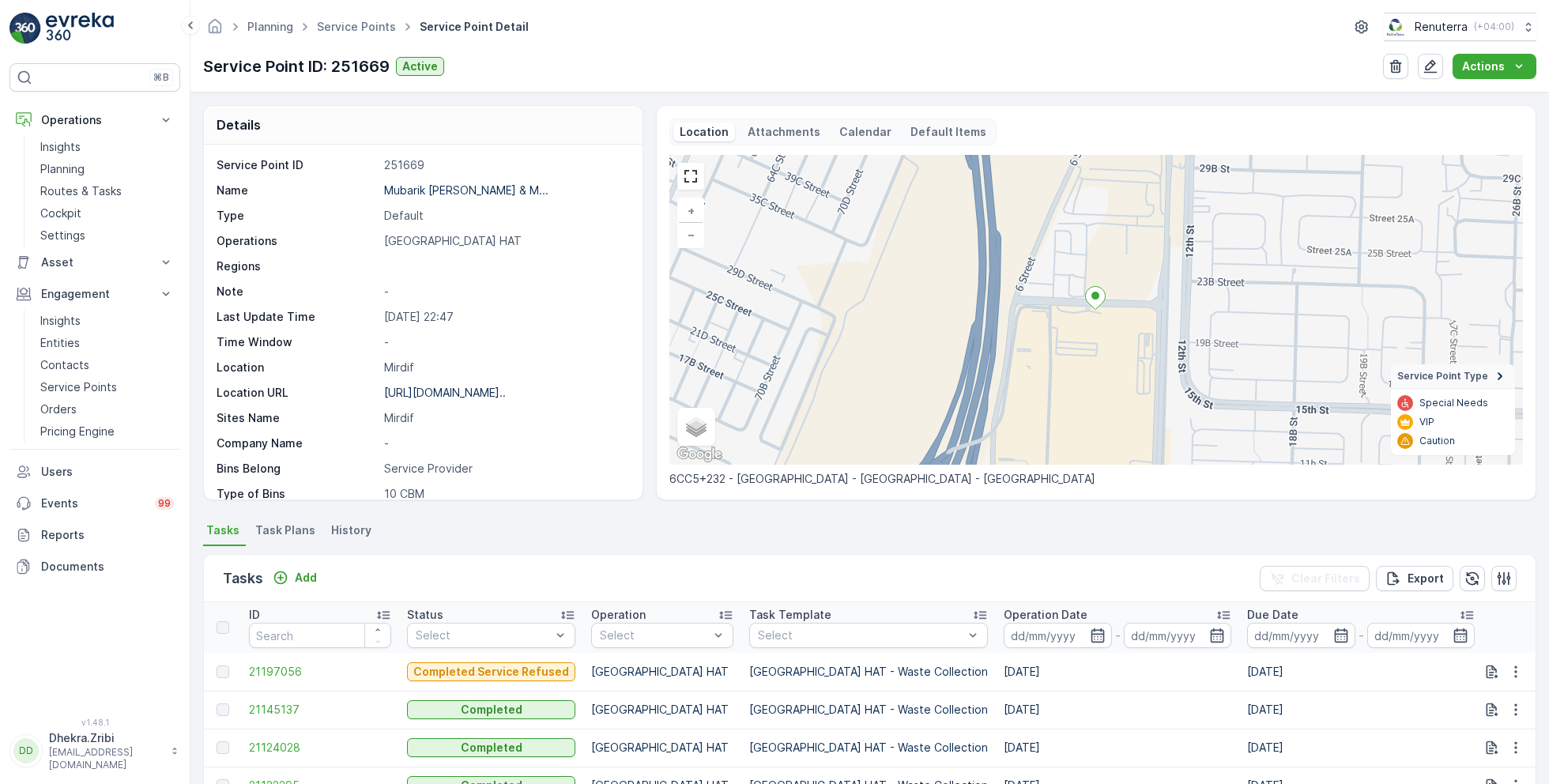
click at [337, 34] on ul "Service Points" at bounding box center [365, 27] width 103 height 23
click at [338, 25] on link "Service Points" at bounding box center [356, 27] width 79 height 13
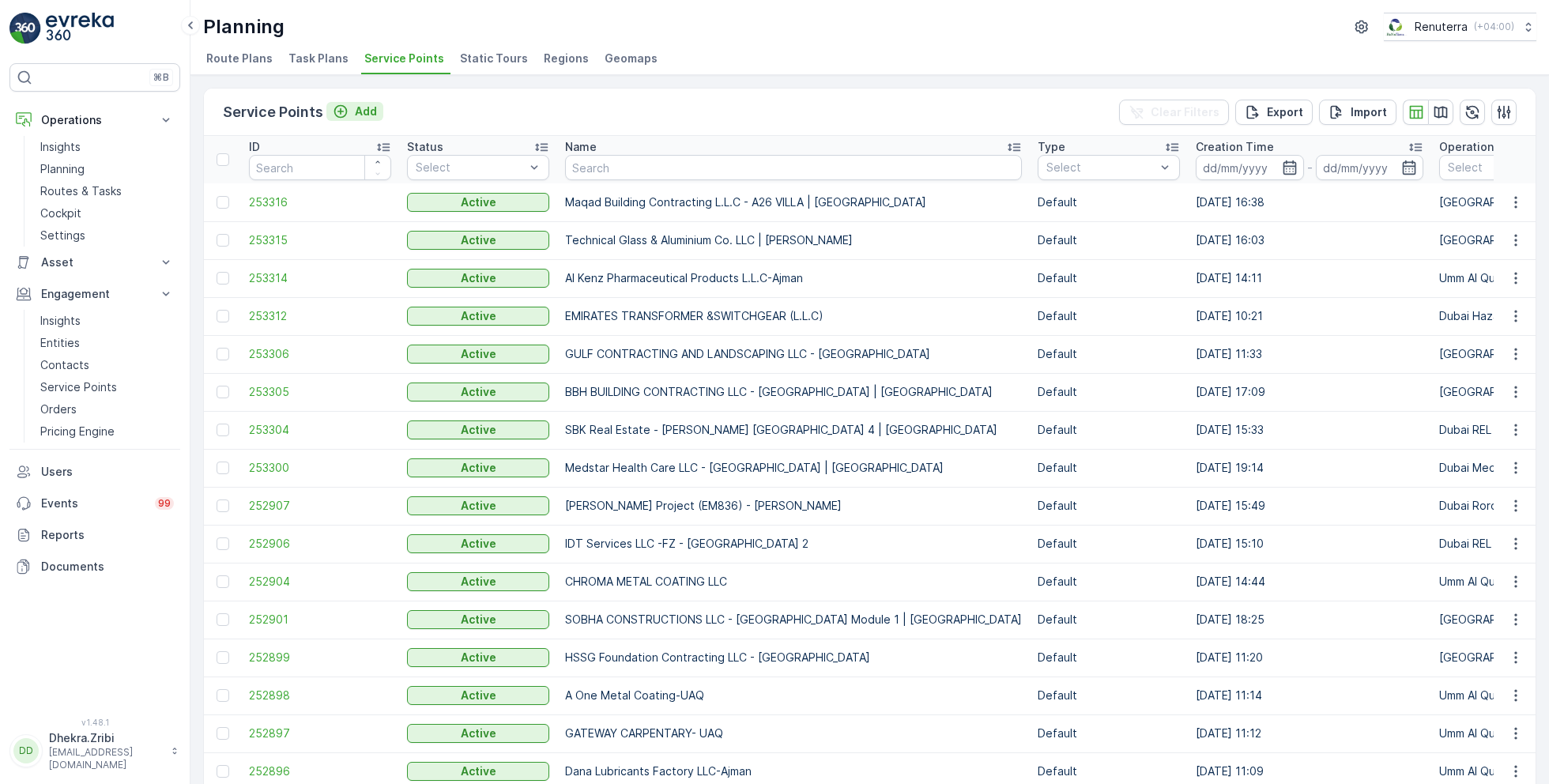
click at [351, 109] on div "Add" at bounding box center [354, 111] width 44 height 15
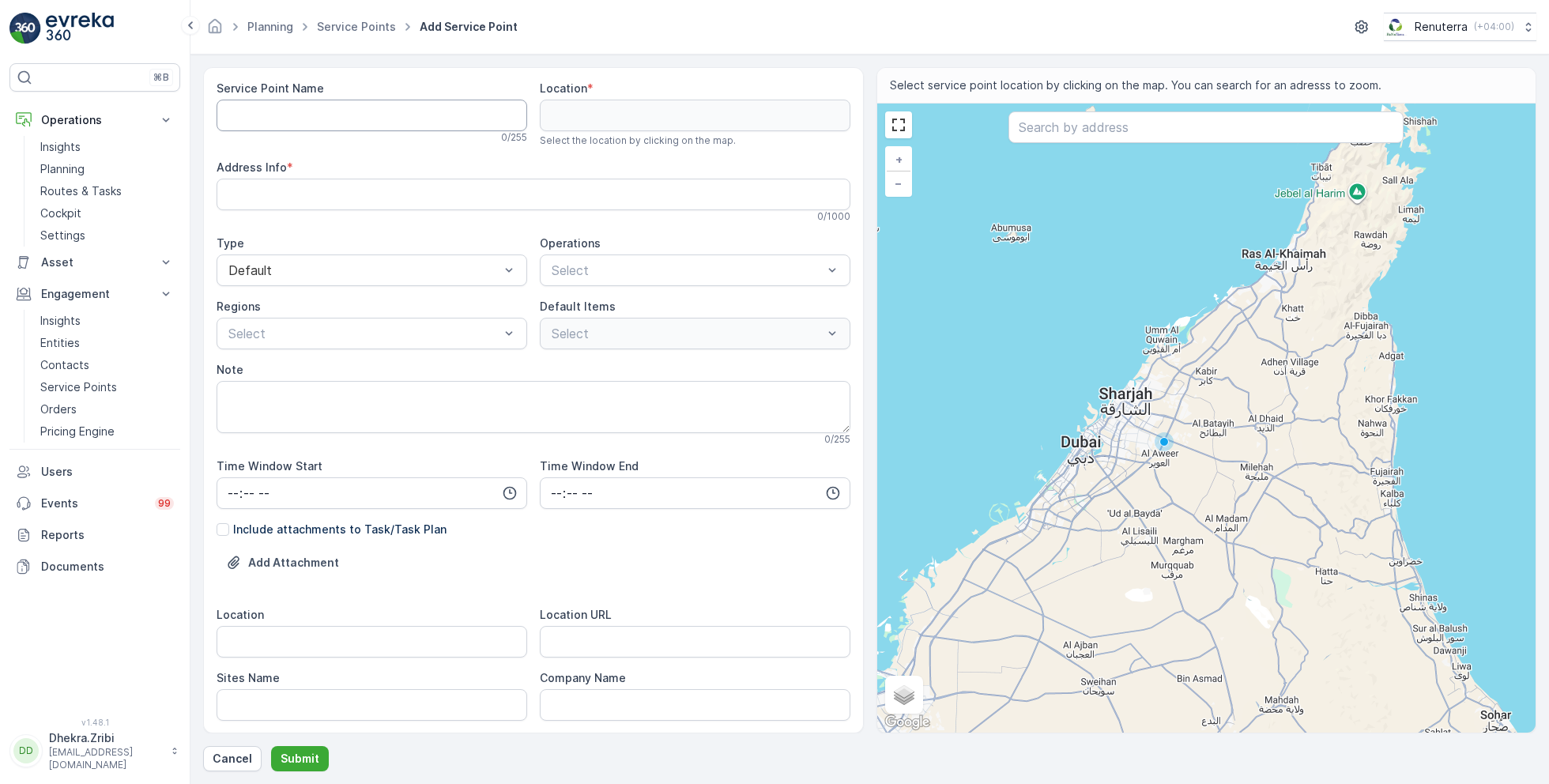
click at [412, 113] on Name "Service Point Name" at bounding box center [372, 115] width 310 height 32
paste Name "Deco Waste Service - Ozone Home Repairing | Al Quoz"
type Name "Deco Waste Service - Ozone Home Repairing | Al Quoz"
click at [601, 269] on div at bounding box center [687, 270] width 275 height 14
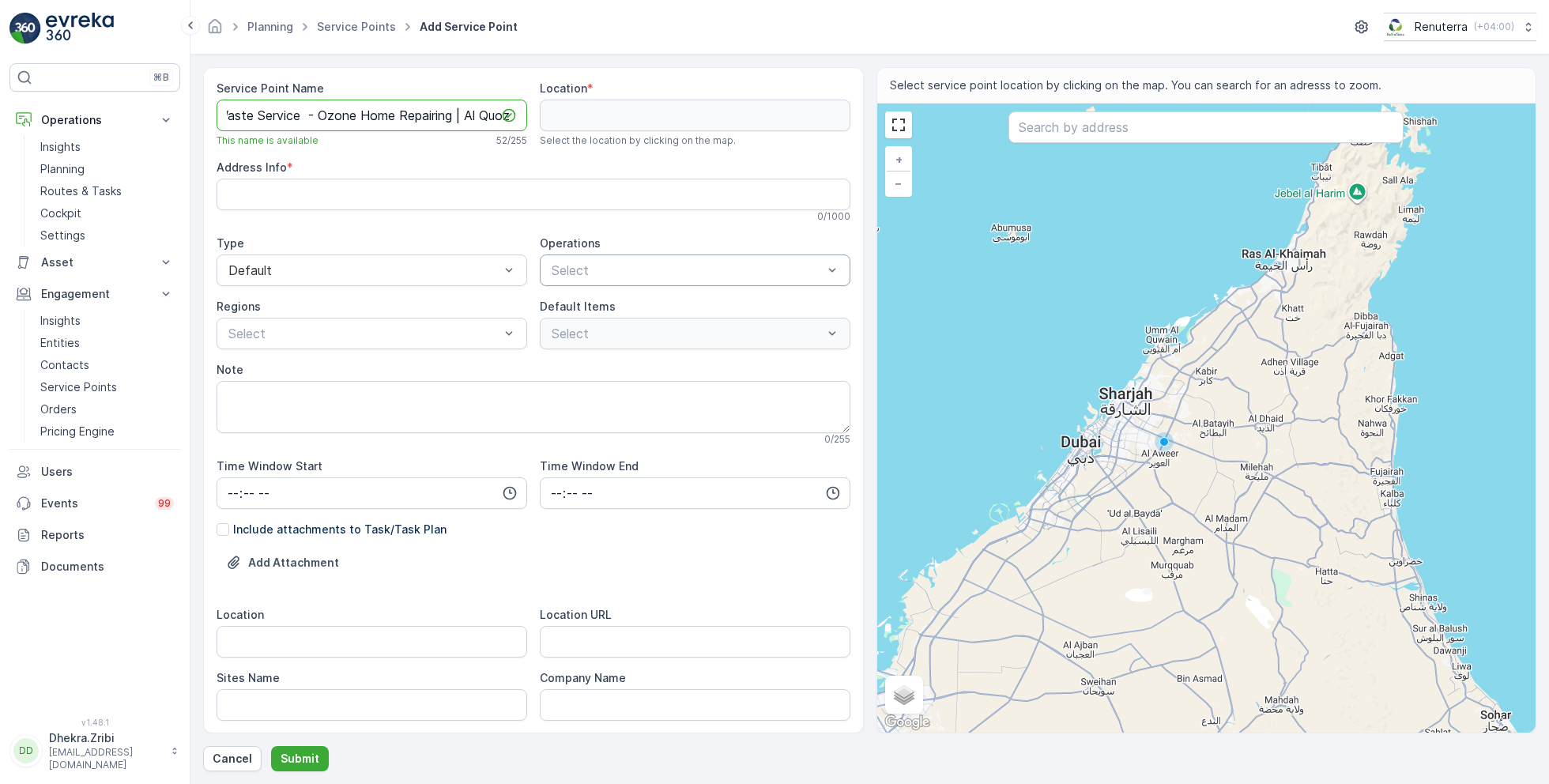
scroll to position [0, 0]
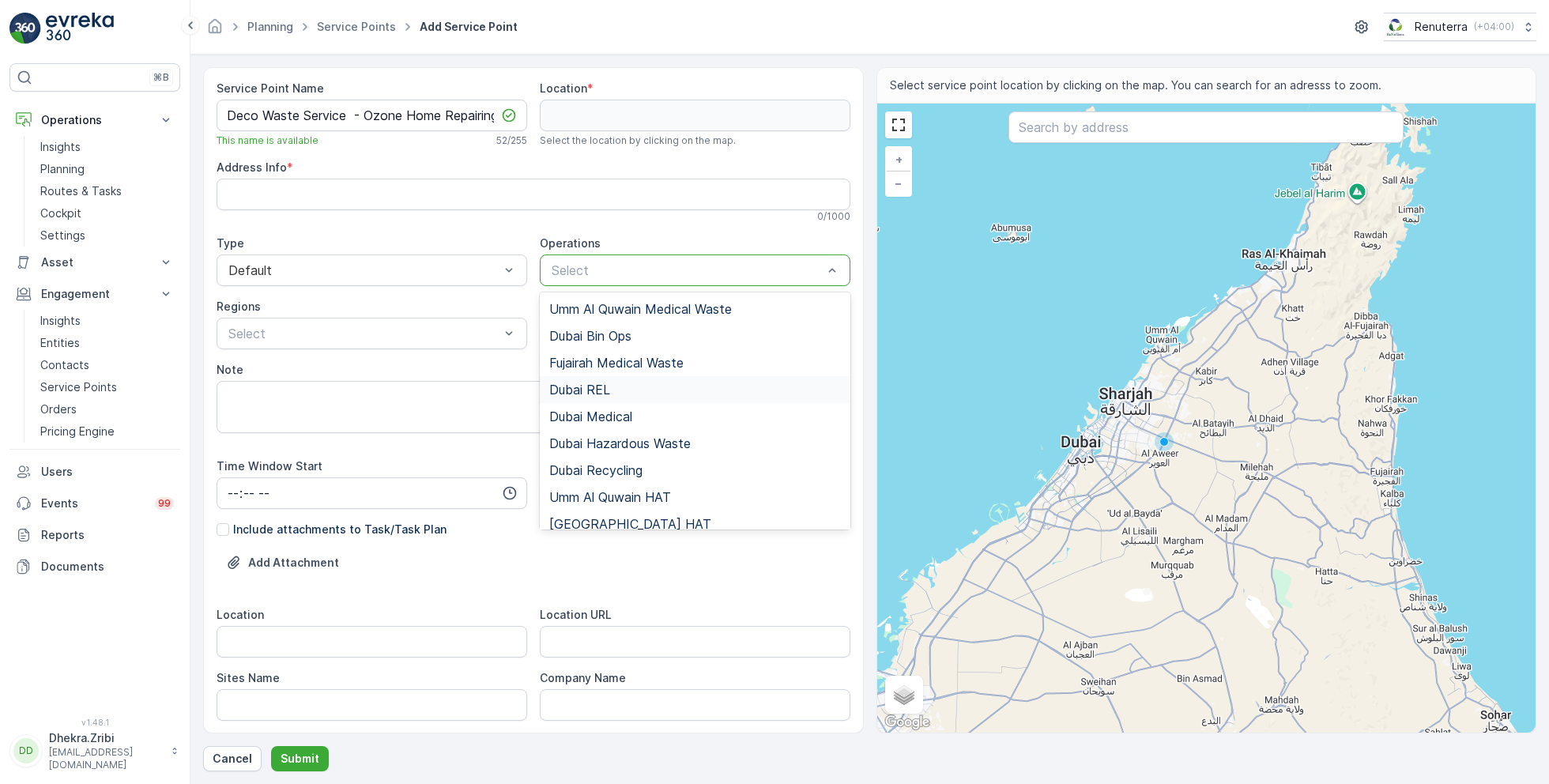
click at [596, 389] on span "Dubai REL" at bounding box center [579, 389] width 61 height 14
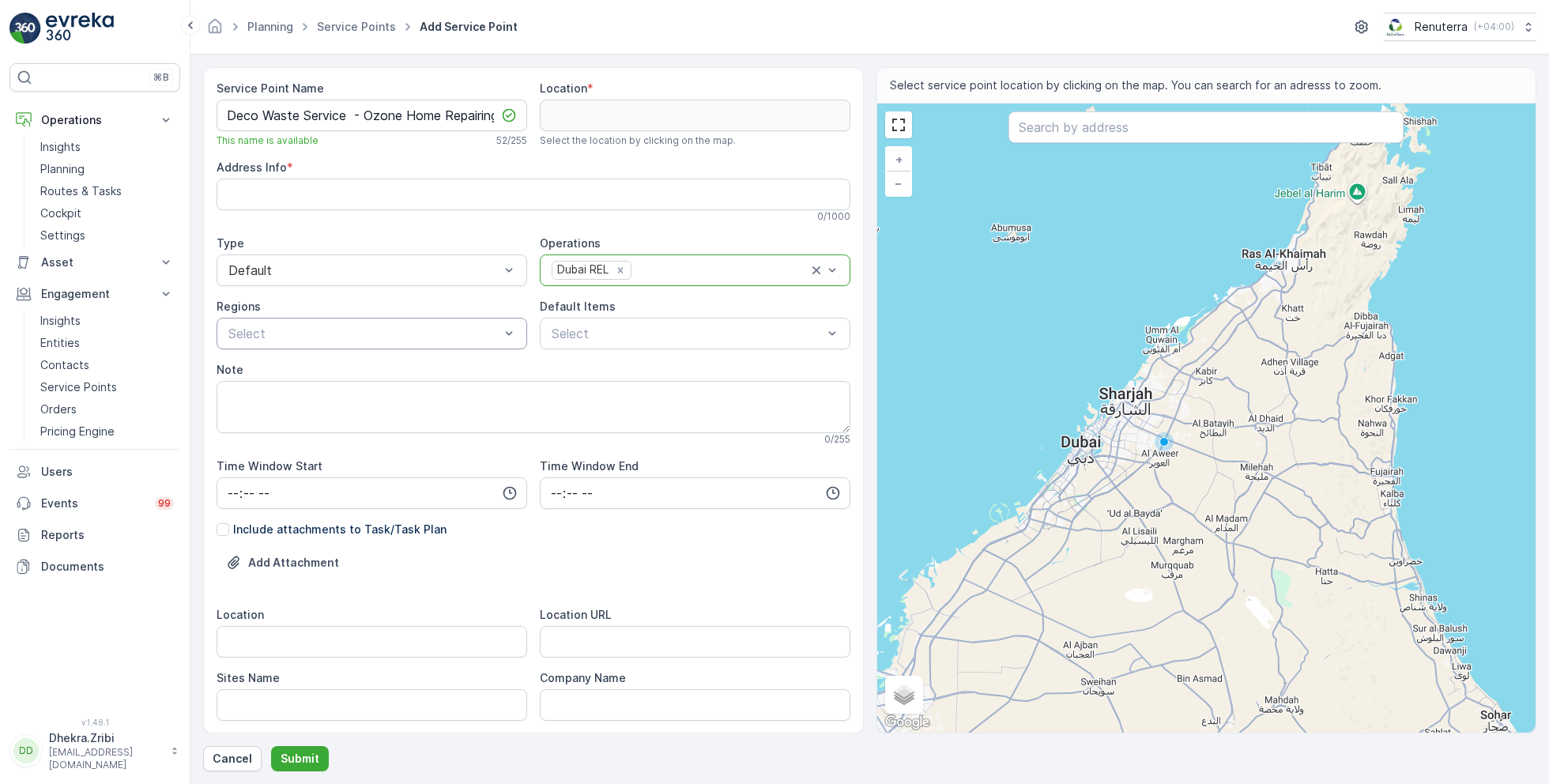
click at [346, 332] on div at bounding box center [363, 333] width 275 height 14
click at [273, 374] on div "REL101" at bounding box center [372, 372] width 292 height 14
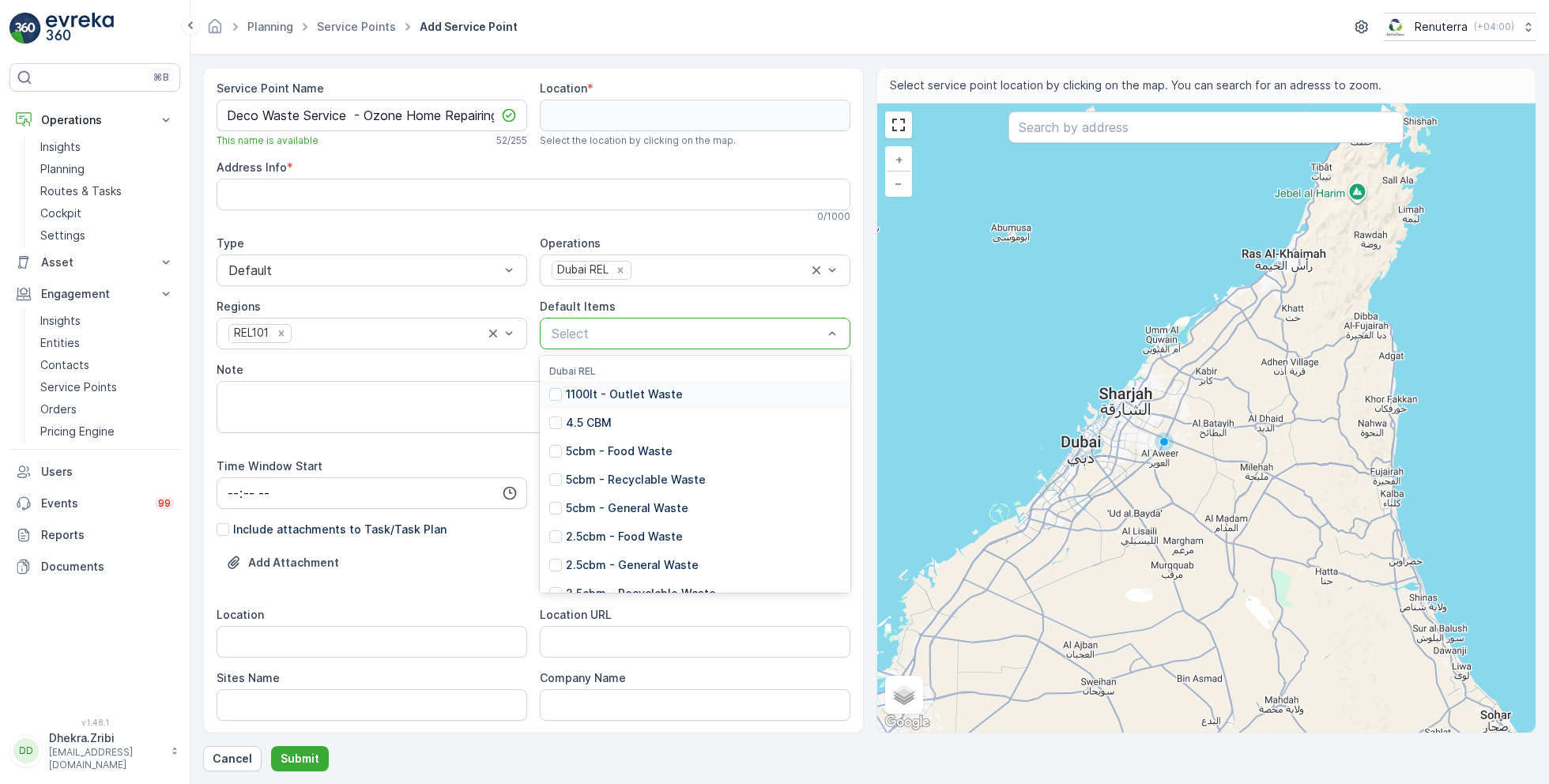
click at [636, 332] on div at bounding box center [687, 333] width 275 height 14
click at [621, 556] on p "1100lt - General Waste" at bounding box center [627, 563] width 124 height 15
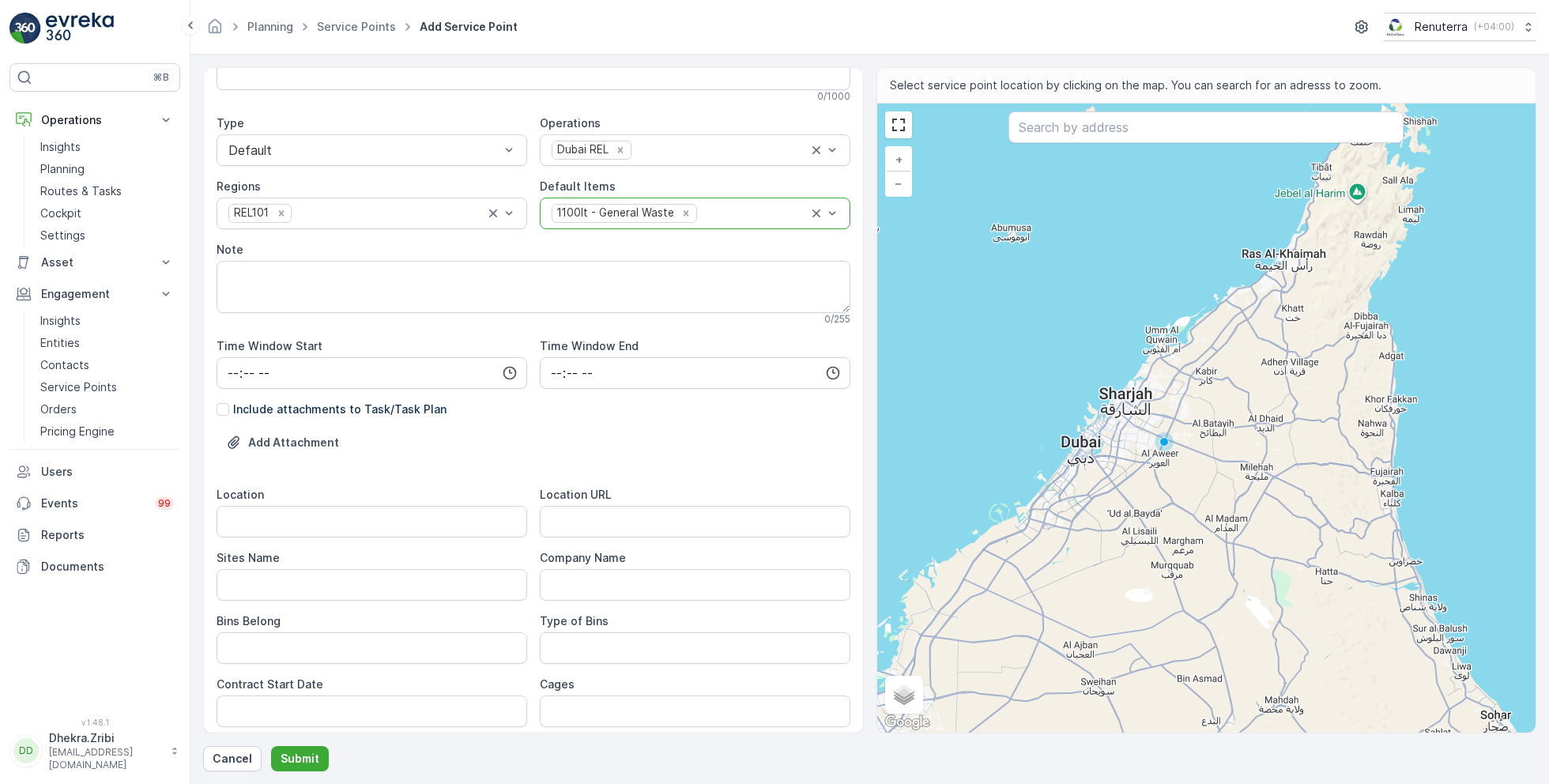
scroll to position [131, 0]
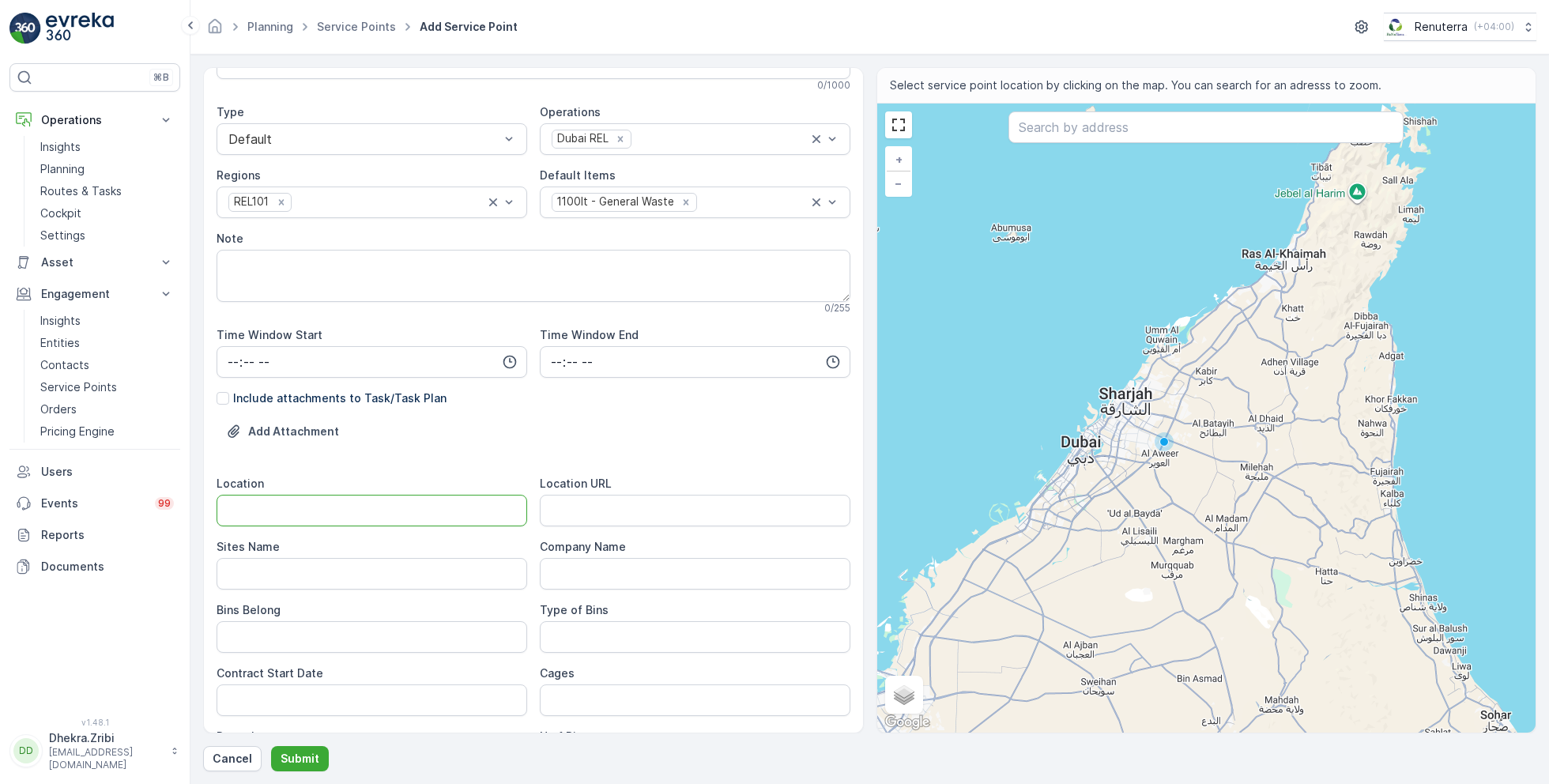
click at [319, 503] on input "Location" at bounding box center [372, 510] width 310 height 32
type input "Al Quoz"
paste URL "[URL][DOMAIN_NAME]"
type URL "[URL][DOMAIN_NAME]"
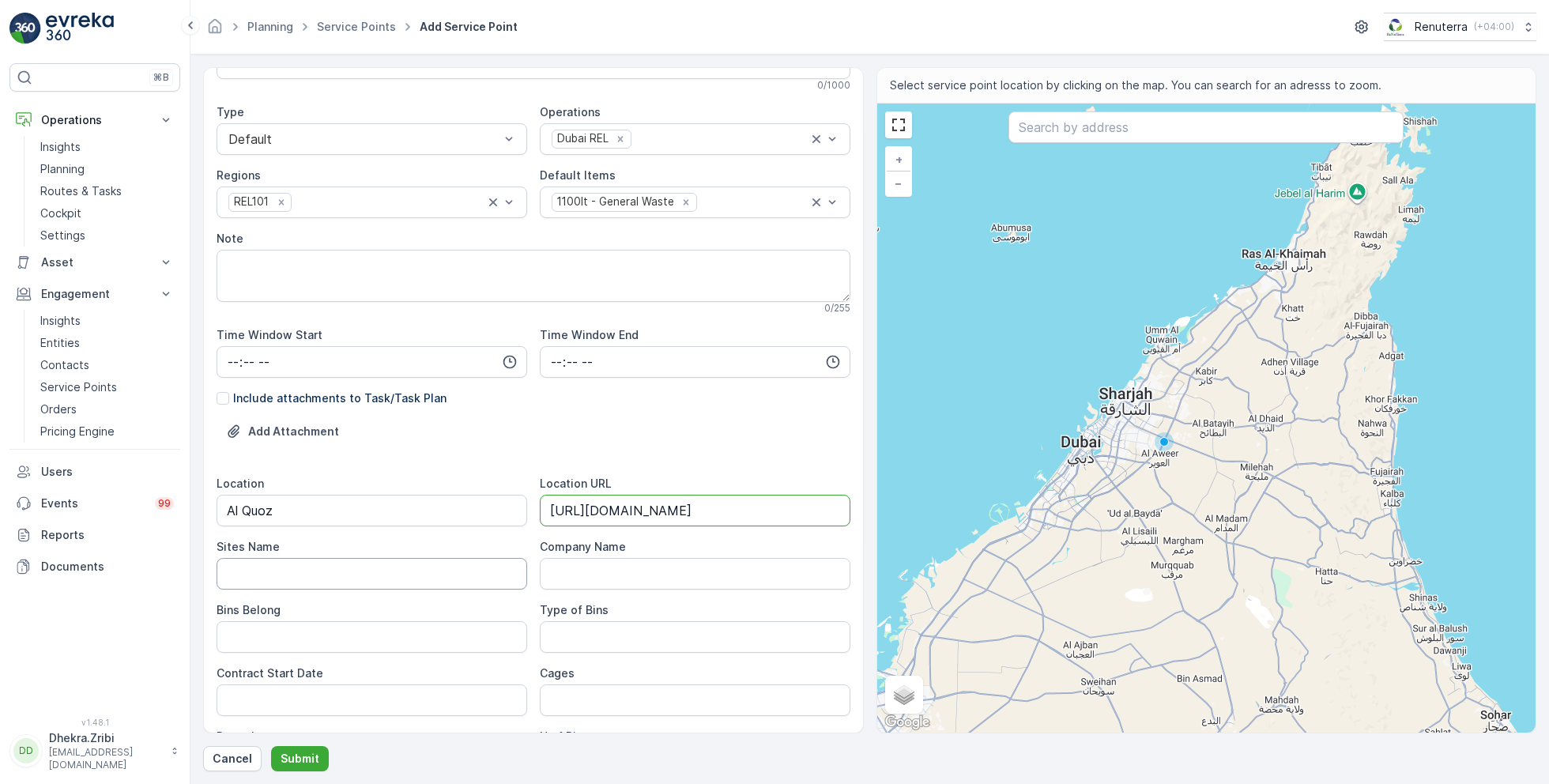
click at [324, 569] on Name "Sites Name" at bounding box center [372, 573] width 310 height 32
type Name "Al Quoz"
click at [696, 390] on div "Include attachments to Task/Task Plan" at bounding box center [534, 398] width 634 height 15
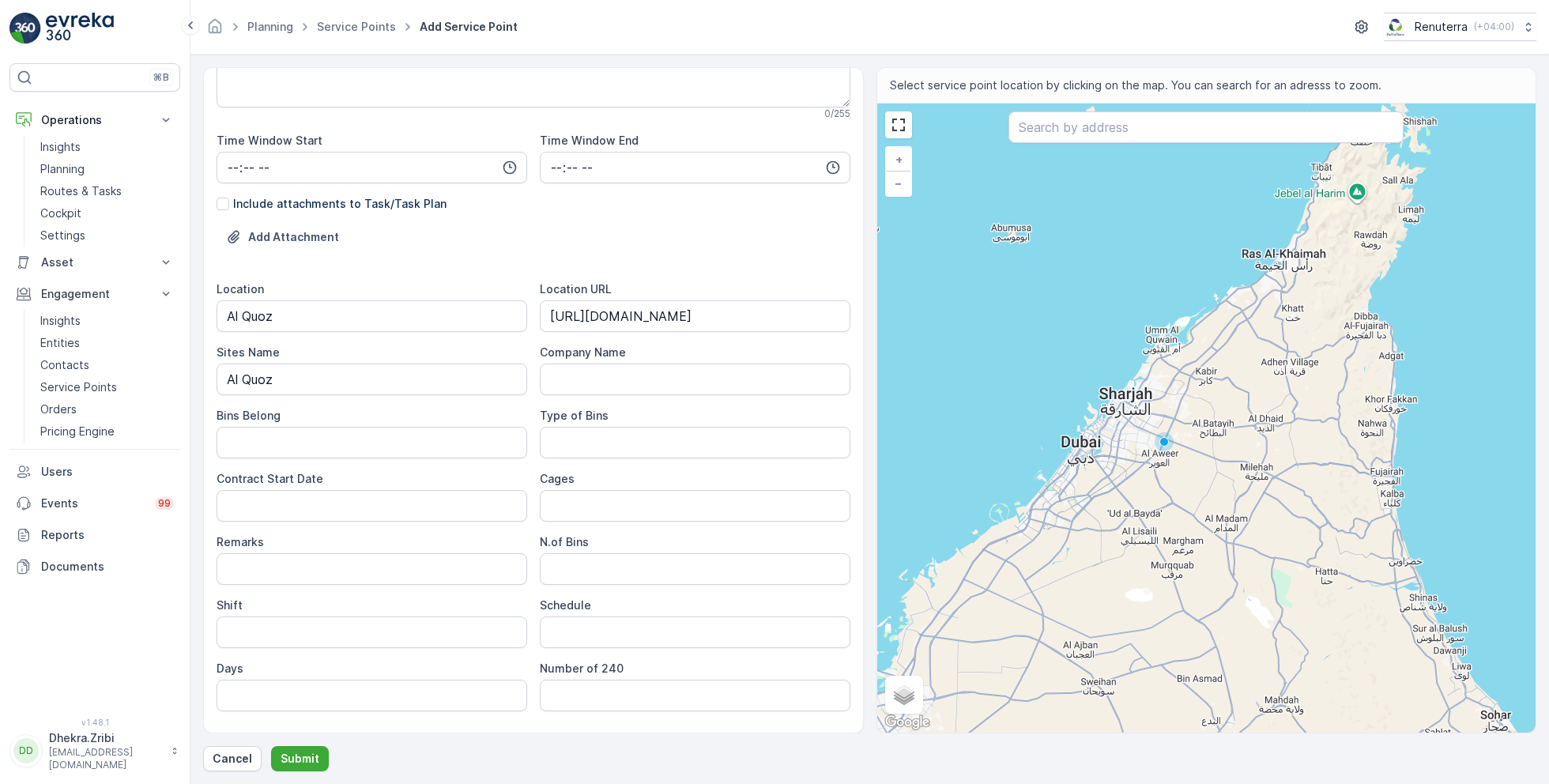
scroll to position [330, 0]
click at [387, 437] on Belong "Bins Belong" at bounding box center [372, 437] width 310 height 32
type Belong "Client"
click at [658, 437] on Bins "Type of Bins" at bounding box center [695, 437] width 310 height 32
type Bins "1.1 CBM"
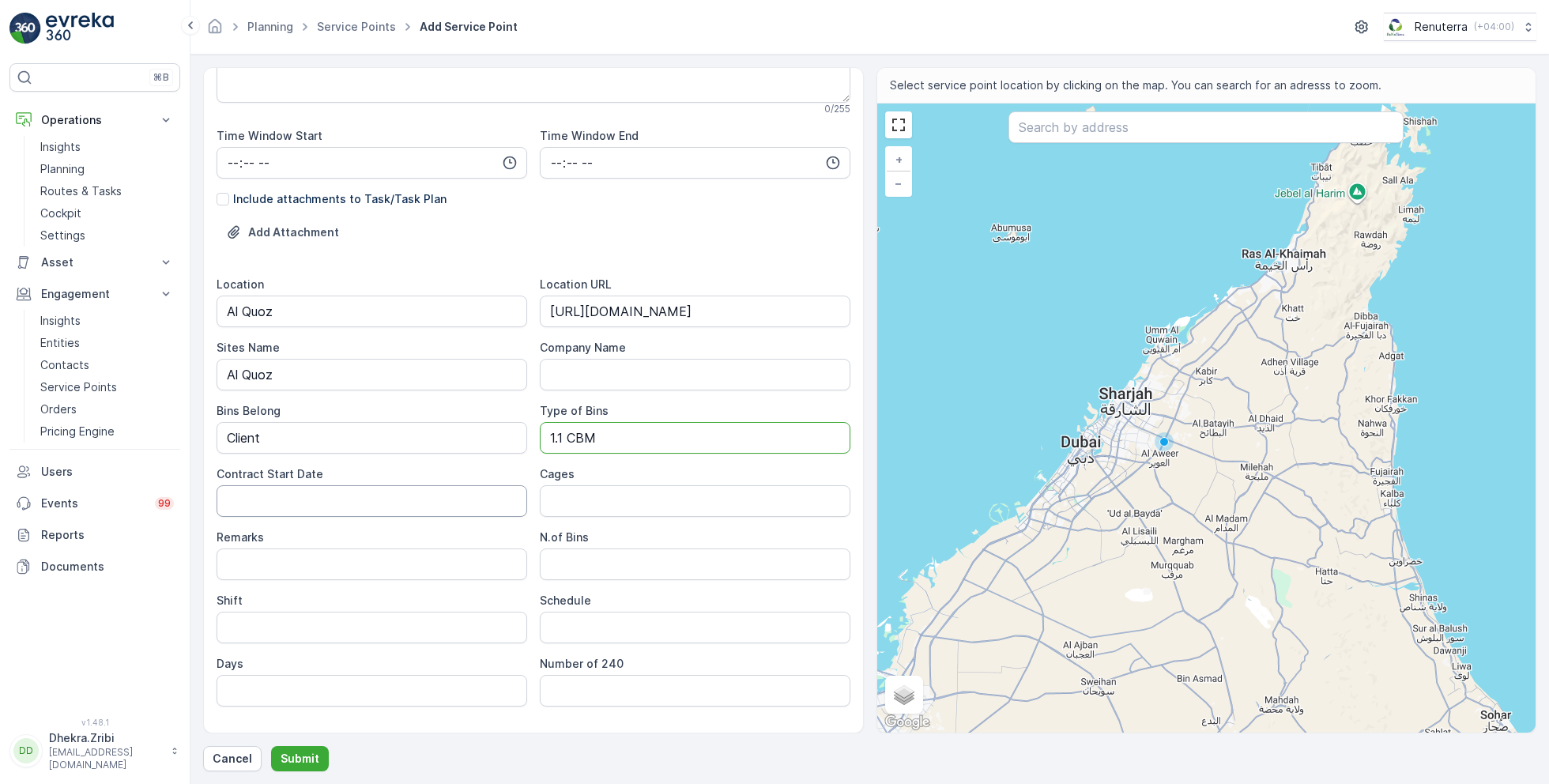
click at [354, 499] on Date "Contract Start Date" at bounding box center [372, 501] width 310 height 32
type Date "[DATE]"
click at [358, 567] on input "Remarks" at bounding box center [372, 563] width 310 height 32
click at [549, 569] on Bins "N.of Bins" at bounding box center [695, 563] width 310 height 32
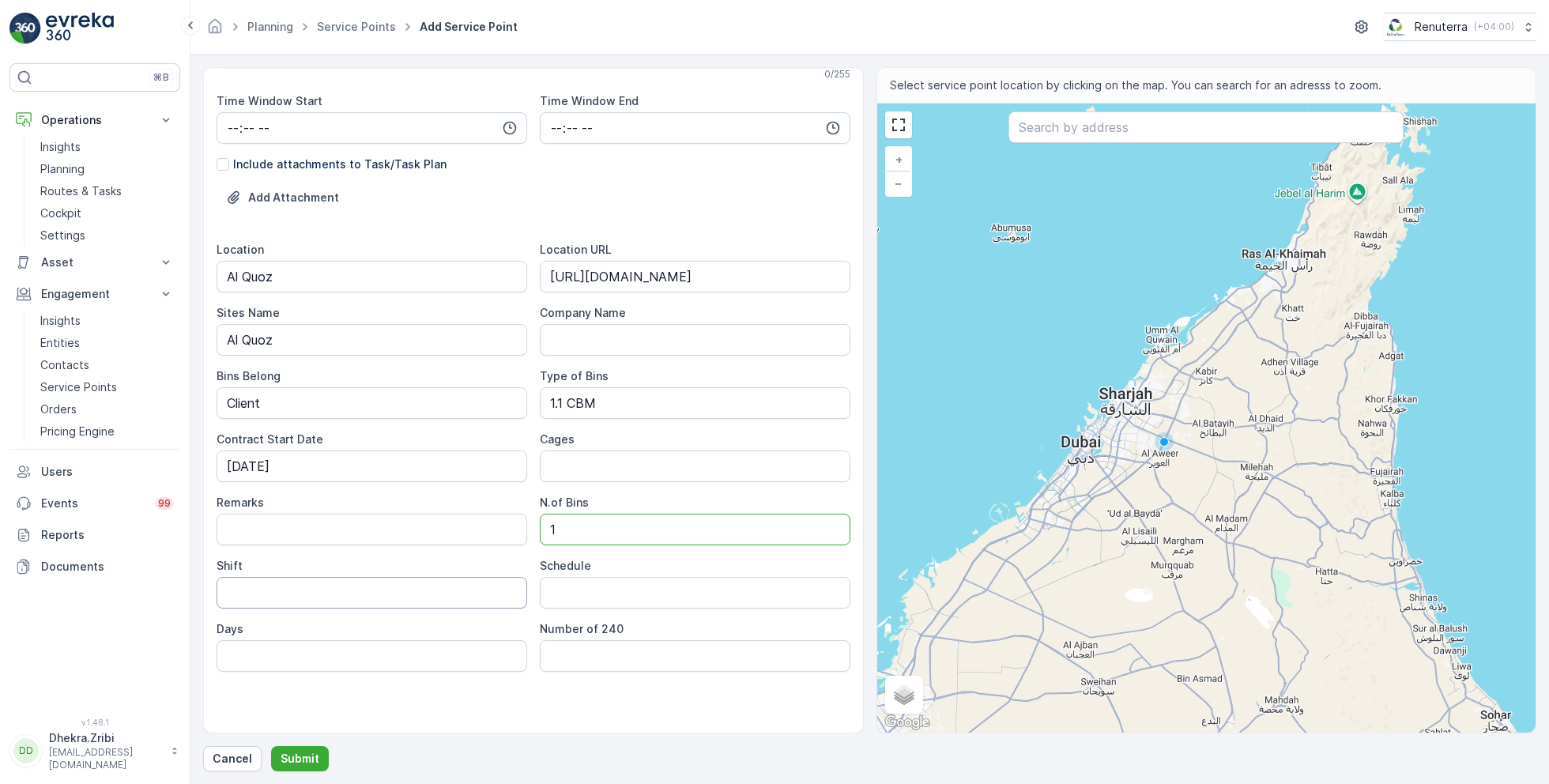
type Bins "1"
click at [345, 588] on input "Shift" at bounding box center [372, 592] width 310 height 32
type input "Day Shift"
click at [581, 592] on input "Schedule" at bounding box center [695, 592] width 310 height 32
click at [602, 591] on input "Weekly 2 Times" at bounding box center [695, 592] width 310 height 32
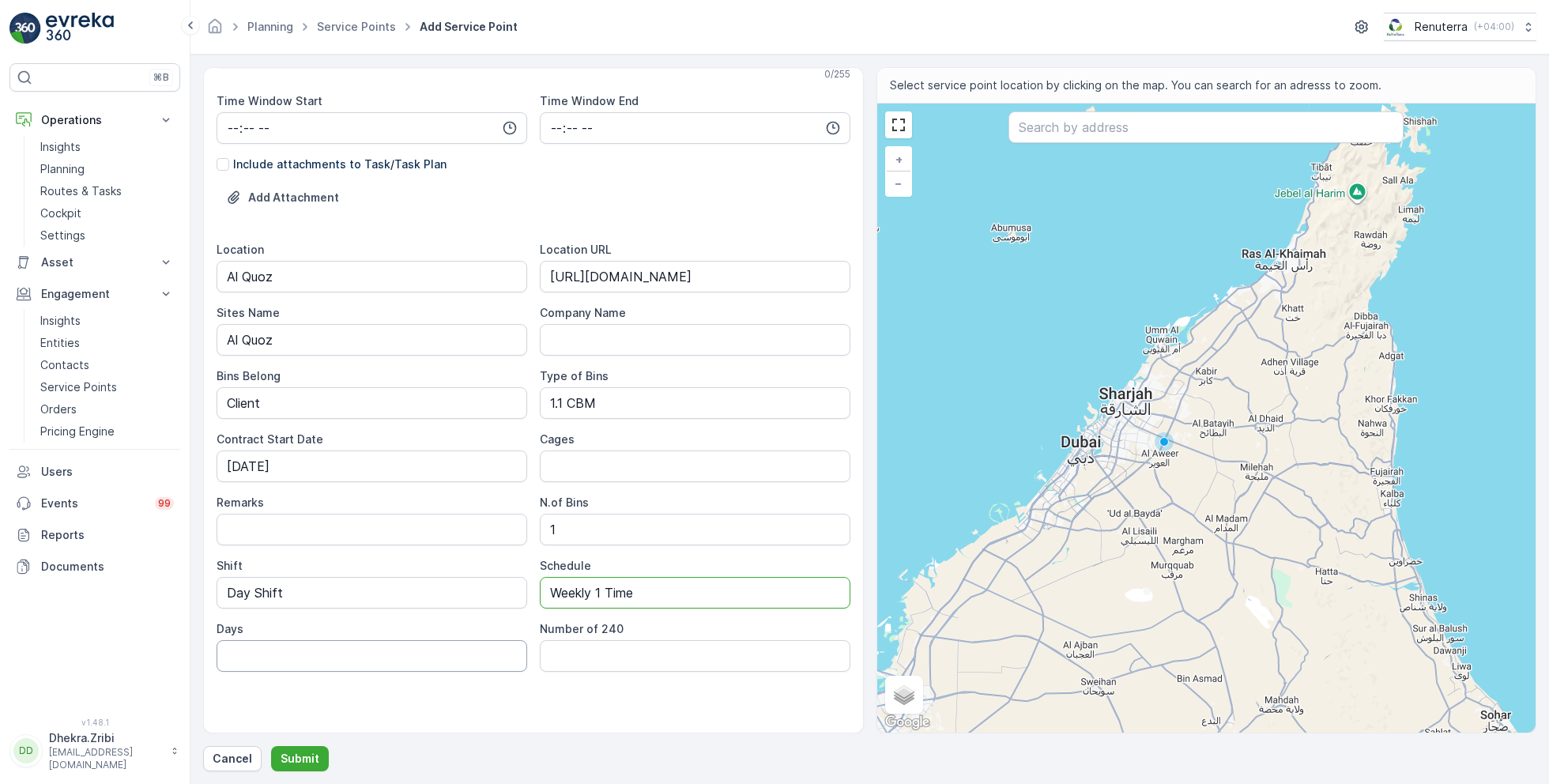
type input "Weekly 1 Time"
click at [350, 643] on input "Days" at bounding box center [372, 656] width 310 height 32
type input "Tue"
click at [567, 700] on div "Service Point Name Deco Waste Service - Ozone Home Repairing | Al Quoz This nam…" at bounding box center [534, 225] width 634 height 1019
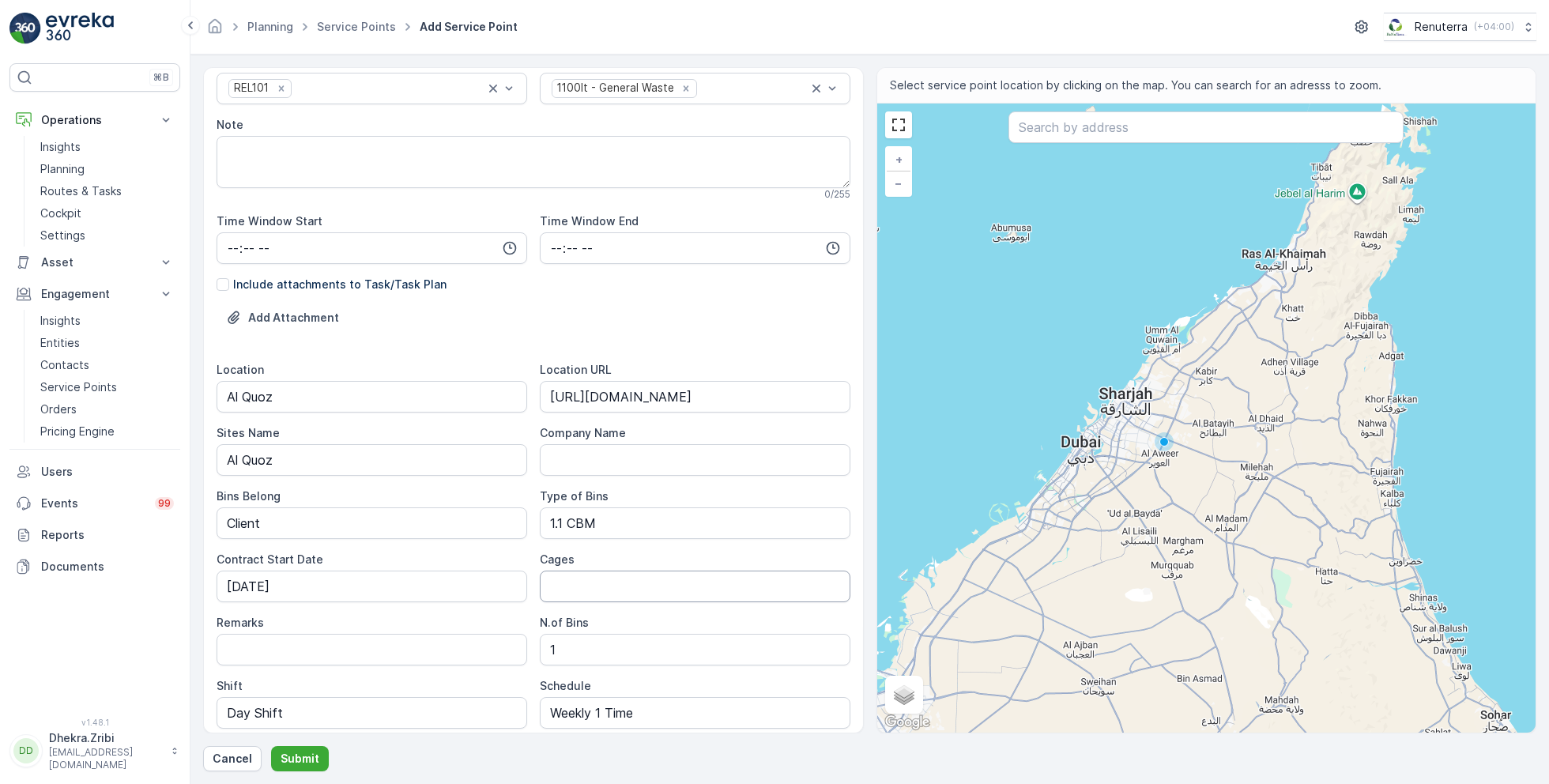
scroll to position [0, 0]
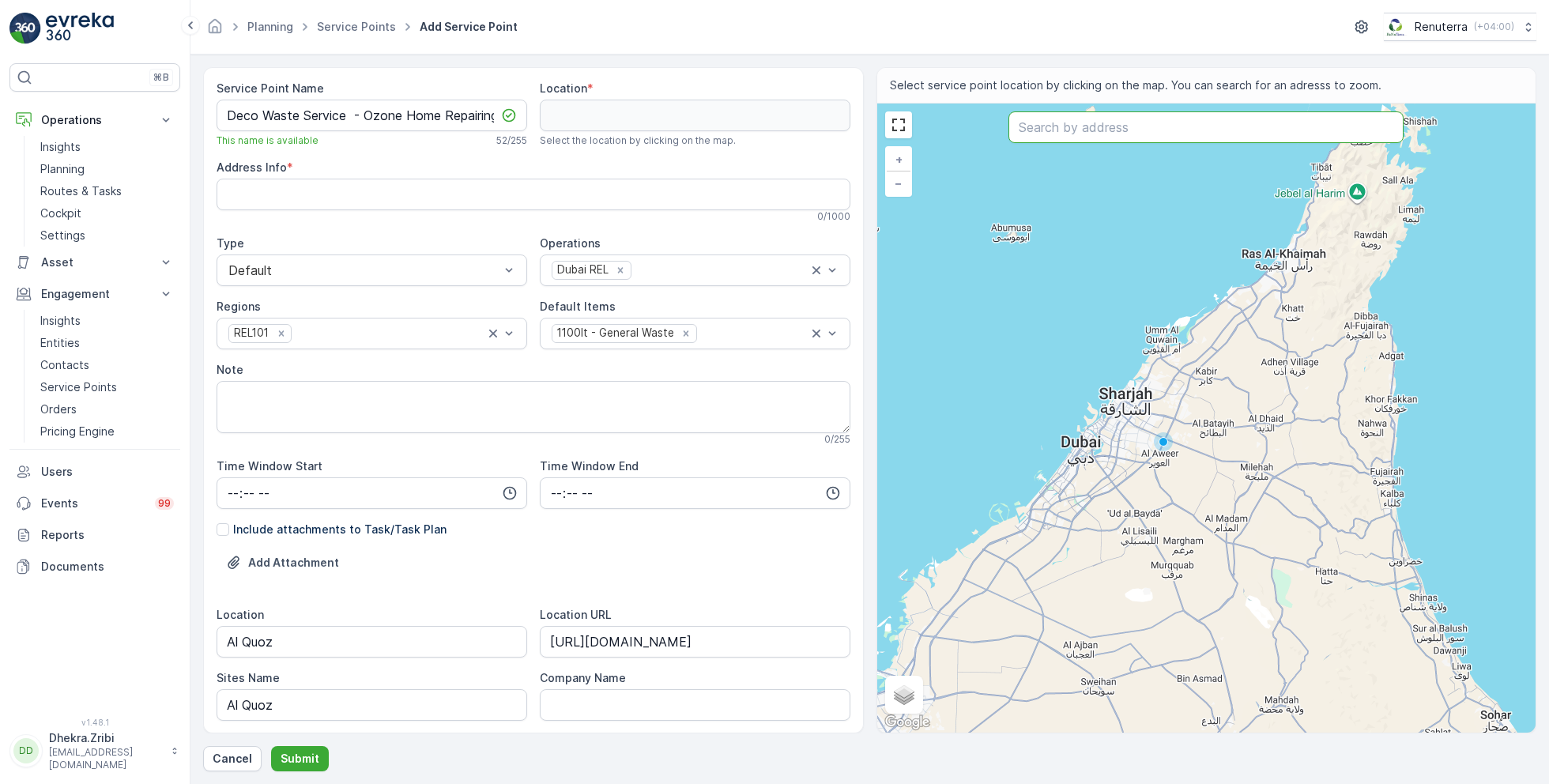
click at [1115, 134] on input "text" at bounding box center [1206, 127] width 395 height 32
paste input "OZONE HOME REPAIRING OF ELECTRICAL & ELECTRONIC APPLIANCES L.L.C"
type input "OZONE HOME REPAIRING OF ELECTRICAL & ELECTRONIC APPLIANCES L.L.C"
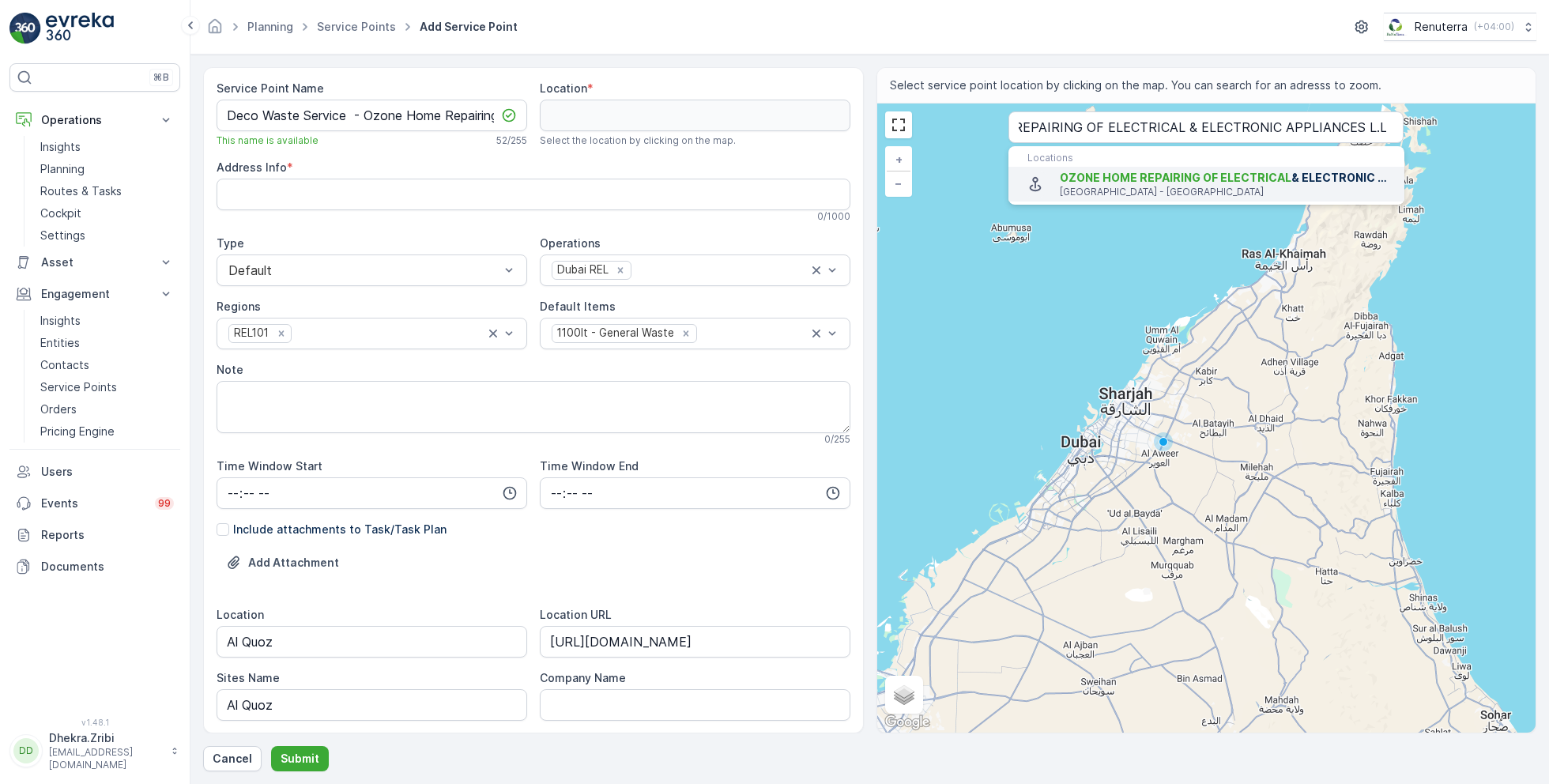
scroll to position [0, 0]
click at [1106, 186] on p "[GEOGRAPHIC_DATA] - [GEOGRAPHIC_DATA]" at bounding box center [1225, 192] width 332 height 13
type input "25.1198752,55.2143369"
type Info "4697 Al Quoz - Al Quoz Industrial Area 3 [GEOGRAPHIC_DATA] - [GEOGRAPHIC_DATA] …"
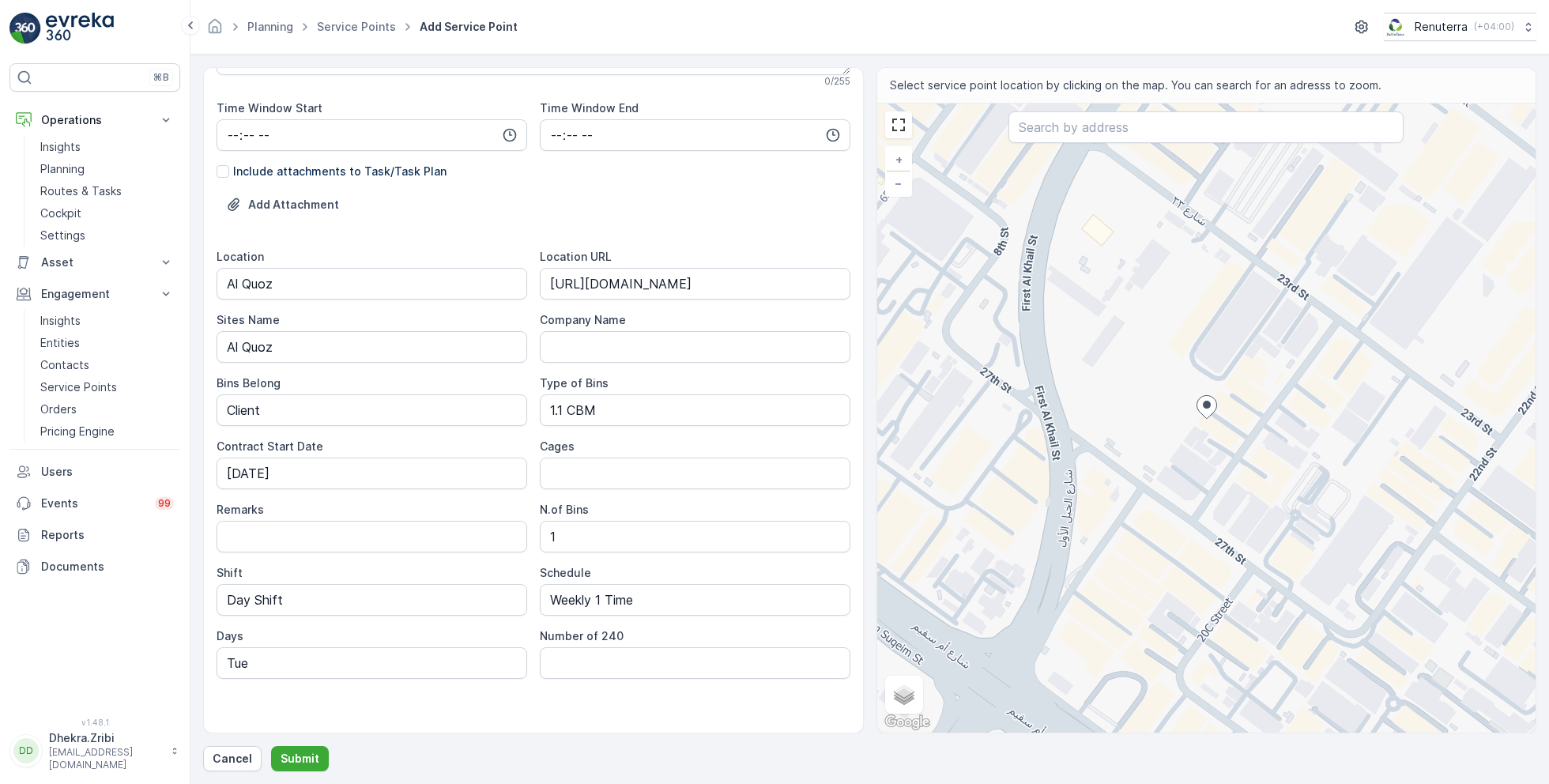
scroll to position [365, 0]
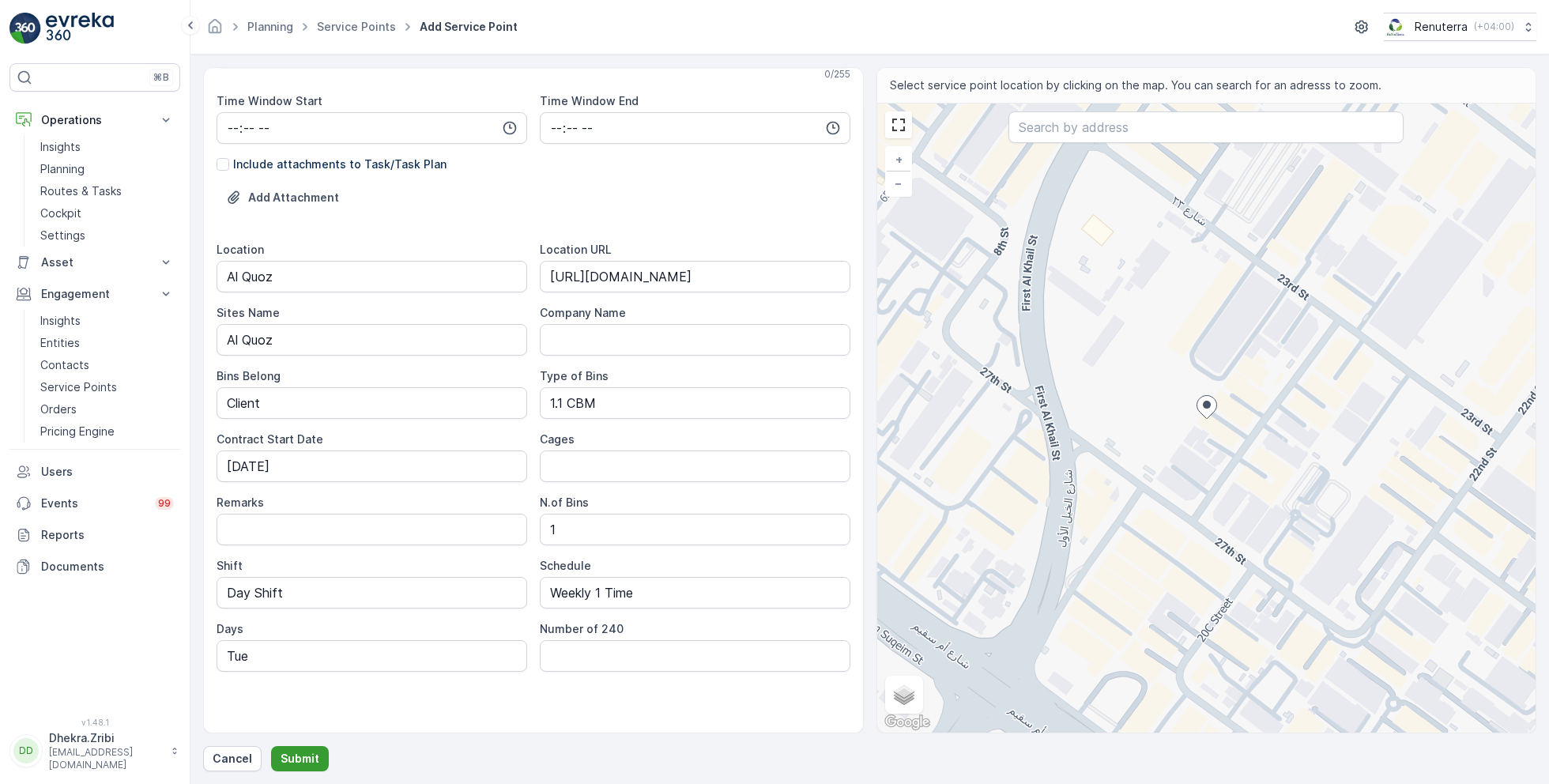
click at [304, 754] on p "Submit" at bounding box center [300, 758] width 39 height 15
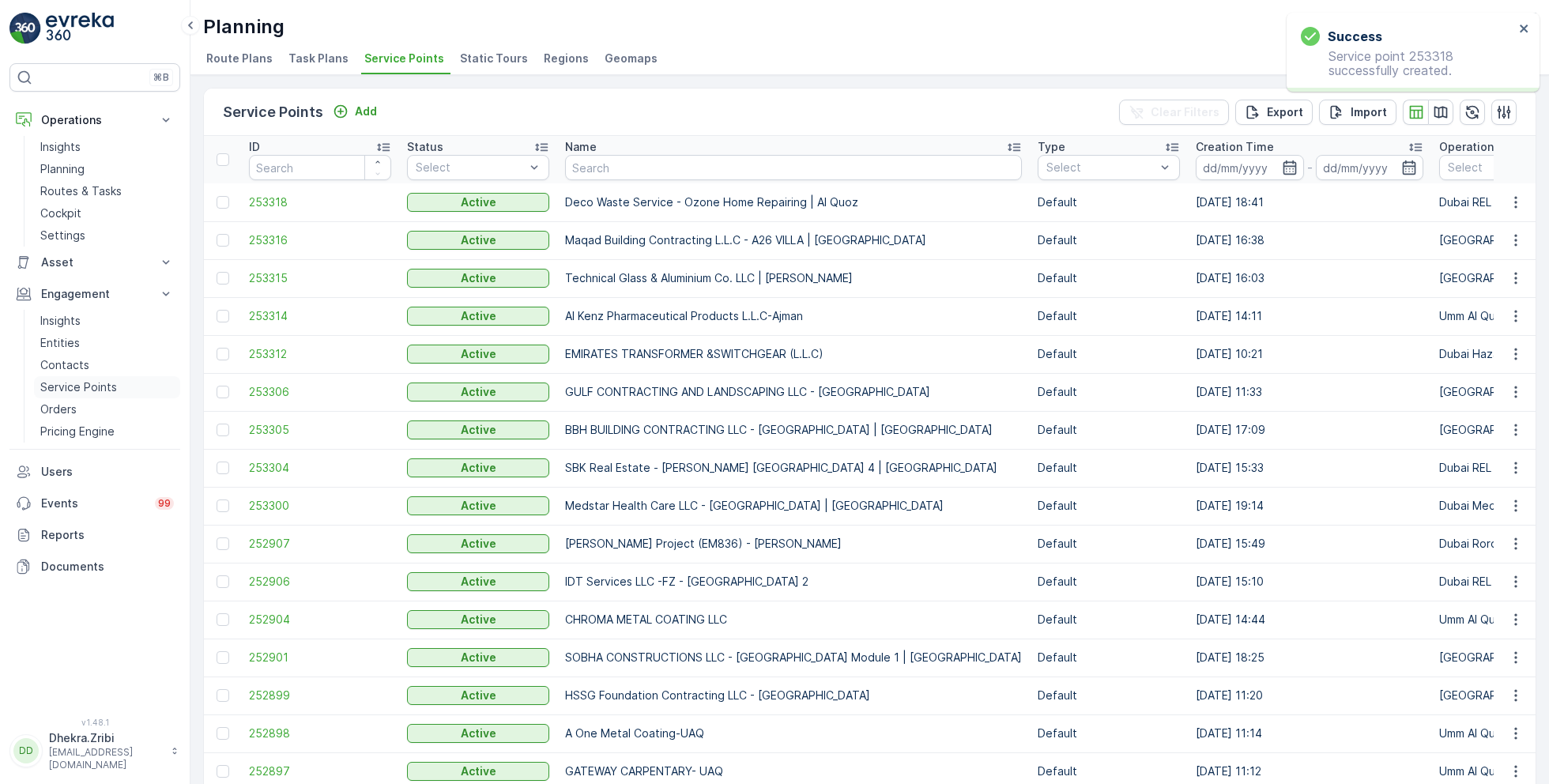
click at [76, 384] on p "Service Points" at bounding box center [79, 387] width 77 height 15
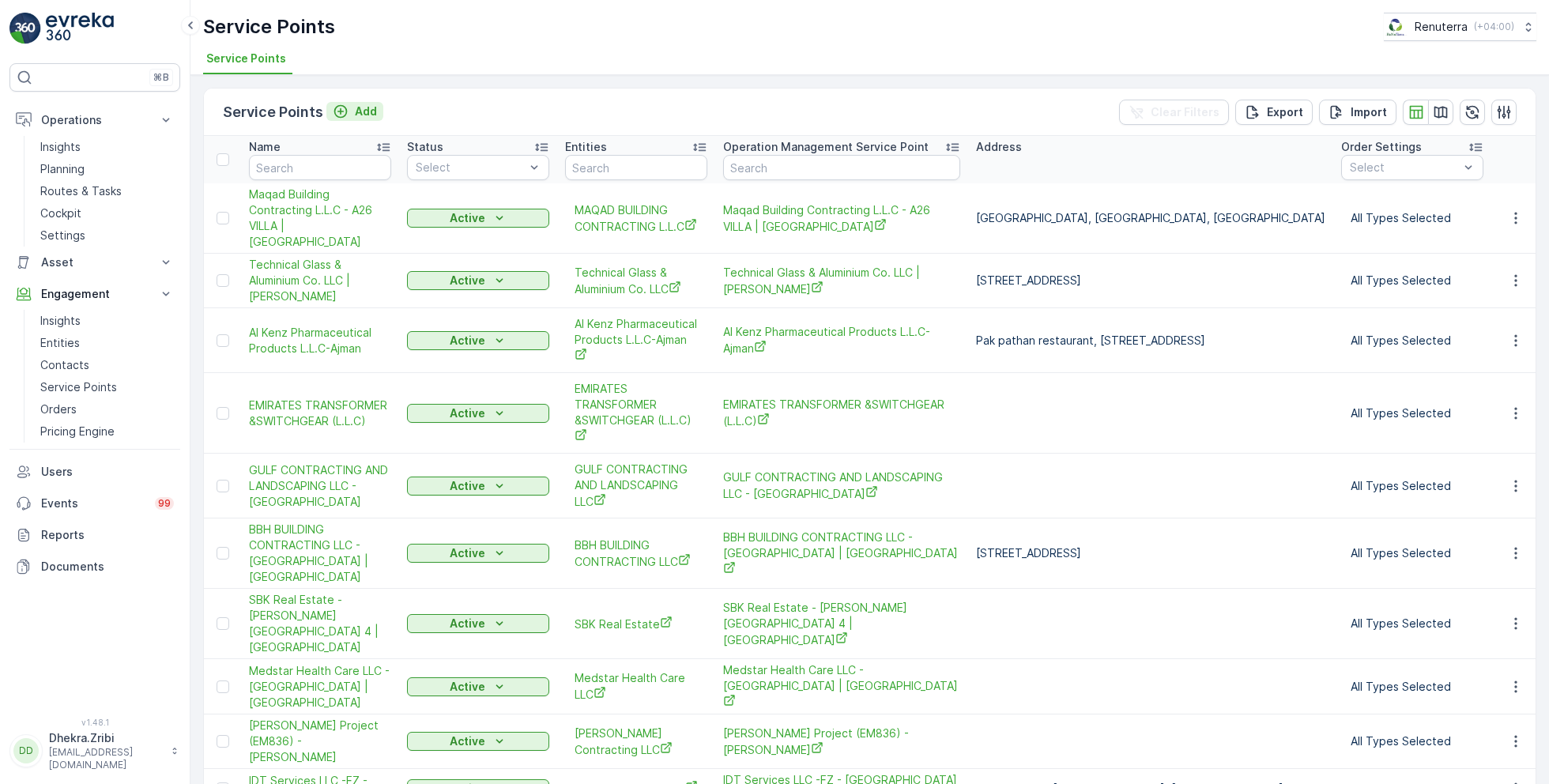
click at [359, 108] on p "Add" at bounding box center [365, 111] width 22 height 15
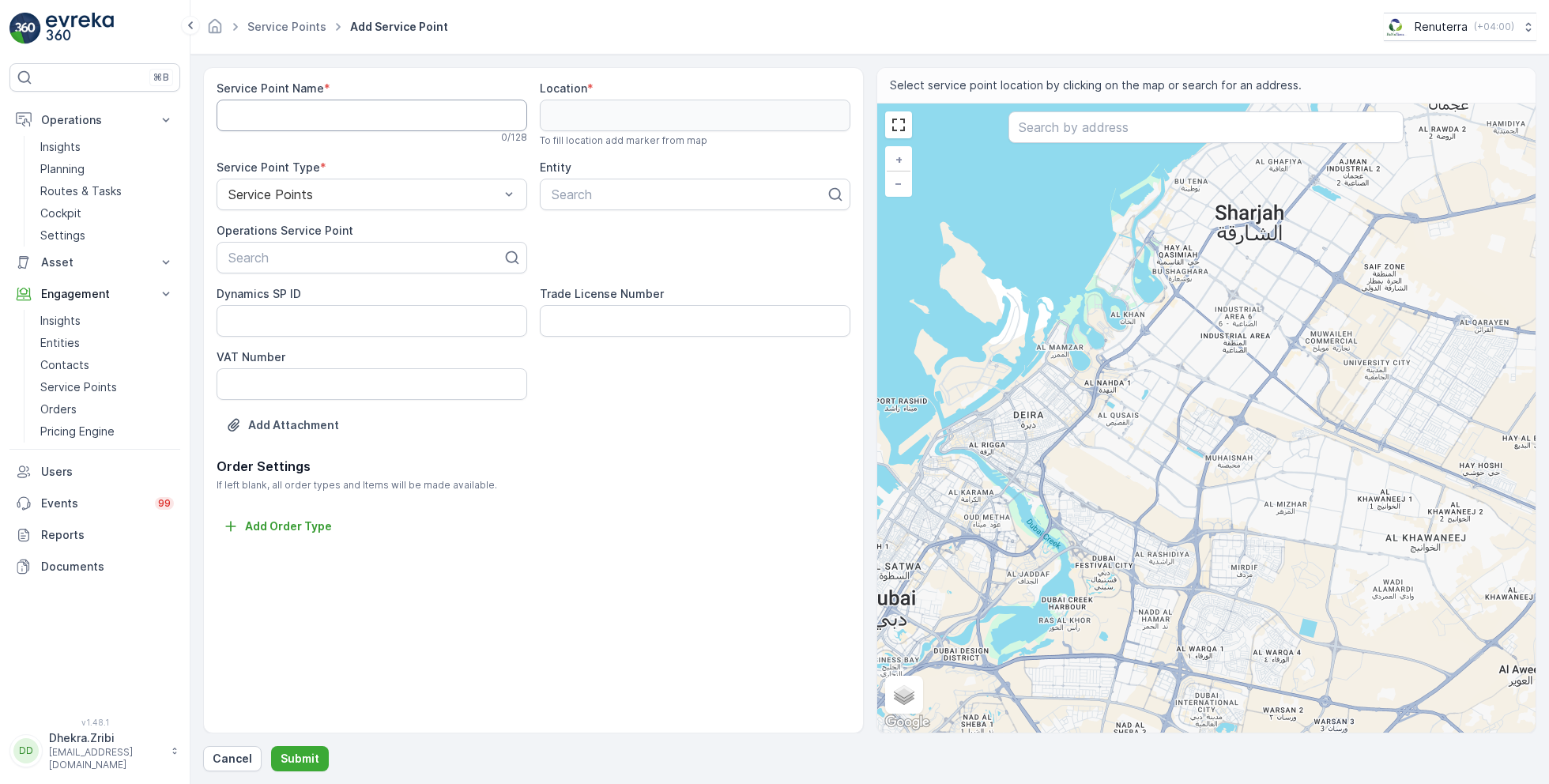
click at [408, 110] on Name "Service Point Name" at bounding box center [372, 115] width 310 height 32
paste Name "Deco Waste Service - Ozone Home Repairing | Al Quoz"
type Name "Deco Waste Service - Ozone Home Repairing | Al Quoz"
click at [429, 254] on div at bounding box center [365, 257] width 277 height 14
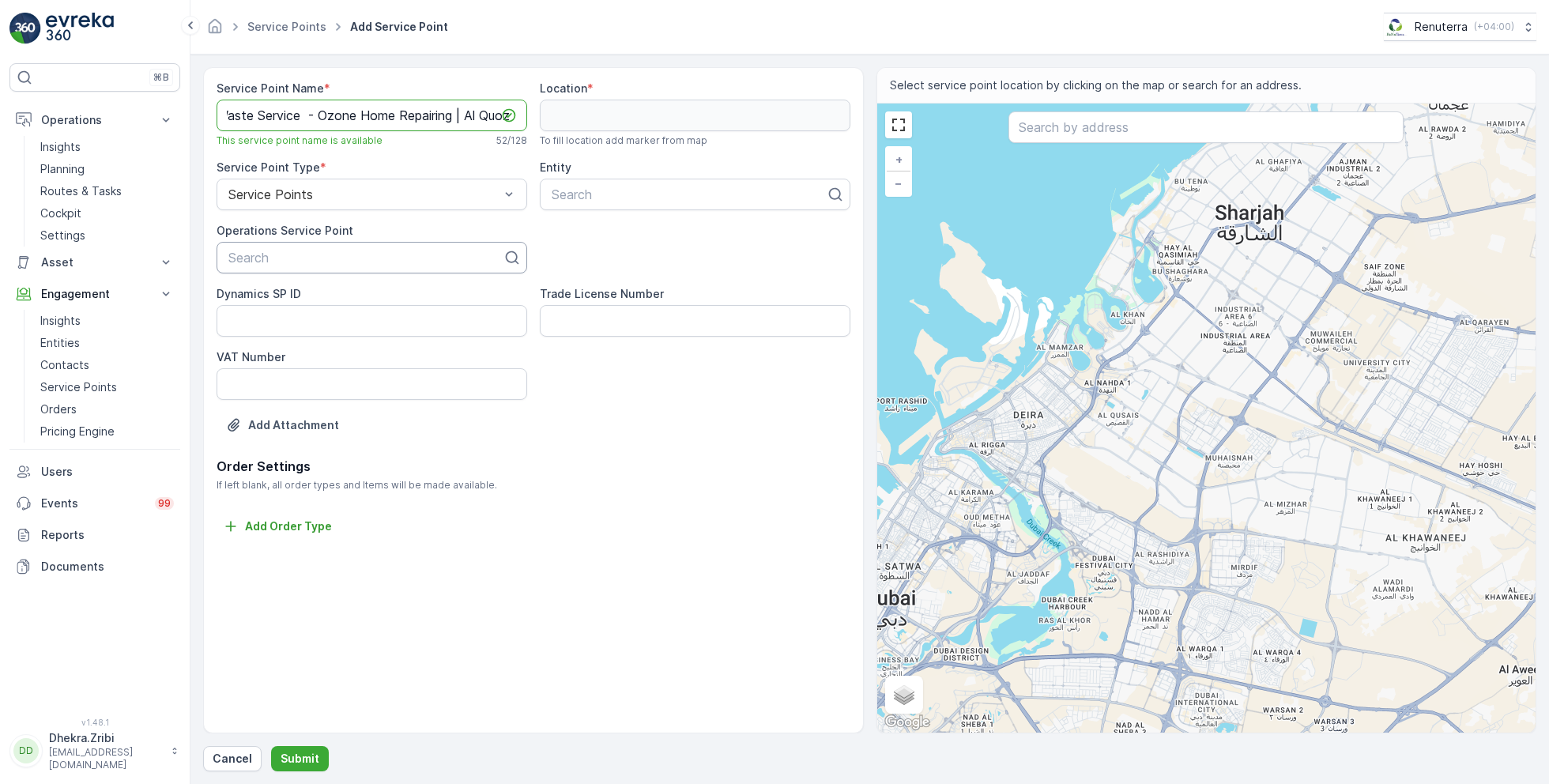
scroll to position [0, 0]
paste input "Deco Waste Service - Ozone Home Repairing | Al Quoz"
type input "Deco Waste Service - Ozone Home Repairing | Al Quoz"
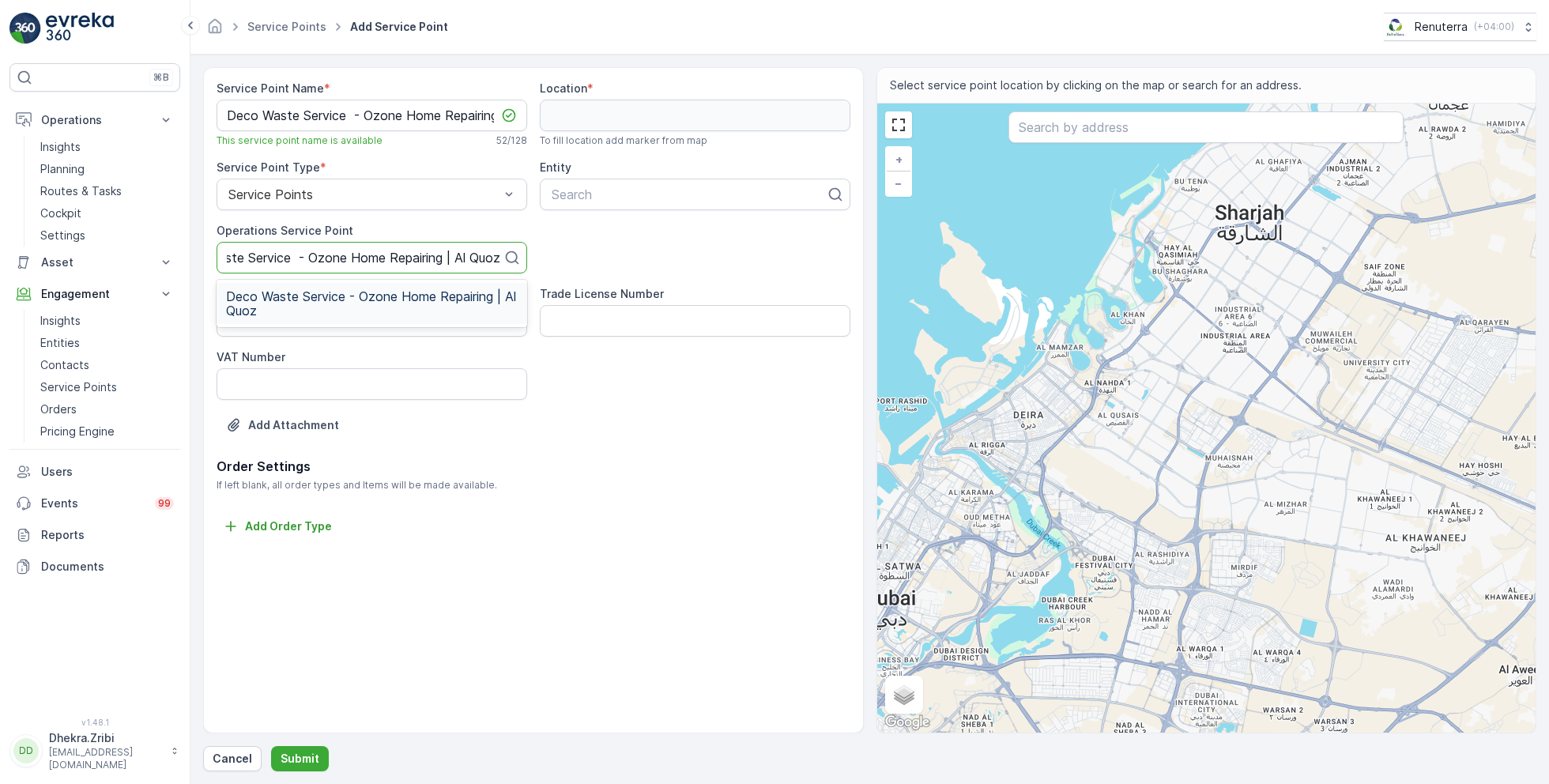
scroll to position [0, 56]
click at [310, 297] on span "Deco Waste Service - Ozone Home Repairing | Al Quoz" at bounding box center [372, 303] width 292 height 29
click at [641, 195] on div at bounding box center [689, 194] width 277 height 14
type input "deco waste"
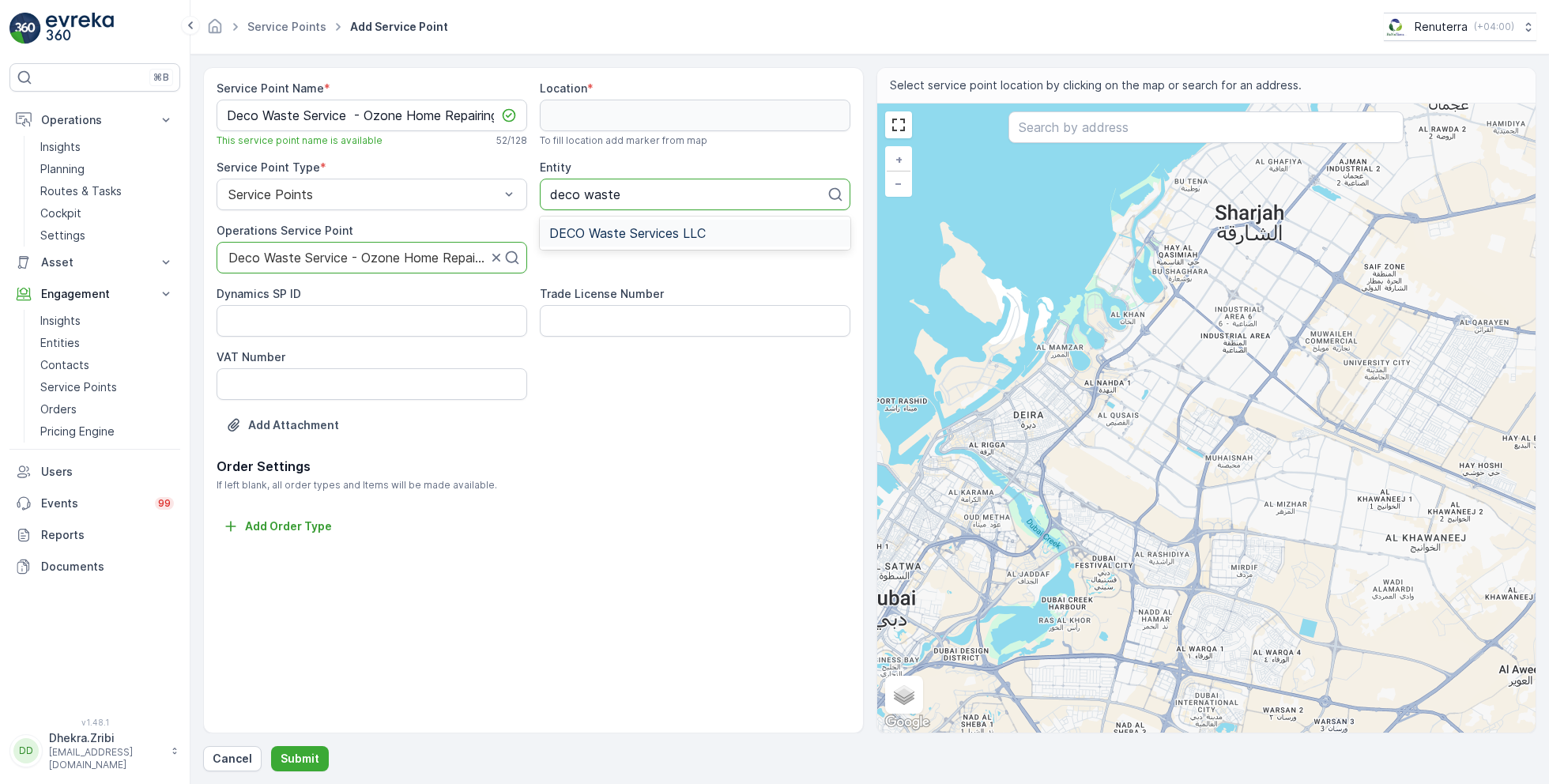
click at [651, 232] on span "DECO Waste Services LLC" at bounding box center [627, 233] width 156 height 14
click at [1056, 130] on input "text" at bounding box center [1206, 127] width 395 height 32
paste input "OZONE HOME REPAIRING OF ELECTRICAL & ELECTRONIC APPLIANCES L.L.C"
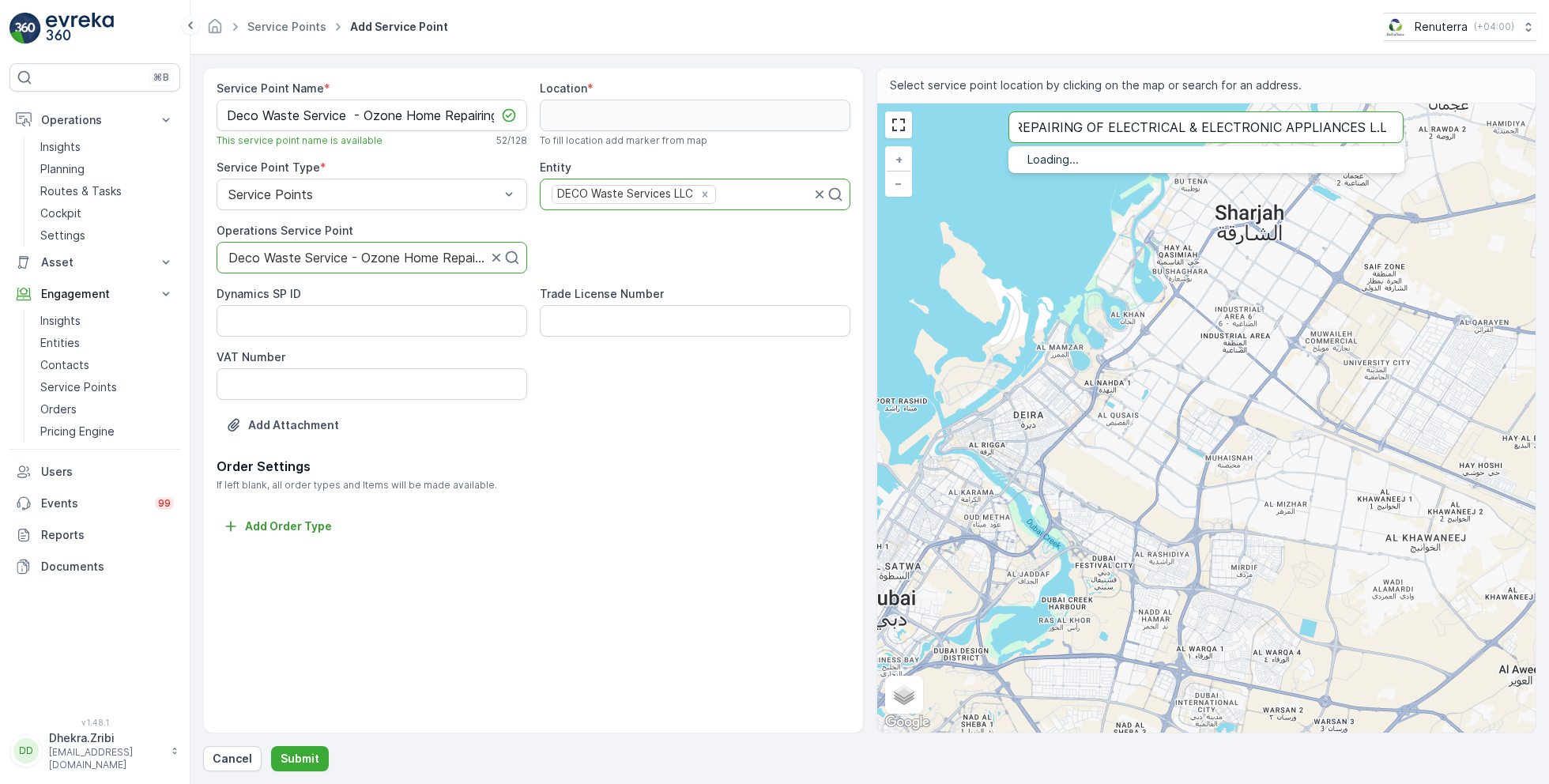
type input "OZONE HOME REPAIRING OF ELECTRICAL & ELECTRONIC APPLIANCES L.L.C"
click at [1090, 178] on span "OZONE HOME REPAIRING OF ELECTRICAL" at bounding box center [1175, 177] width 231 height 13
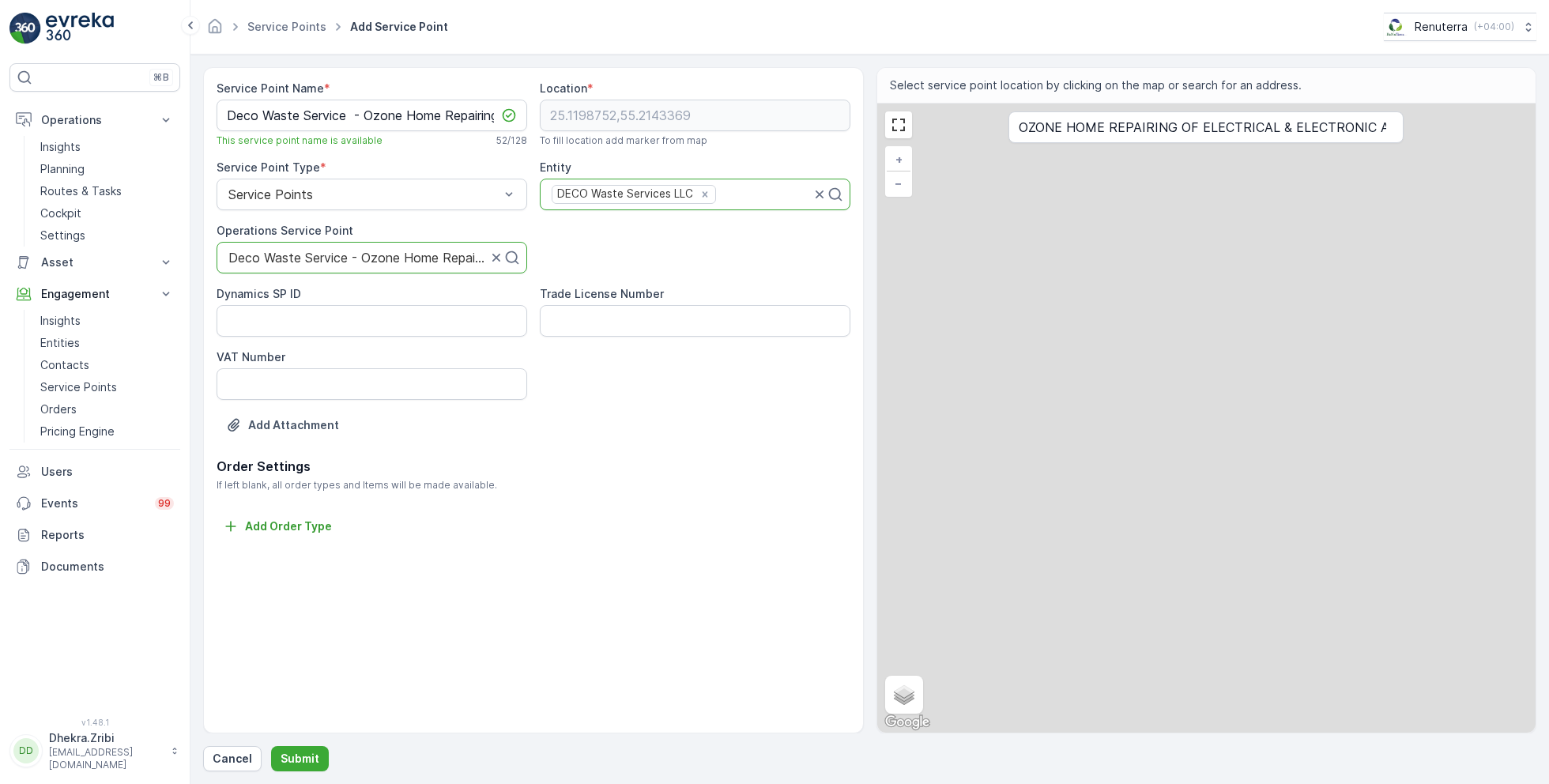
type input "25.1198752,55.2143369"
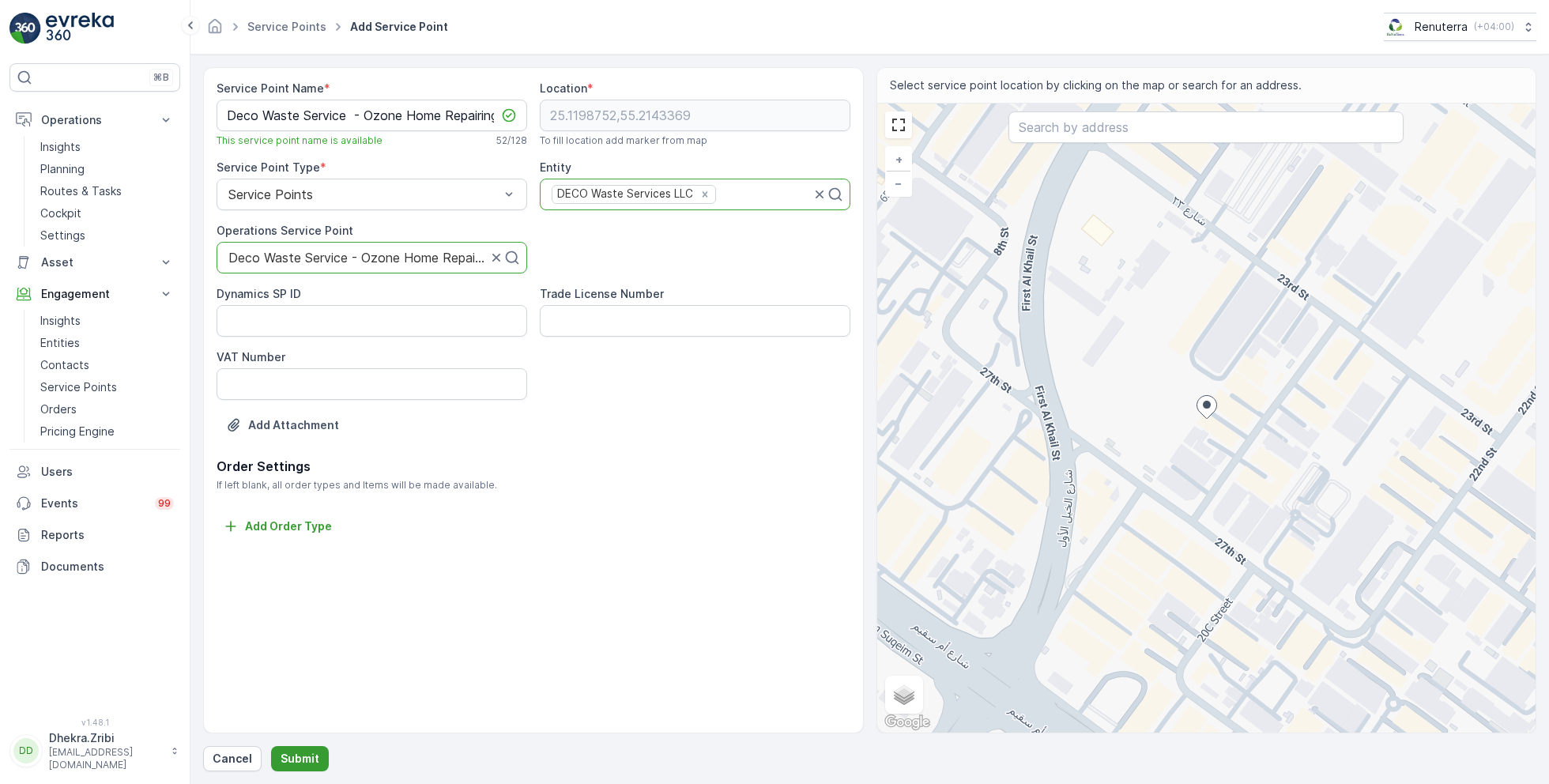
click at [278, 747] on button "Submit" at bounding box center [300, 758] width 58 height 25
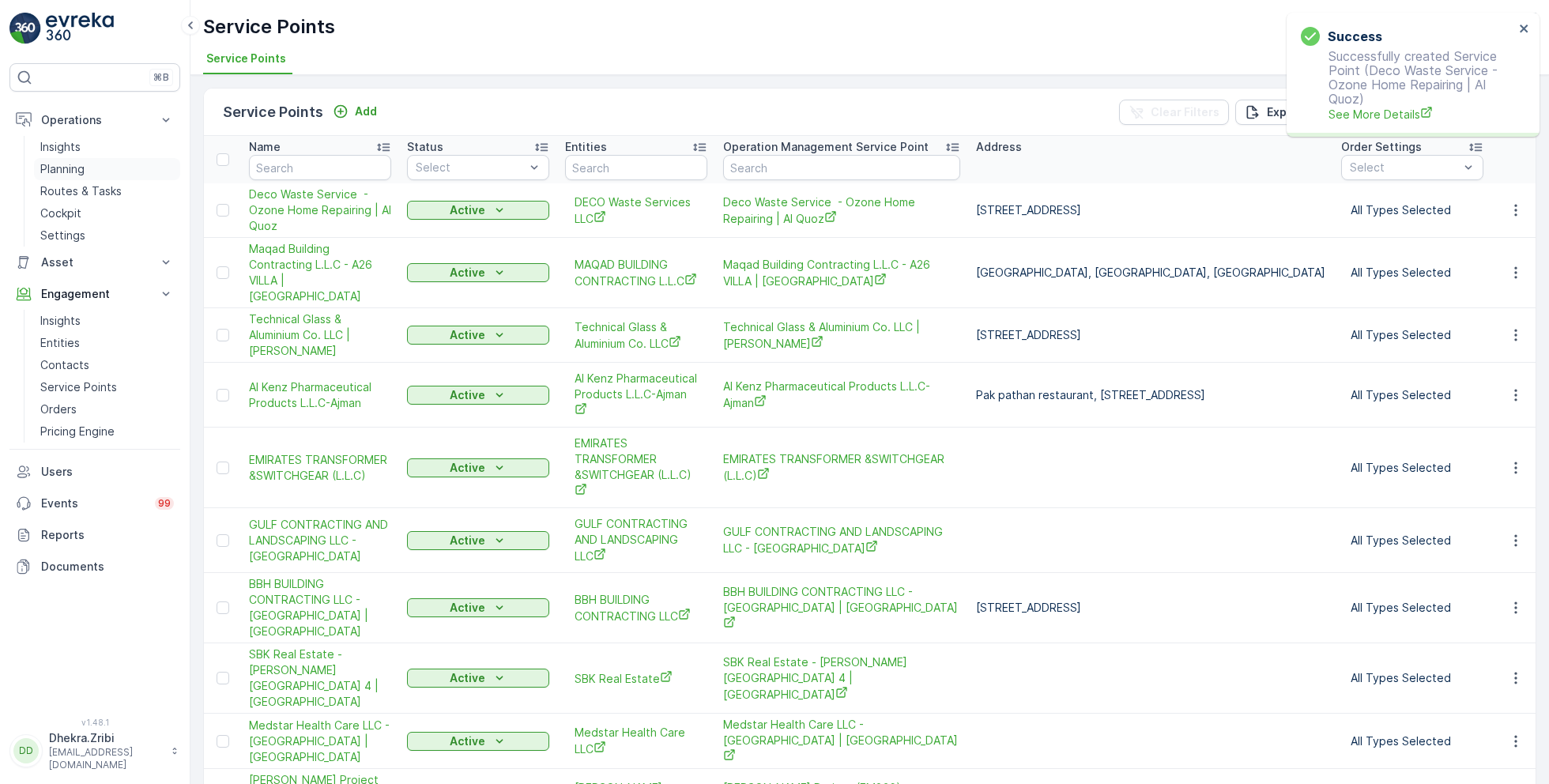
click at [75, 169] on p "Planning" at bounding box center [63, 169] width 44 height 15
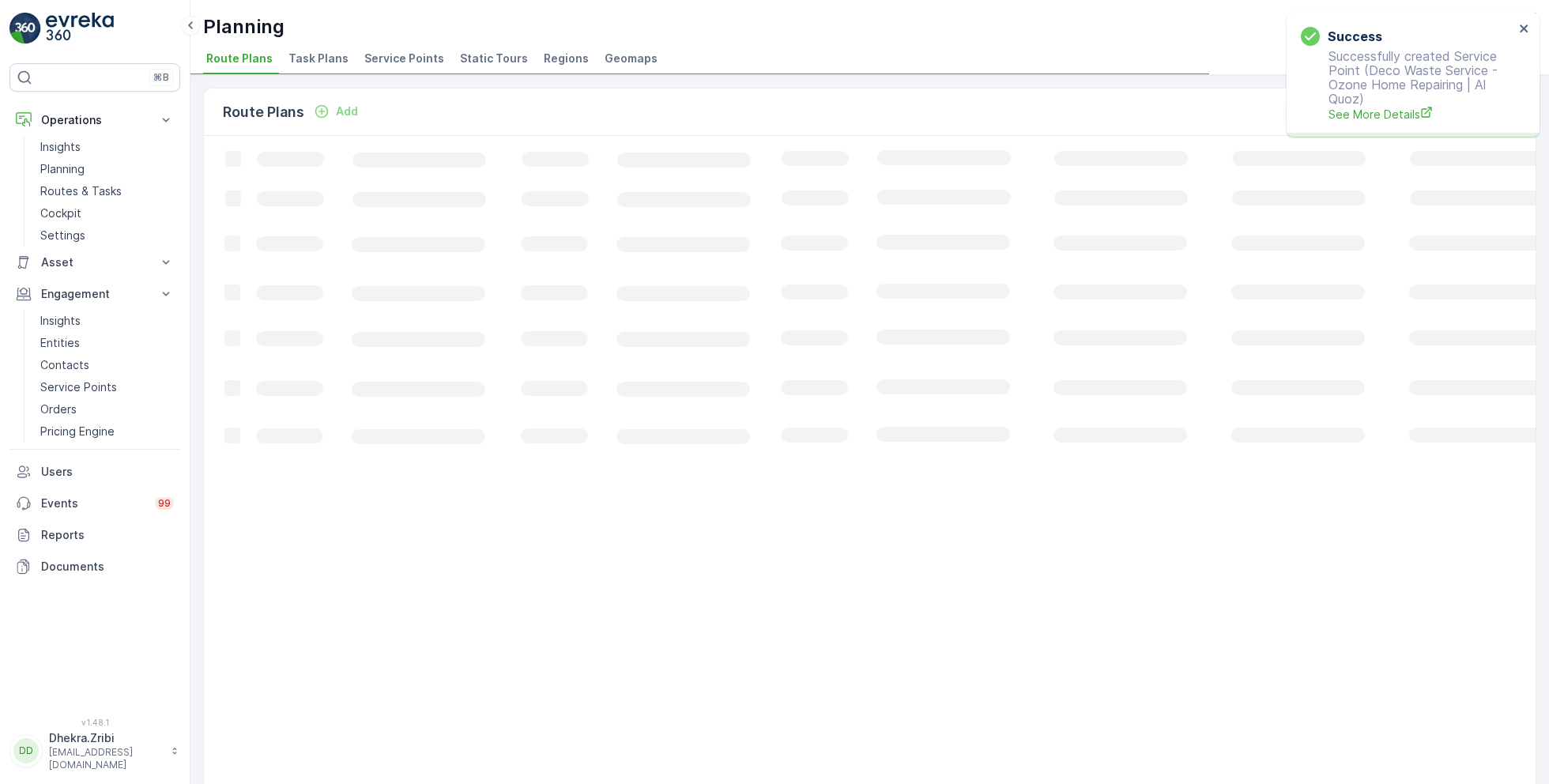
click at [387, 64] on span "Service Points" at bounding box center [404, 59] width 80 height 15
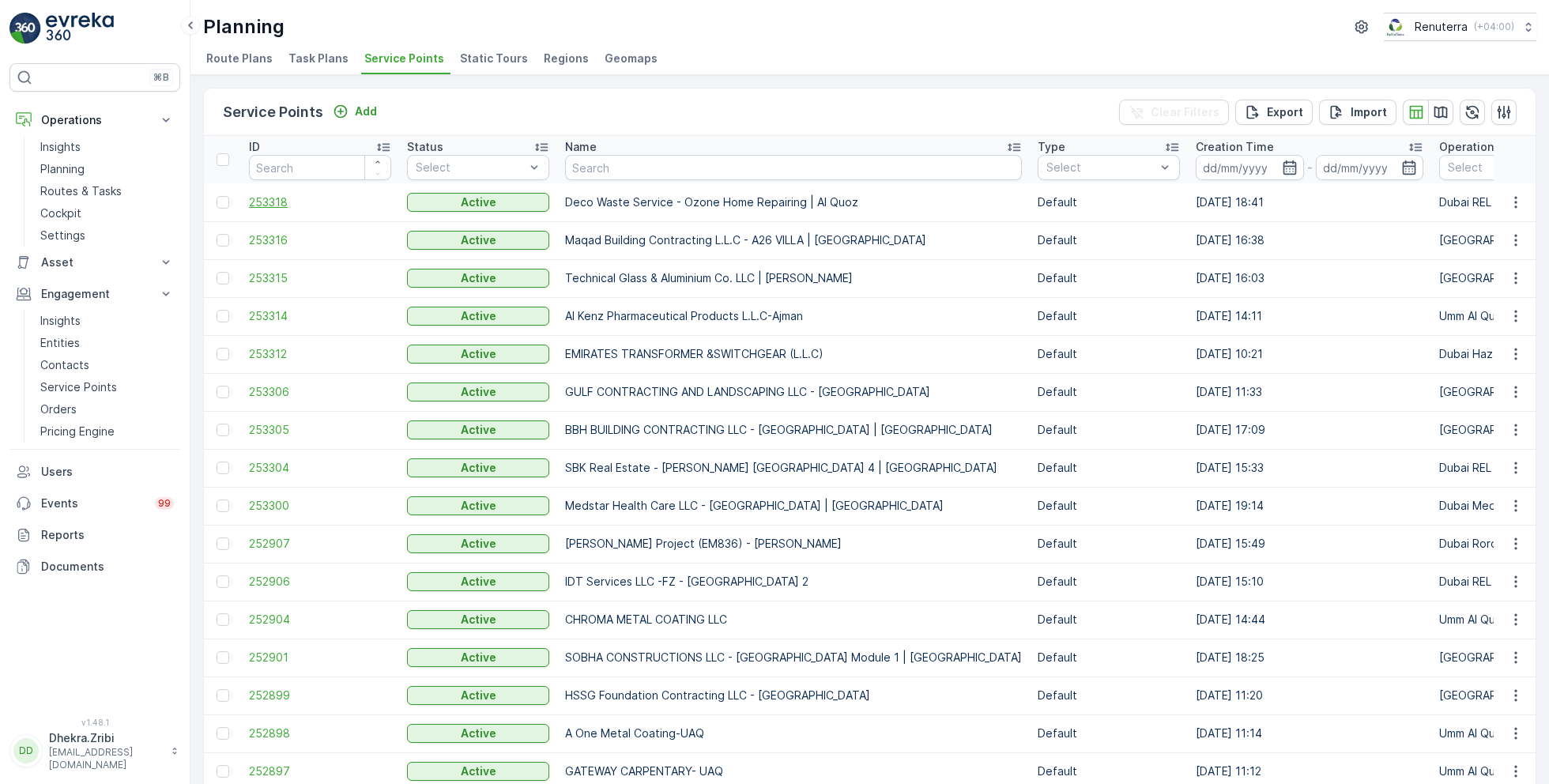
click at [260, 206] on span "253318" at bounding box center [320, 202] width 143 height 15
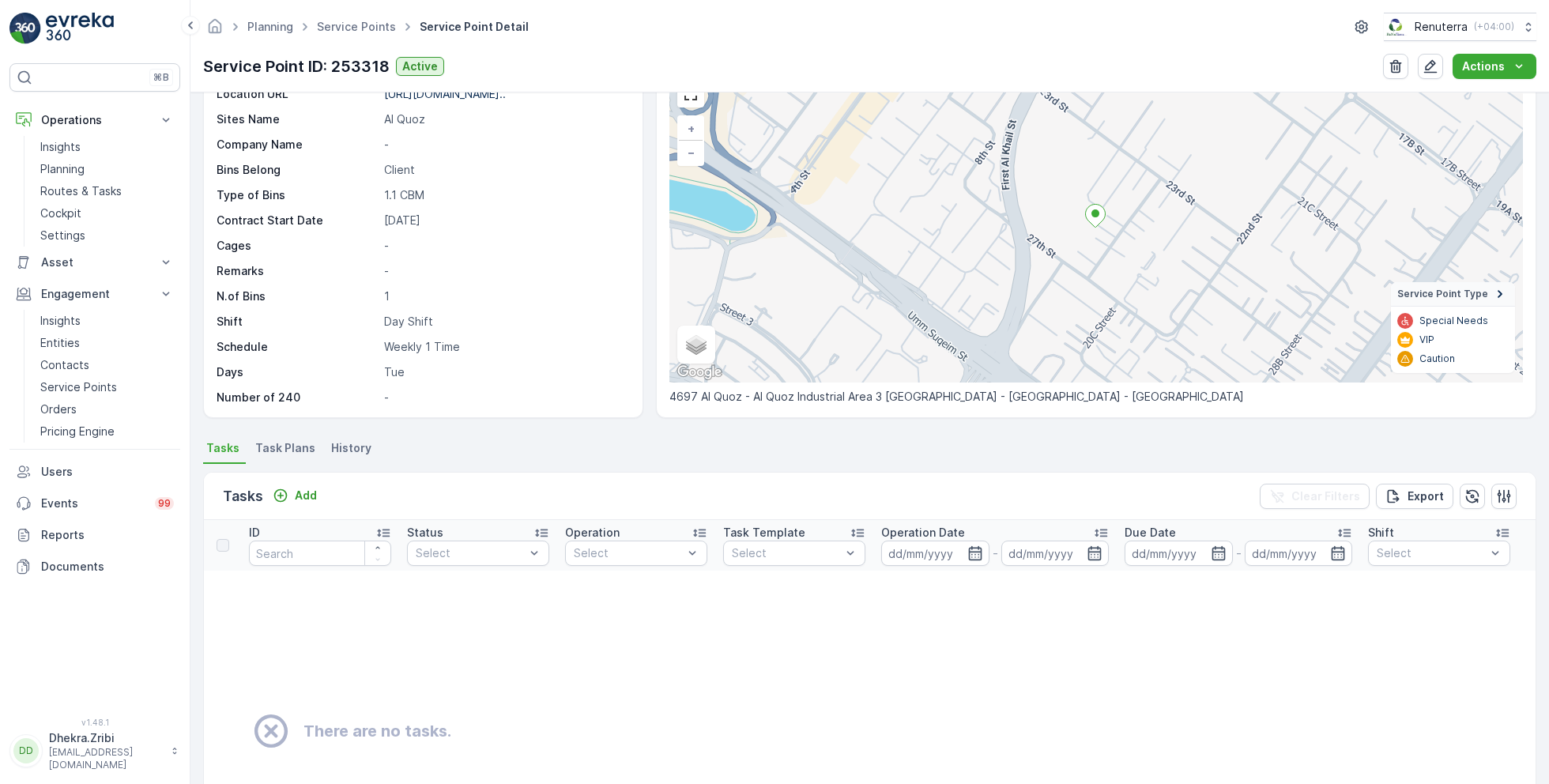
scroll to position [86, 0]
click at [278, 440] on span "Task Plans" at bounding box center [285, 445] width 60 height 15
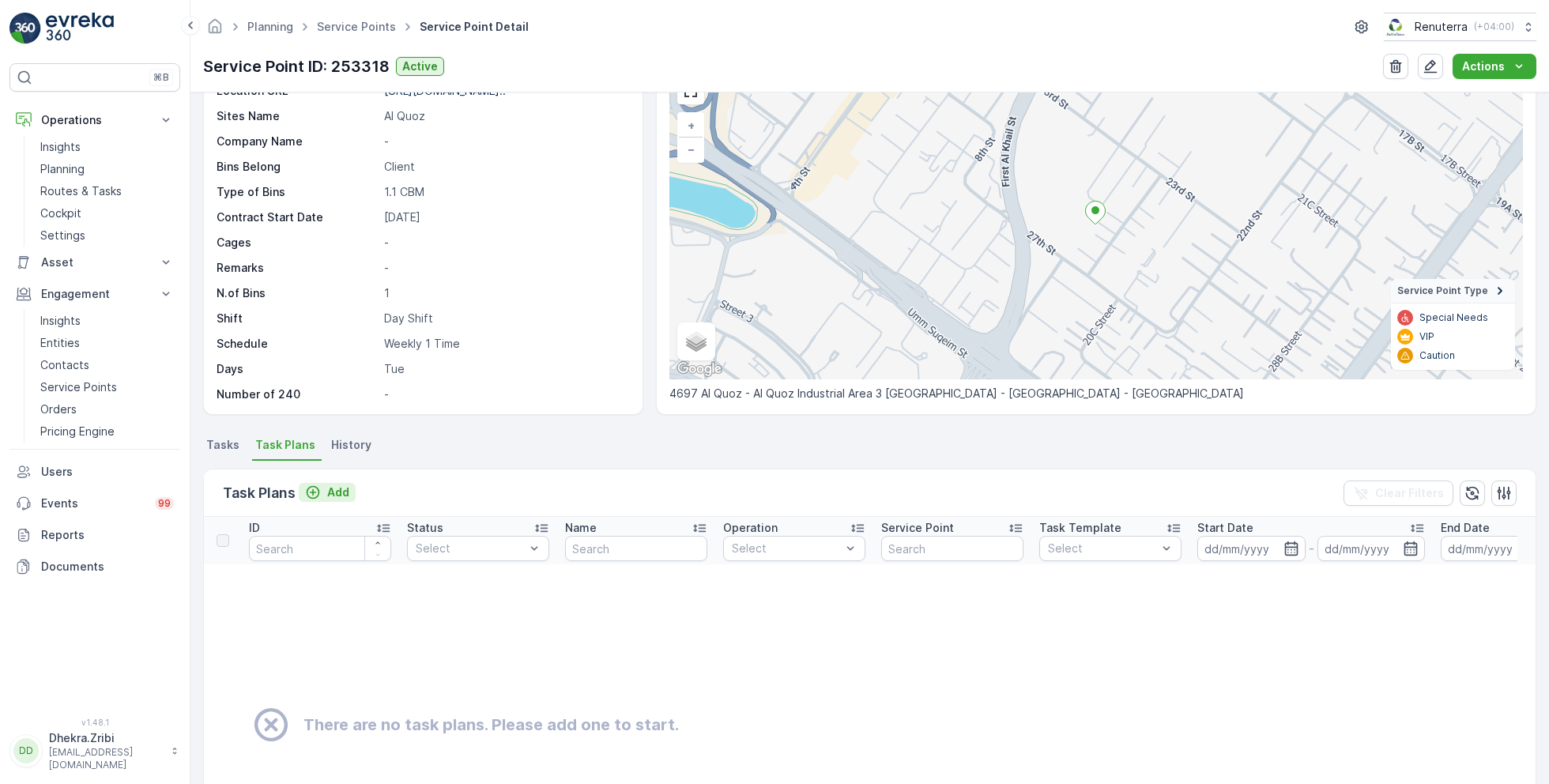
click at [336, 489] on p "Add" at bounding box center [338, 492] width 22 height 15
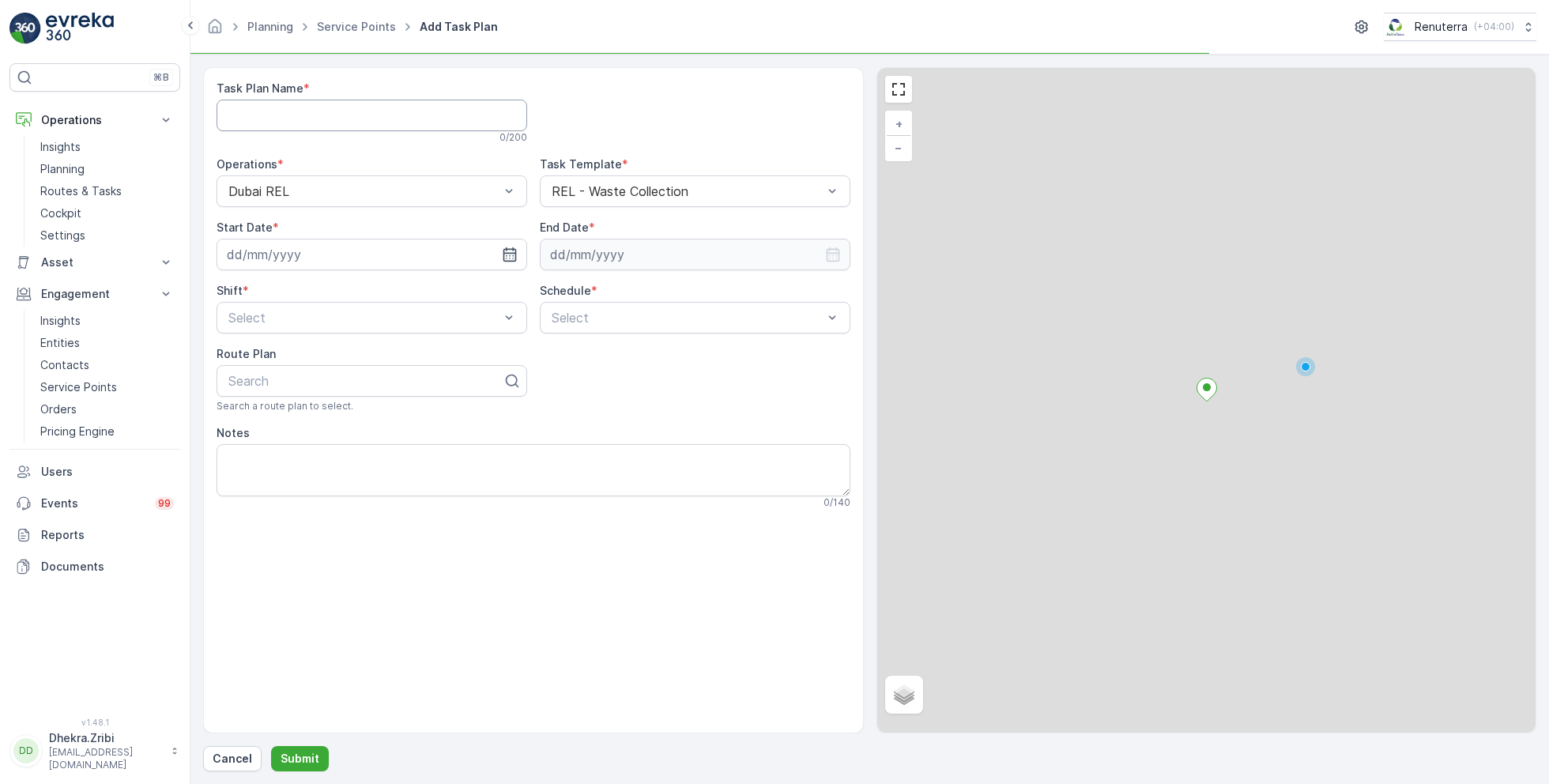
click at [380, 114] on Name "Task Plan Name" at bounding box center [372, 115] width 310 height 32
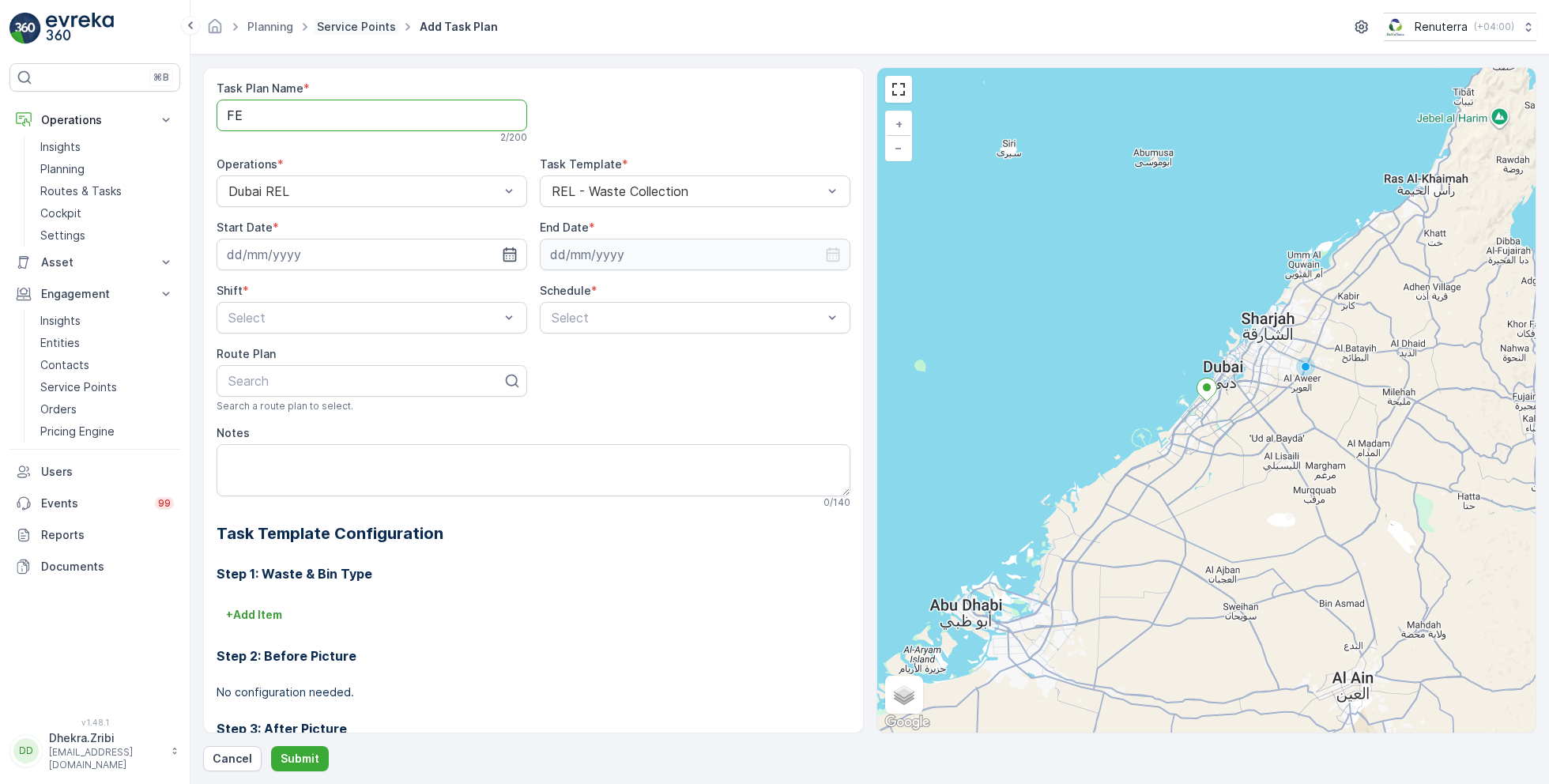
type Name "F"
type Name "REL001"
click at [478, 251] on input at bounding box center [372, 254] width 310 height 32
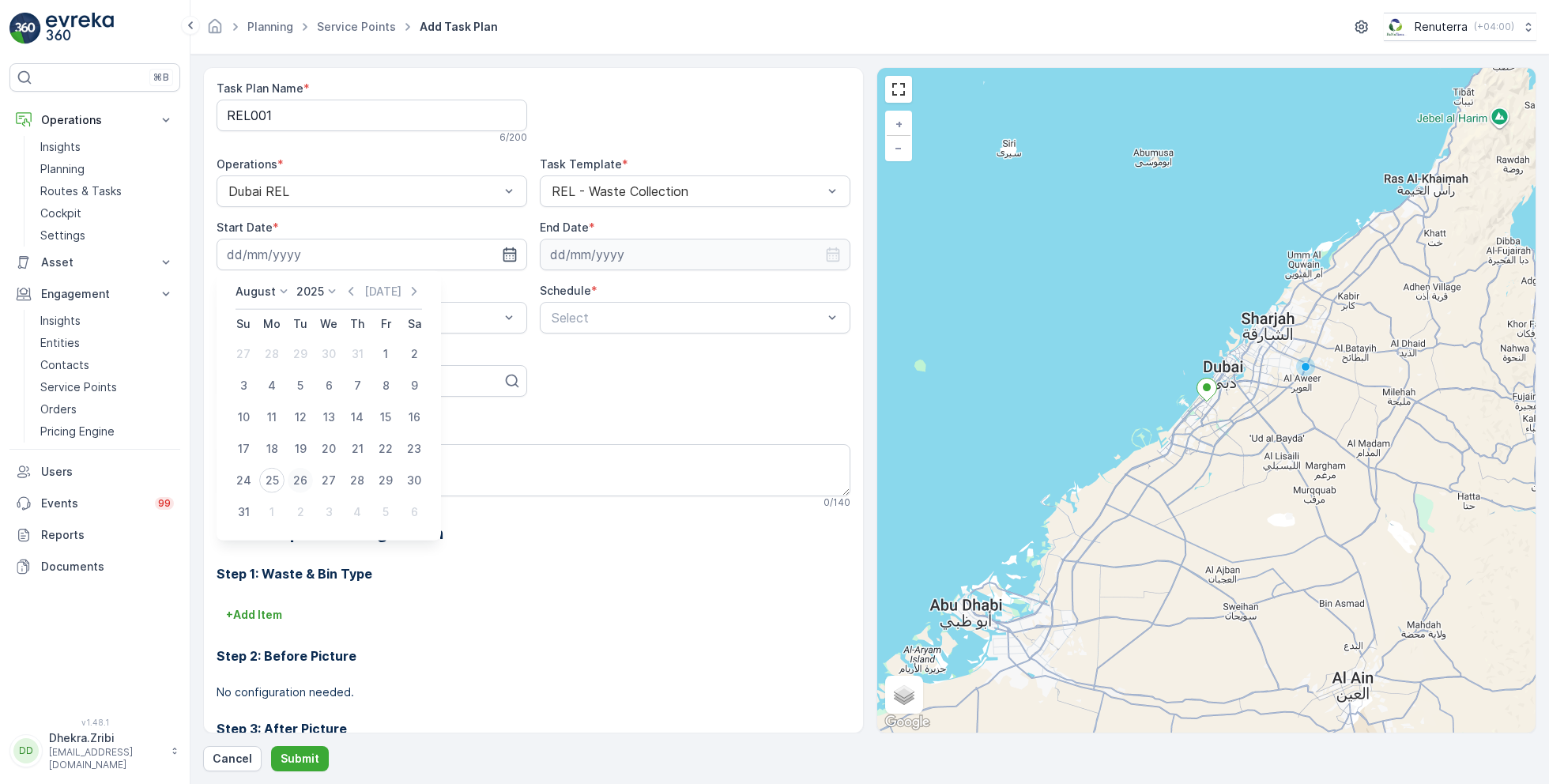
click at [302, 479] on div "26" at bounding box center [301, 481] width 25 height 25
type input "[DATE]"
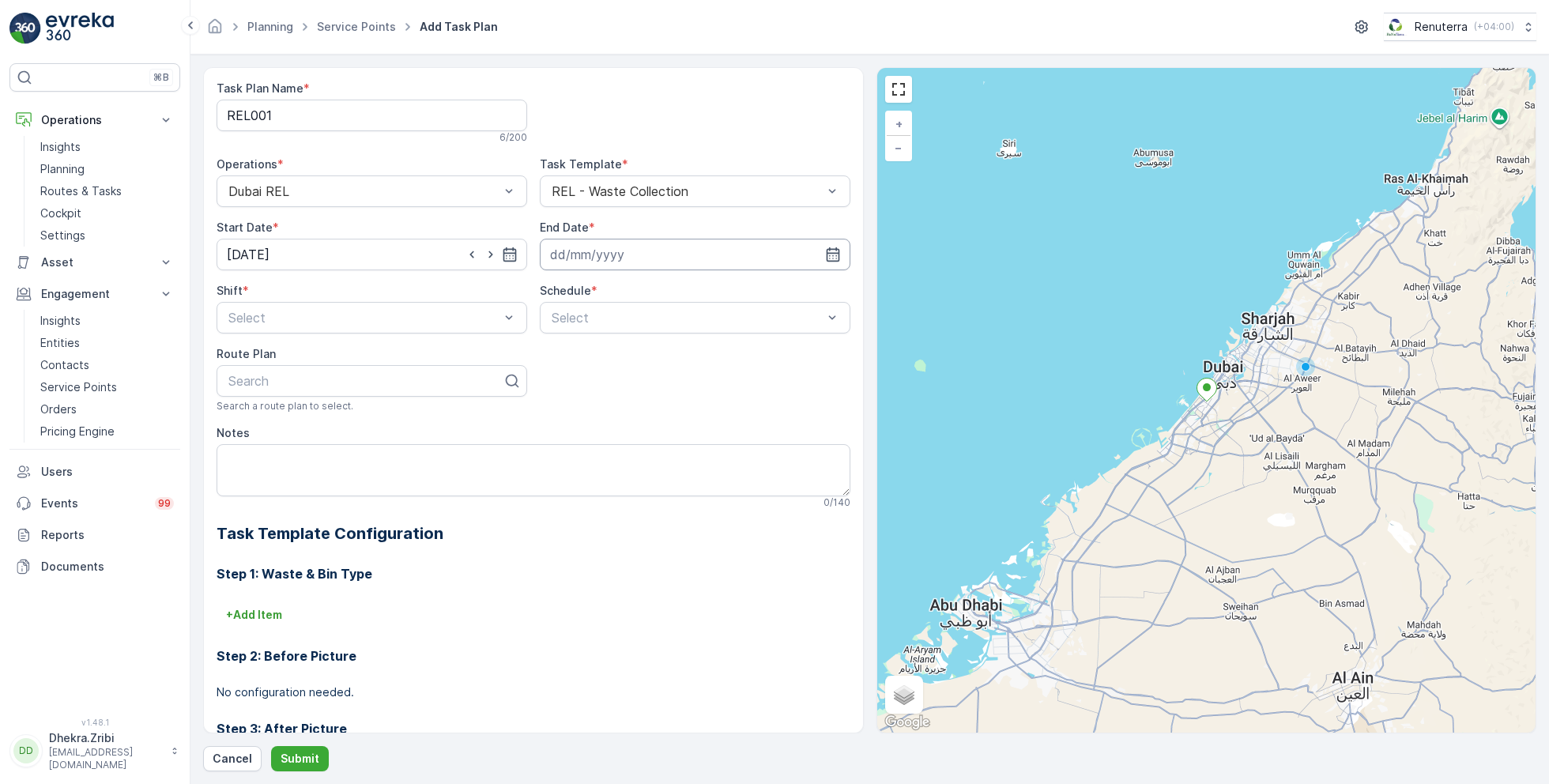
click at [631, 247] on input at bounding box center [695, 254] width 310 height 32
click at [577, 296] on p "August" at bounding box center [577, 292] width 40 height 15
click at [595, 433] on span "December" at bounding box center [593, 436] width 55 height 15
click at [649, 294] on p "2025" at bounding box center [648, 292] width 28 height 15
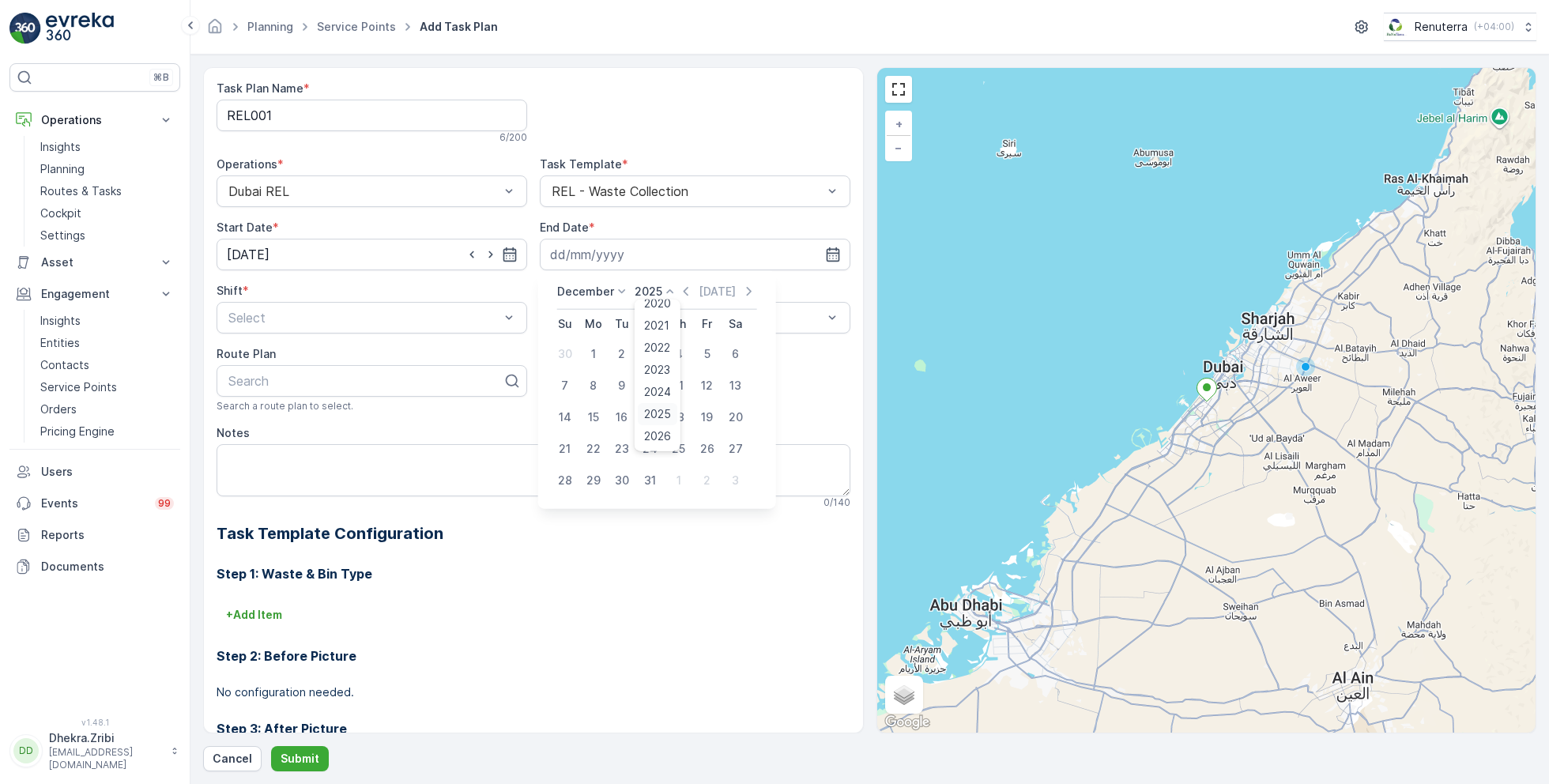
scroll to position [13, 0]
click at [656, 431] on span "2026" at bounding box center [658, 433] width 27 height 15
click at [676, 481] on div "31" at bounding box center [679, 481] width 25 height 25
type input "[DATE]"
click at [369, 318] on div at bounding box center [363, 317] width 275 height 14
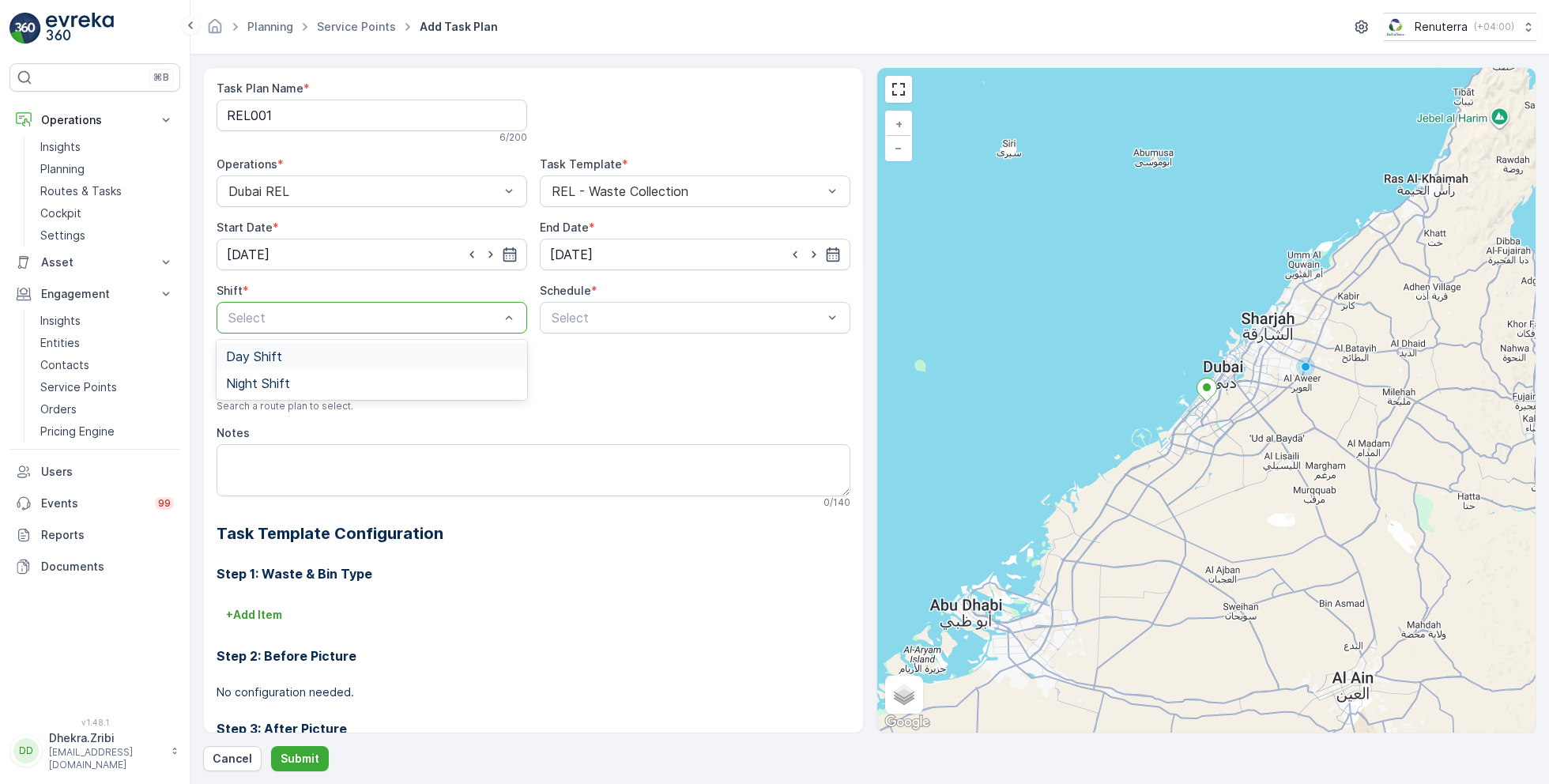
click at [296, 353] on div "Day Shift" at bounding box center [372, 356] width 292 height 14
click at [585, 381] on span "Weekly" at bounding box center [569, 383] width 41 height 14
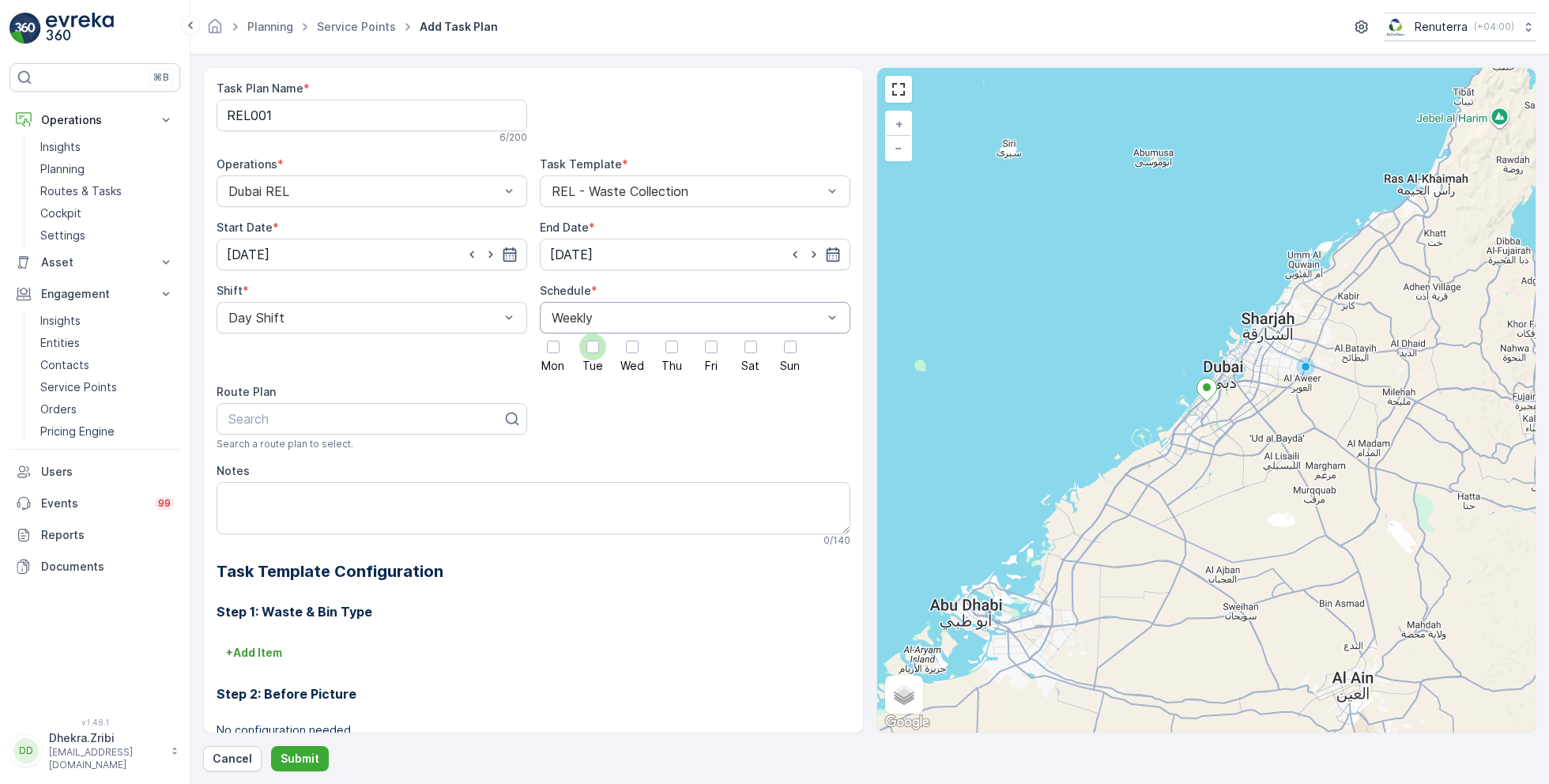
click at [591, 344] on div at bounding box center [592, 347] width 13 height 13
click at [592, 333] on input "Tue" at bounding box center [592, 333] width 0 height 0
click at [384, 412] on div at bounding box center [365, 418] width 277 height 14
type input "rel"
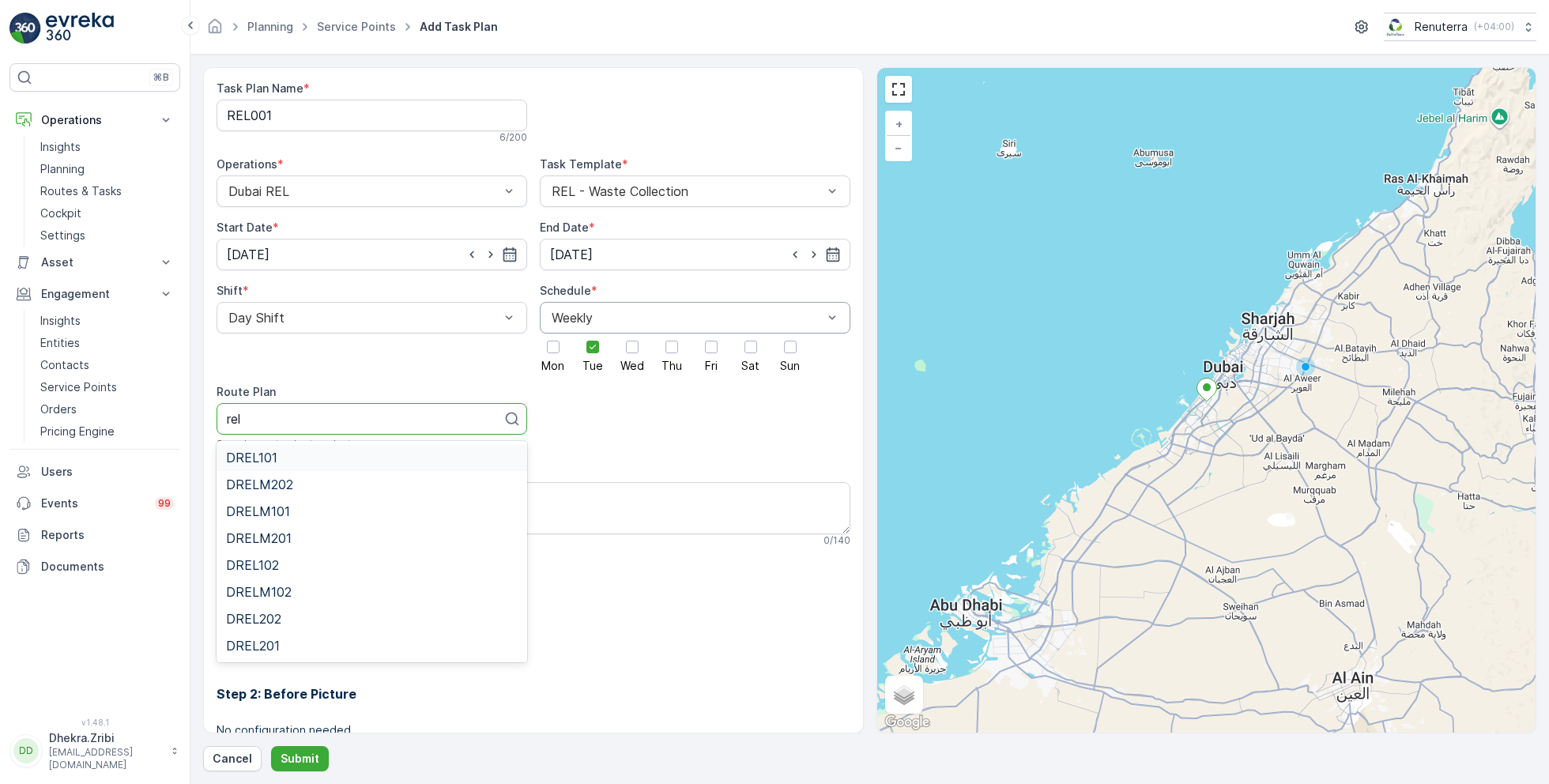
click at [253, 458] on span "DREL101" at bounding box center [251, 457] width 51 height 14
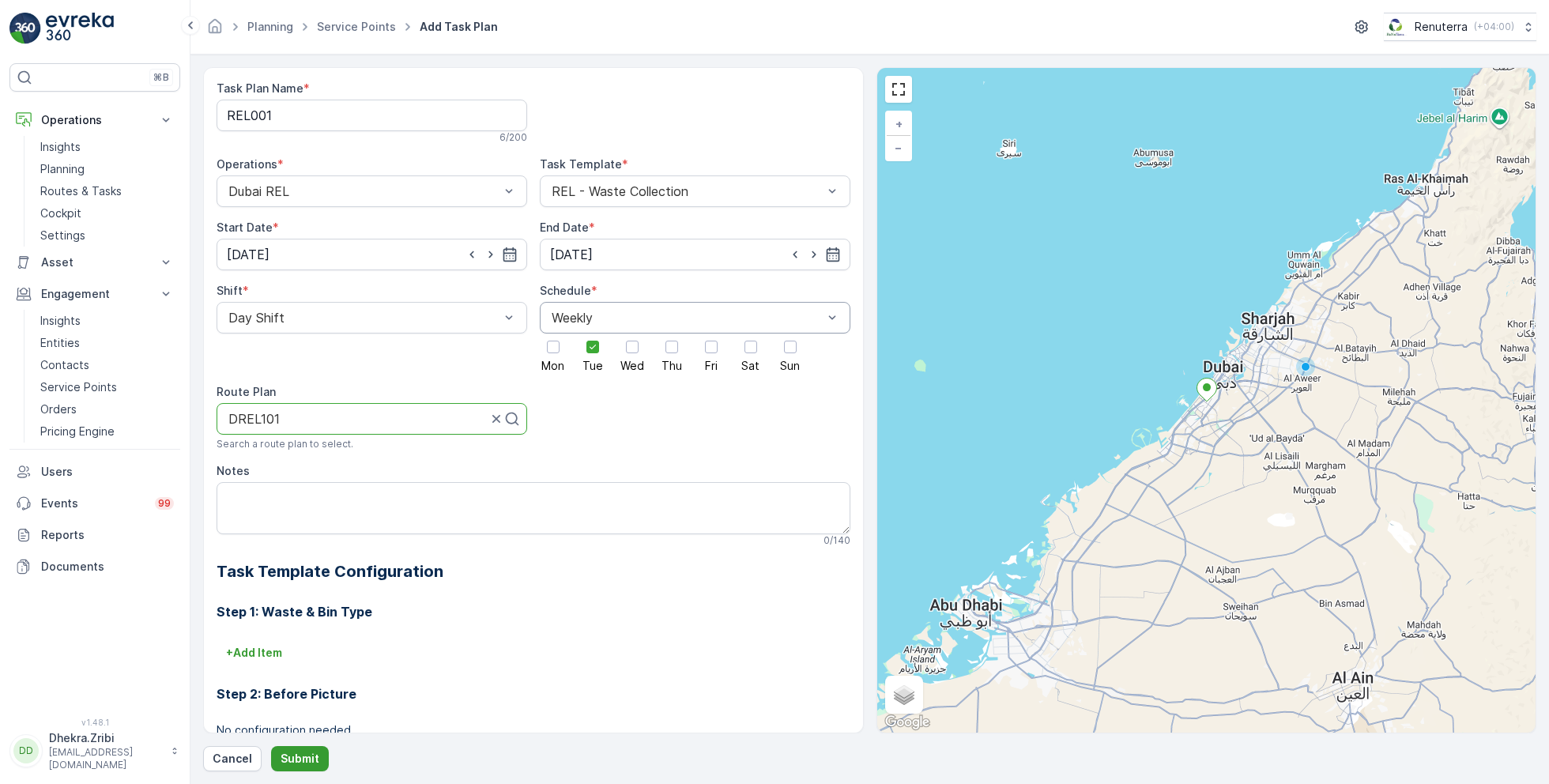
click at [297, 759] on p "Submit" at bounding box center [300, 758] width 39 height 15
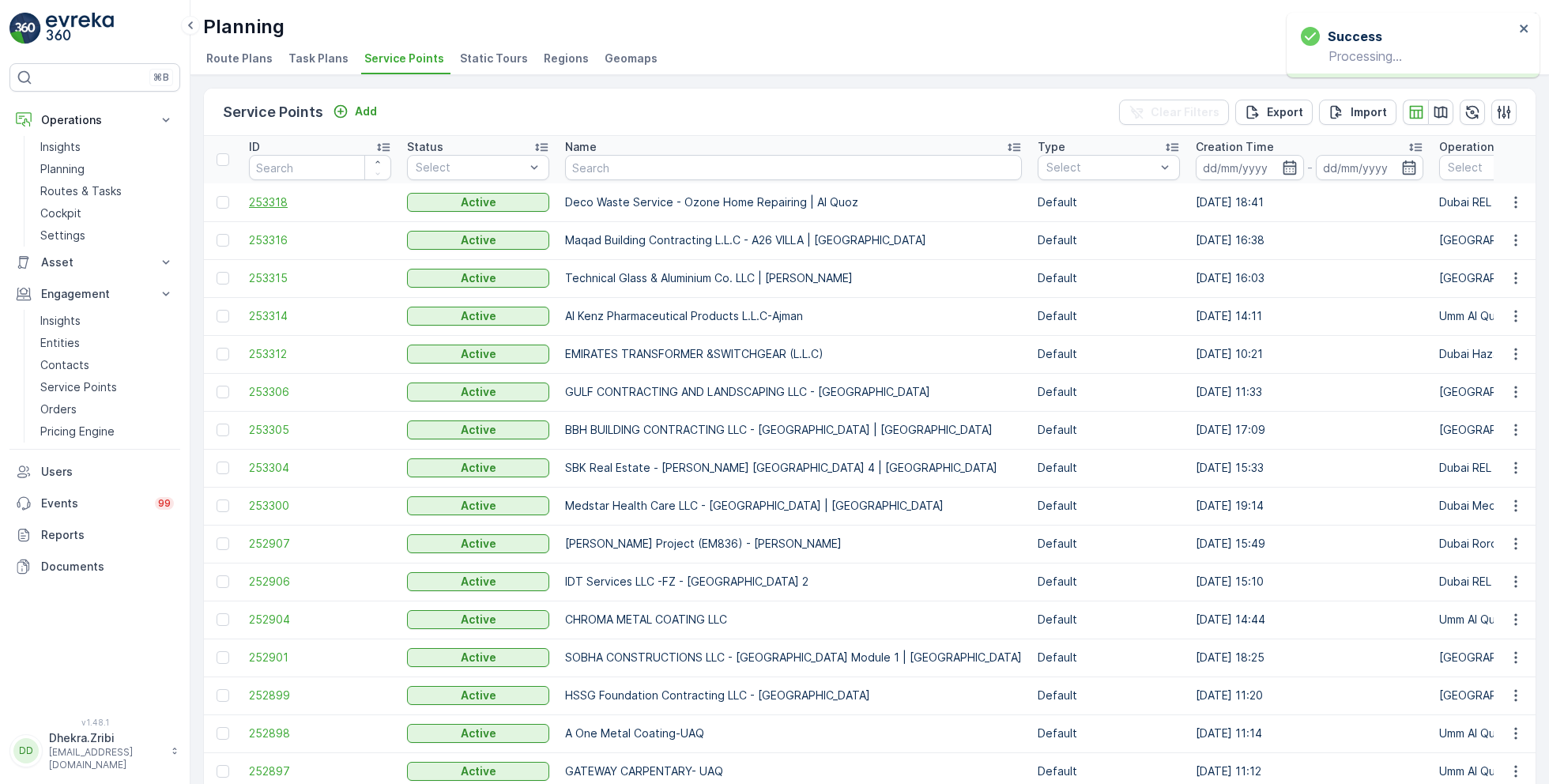
click at [261, 200] on span "253318" at bounding box center [320, 202] width 143 height 15
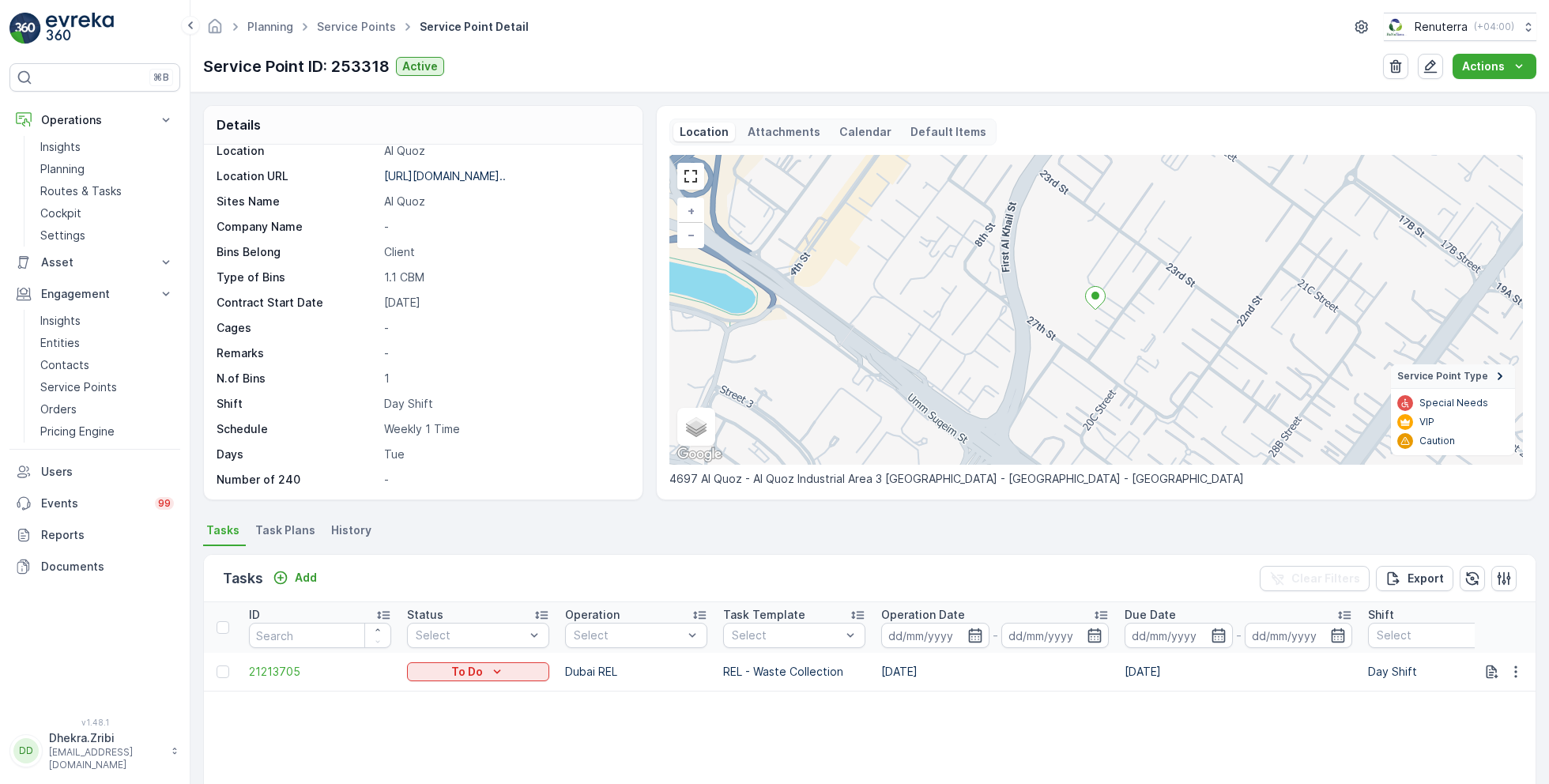
scroll to position [52, 0]
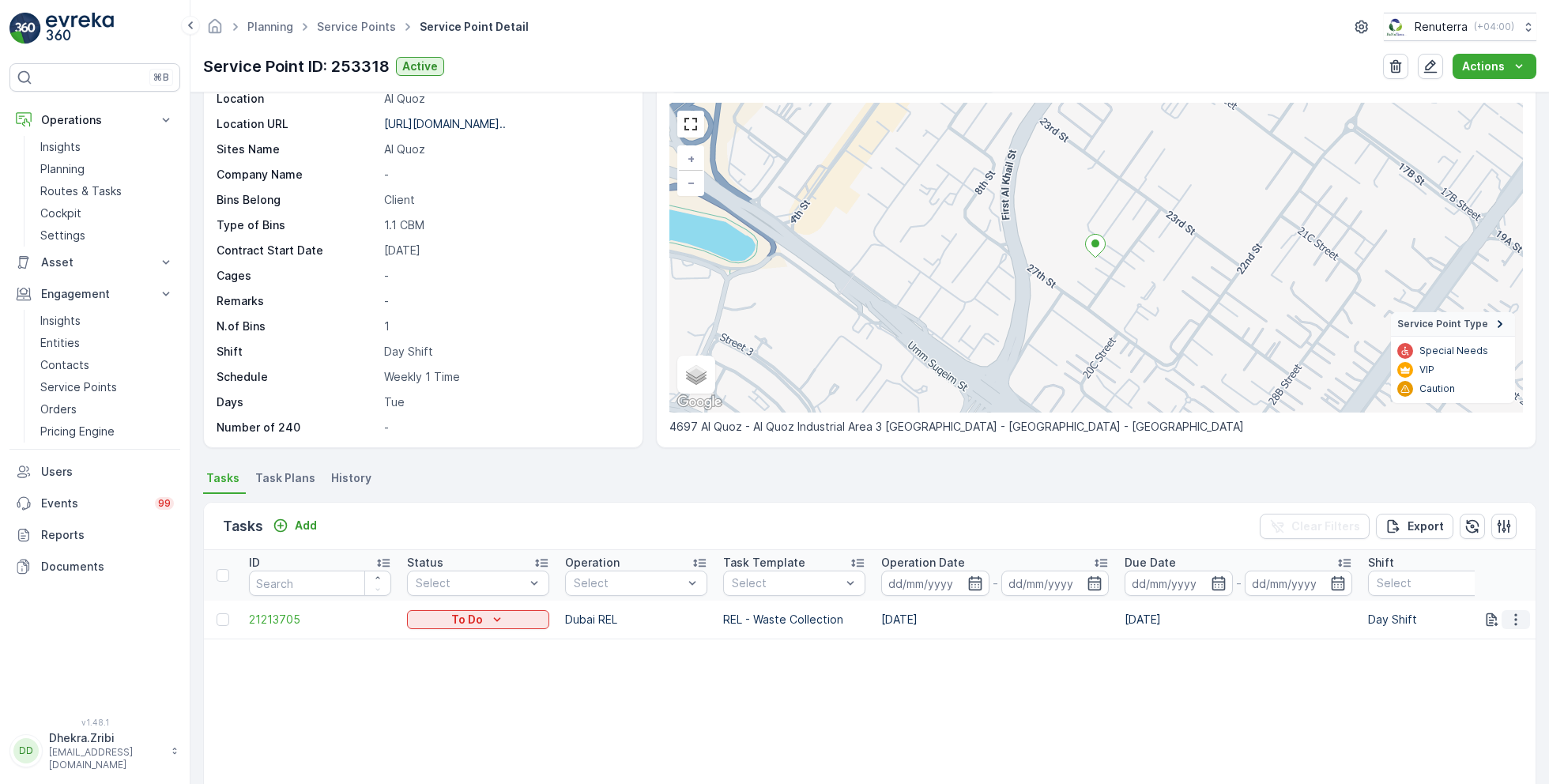
click at [1515, 614] on icon "button" at bounding box center [1515, 619] width 15 height 15
click at [1461, 686] on span "Change Route" at bounding box center [1475, 686] width 77 height 15
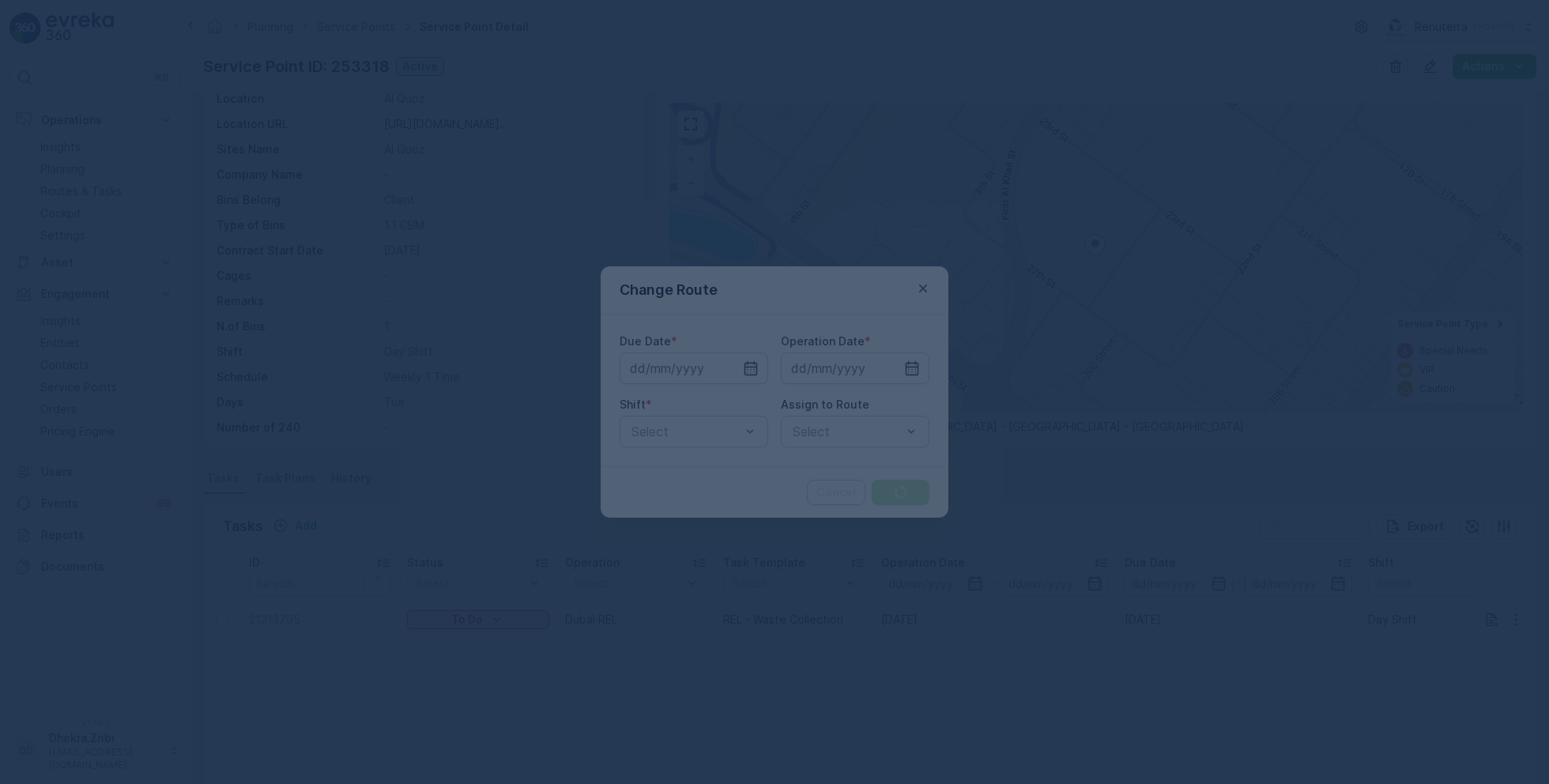
type input "[DATE]"
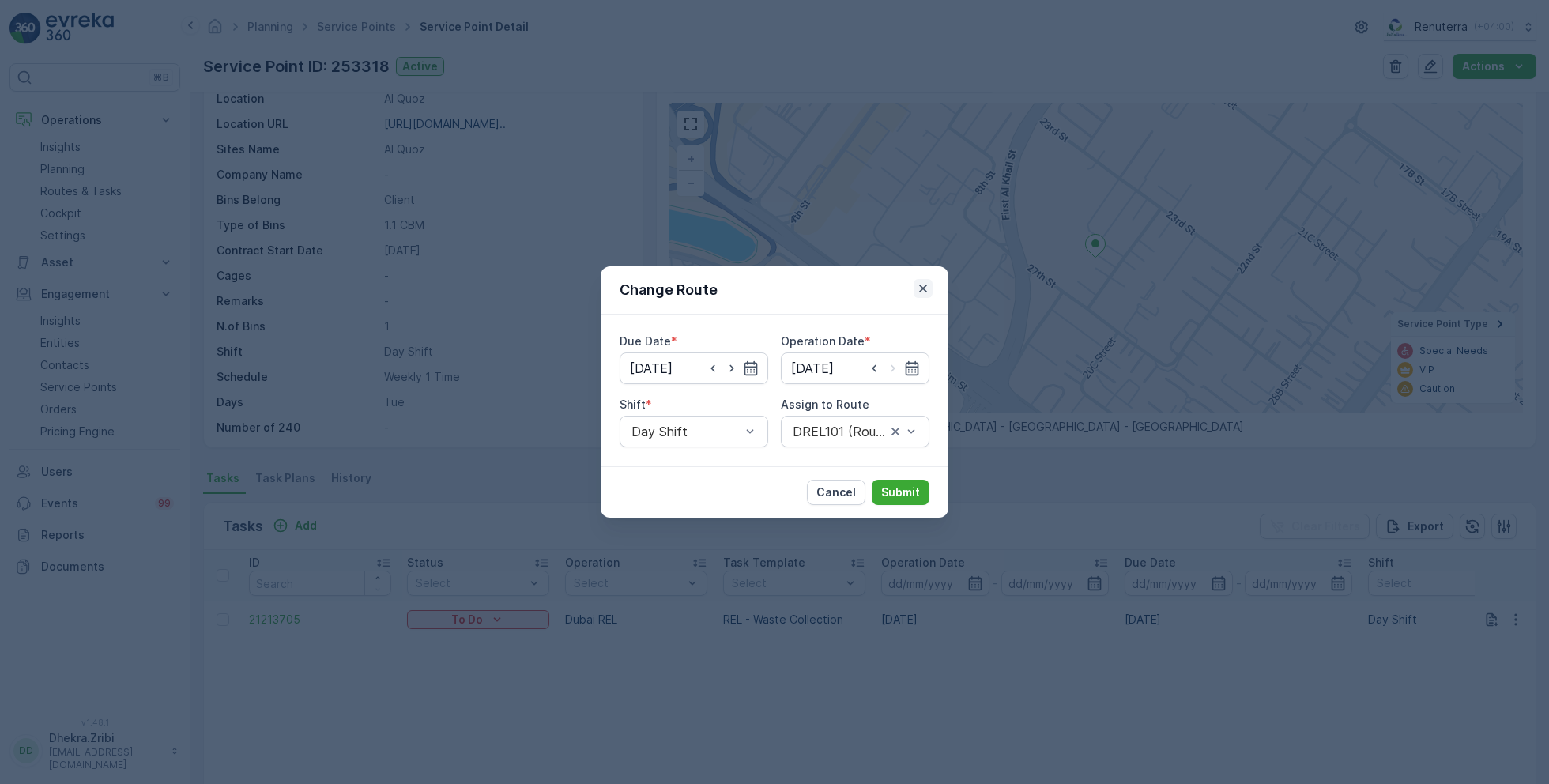
click at [926, 288] on icon "button" at bounding box center [923, 288] width 15 height 15
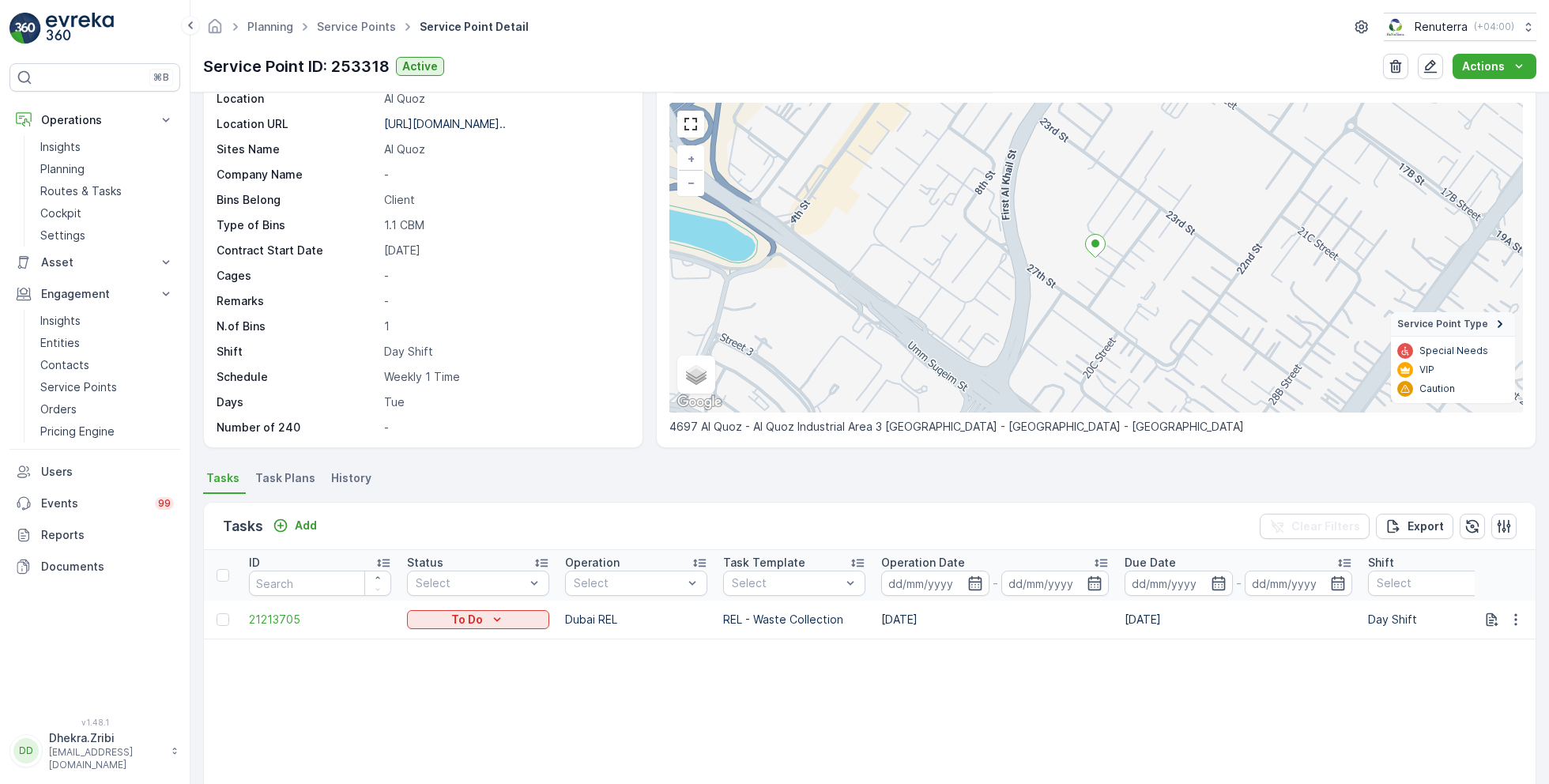
scroll to position [0, 0]
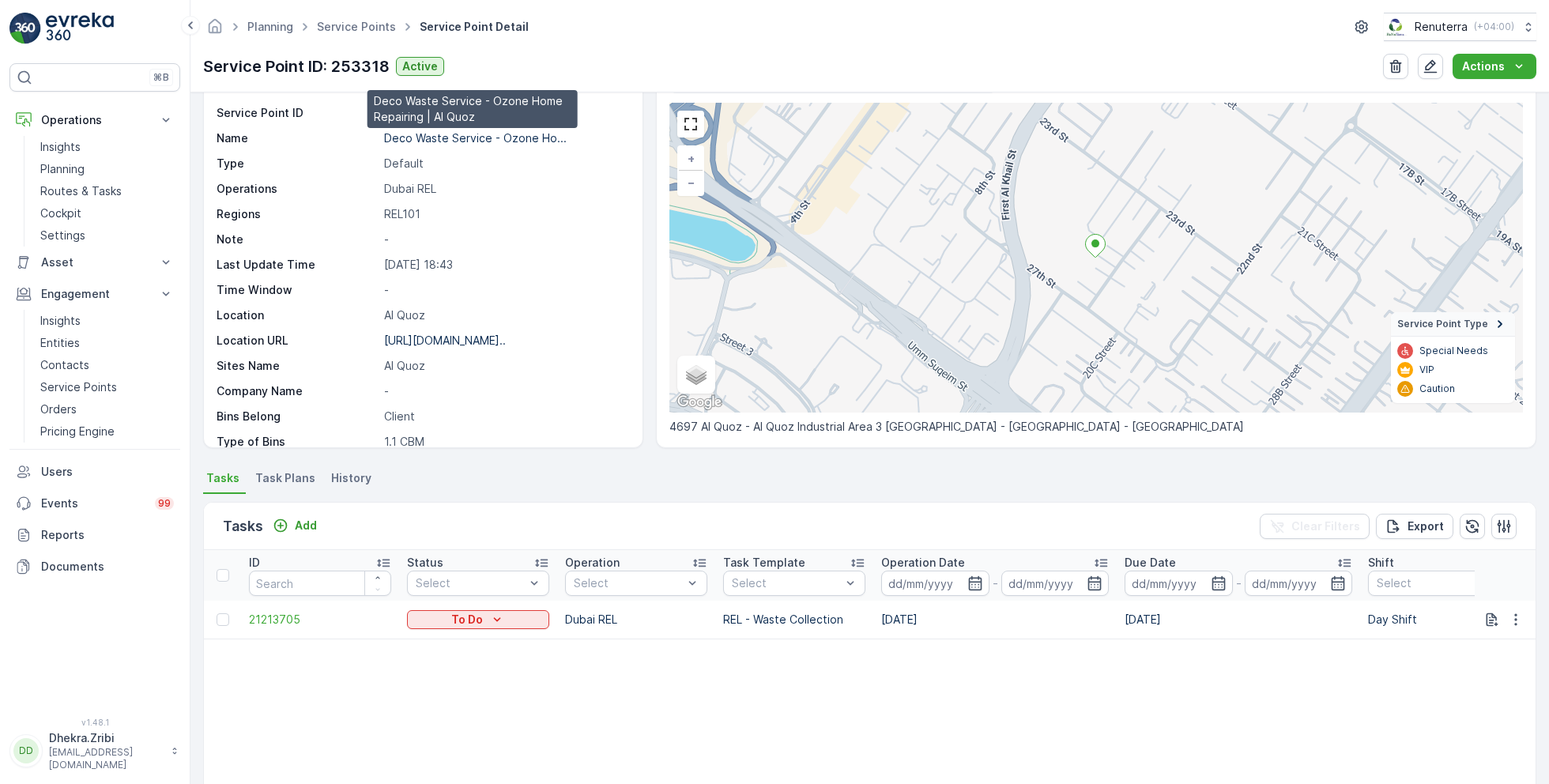
click at [449, 131] on p "Deco Waste Service - Ozone Ho..." at bounding box center [476, 138] width 183 height 13
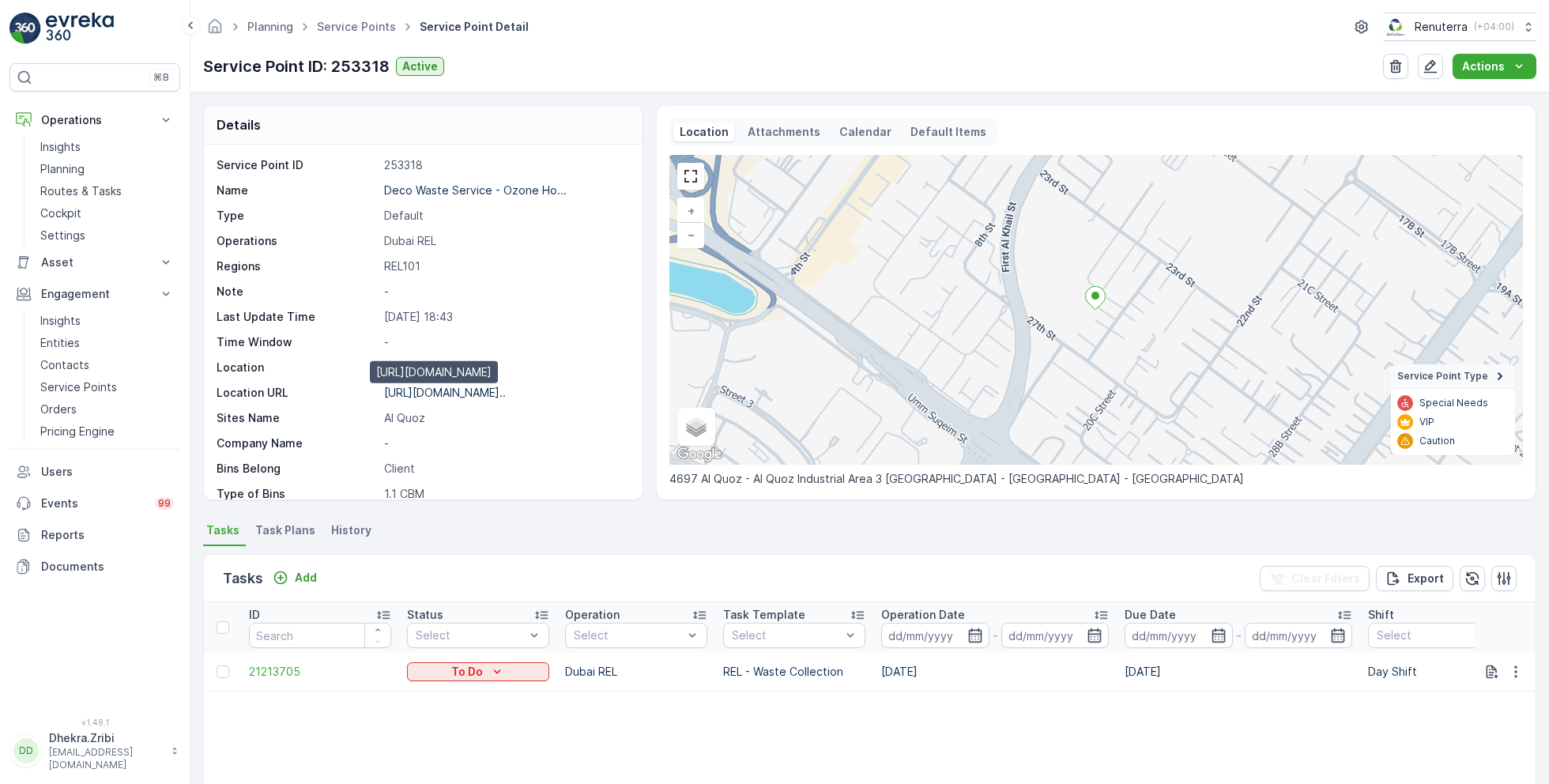
click at [448, 395] on p "[URL][DOMAIN_NAME].." at bounding box center [445, 392] width 121 height 13
click at [354, 24] on link "Service Points" at bounding box center [356, 27] width 79 height 13
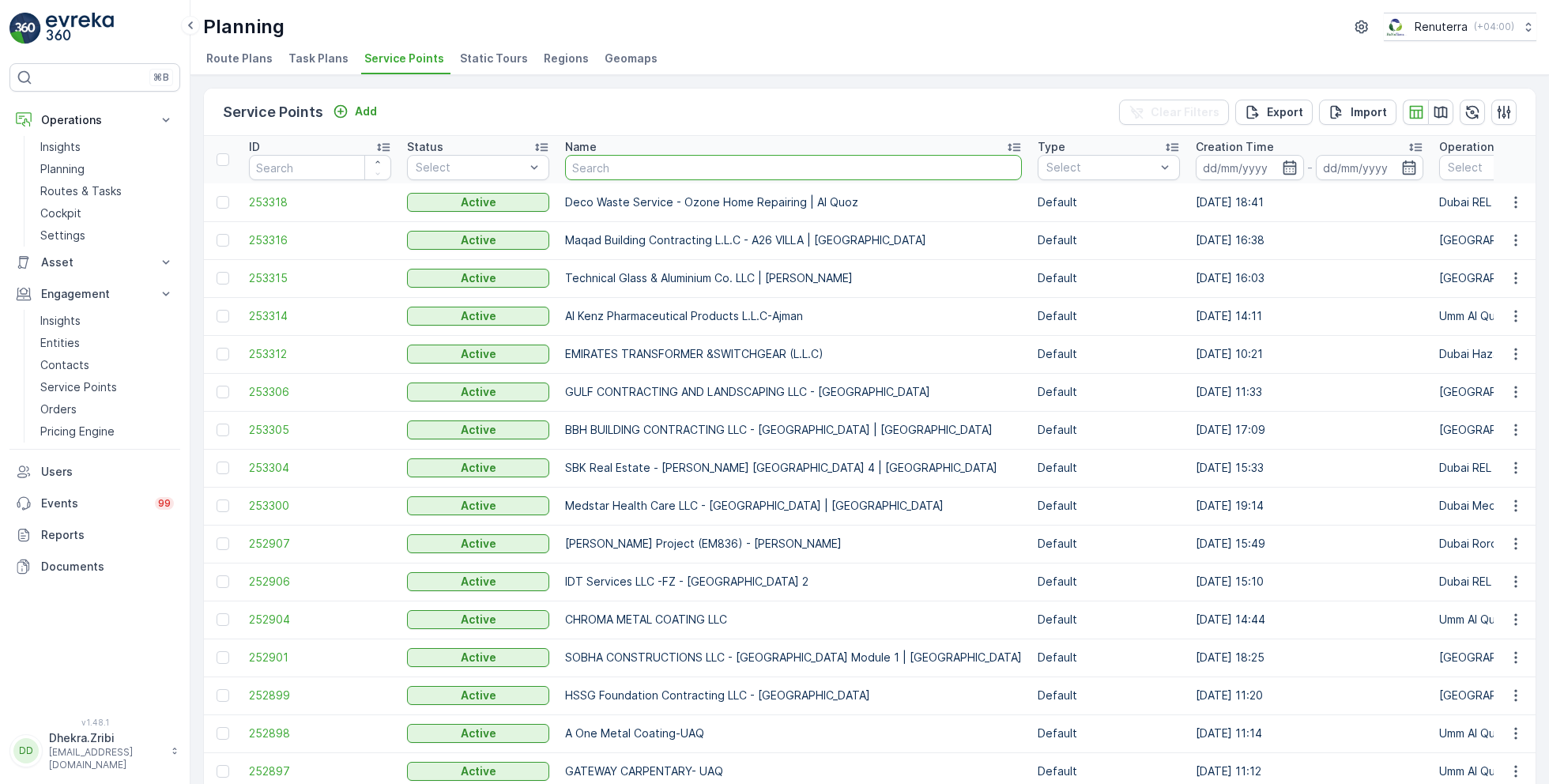
click at [649, 163] on input "text" at bounding box center [794, 168] width 457 height 25
type input "mub"
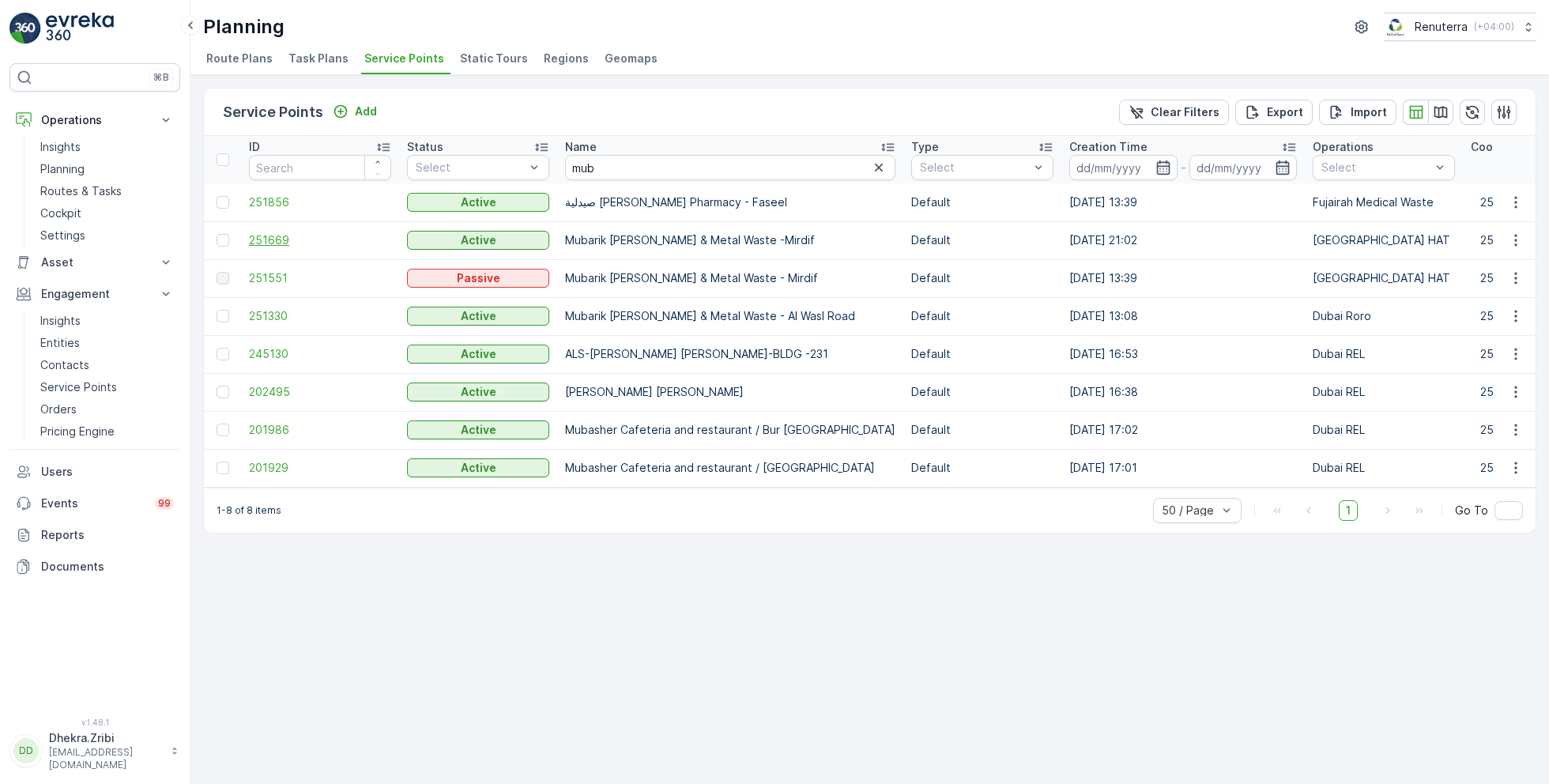
click at [291, 237] on span "251669" at bounding box center [320, 240] width 143 height 15
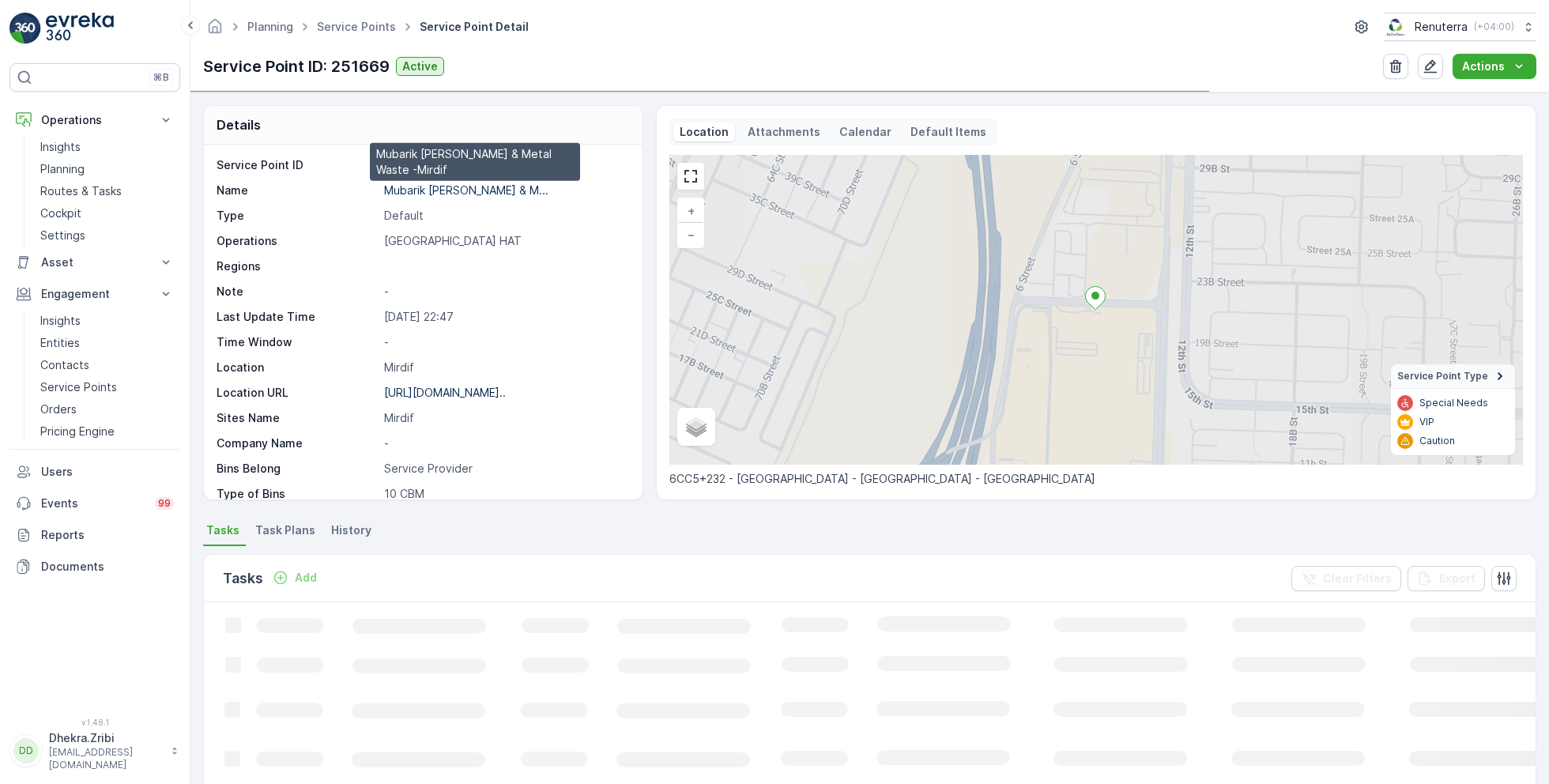
click at [442, 194] on p "Mubarik [PERSON_NAME] & M..." at bounding box center [466, 190] width 165 height 13
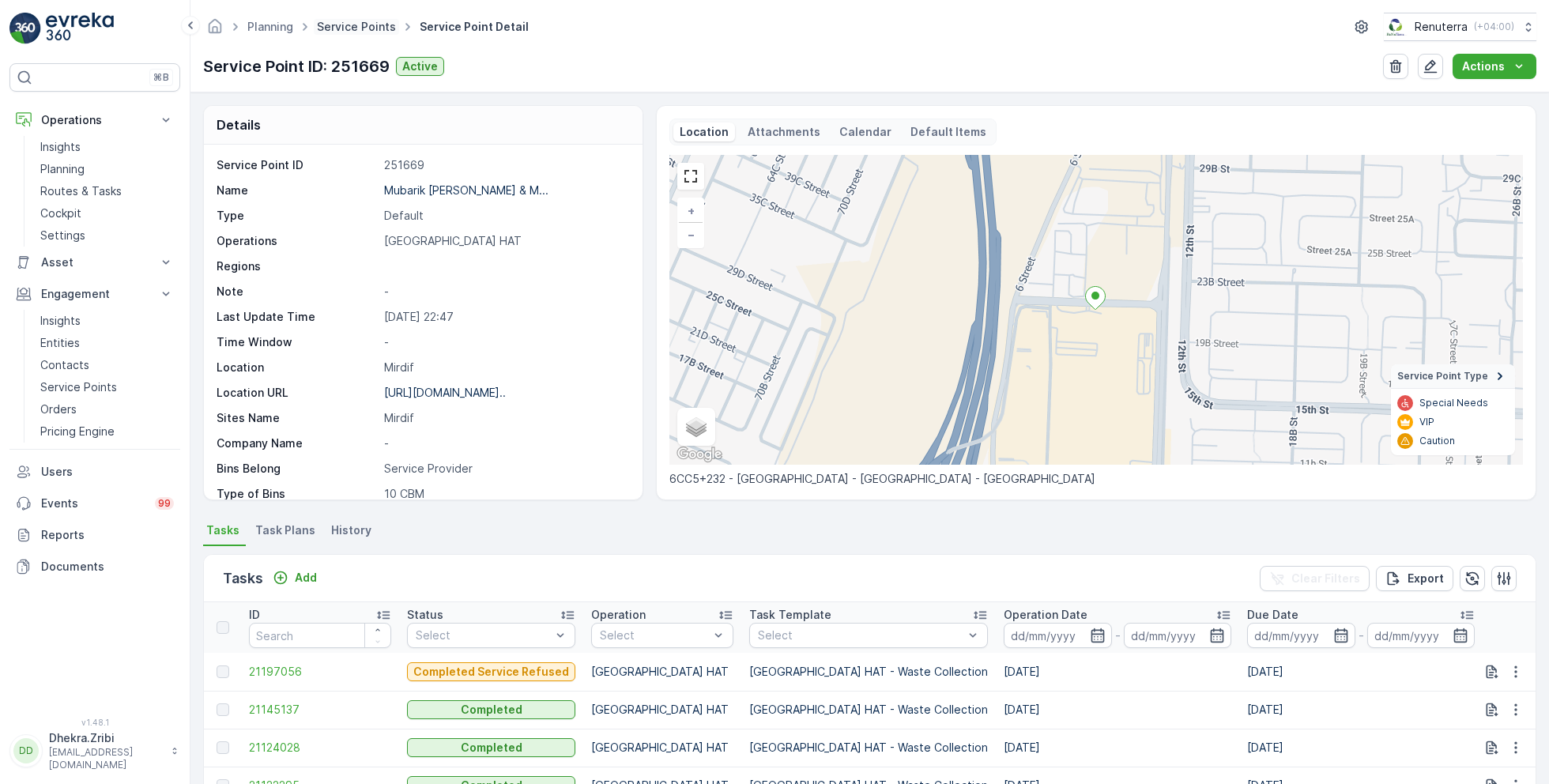
click at [346, 25] on link "Service Points" at bounding box center [356, 27] width 79 height 13
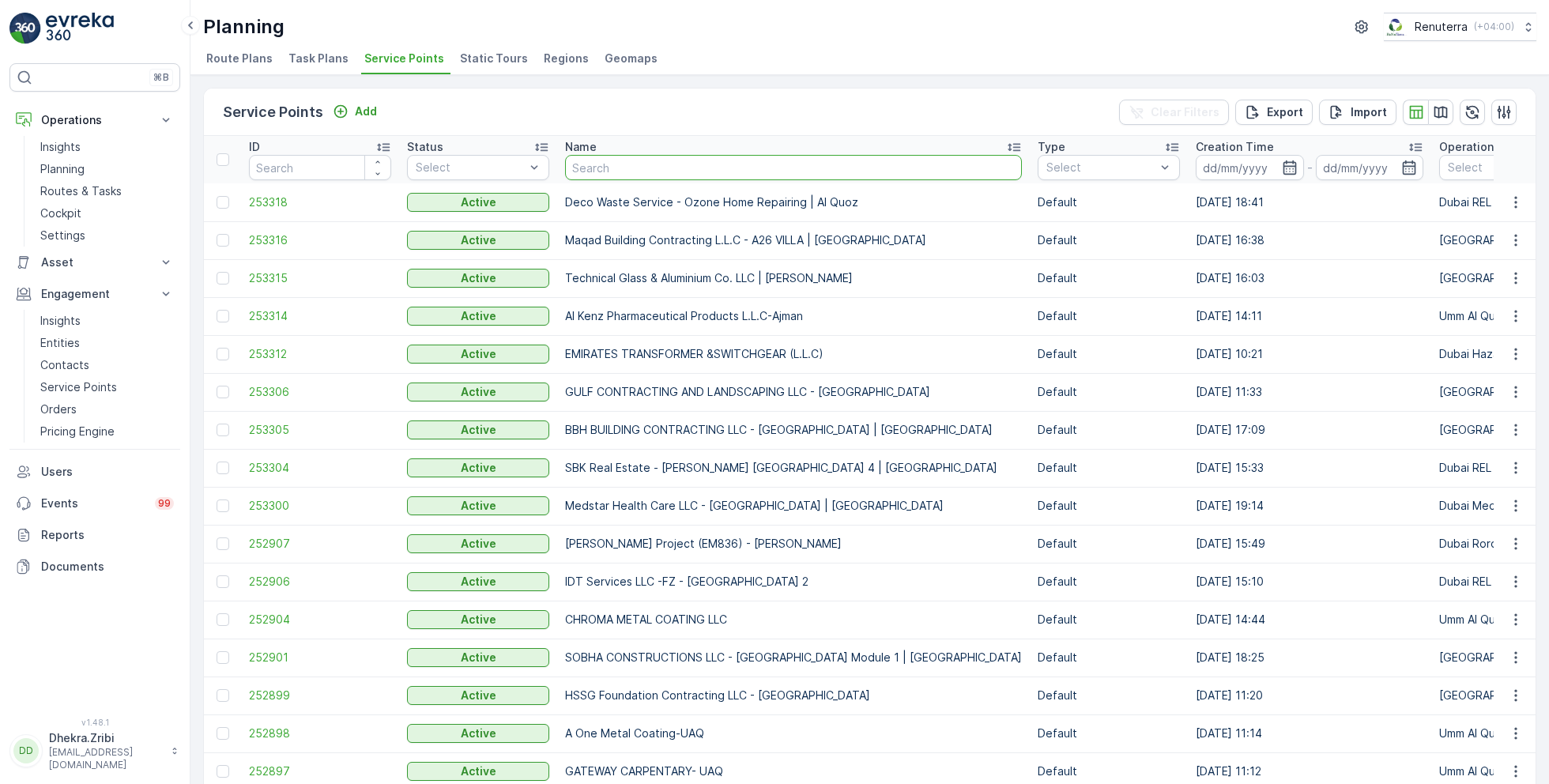
click at [616, 162] on input "text" at bounding box center [794, 168] width 457 height 25
type input "Mubarik [PERSON_NAME] & Metal Waste -Mirdif"
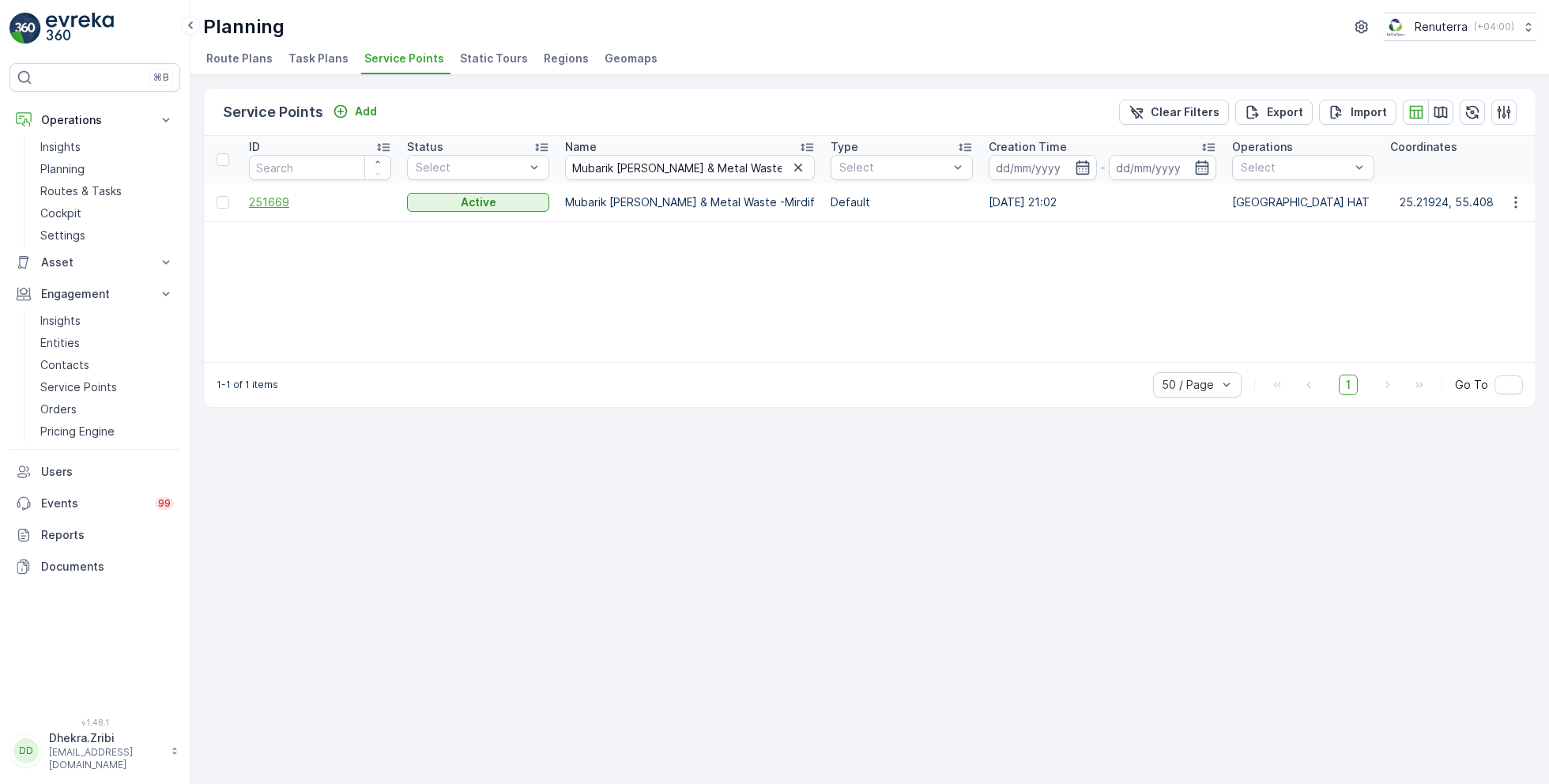
click at [284, 197] on span "251669" at bounding box center [320, 202] width 143 height 15
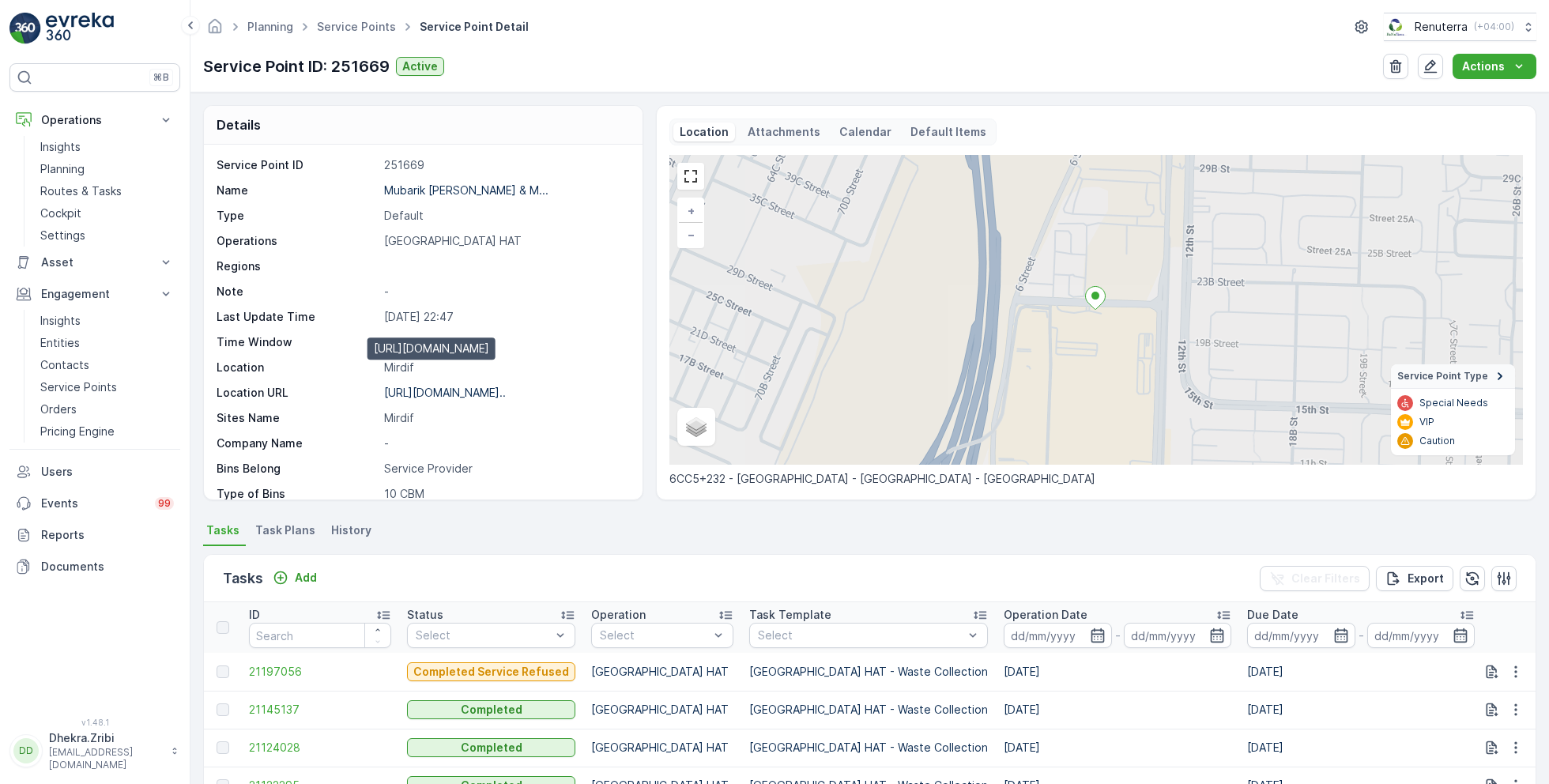
scroll to position [33, 0]
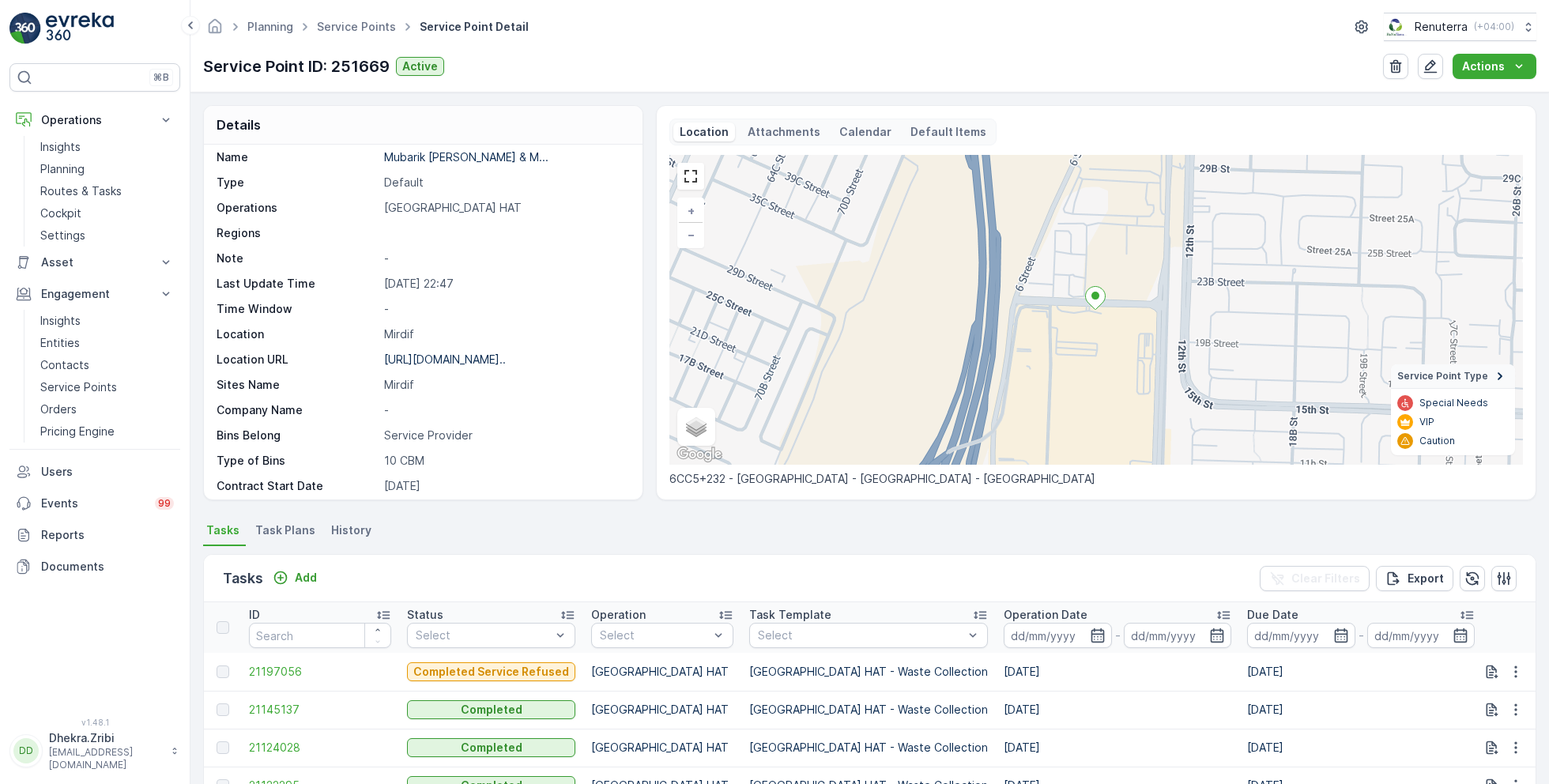
click at [305, 568] on div "Add" at bounding box center [294, 578] width 57 height 20
click at [306, 579] on p "Add" at bounding box center [305, 577] width 22 height 15
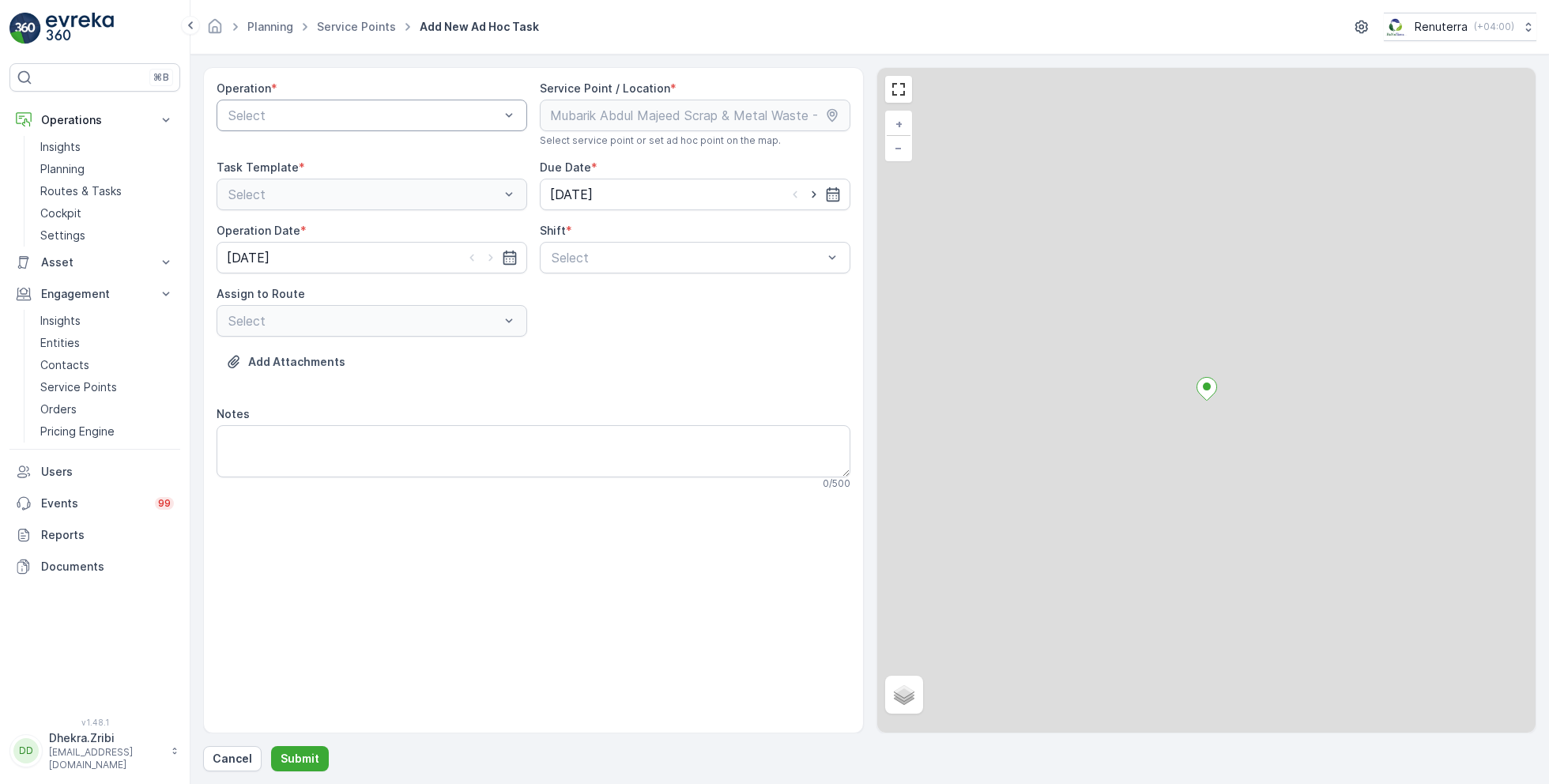
click at [360, 124] on div "Select" at bounding box center [372, 115] width 310 height 32
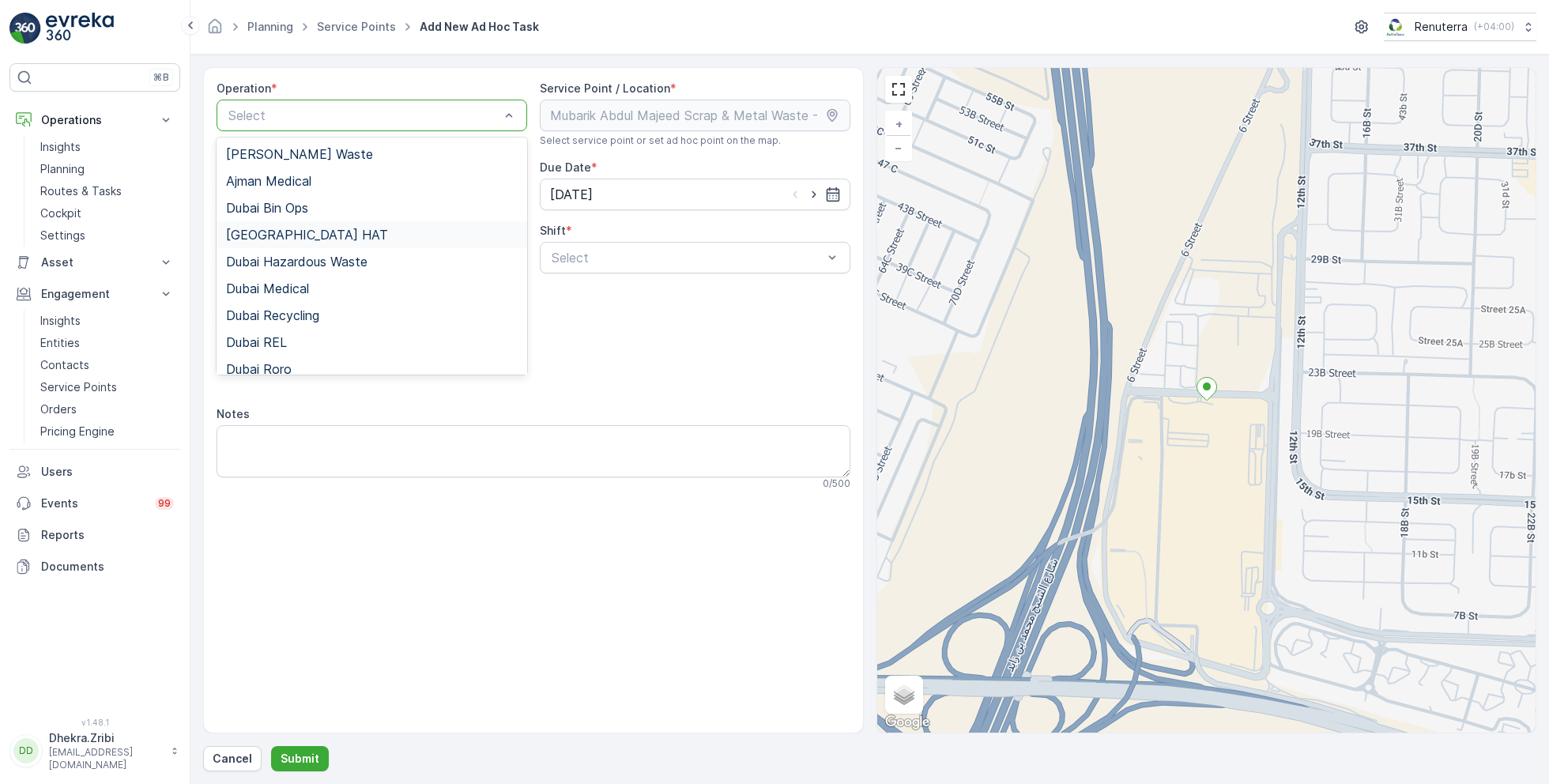
click at [275, 231] on span "[GEOGRAPHIC_DATA] HAT" at bounding box center [307, 234] width 162 height 14
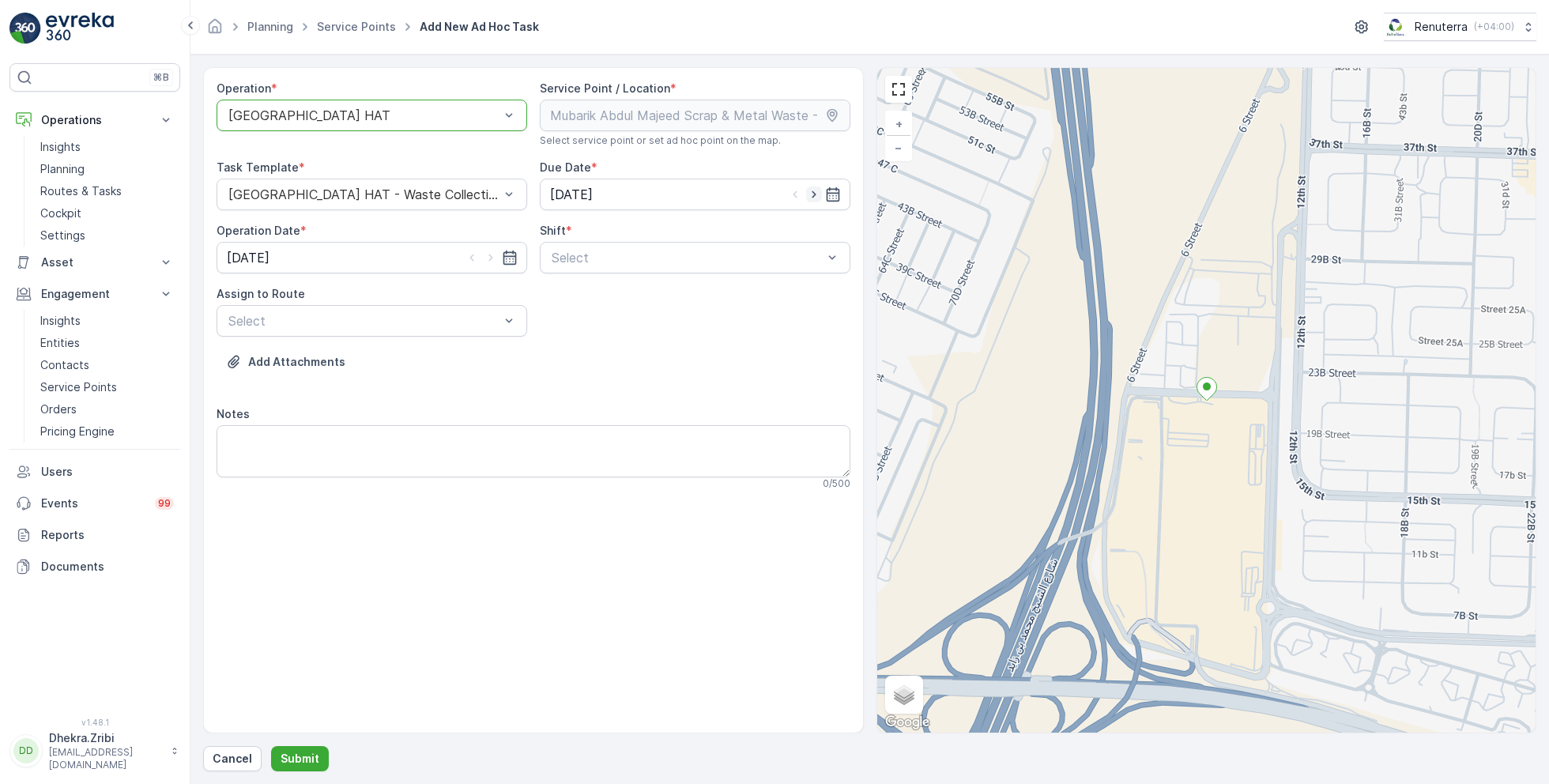
click at [814, 196] on icon "button" at bounding box center [814, 195] width 15 height 15
type input "[DATE]"
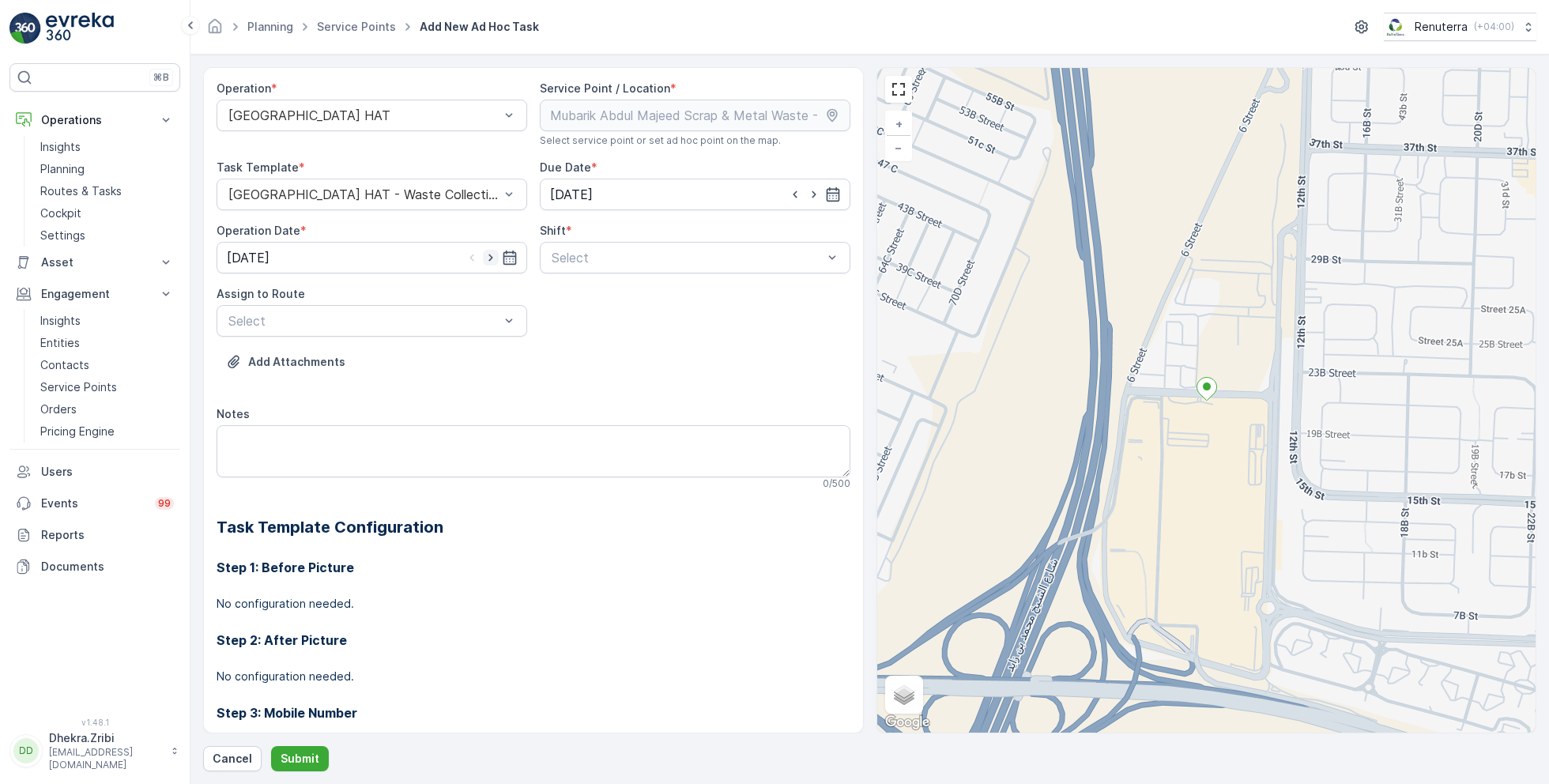
click at [491, 262] on icon "button" at bounding box center [490, 257] width 15 height 15
type input "[DATE]"
click at [571, 257] on div at bounding box center [687, 257] width 275 height 14
click at [569, 291] on span "Day Shift" at bounding box center [577, 296] width 56 height 14
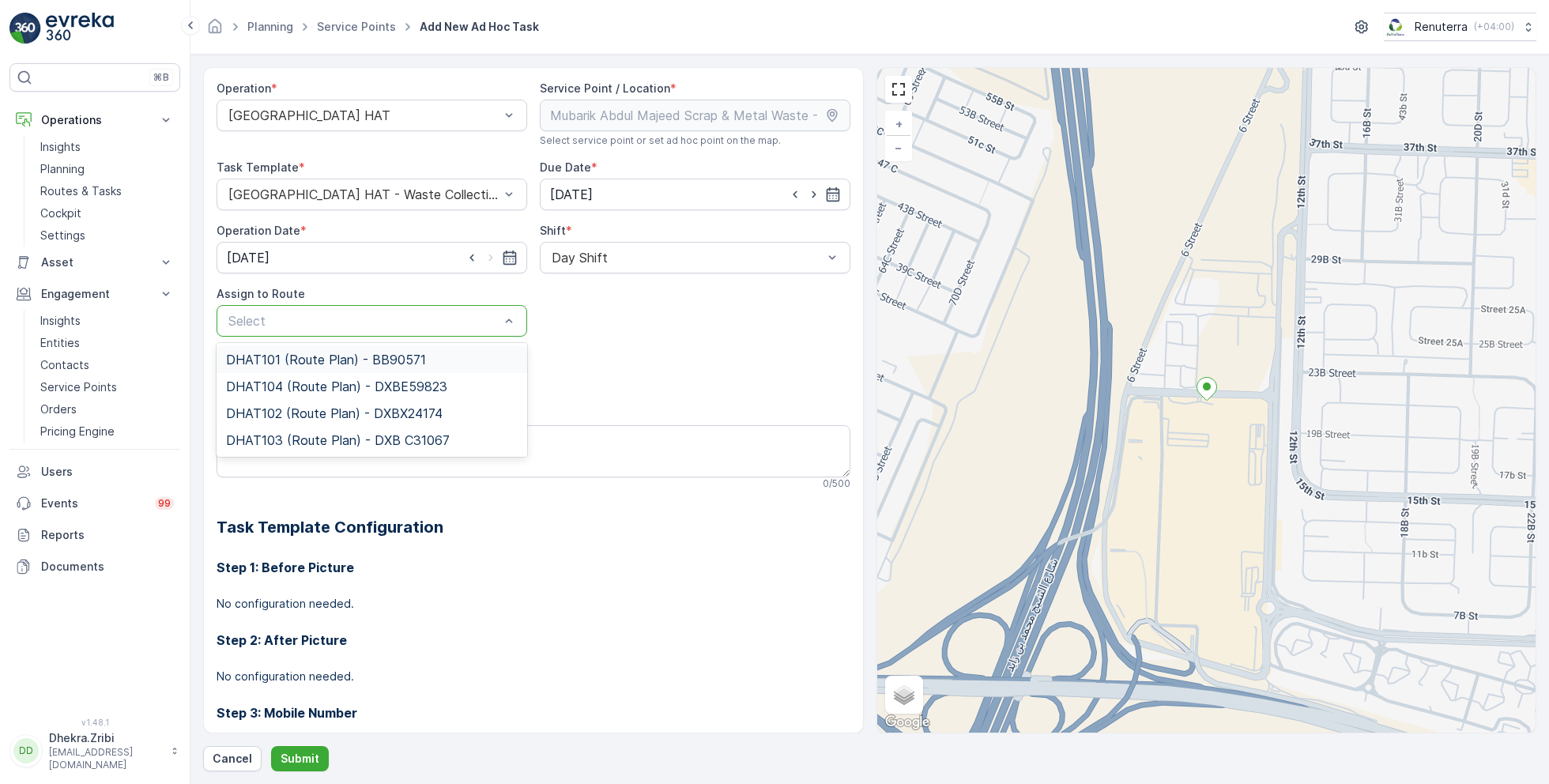
click at [458, 326] on div at bounding box center [363, 321] width 275 height 14
click at [315, 385] on span "DHAT104 (Route Plan) - DXBE59823" at bounding box center [337, 386] width 222 height 14
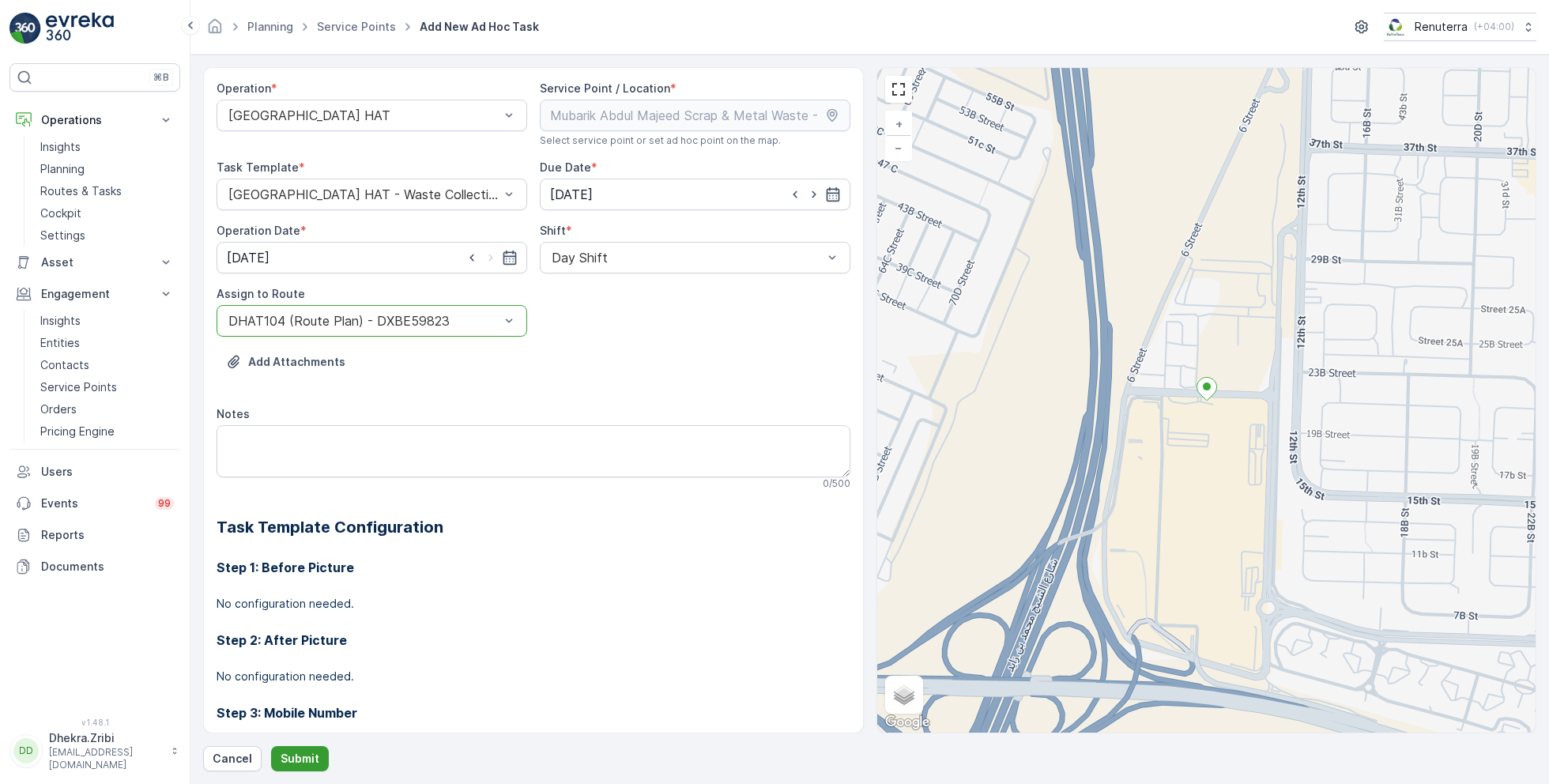
click at [292, 754] on p "Submit" at bounding box center [300, 758] width 39 height 15
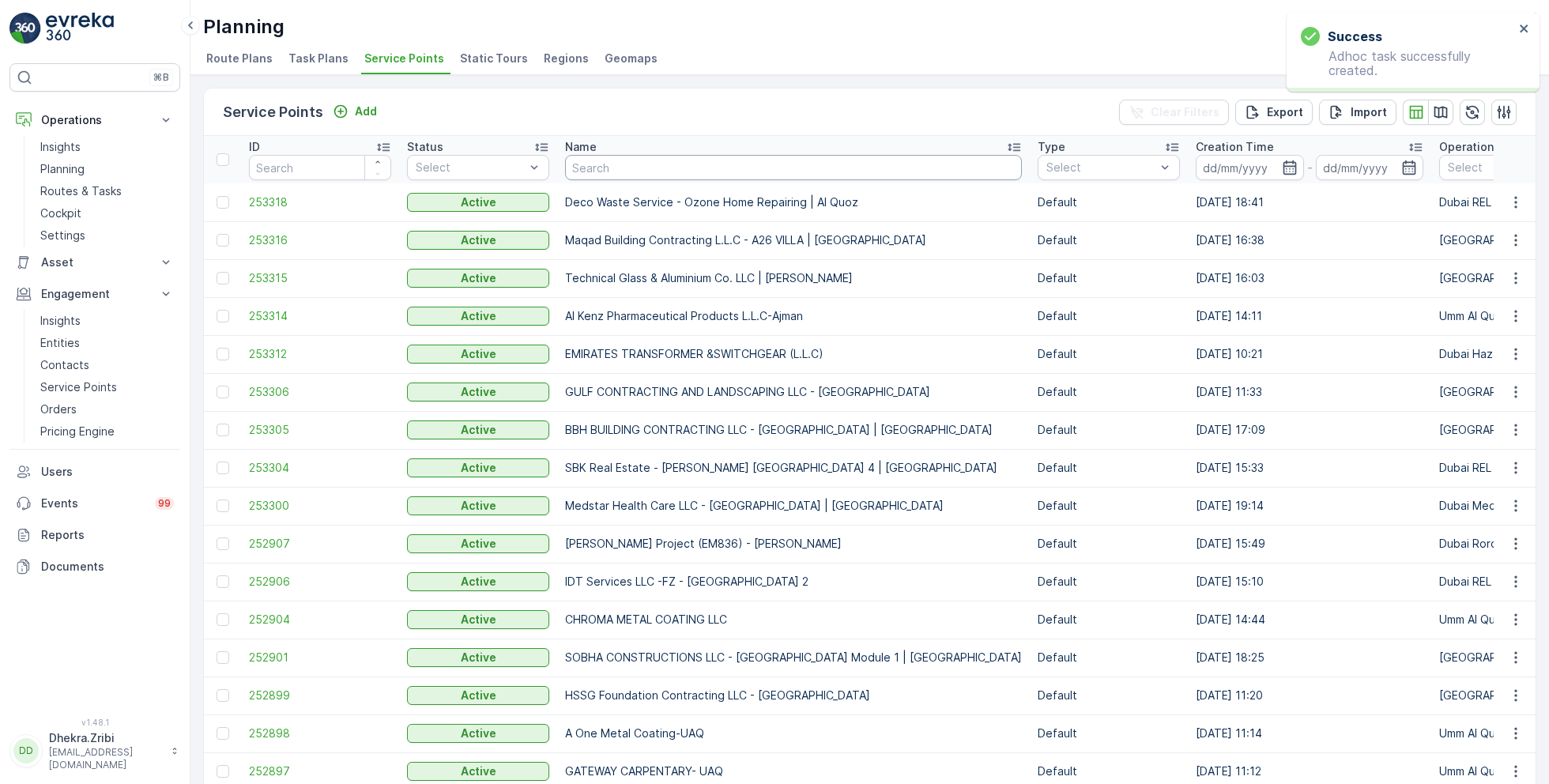
click at [640, 166] on input "text" at bounding box center [794, 168] width 457 height 25
type input "ktc"
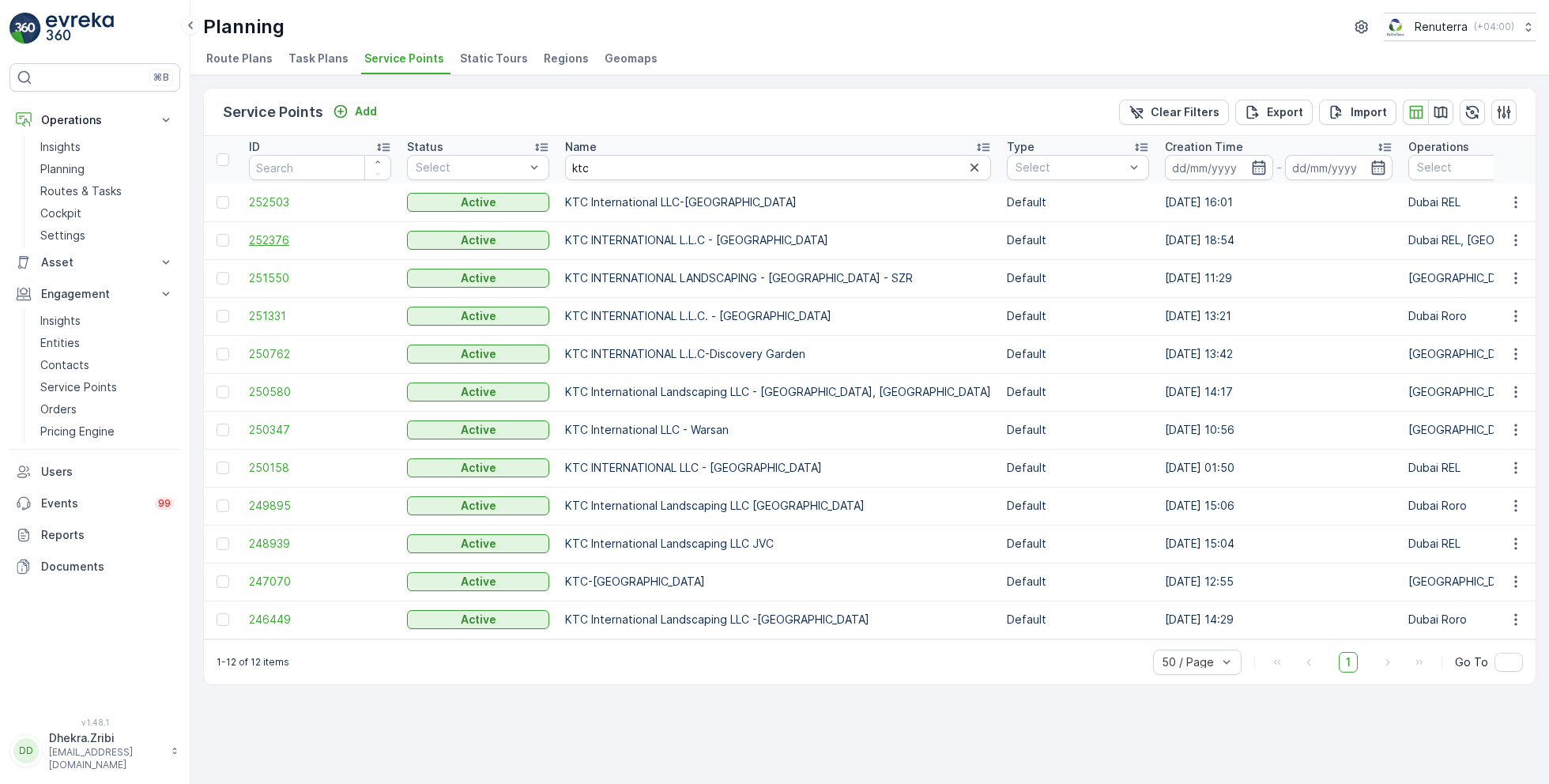
click at [284, 234] on span "252376" at bounding box center [320, 240] width 143 height 15
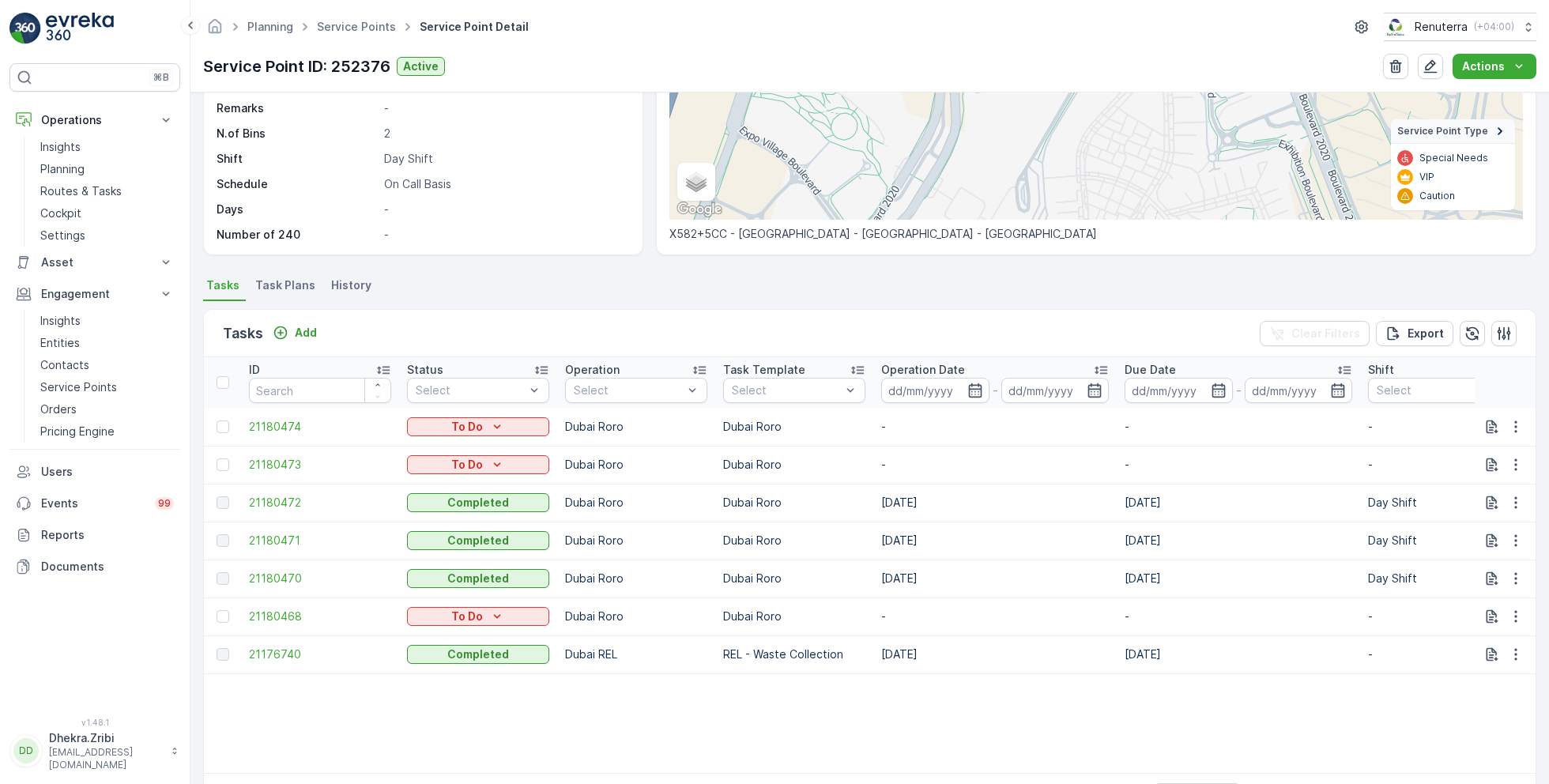
scroll to position [249, 0]
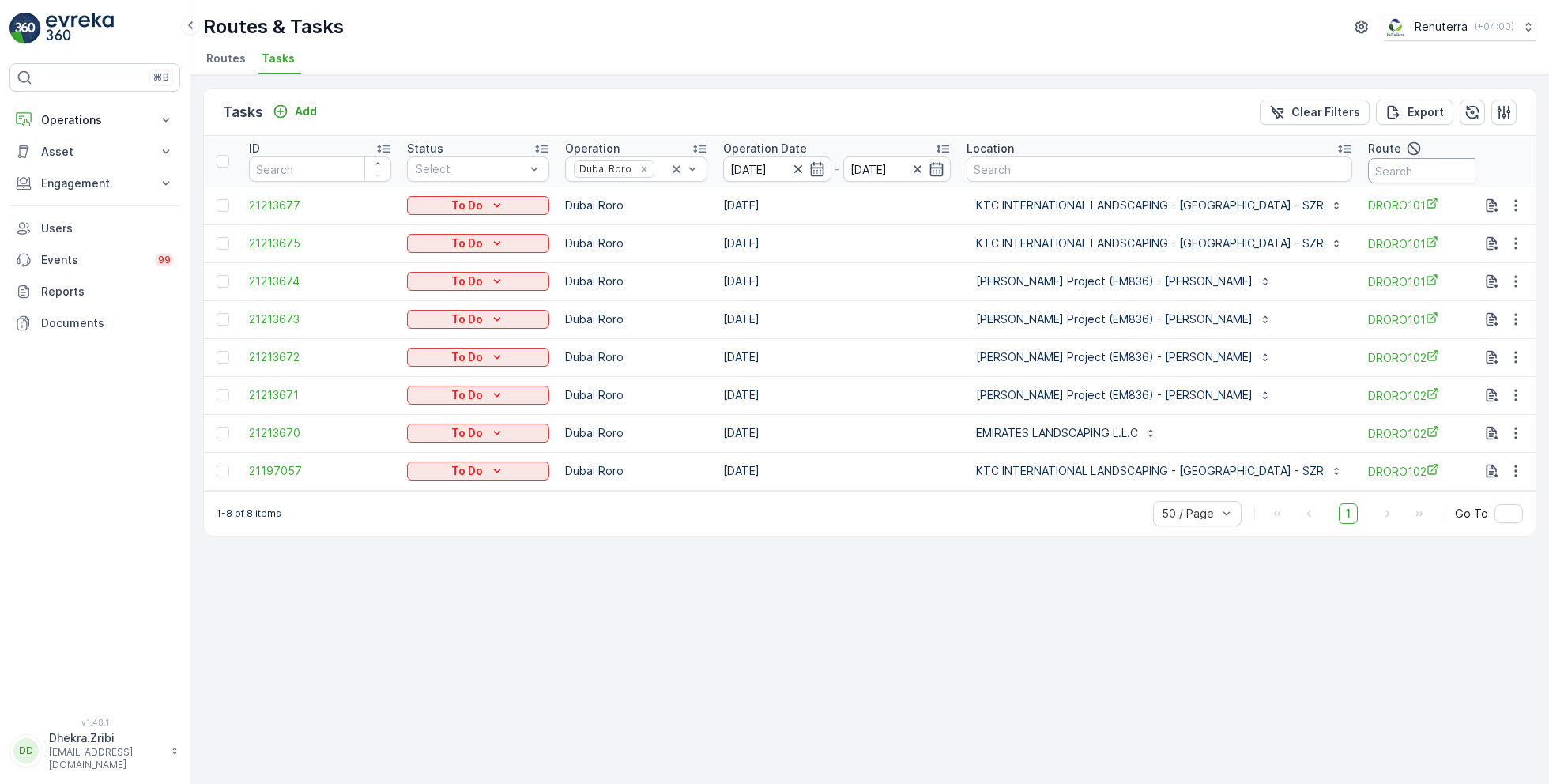
click at [1378, 165] on input "text" at bounding box center [1439, 170] width 143 height 25
type input "101"
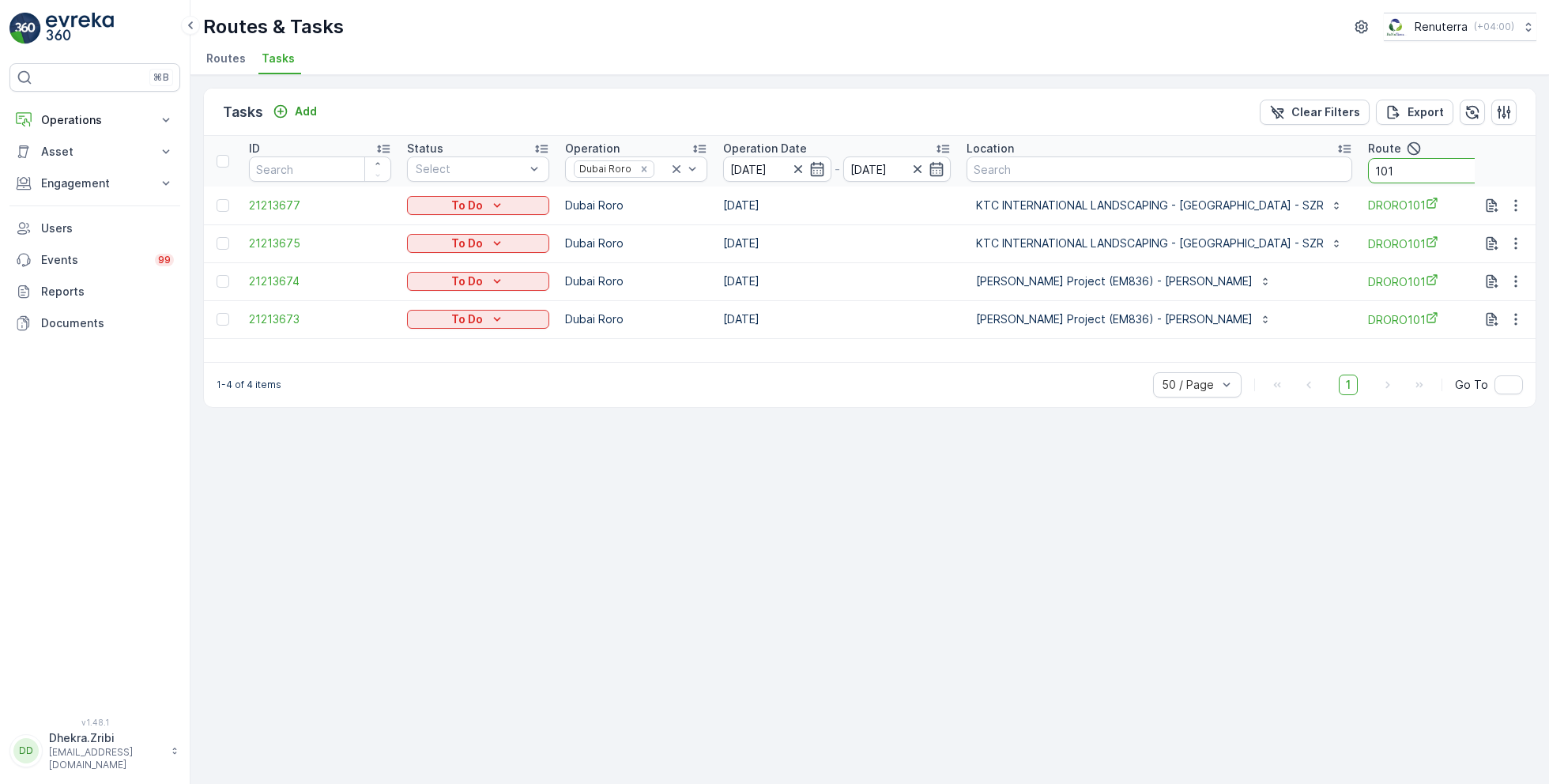
click at [1395, 171] on input "101" at bounding box center [1439, 170] width 143 height 25
type input "102"
click at [676, 166] on icon at bounding box center [676, 169] width 15 height 15
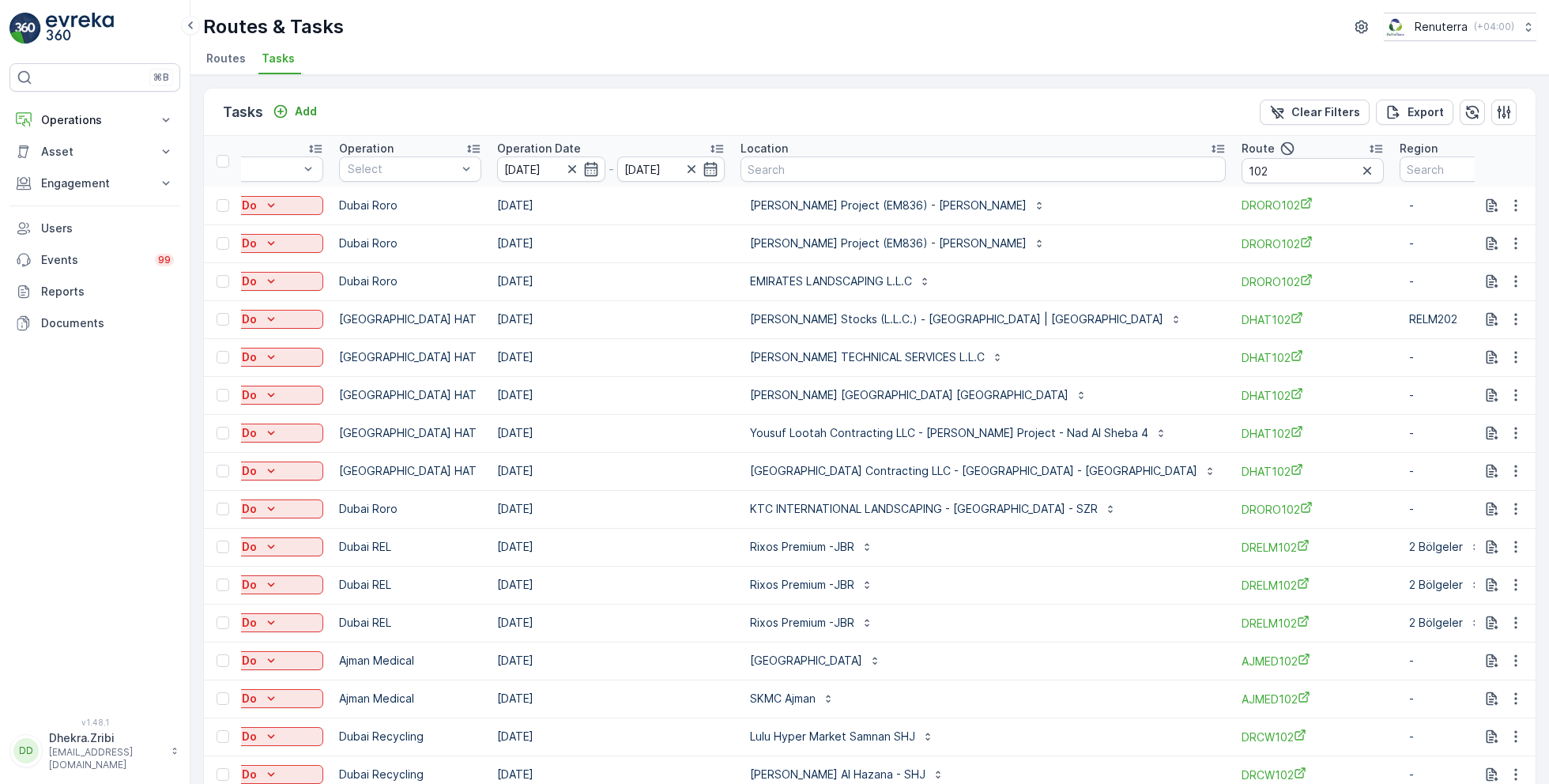
scroll to position [0, 306]
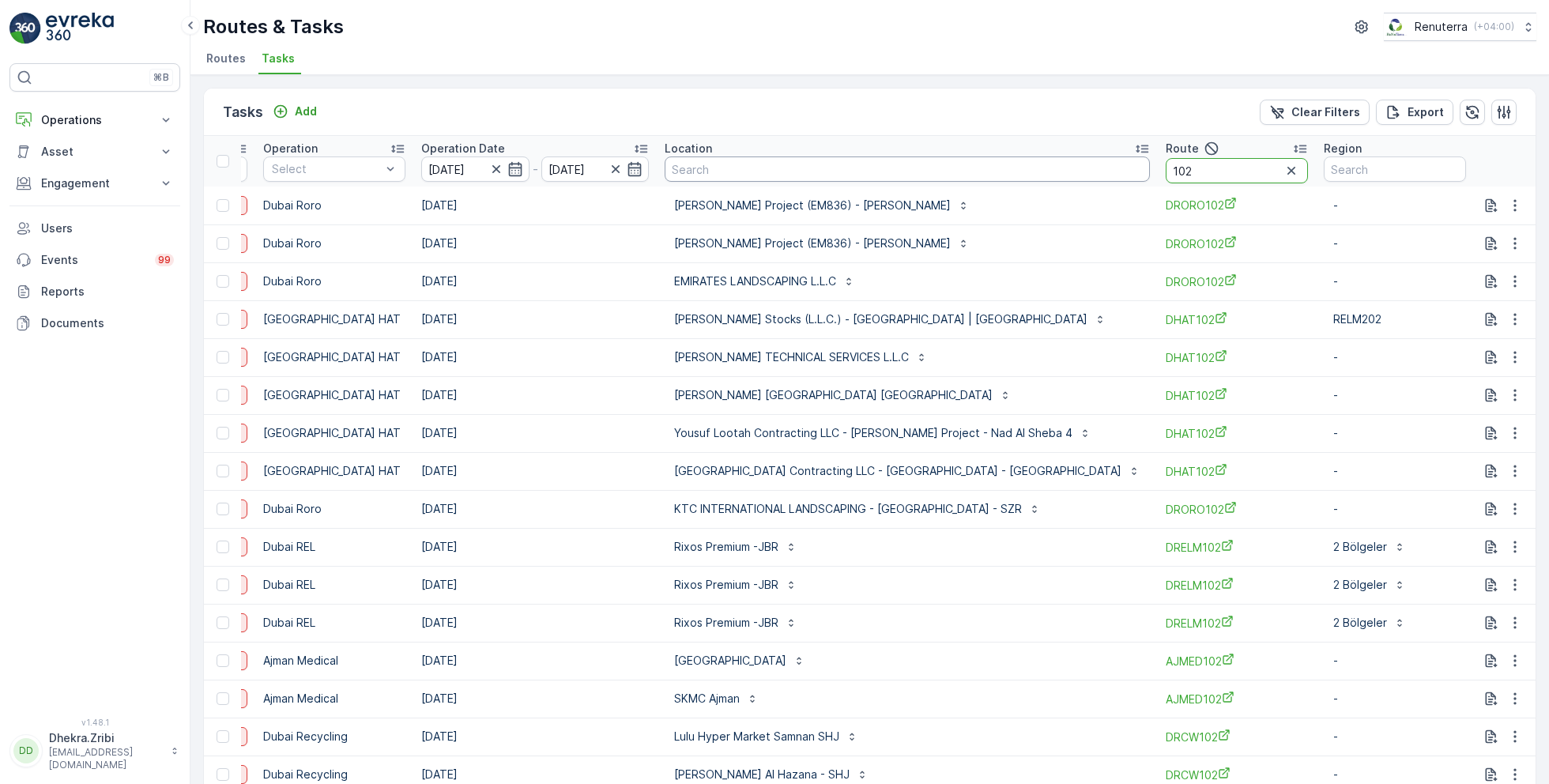
drag, startPoint x: 1241, startPoint y: 170, endPoint x: 1077, endPoint y: 161, distance: 164.2
click at [1077, 161] on tr "ID Status Select Operation Select Operation Date 26.08.2025 - 26.08.2025 Locati…" at bounding box center [719, 161] width 1634 height 51
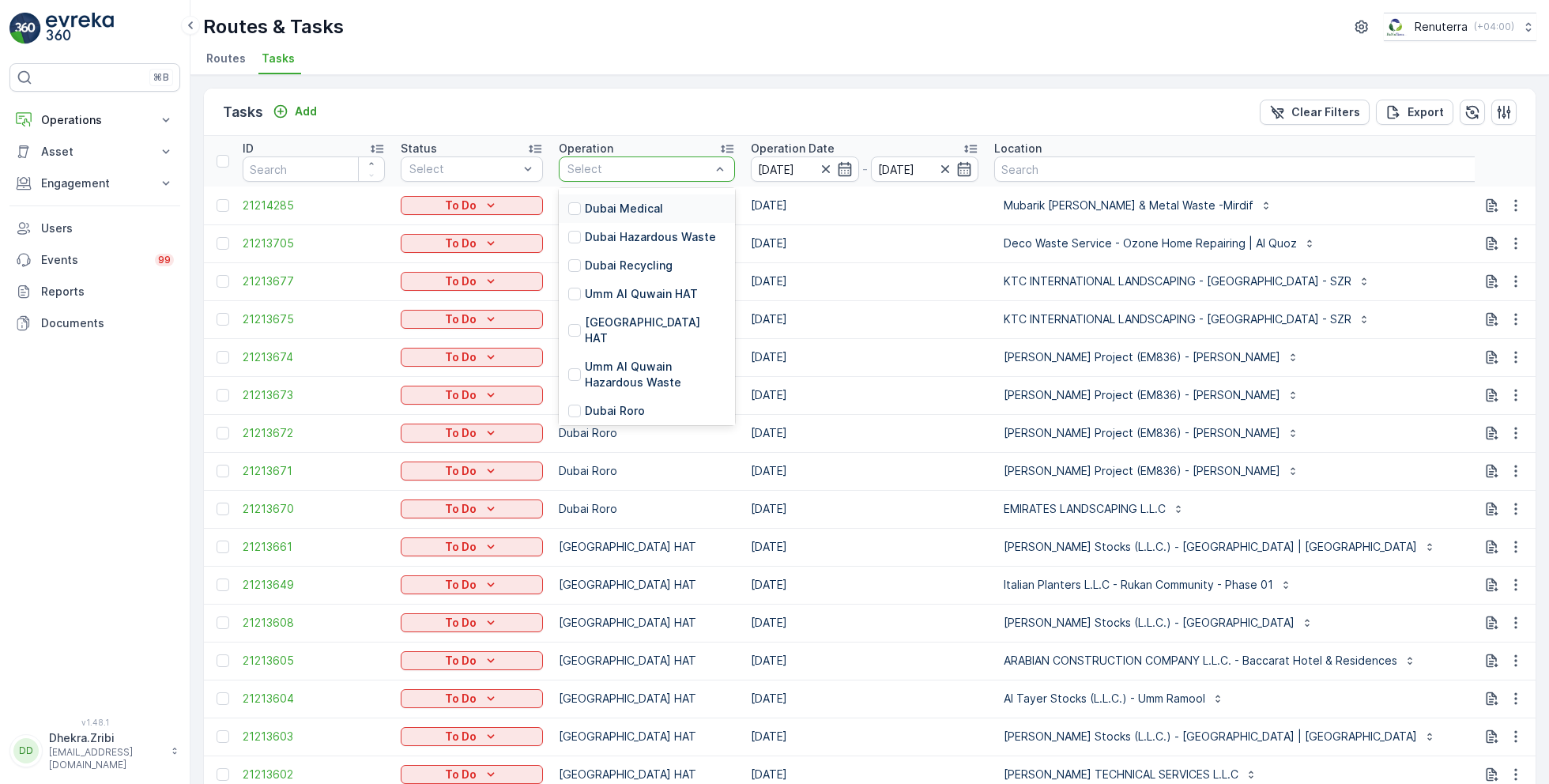
scroll to position [130, 0]
click at [620, 317] on p "[GEOGRAPHIC_DATA] HAT" at bounding box center [655, 327] width 141 height 32
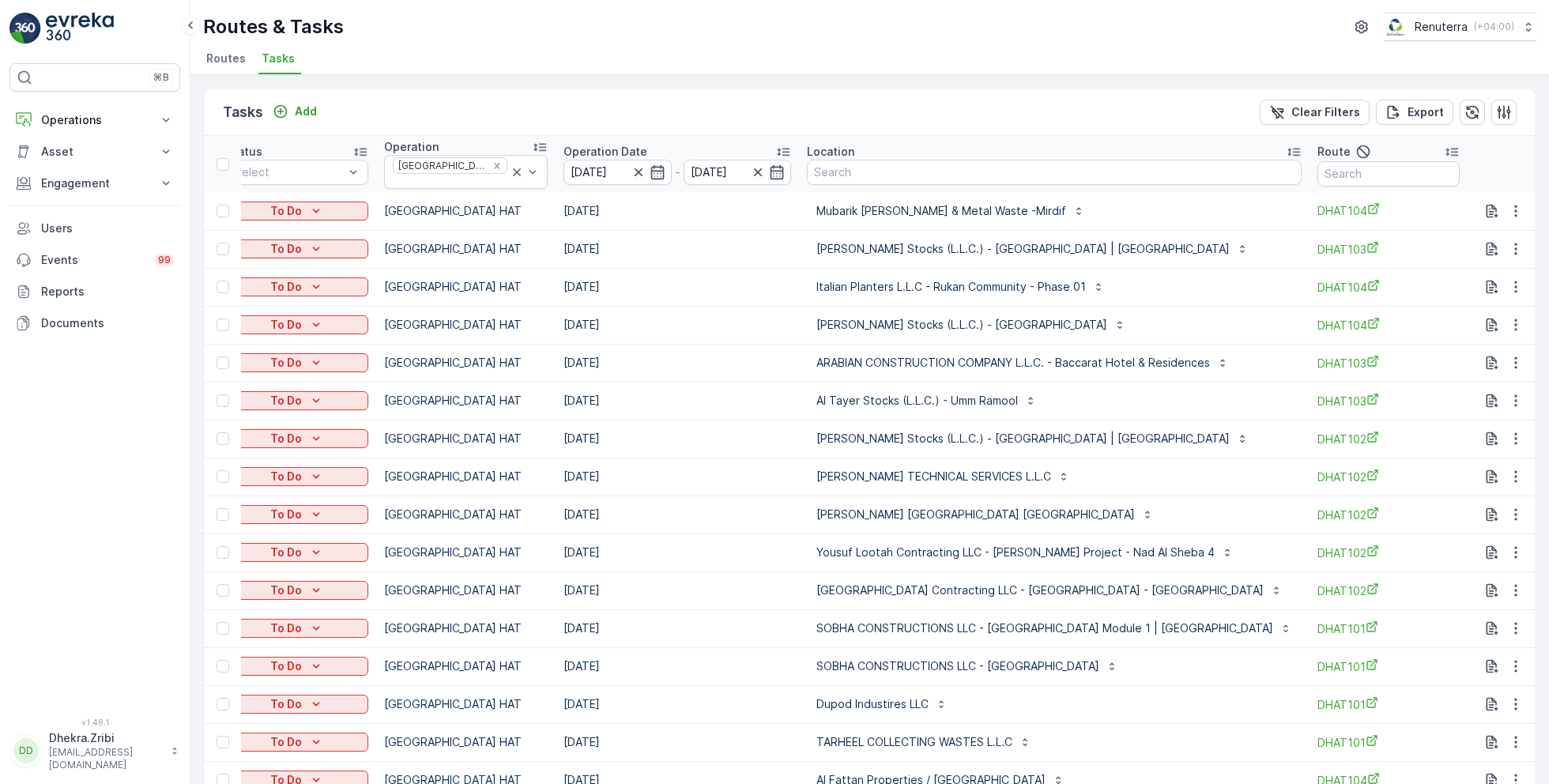
scroll to position [0, 305]
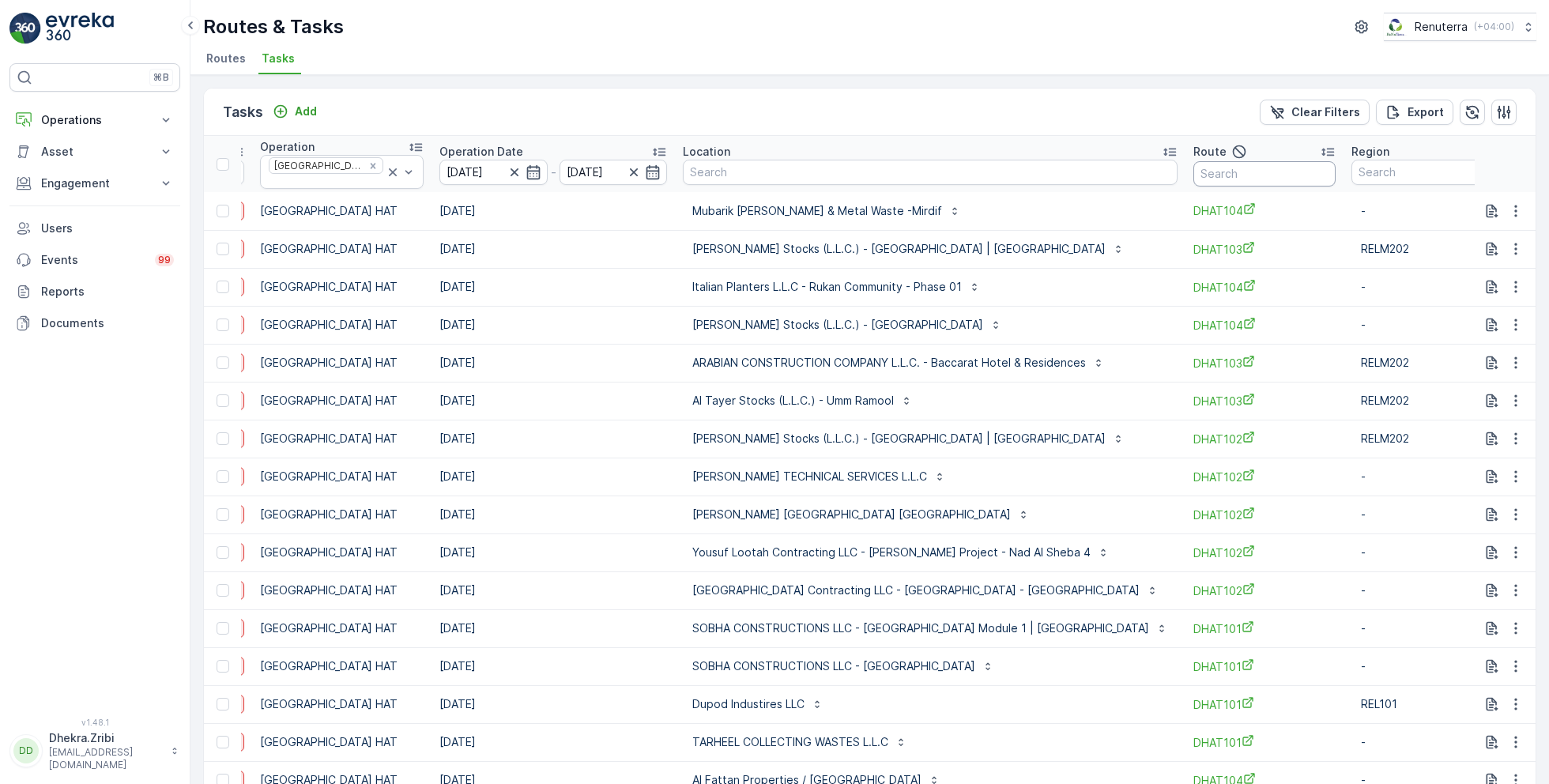
click at [1256, 171] on input "text" at bounding box center [1265, 173] width 143 height 25
type input "104"
